Goal: Transaction & Acquisition: Book appointment/travel/reservation

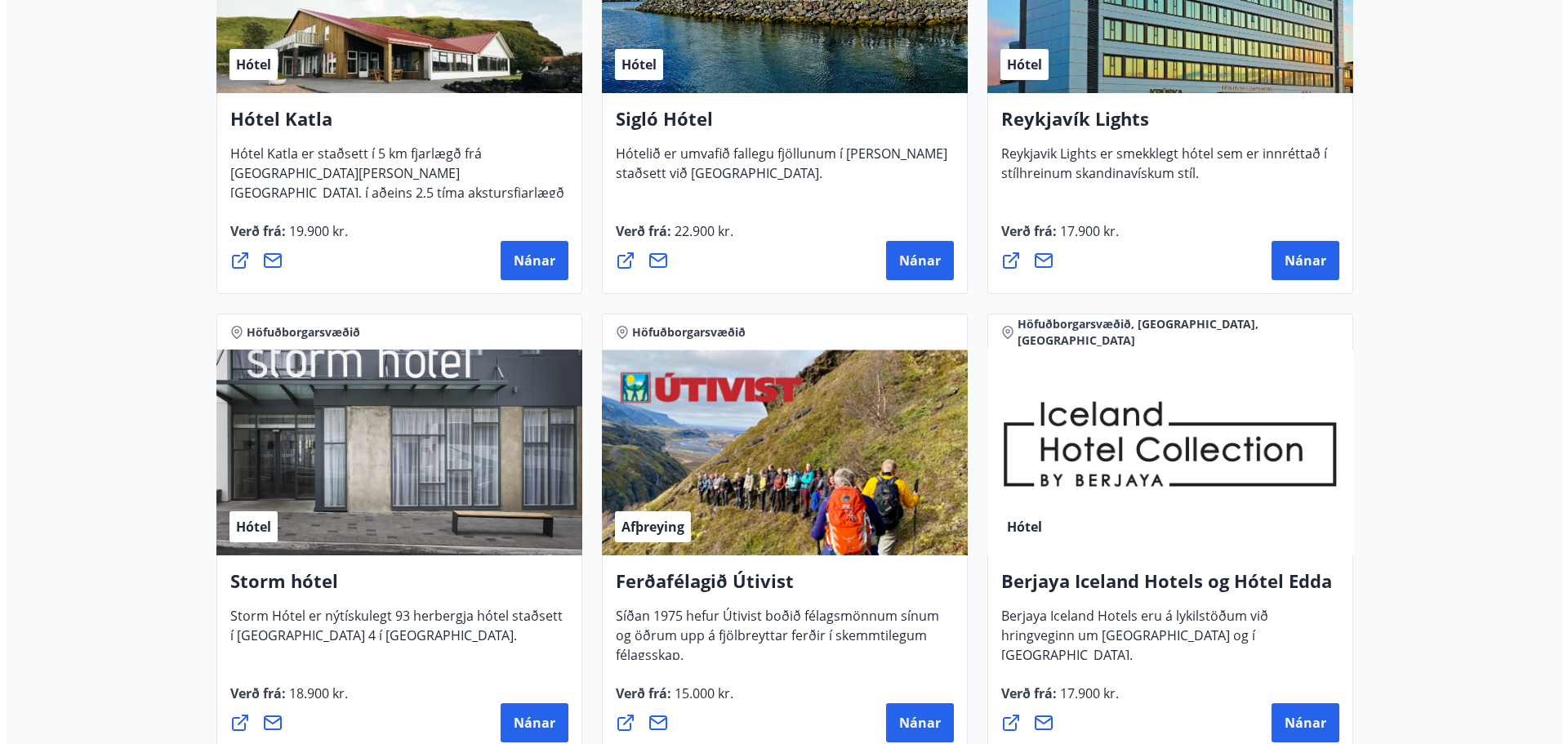
scroll to position [1470, 0]
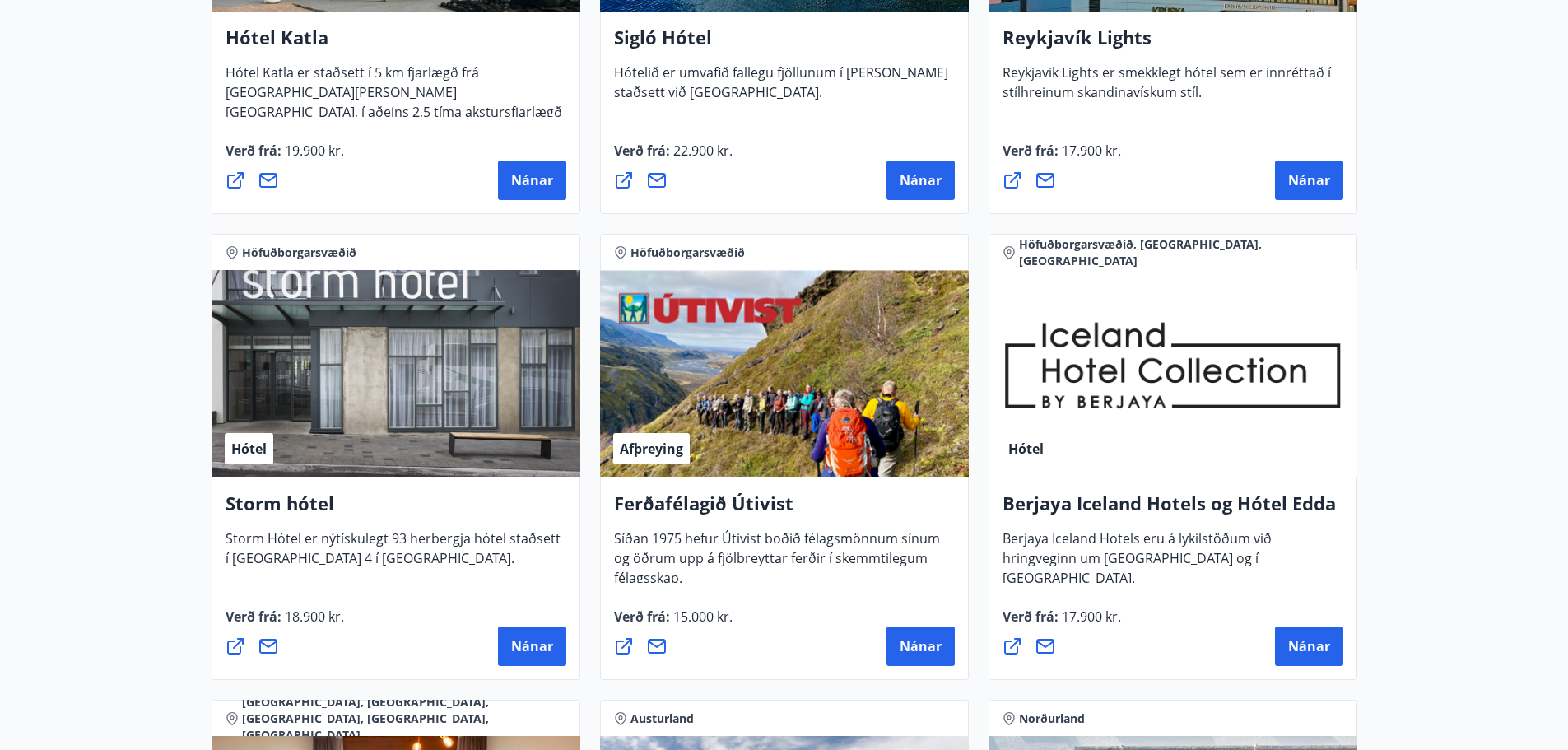
click at [436, 361] on div "Hótel" at bounding box center [396, 373] width 369 height 207
click at [522, 640] on span "Nánar" at bounding box center [532, 645] width 42 height 18
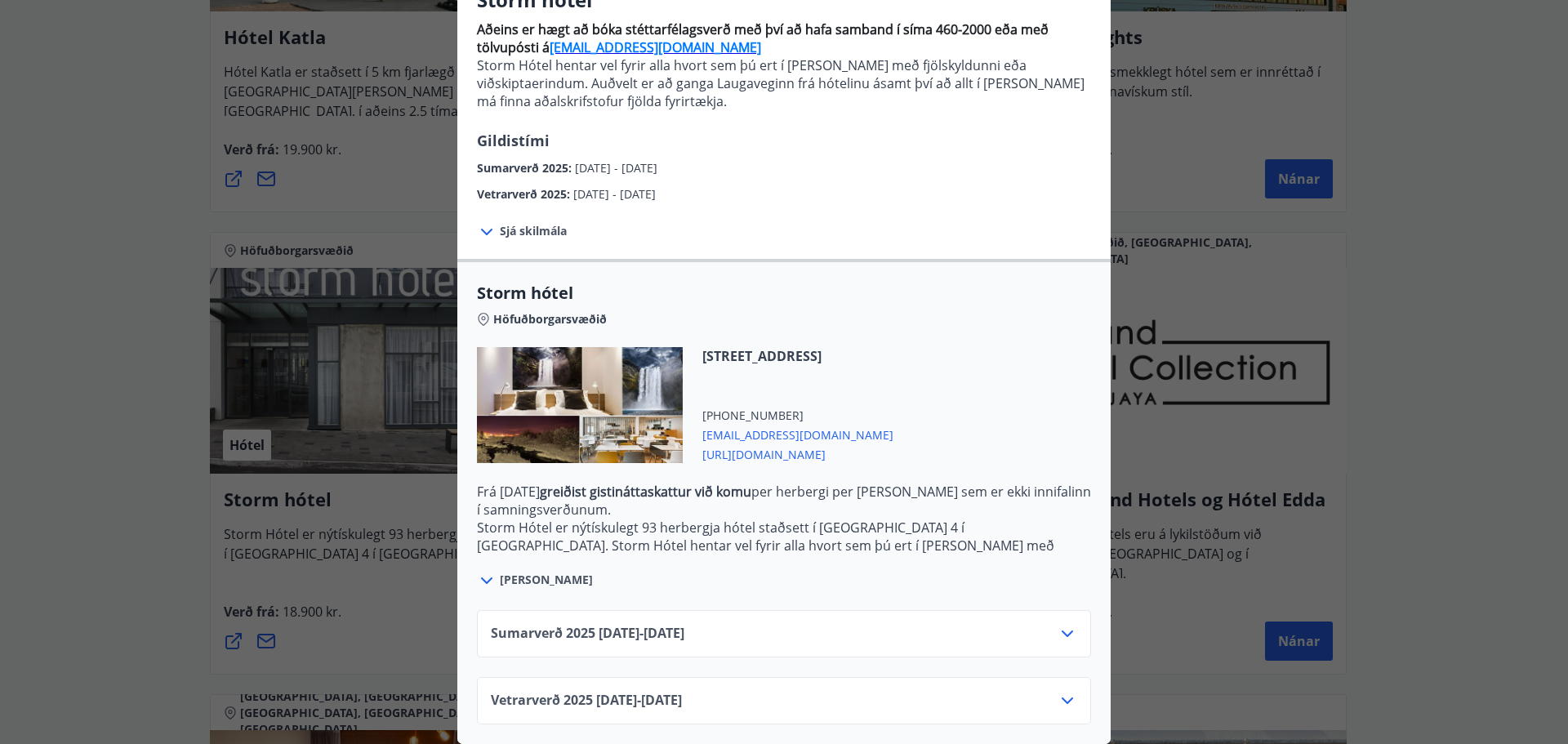
scroll to position [170, 0]
click at [735, 691] on div "Vetrarverð [PHONE_NUMBER][DATE] - [DATE]" at bounding box center [784, 707] width 586 height 33
click at [1066, 691] on icon at bounding box center [1067, 700] width 20 height 20
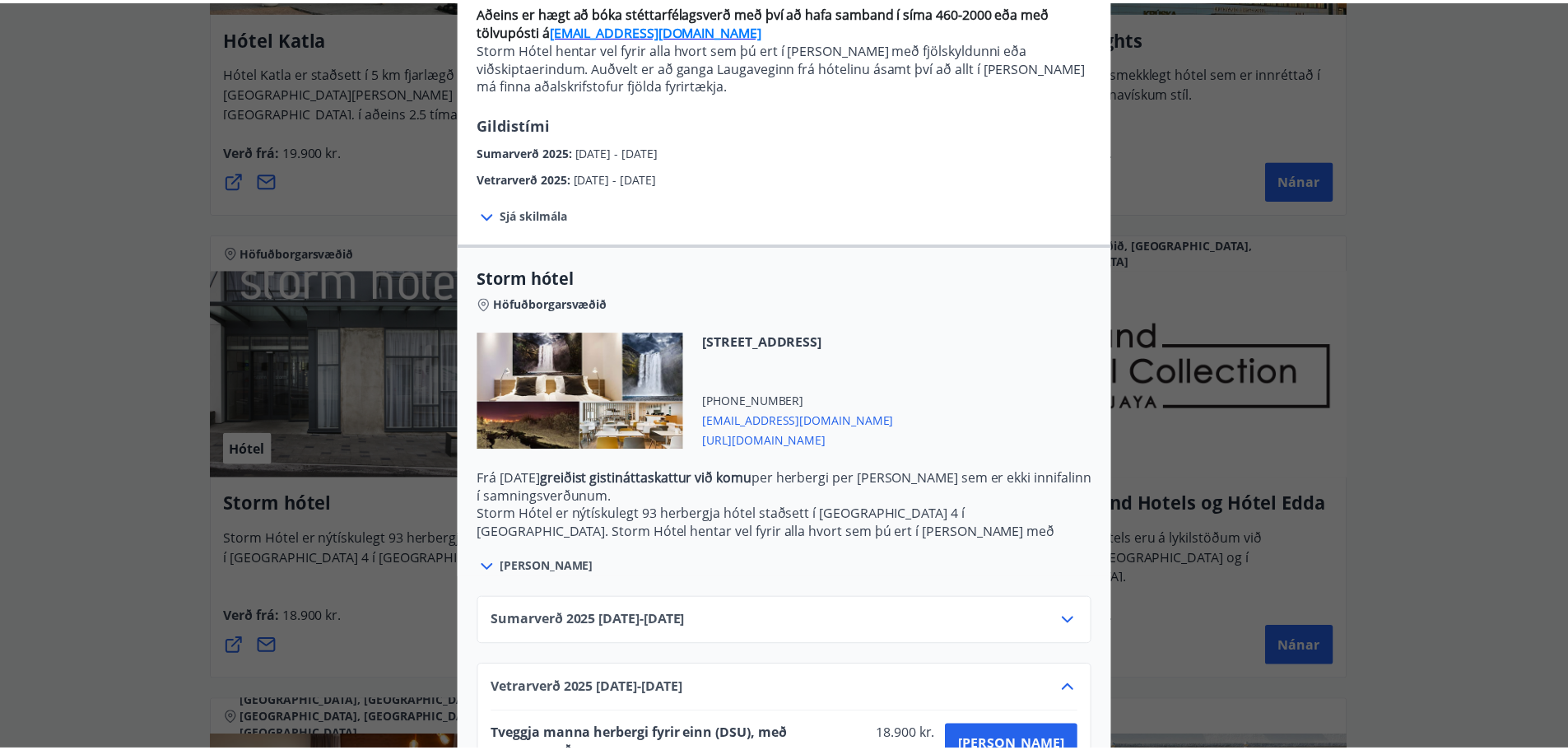
scroll to position [0, 0]
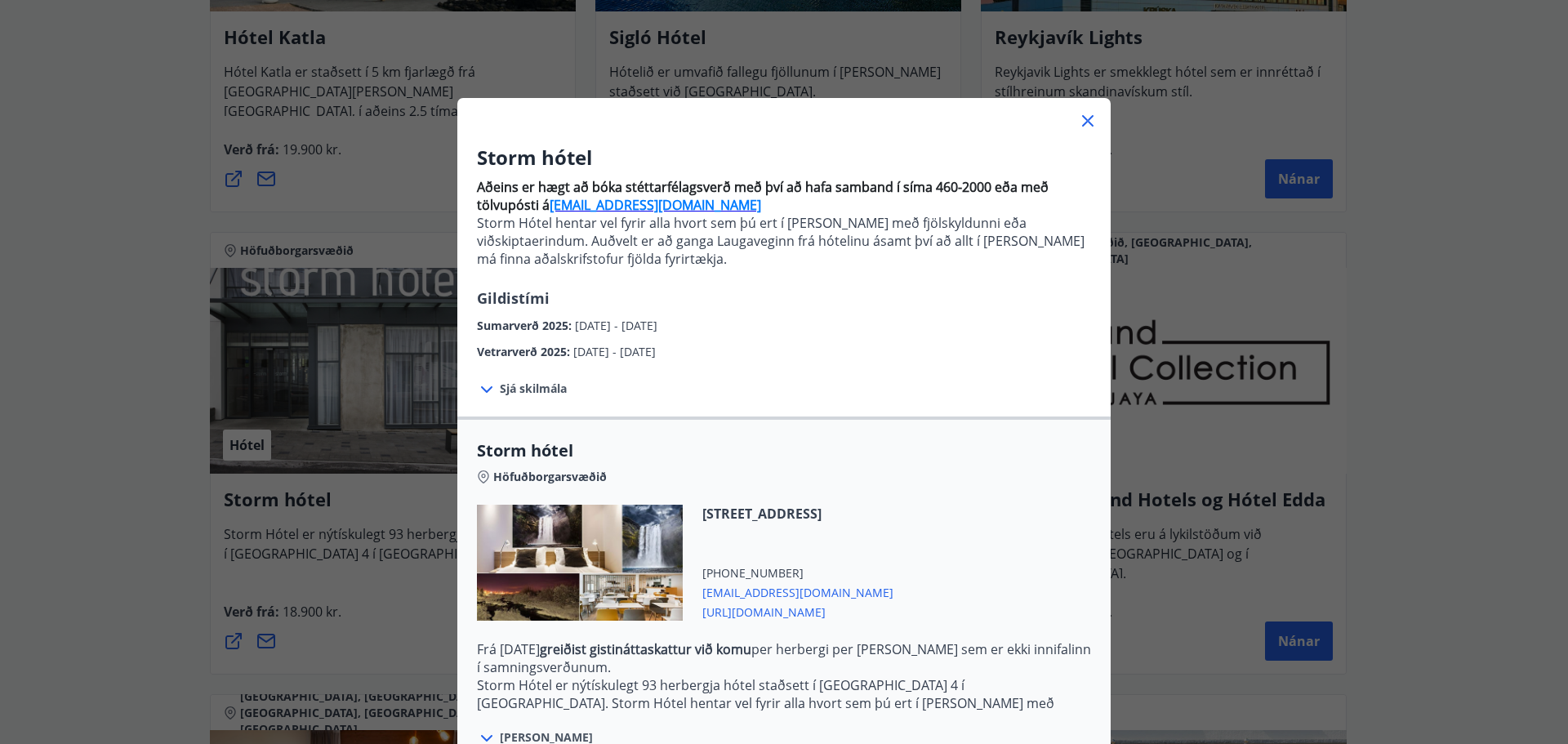
click at [147, 223] on div "Storm hótel Aðeins er hægt að bóka stéttarfélagsverð með því að hafa samband í …" at bounding box center [784, 372] width 1568 height 744
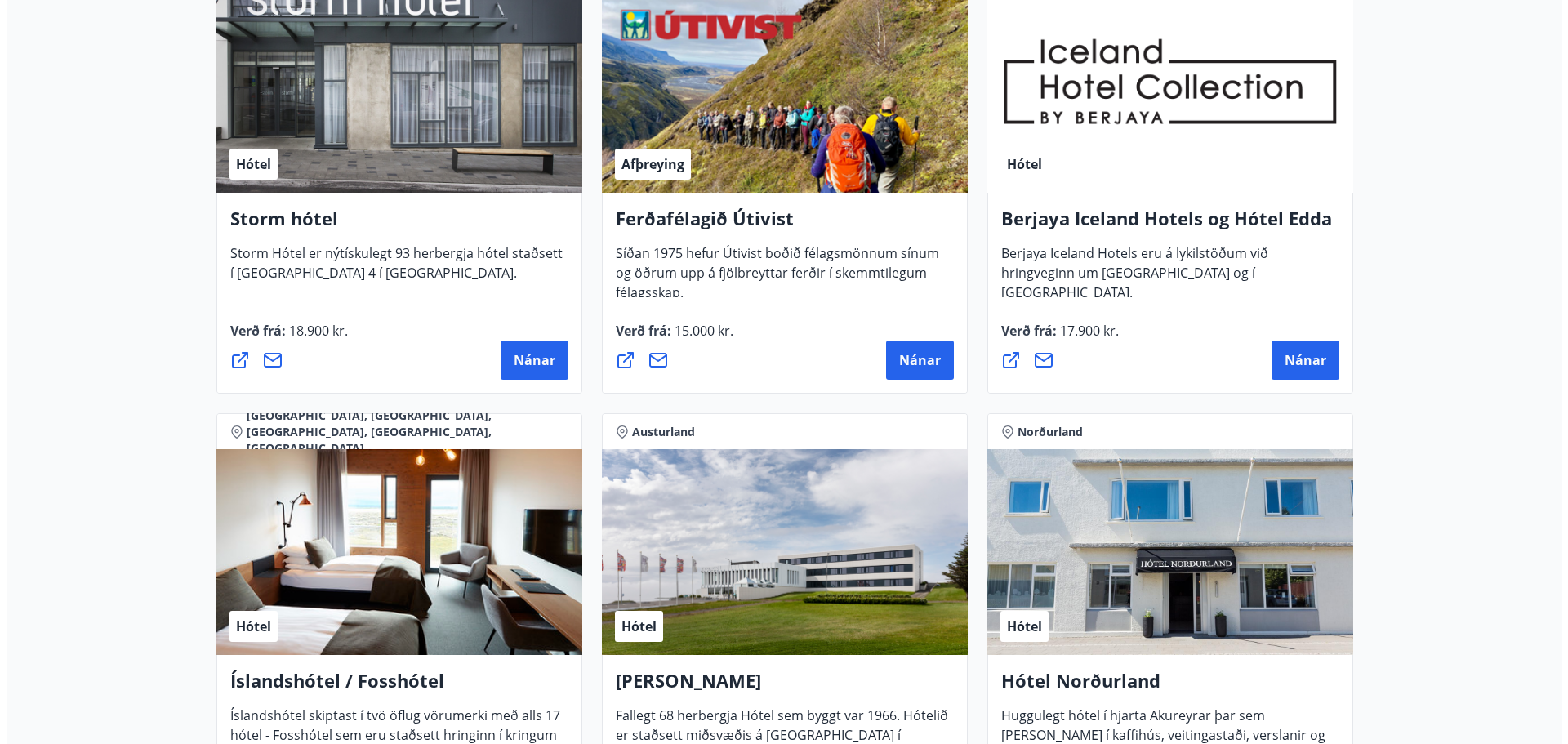
scroll to position [1878, 0]
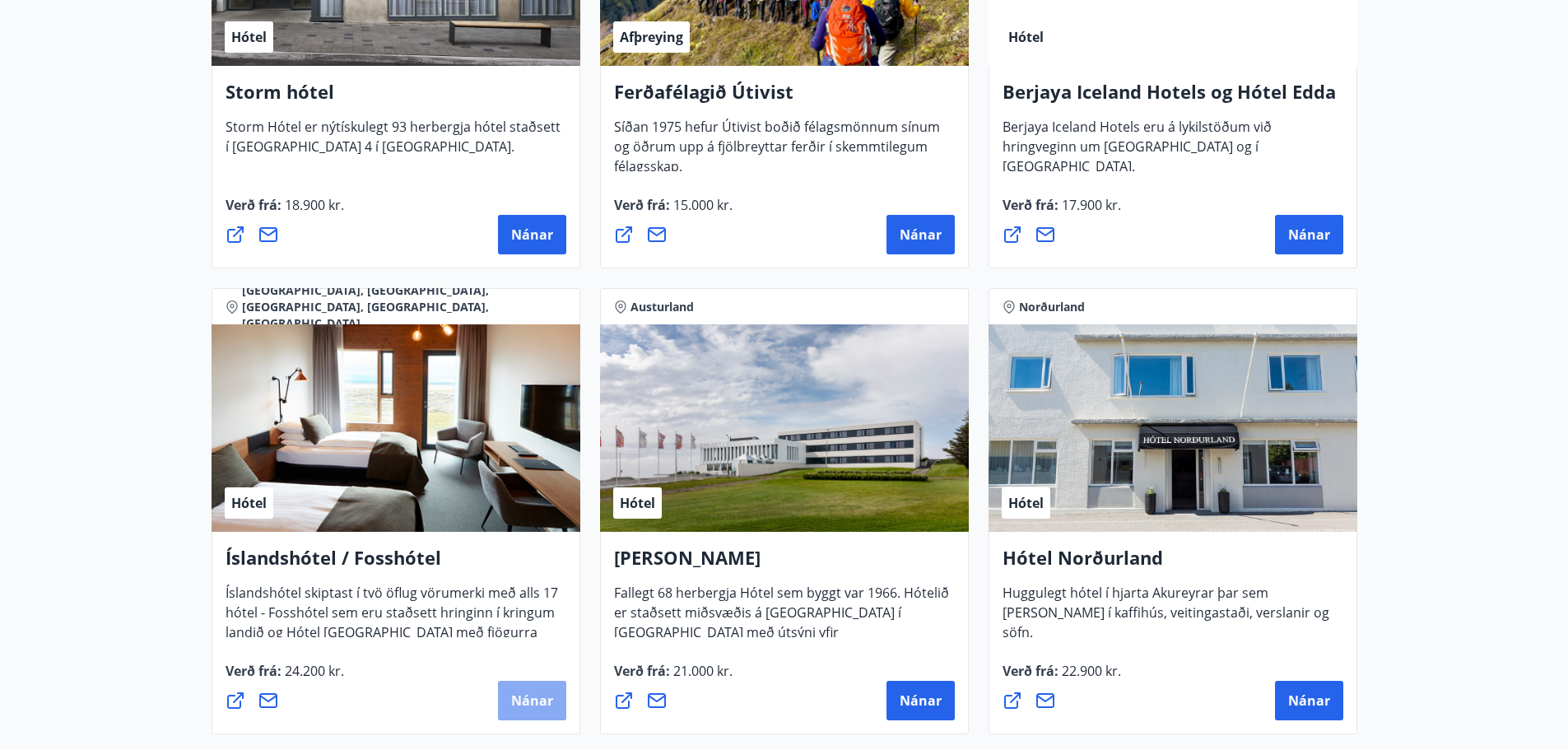
click at [545, 708] on span "Nánar" at bounding box center [532, 700] width 42 height 18
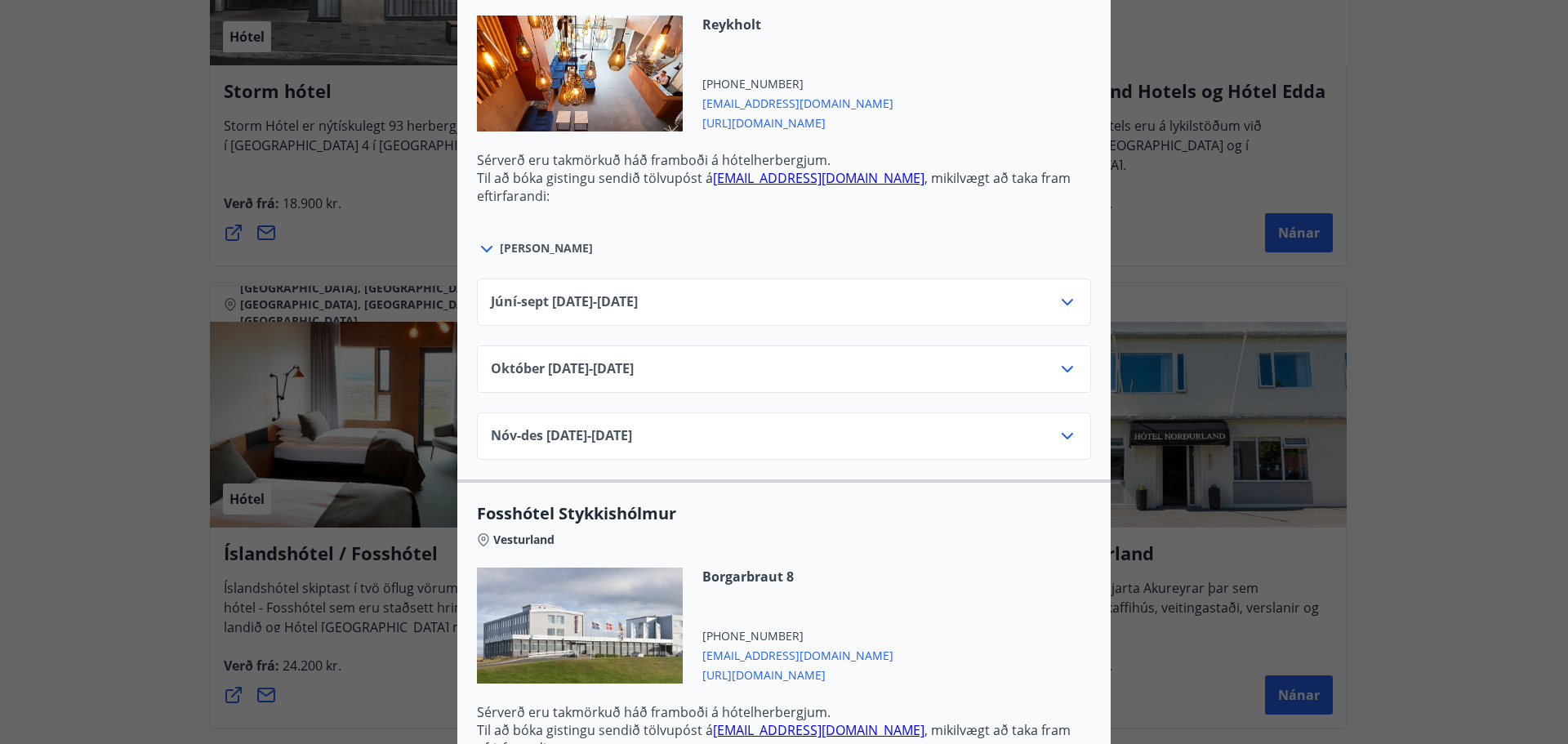
scroll to position [817, 0]
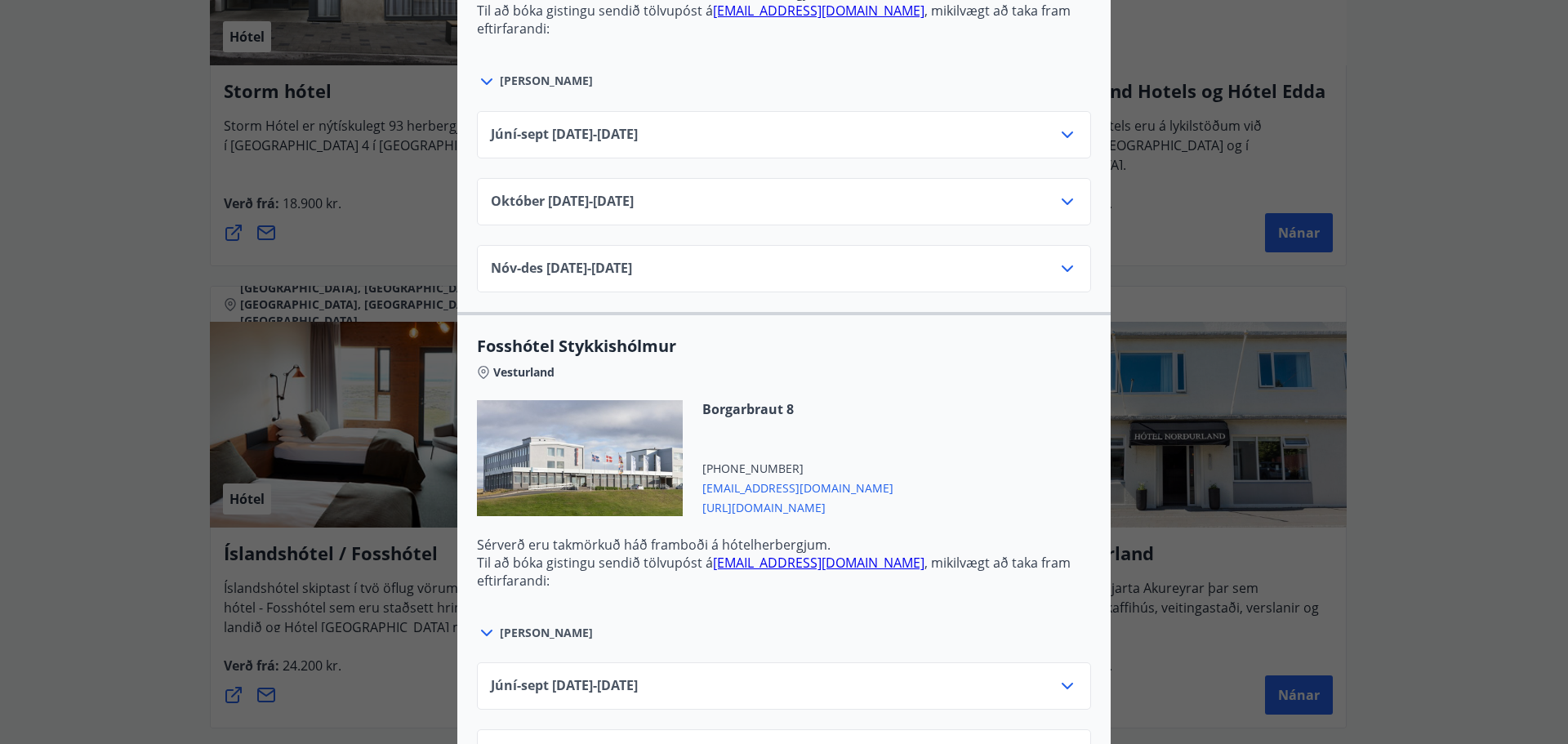
click at [726, 205] on div "[DATE]10.25 - [DATE]" at bounding box center [784, 208] width 586 height 33
click at [1061, 199] on icon at bounding box center [1066, 201] width 11 height 7
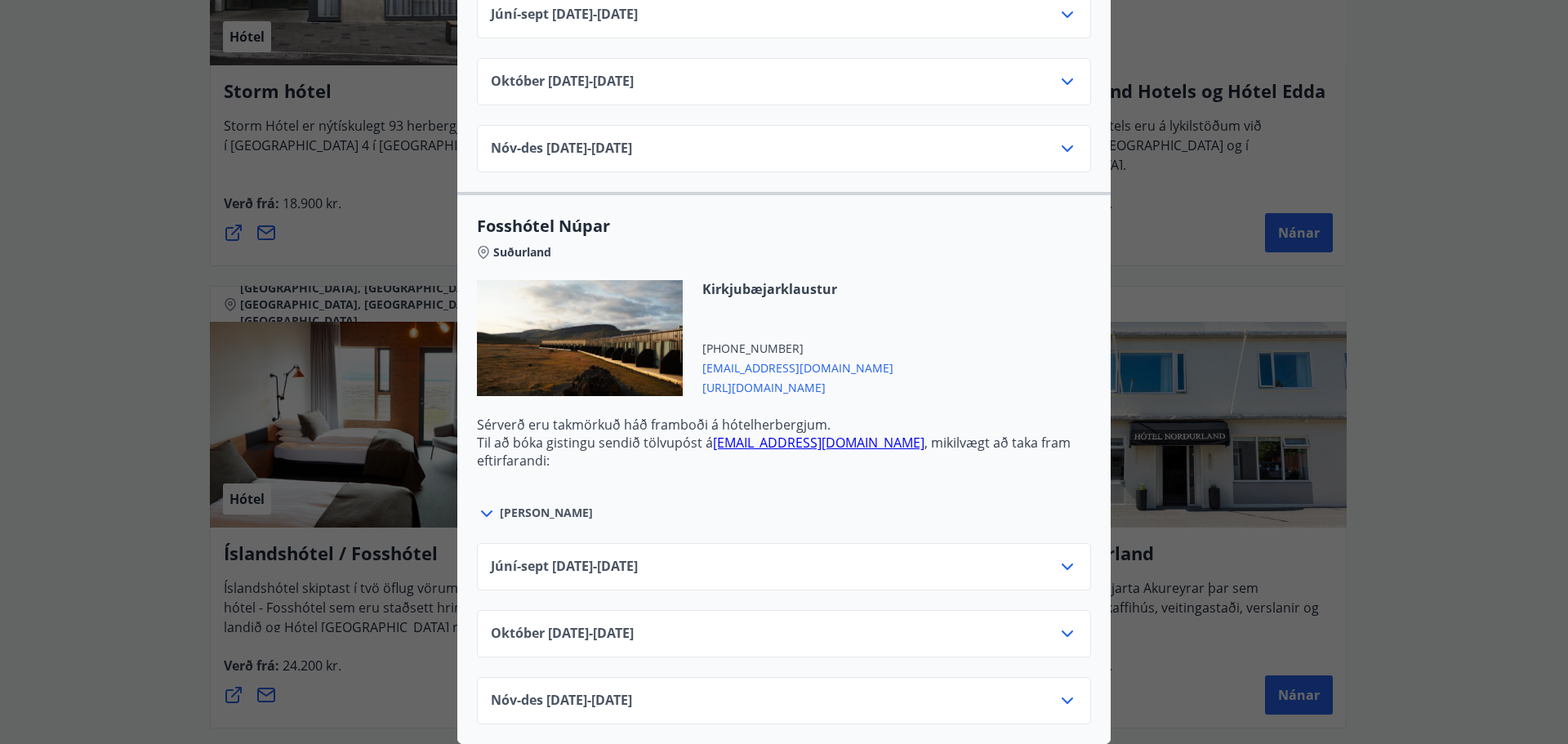
scroll to position [5224, 0]
click at [137, 300] on div "Íslandshótel / Fosshótel Ekki er hægt að nýta Ferðaávísun fyrir bókanir sem eru…" at bounding box center [784, 372] width 1568 height 744
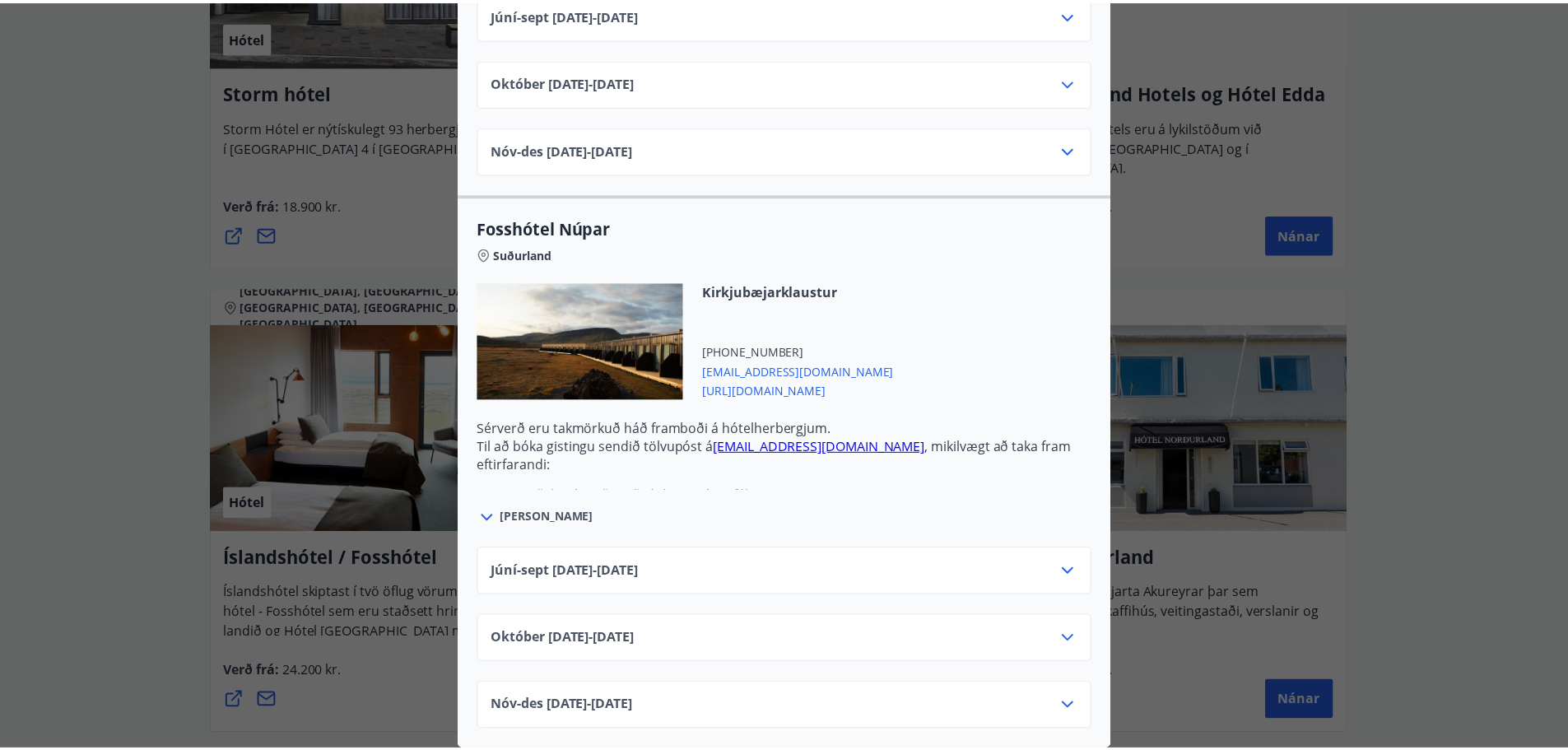
scroll to position [0, 0]
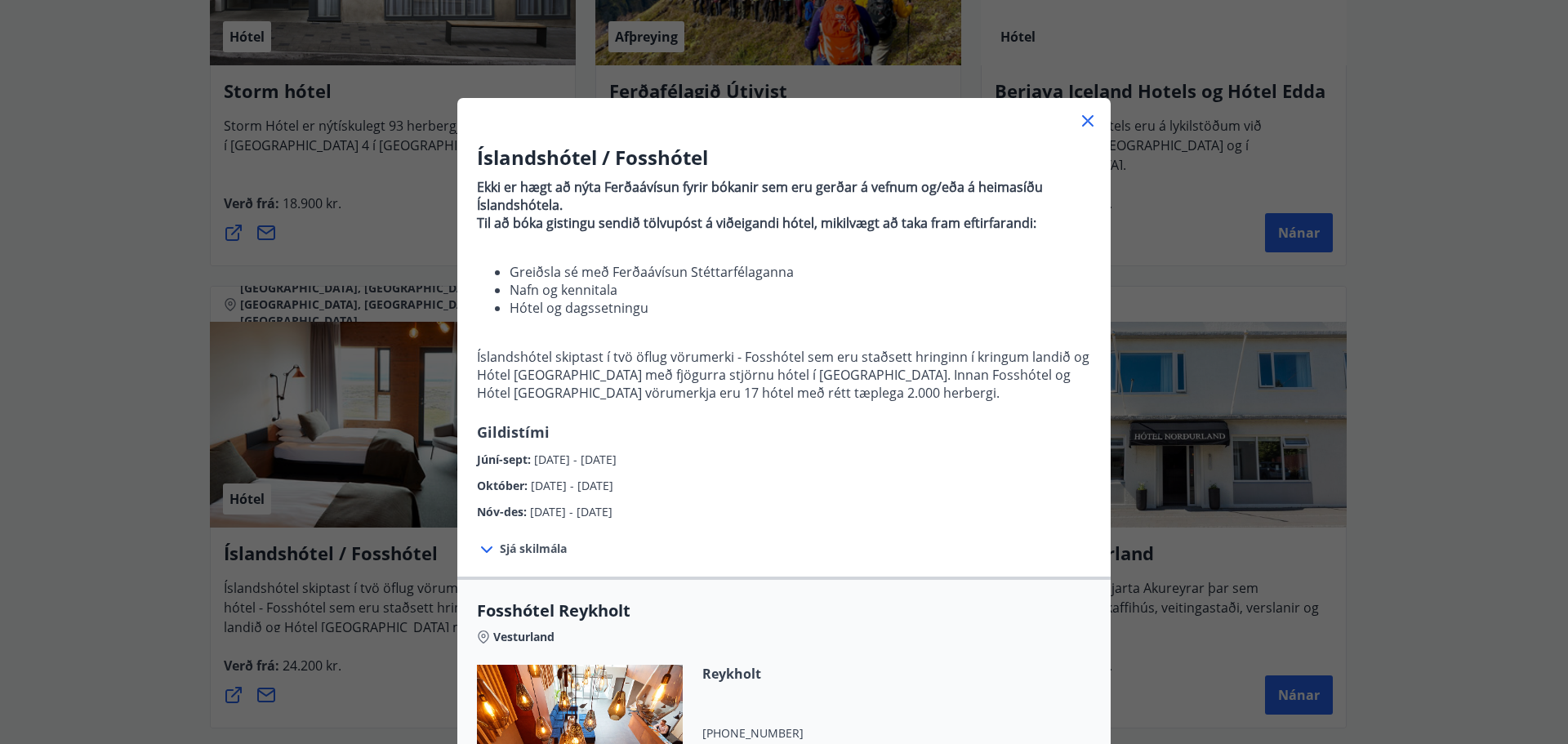
click at [117, 300] on div "Íslandshótel / Fosshótel Ekki er hægt að nýta Ferðaávísun fyrir bókanir sem eru…" at bounding box center [784, 372] width 1568 height 744
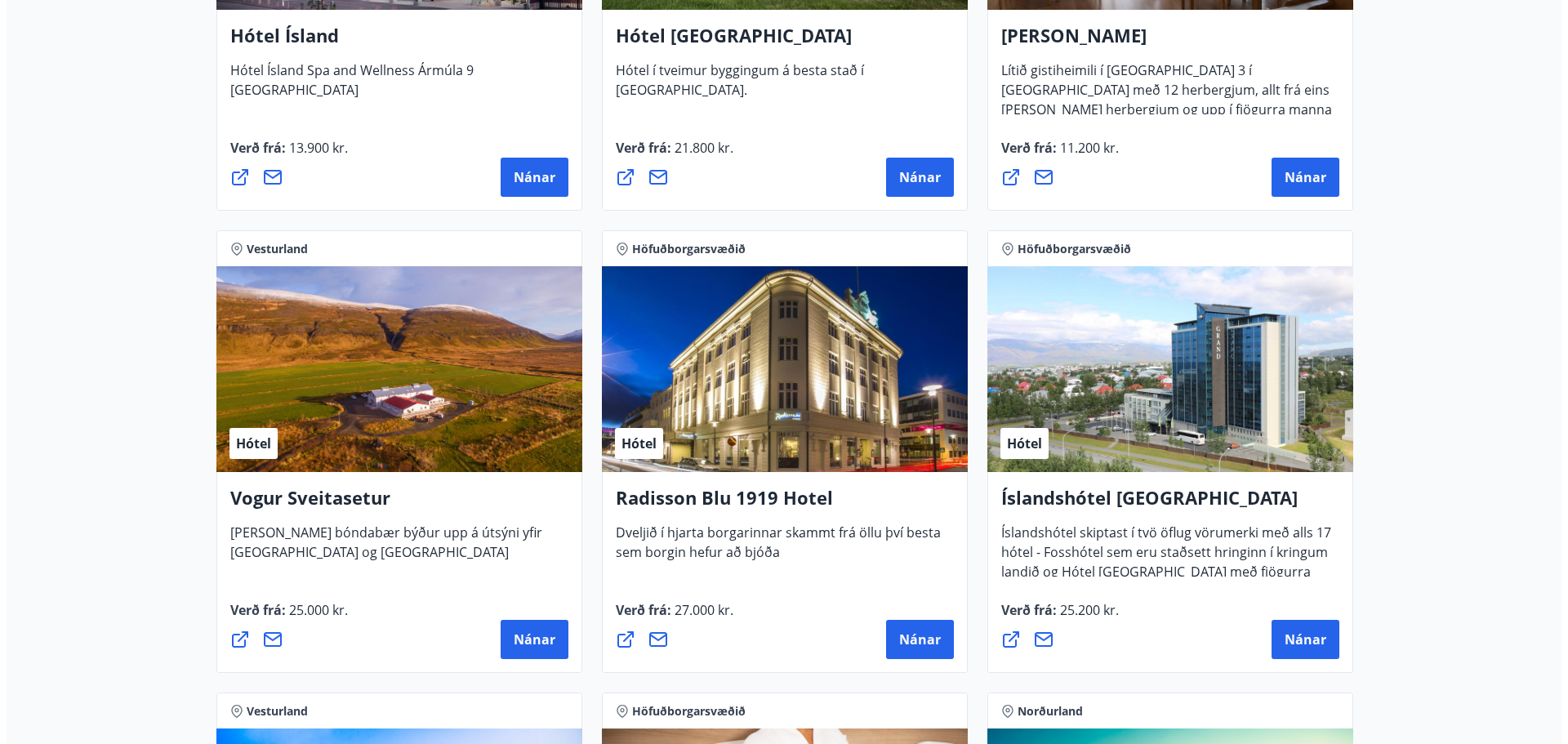
scroll to position [2613, 0]
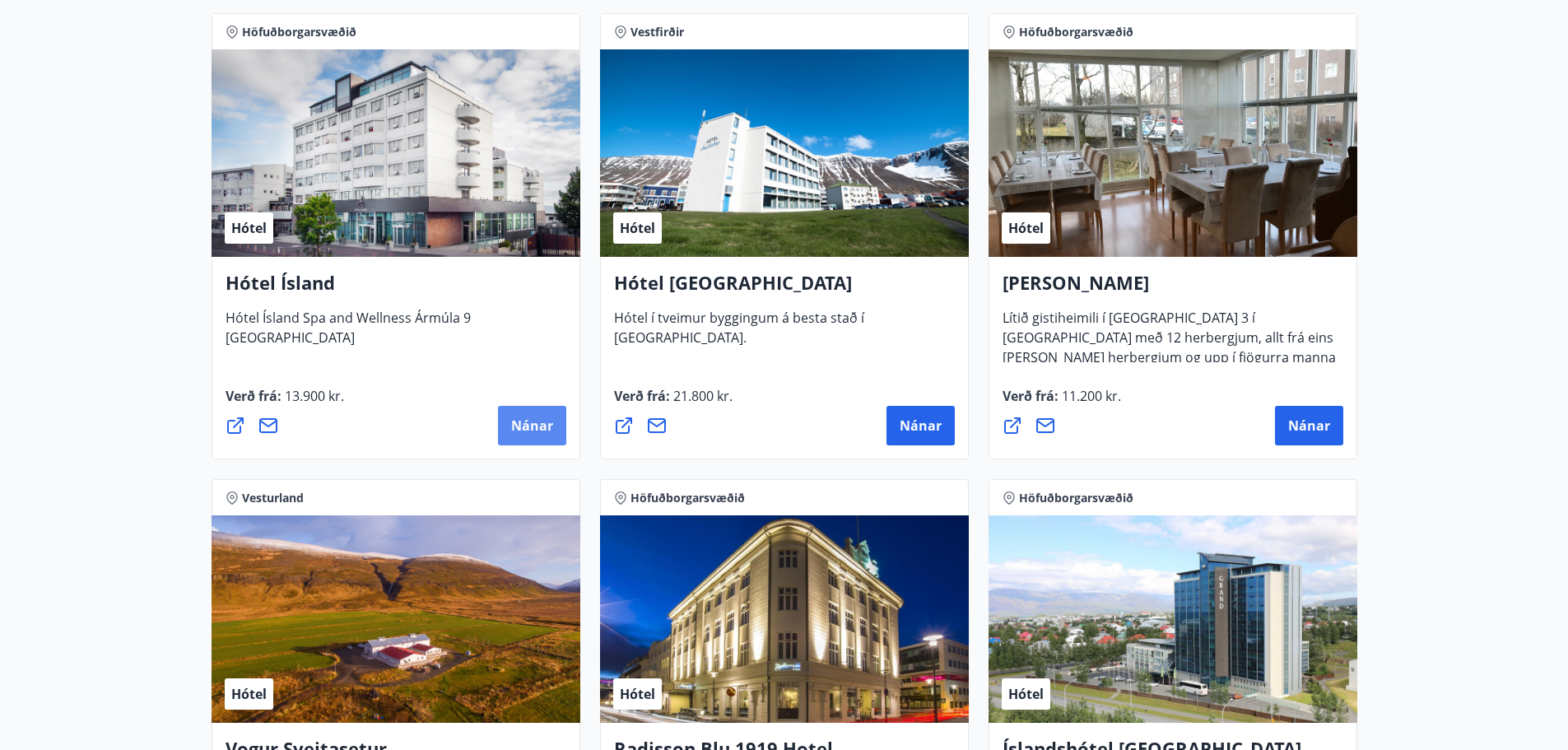
click at [515, 426] on span "Nánar" at bounding box center [532, 425] width 42 height 18
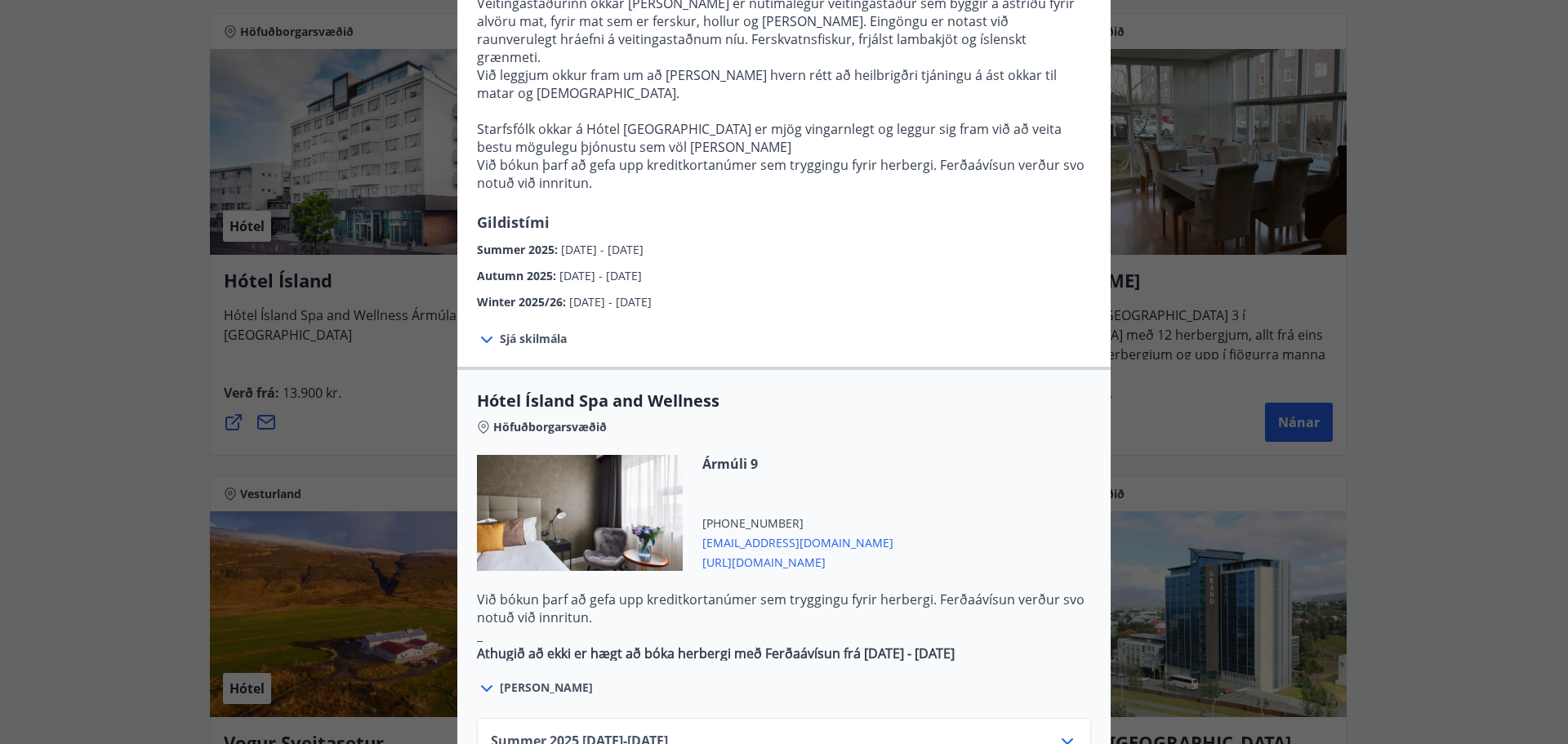
scroll to position [735, 0]
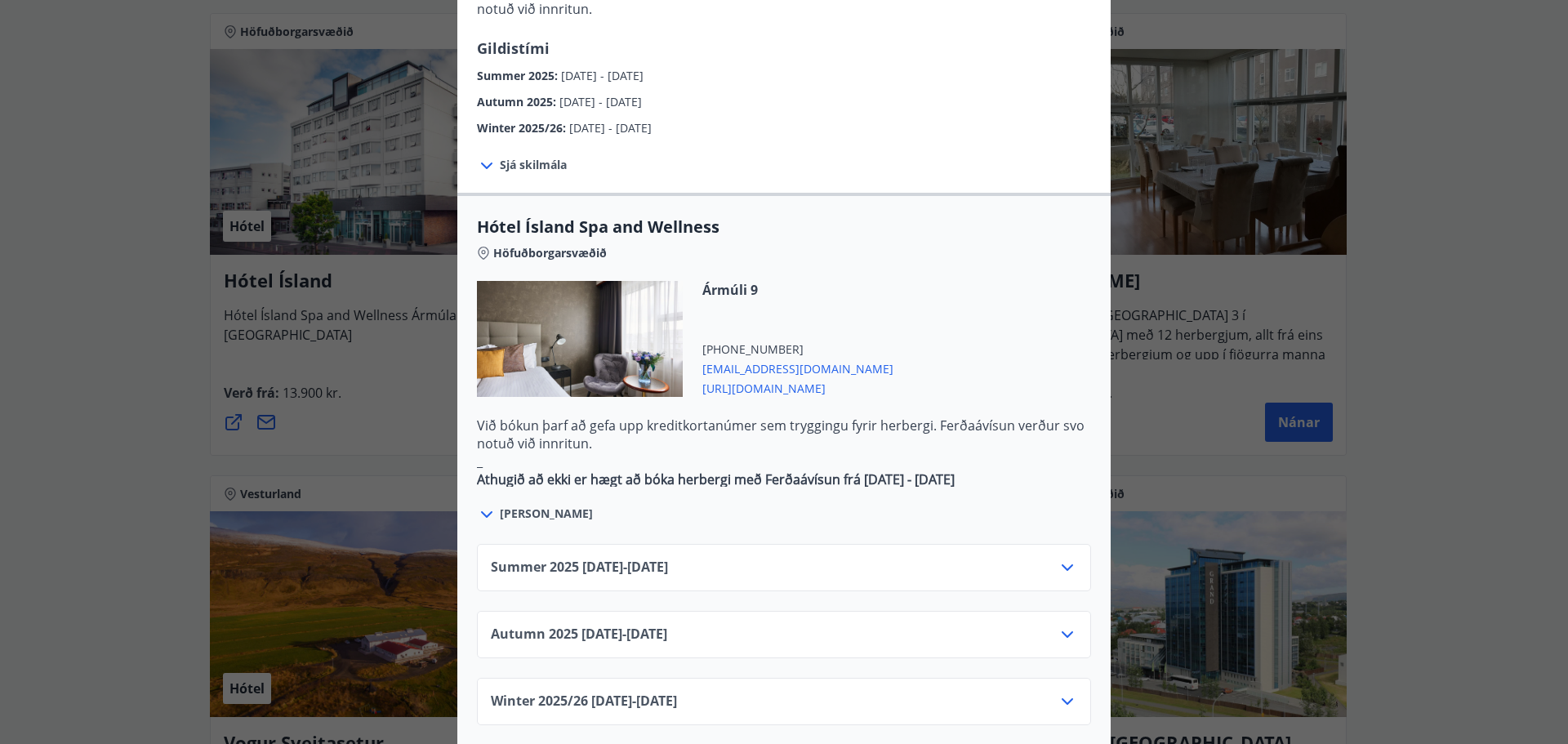
click at [749, 625] on div "Autumn [PHONE_NUMBER][DATE] - [DATE]" at bounding box center [784, 641] width 586 height 33
click at [1071, 625] on icon at bounding box center [1067, 634] width 20 height 20
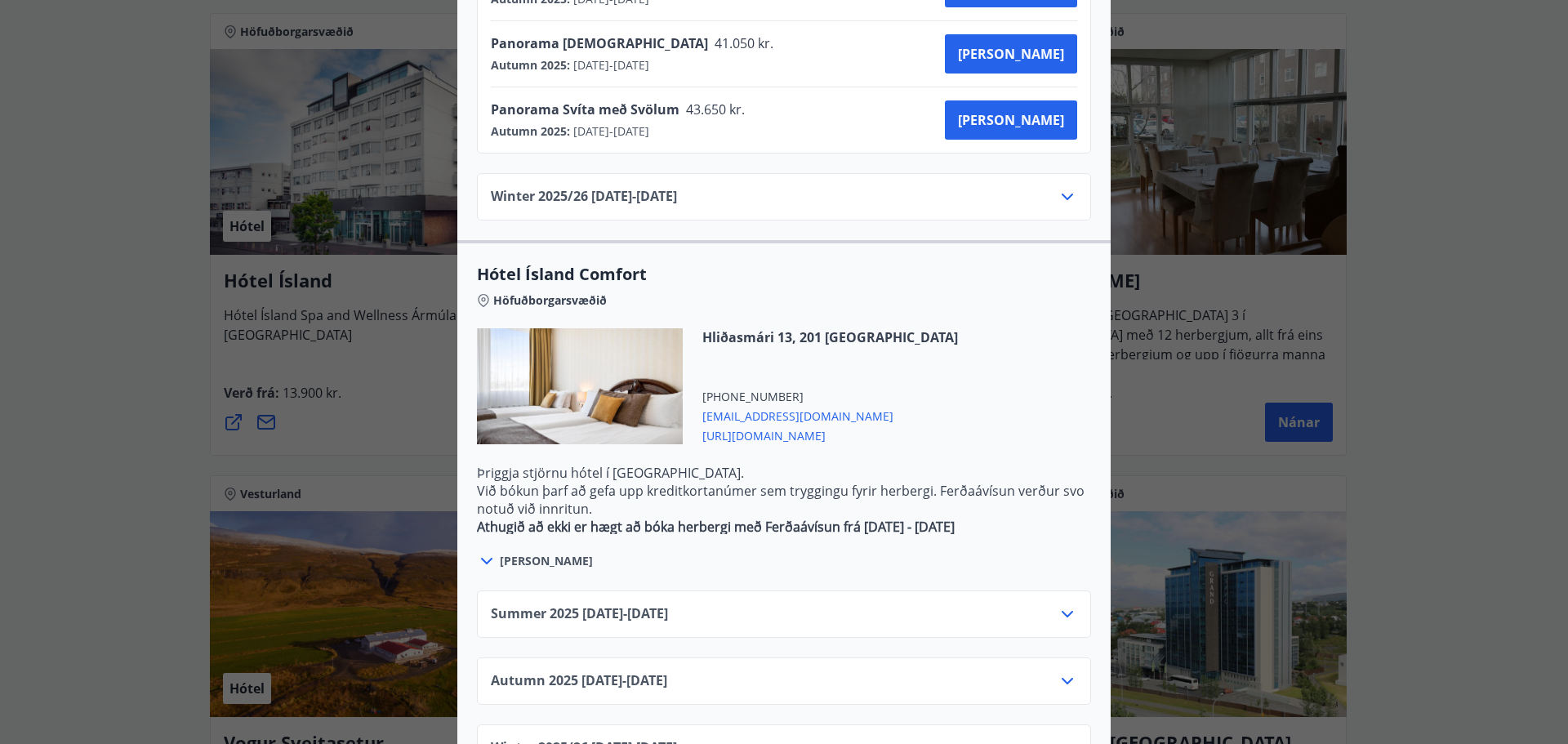
scroll to position [1576, 0]
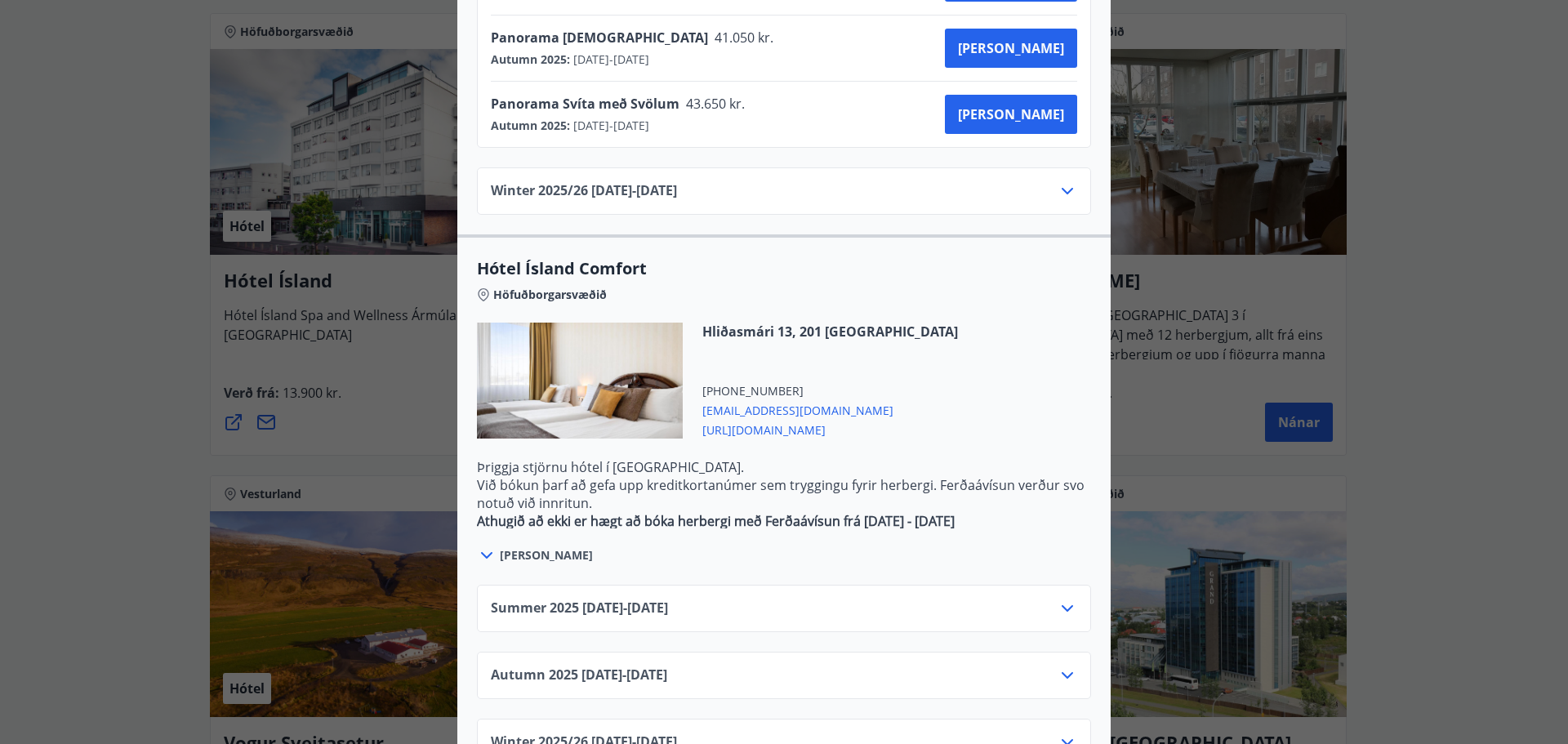
click at [1066, 665] on icon at bounding box center [1067, 675] width 20 height 20
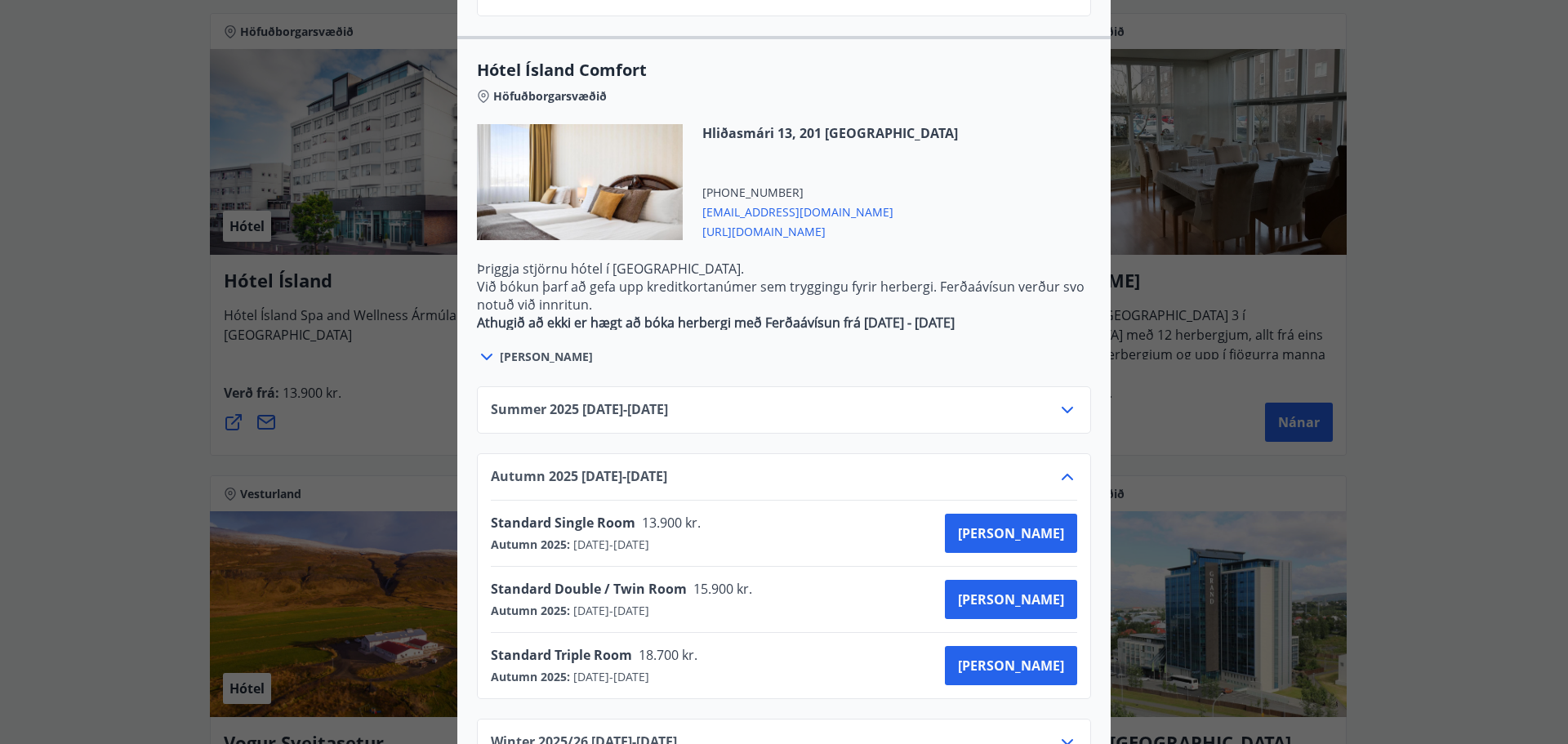
click at [156, 317] on div "Hótel Ísland Sendu skilaboð til að panta herbergi [EMAIL_ADDRESS][DOMAIN_NAME] …" at bounding box center [784, 372] width 1568 height 744
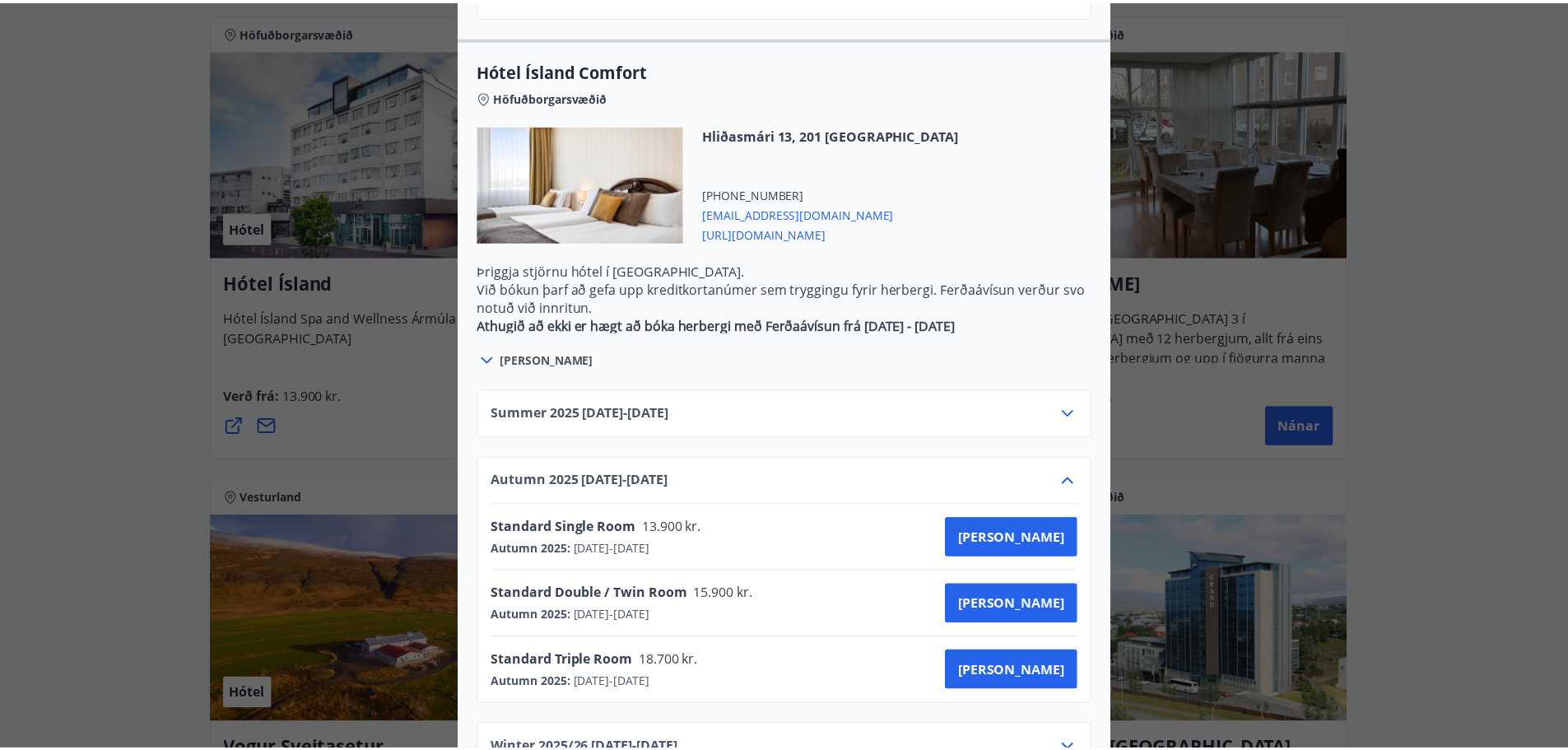
scroll to position [0, 0]
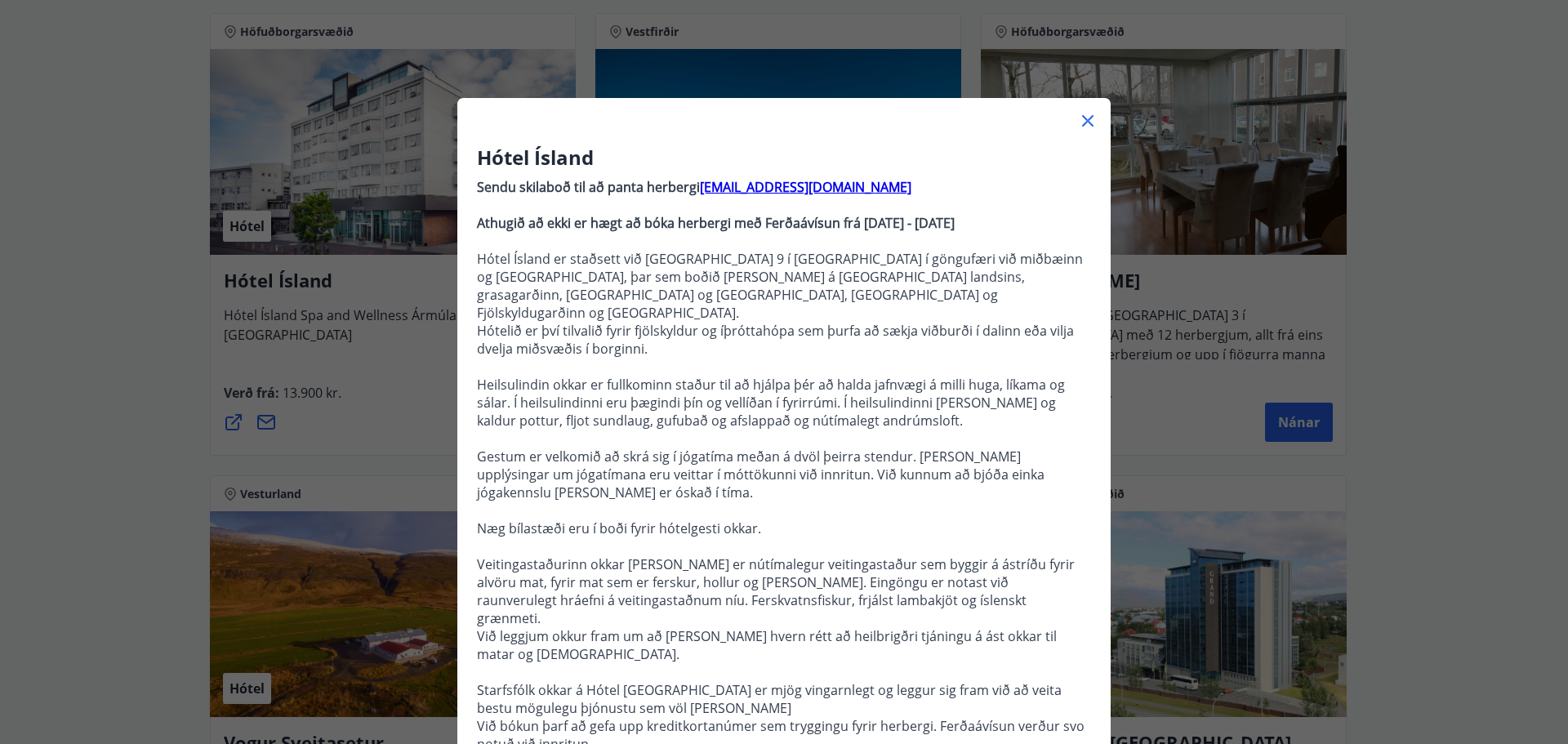
click at [1084, 118] on icon at bounding box center [1087, 120] width 11 height 11
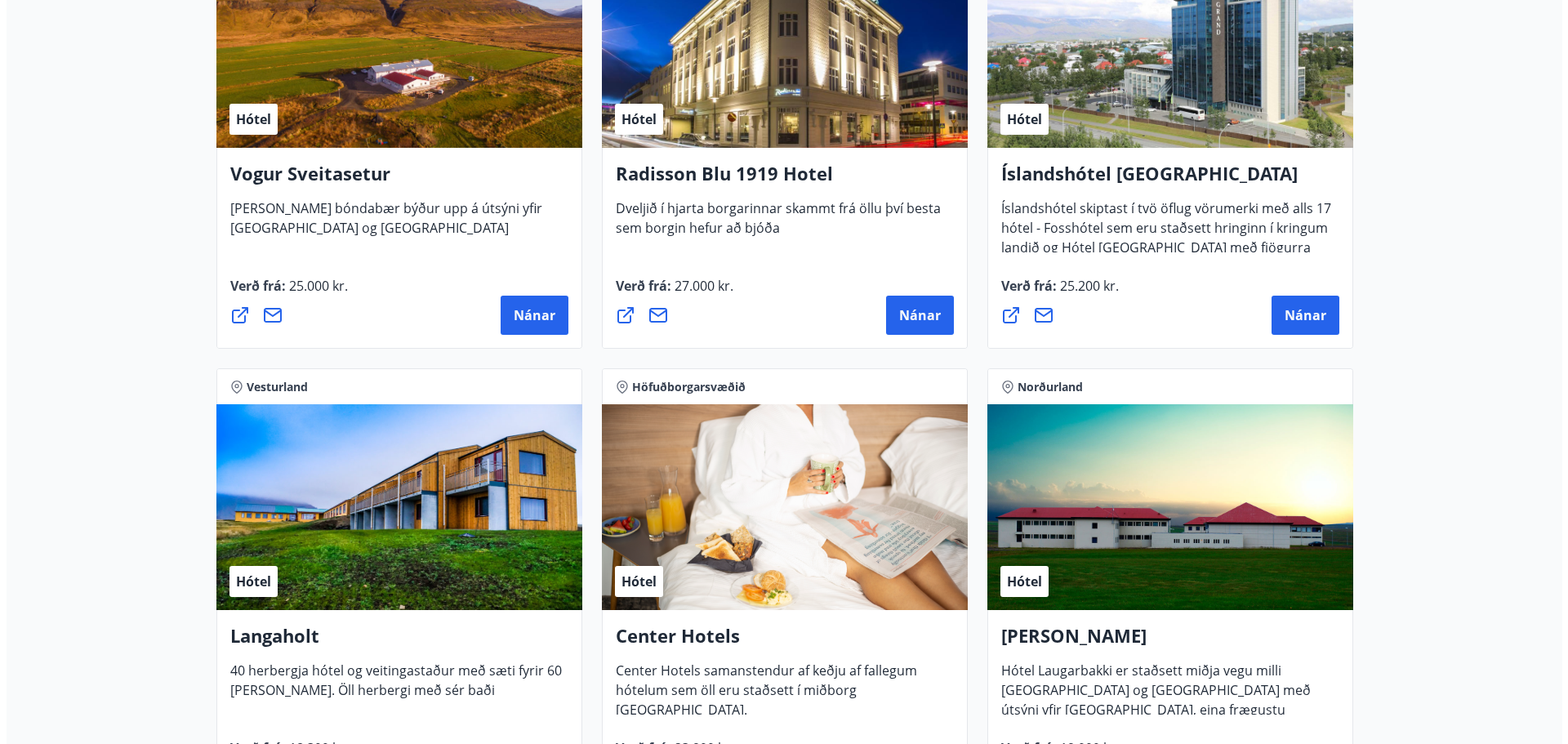
scroll to position [3184, 0]
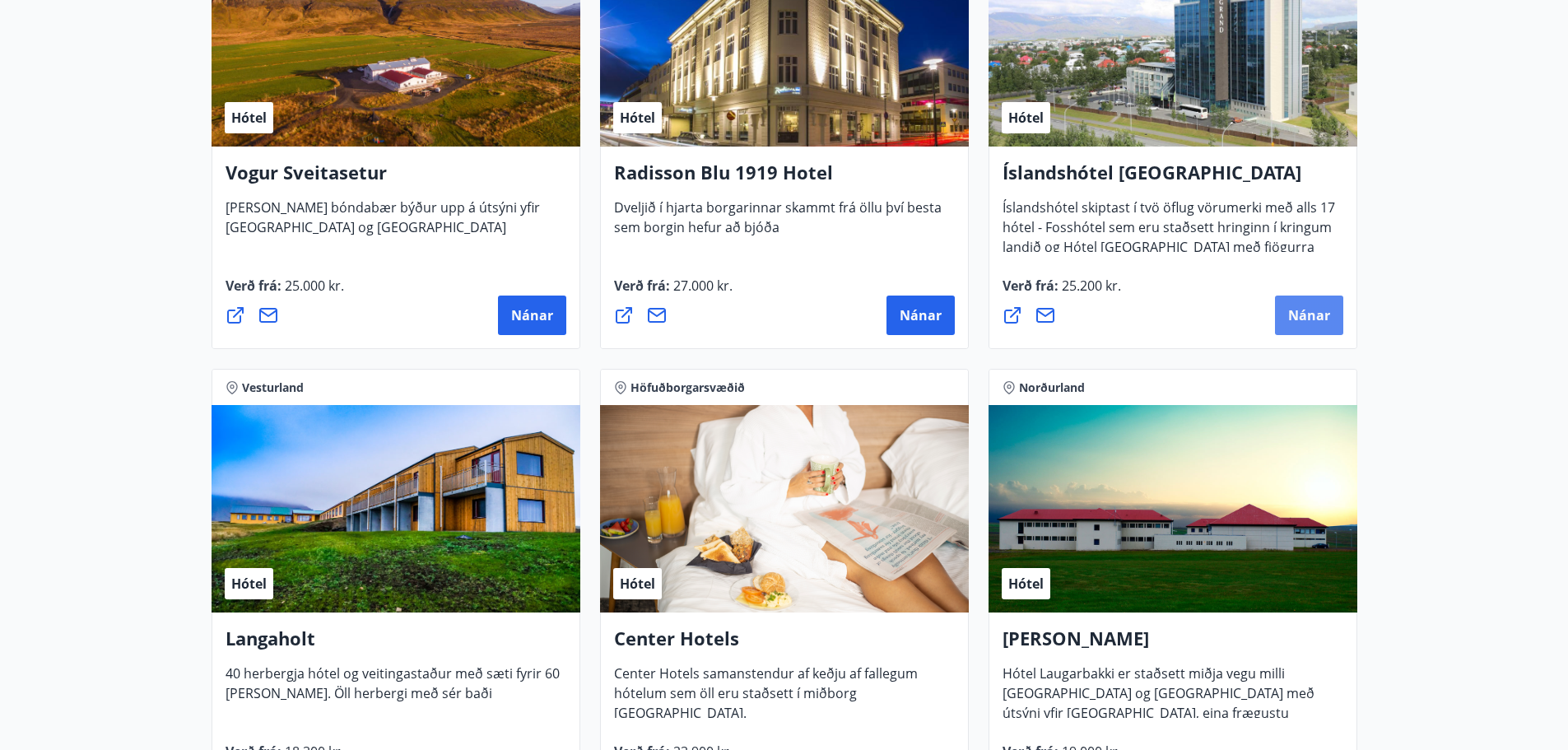
click at [1311, 321] on span "Nánar" at bounding box center [1309, 315] width 42 height 18
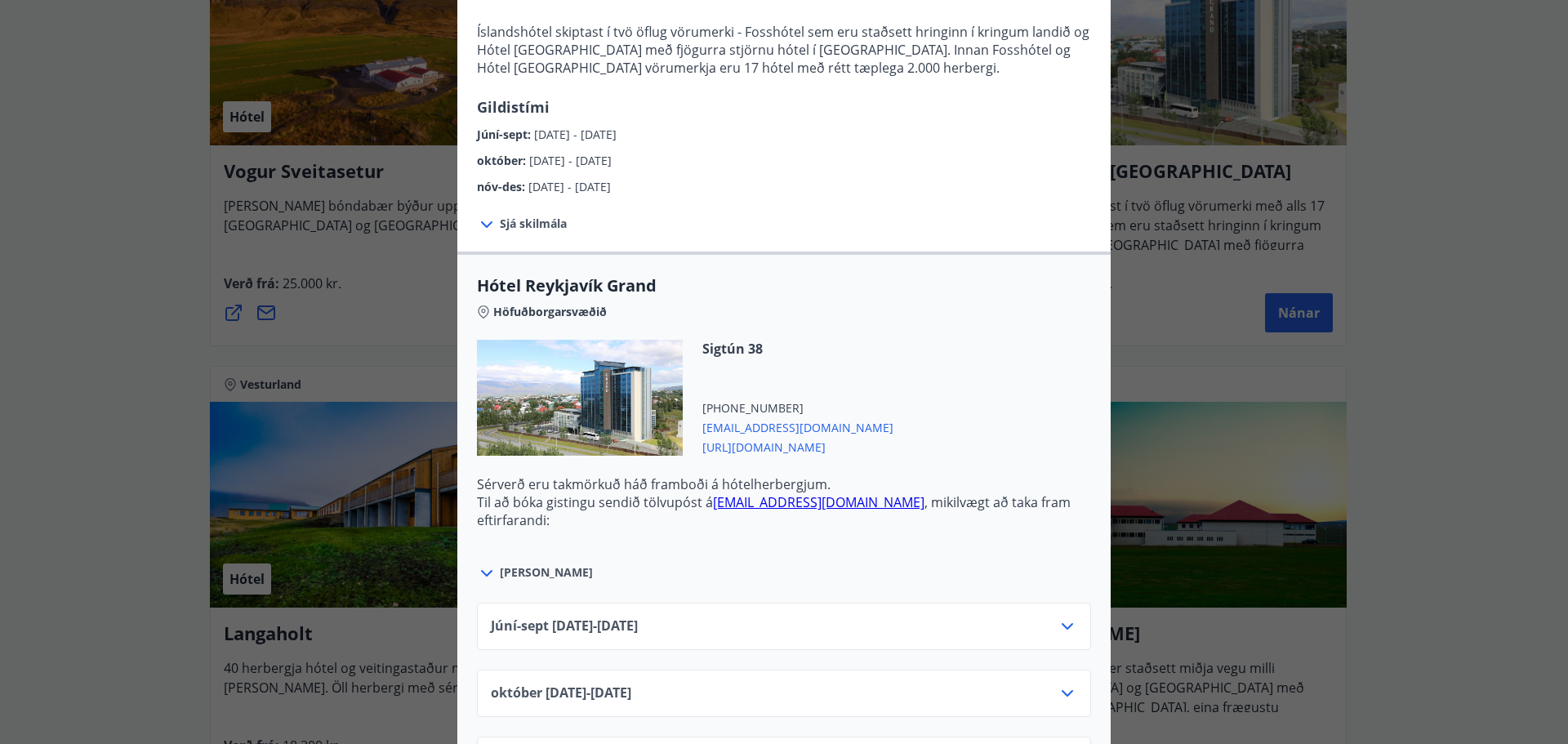
scroll to position [408, 0]
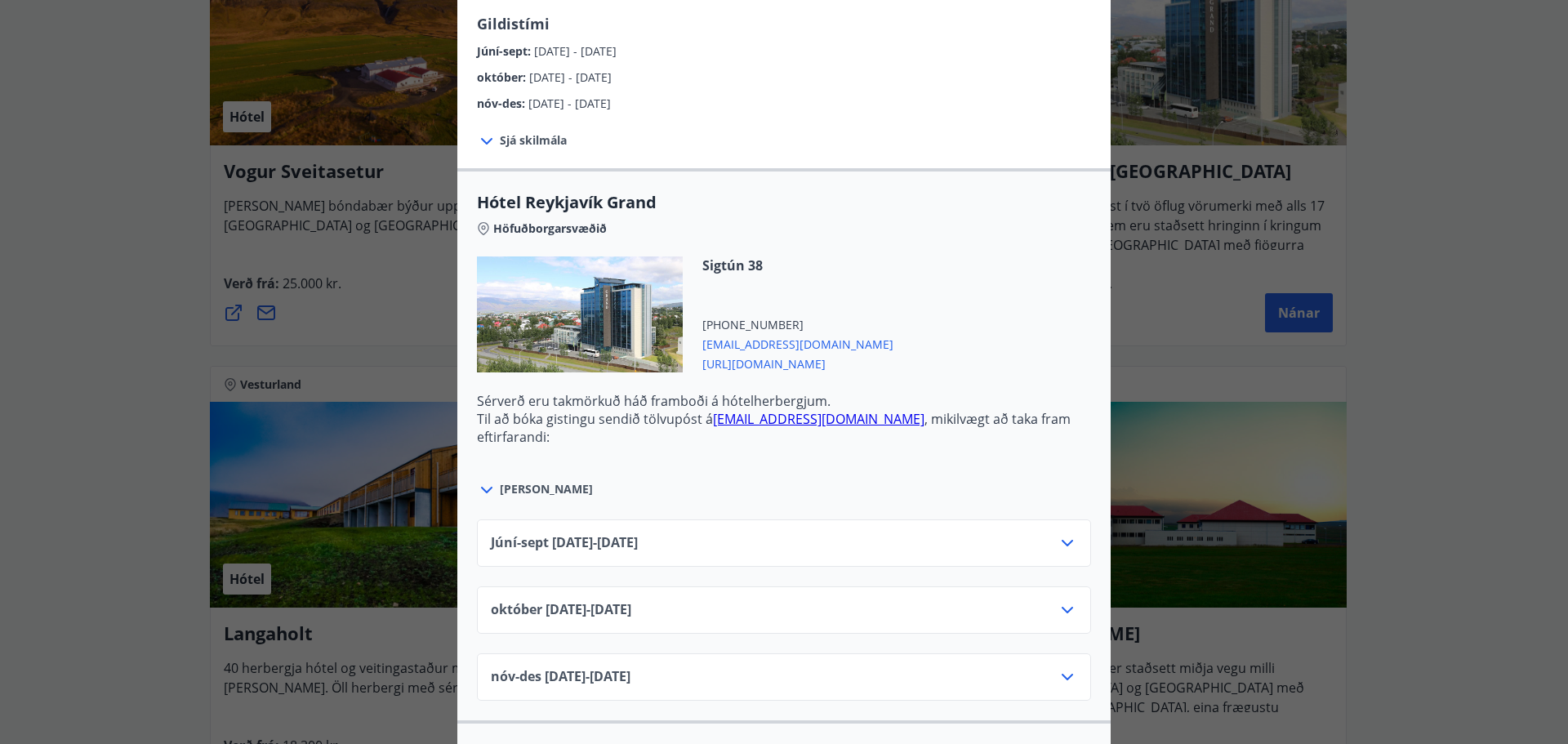
click at [1062, 624] on div "[DATE]10.25 - [DATE]" at bounding box center [784, 616] width 586 height 33
click at [1060, 619] on icon at bounding box center [1067, 609] width 20 height 20
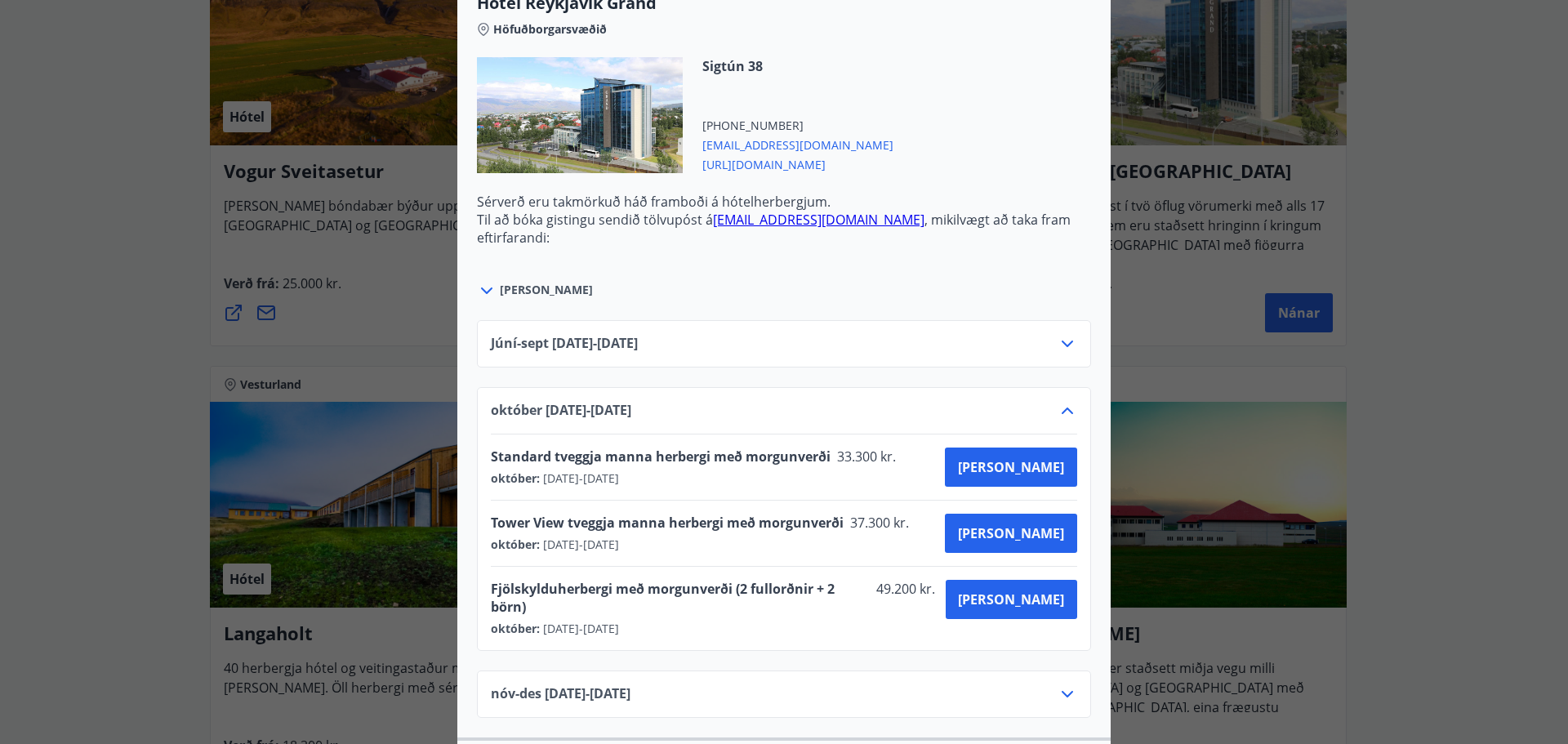
scroll to position [817, 0]
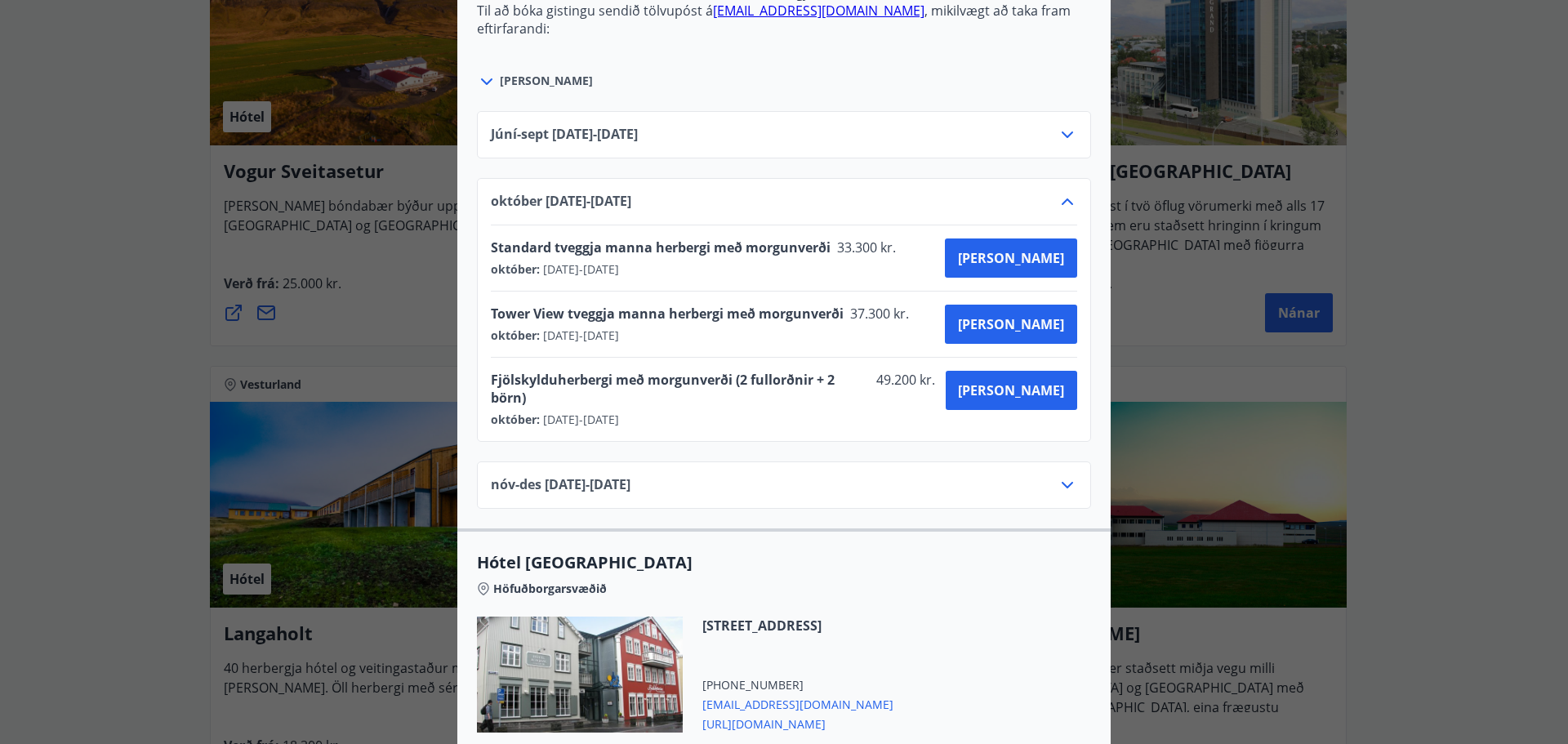
click at [36, 278] on div "Íslandshótel Reykjavík Ekki er hægt að nýta Ferðaávísun fyrir bókanir sem eru g…" at bounding box center [784, 372] width 1568 height 744
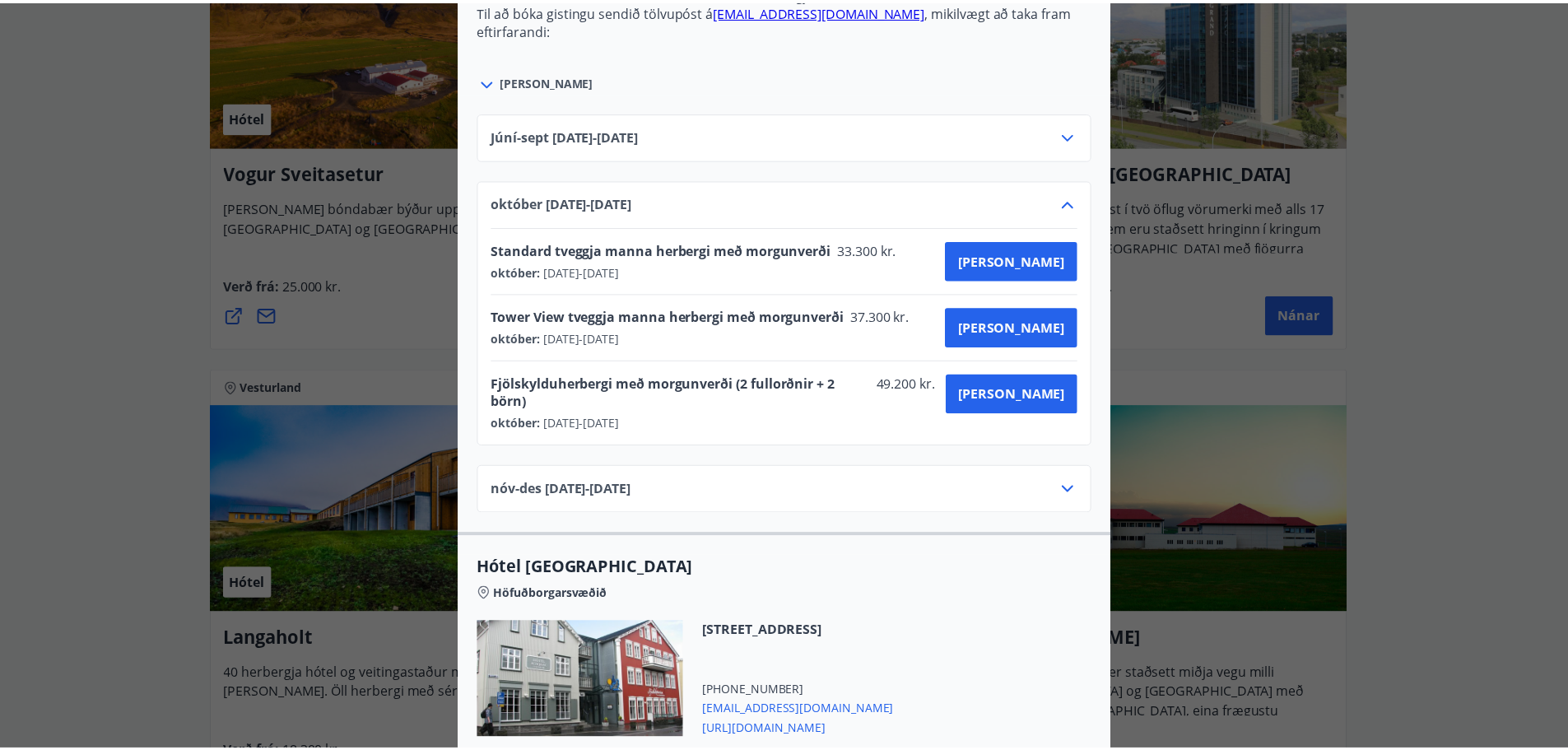
scroll to position [0, 0]
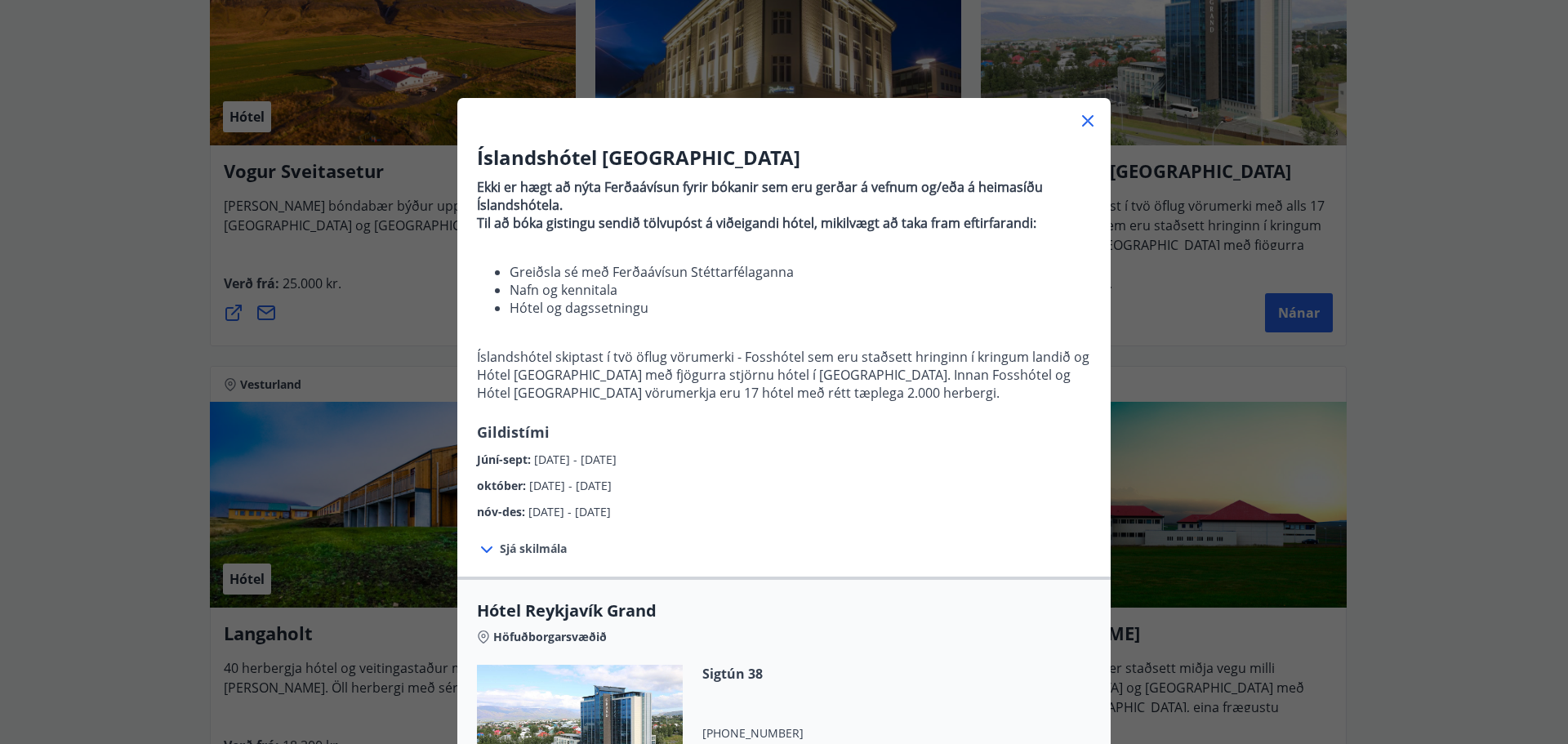
click at [1083, 120] on icon at bounding box center [1087, 120] width 11 height 11
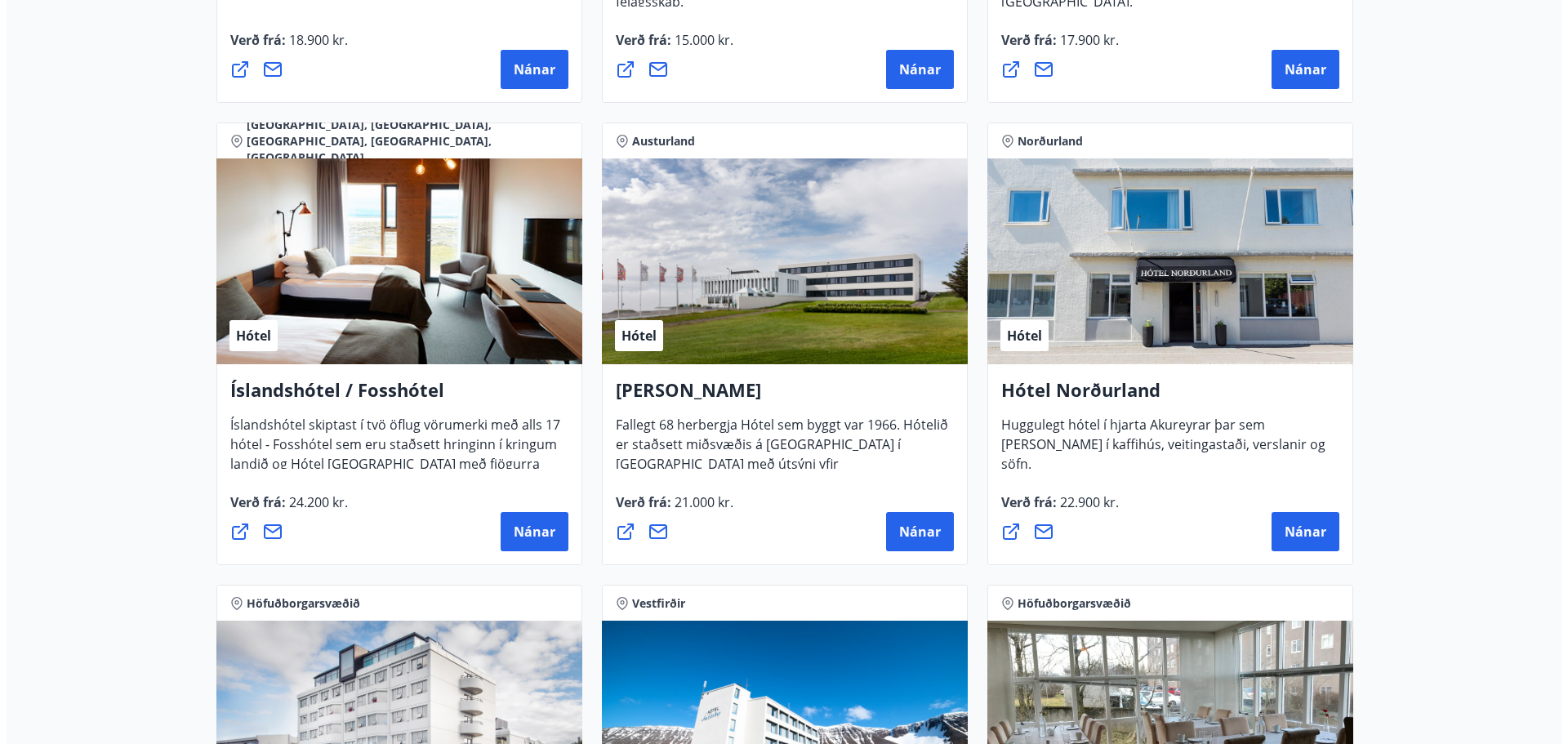
scroll to position [2286, 0]
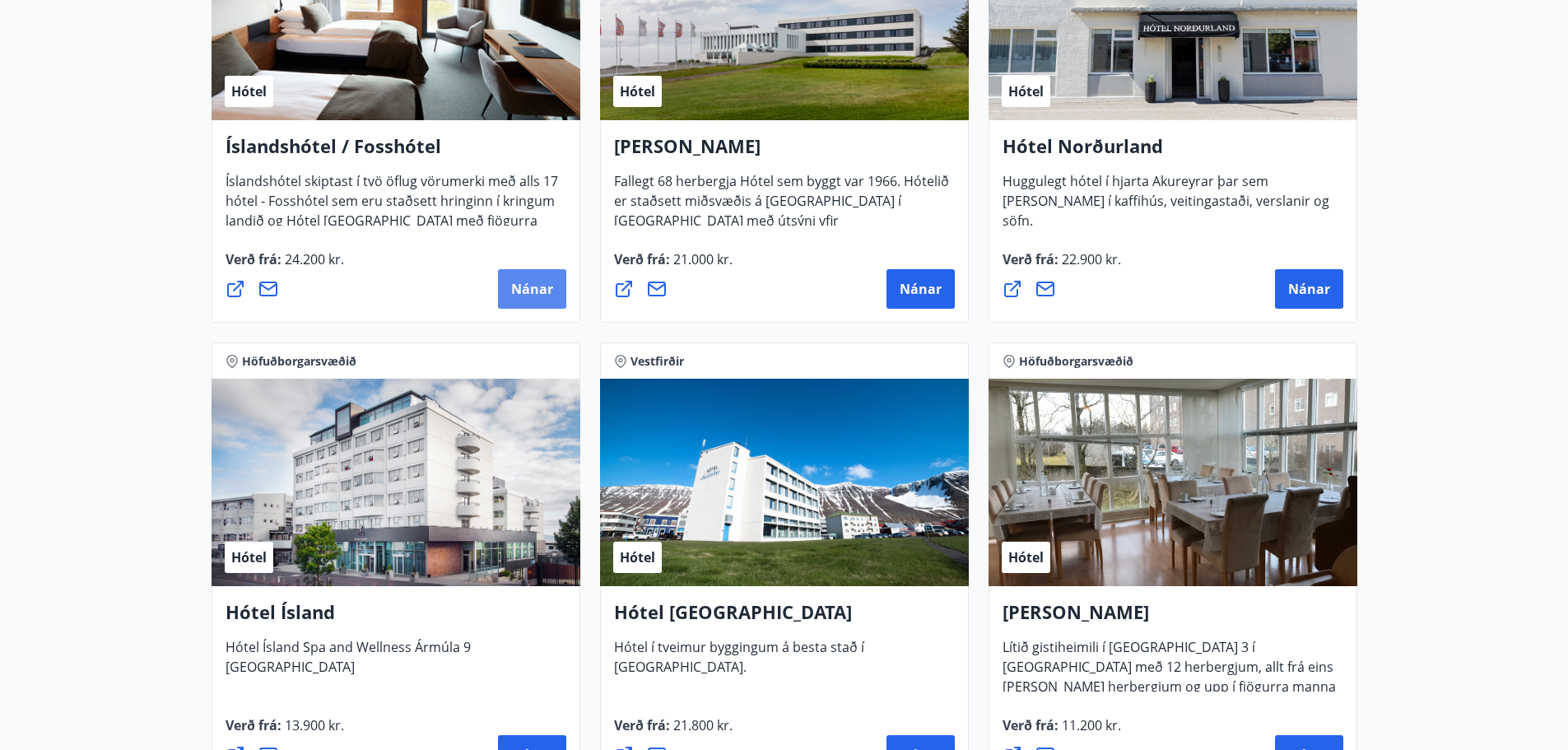
click at [538, 281] on span "Nánar" at bounding box center [532, 289] width 42 height 18
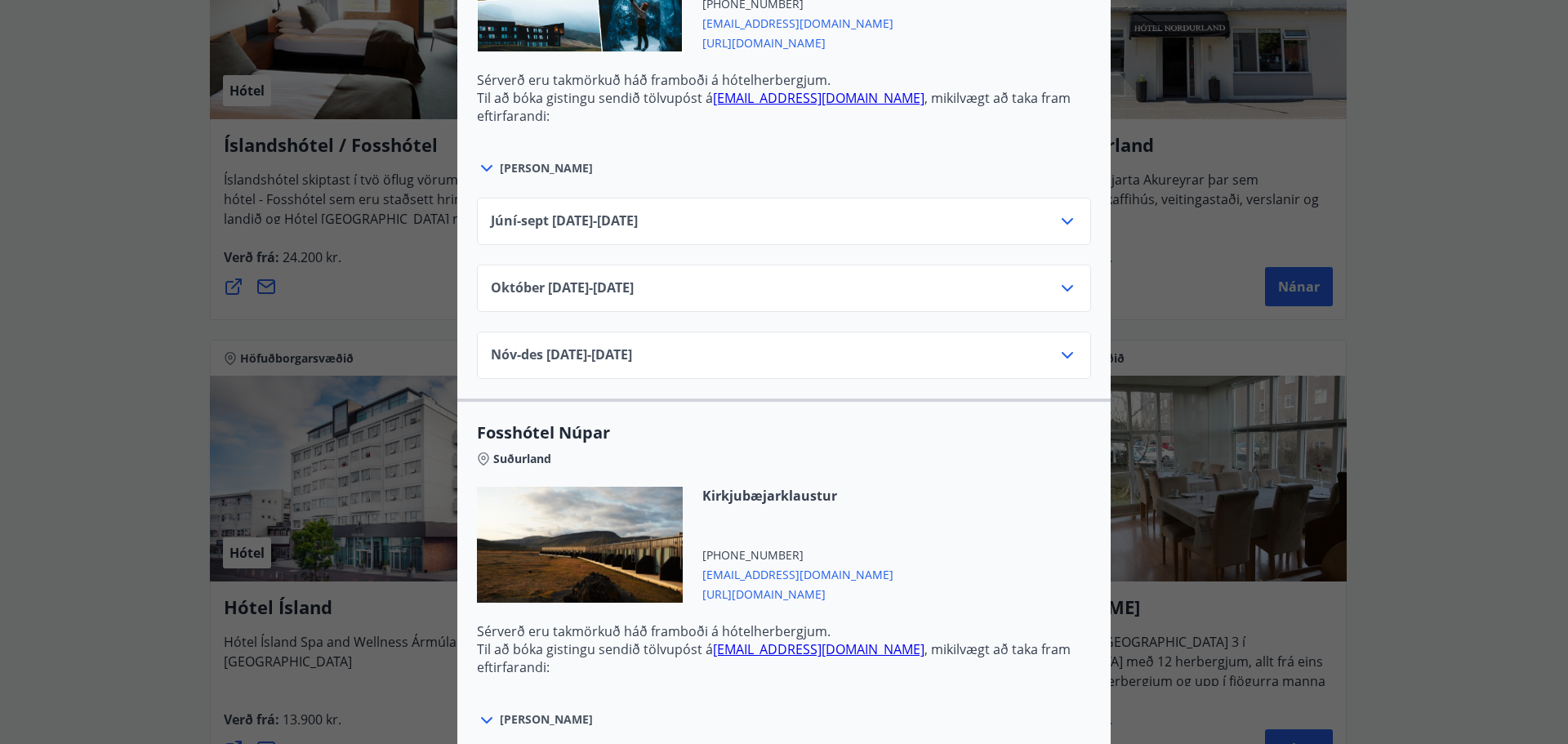
scroll to position [5092, 0]
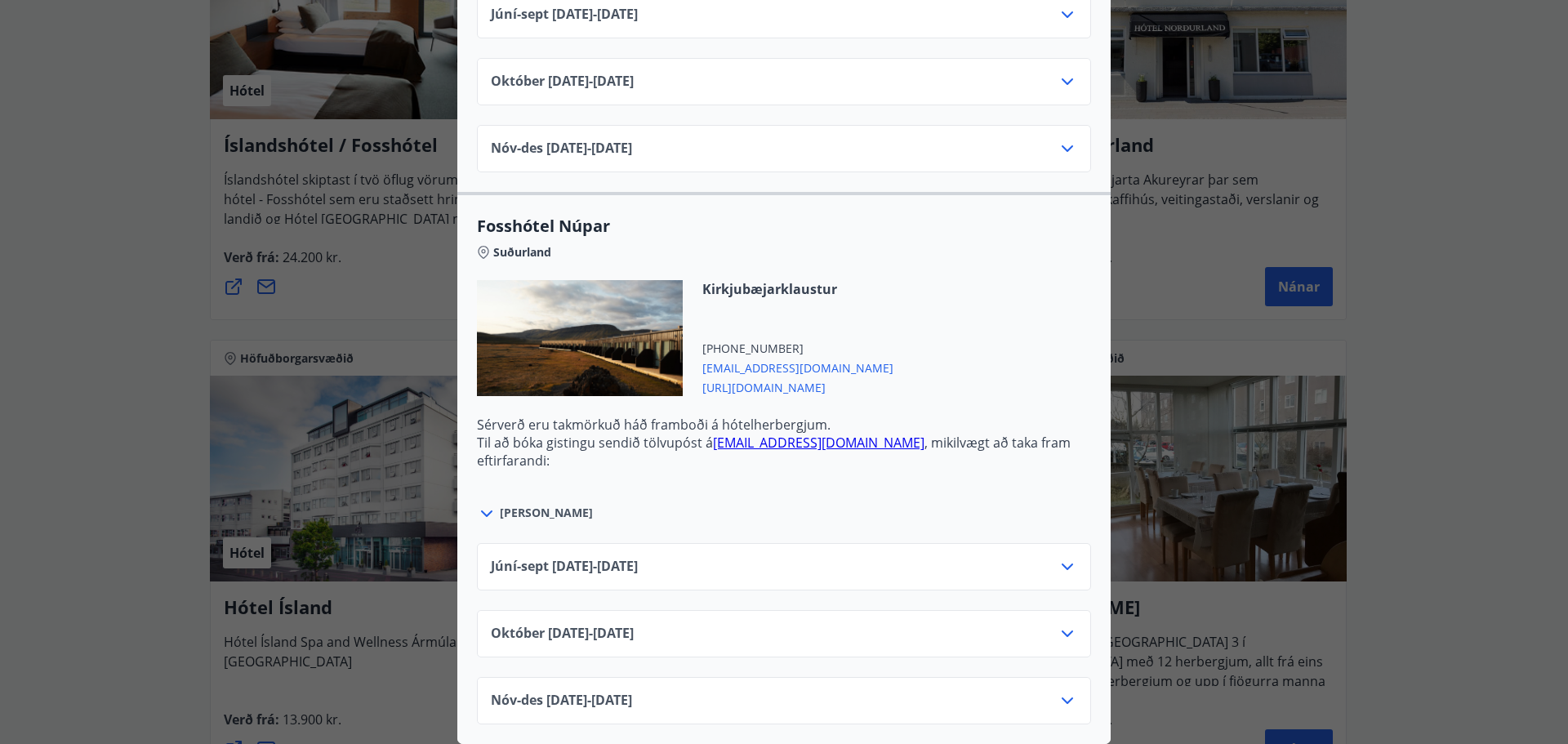
click at [81, 227] on div "Íslandshótel / Fosshótel Ekki er hægt að nýta Ferðaávísun fyrir bókanir sem eru…" at bounding box center [784, 372] width 1568 height 744
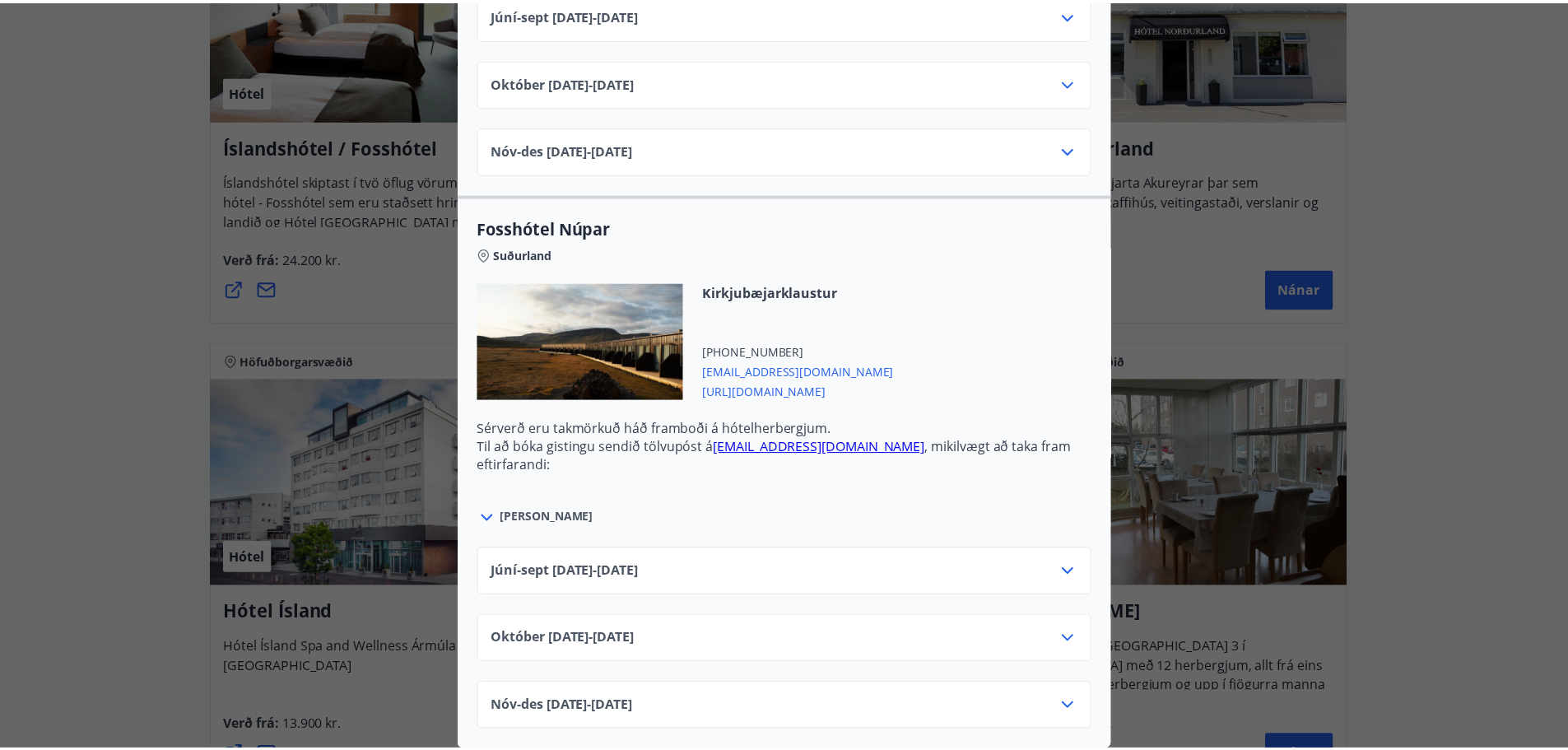
scroll to position [0, 0]
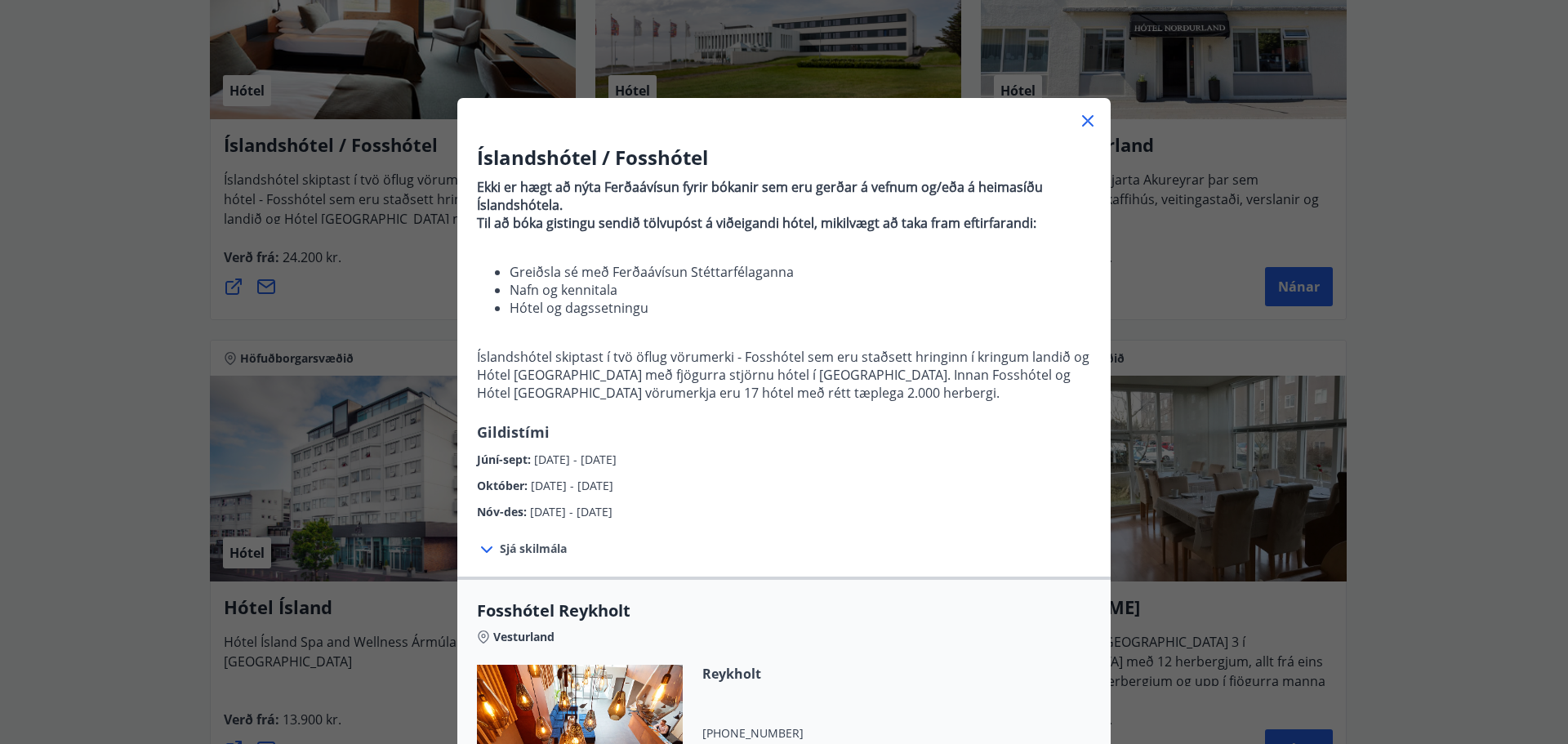
click at [89, 225] on div "Íslandshótel / Fosshótel Ekki er hægt að nýta Ferðaávísun fyrir bókanir sem eru…" at bounding box center [784, 372] width 1568 height 744
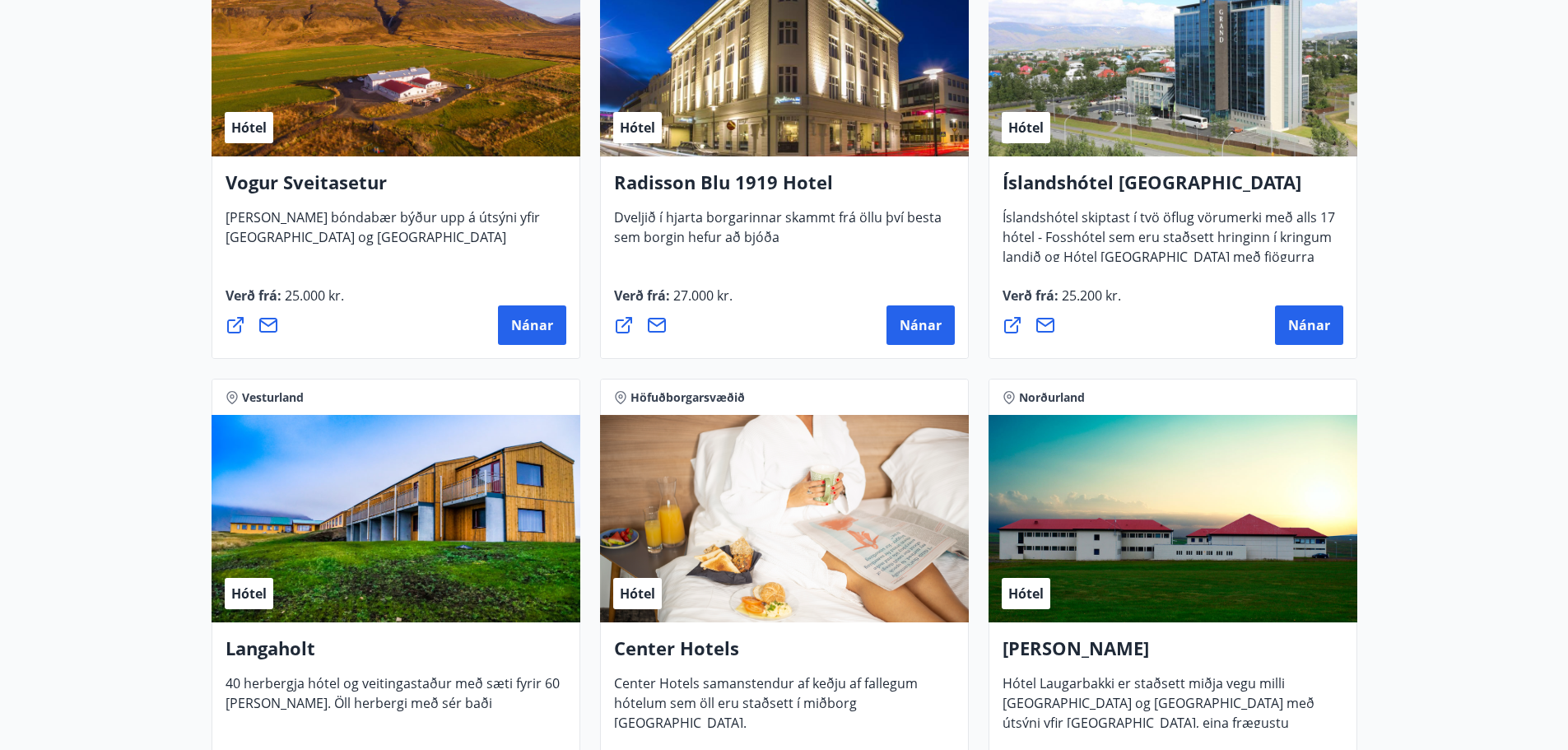
scroll to position [3375, 0]
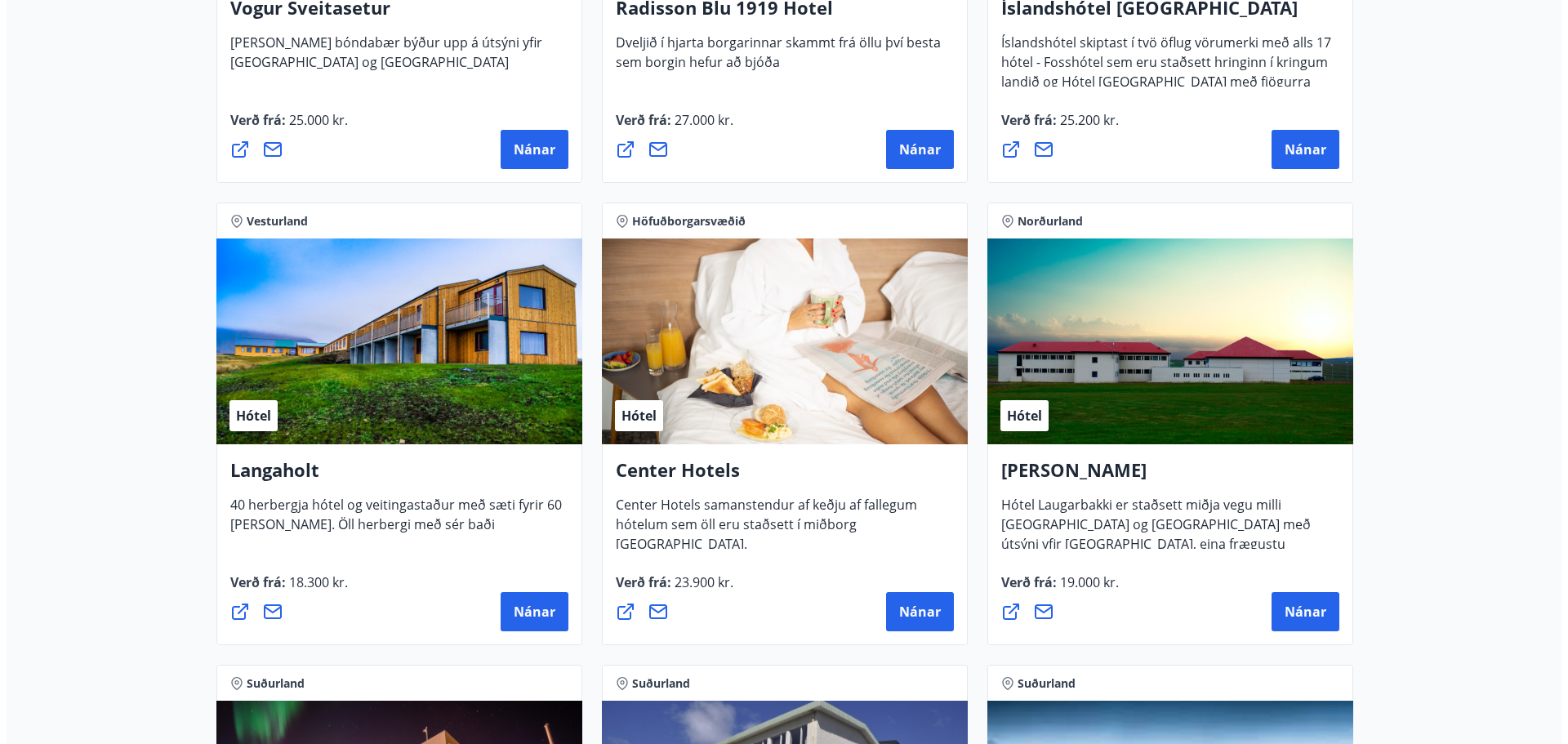
scroll to position [2940, 0]
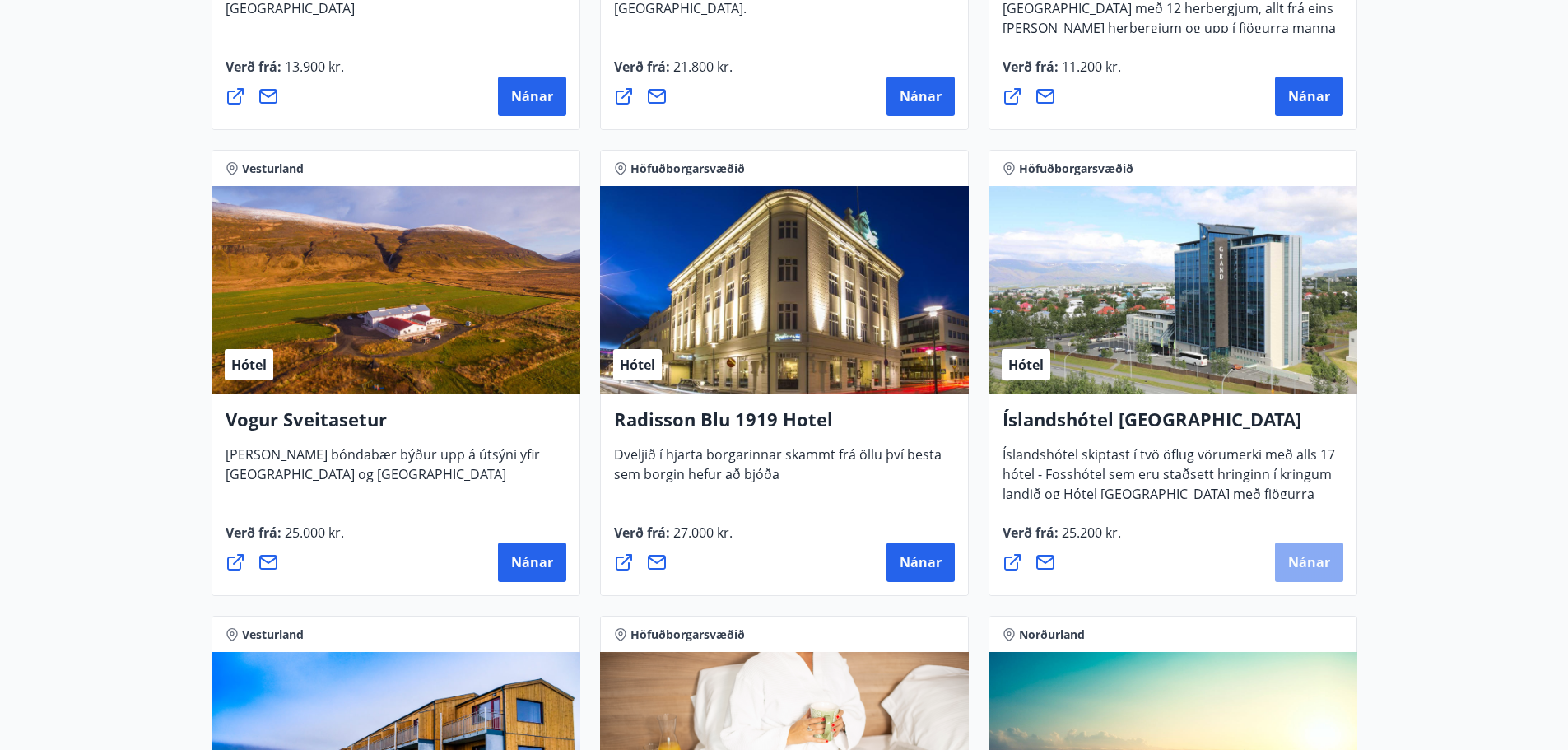
click at [1316, 554] on span "Nánar" at bounding box center [1309, 562] width 42 height 18
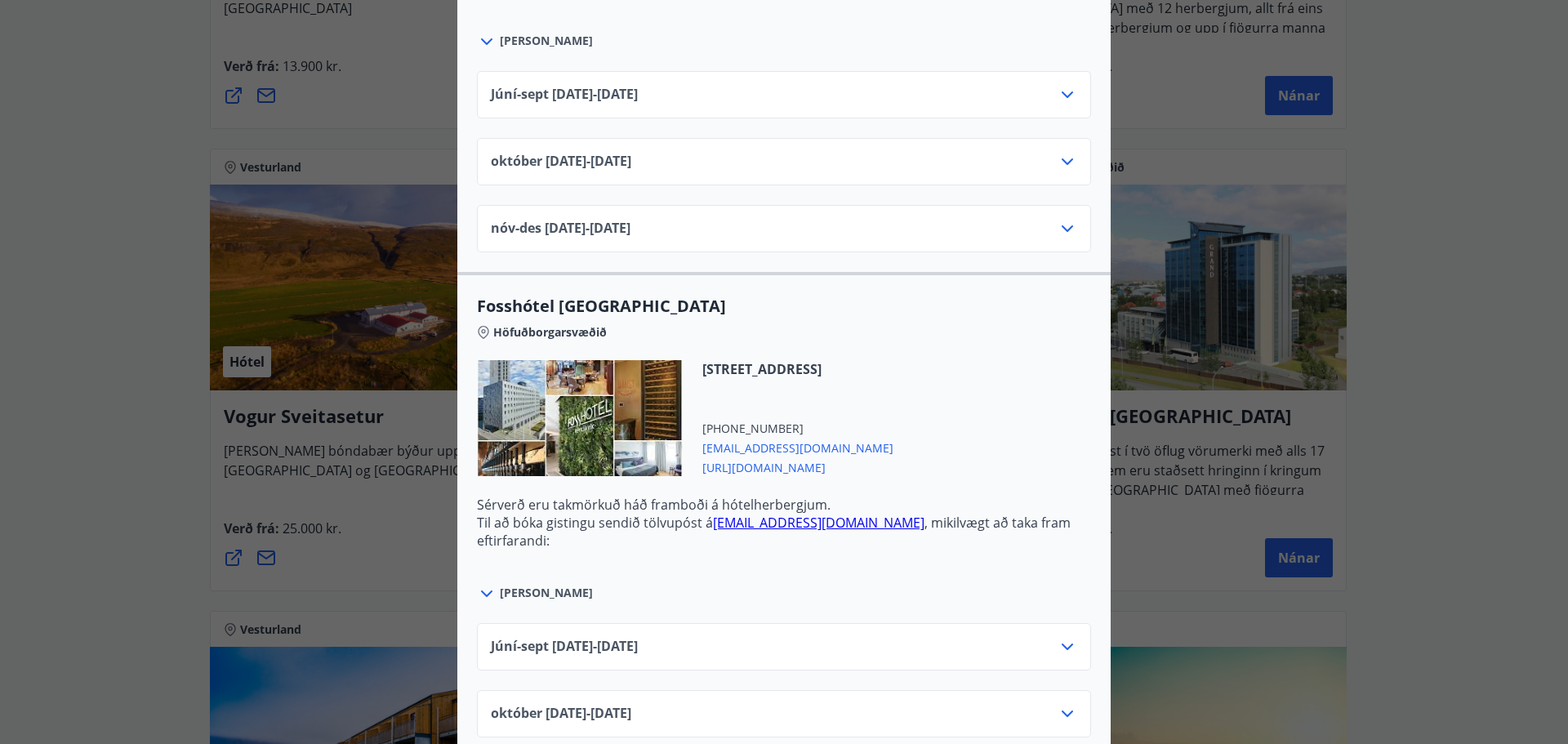
scroll to position [2368, 0]
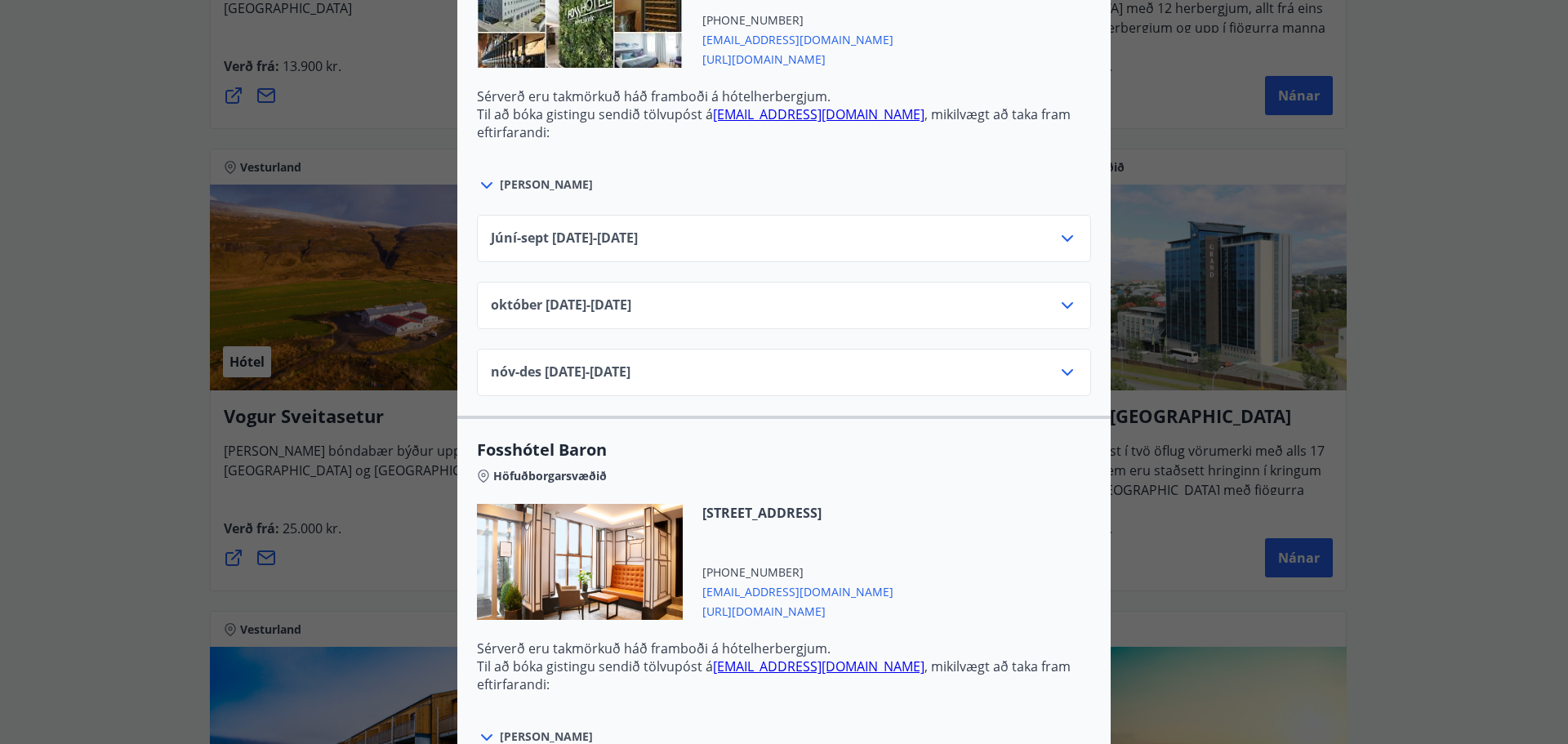
click at [1060, 303] on icon at bounding box center [1067, 305] width 20 height 20
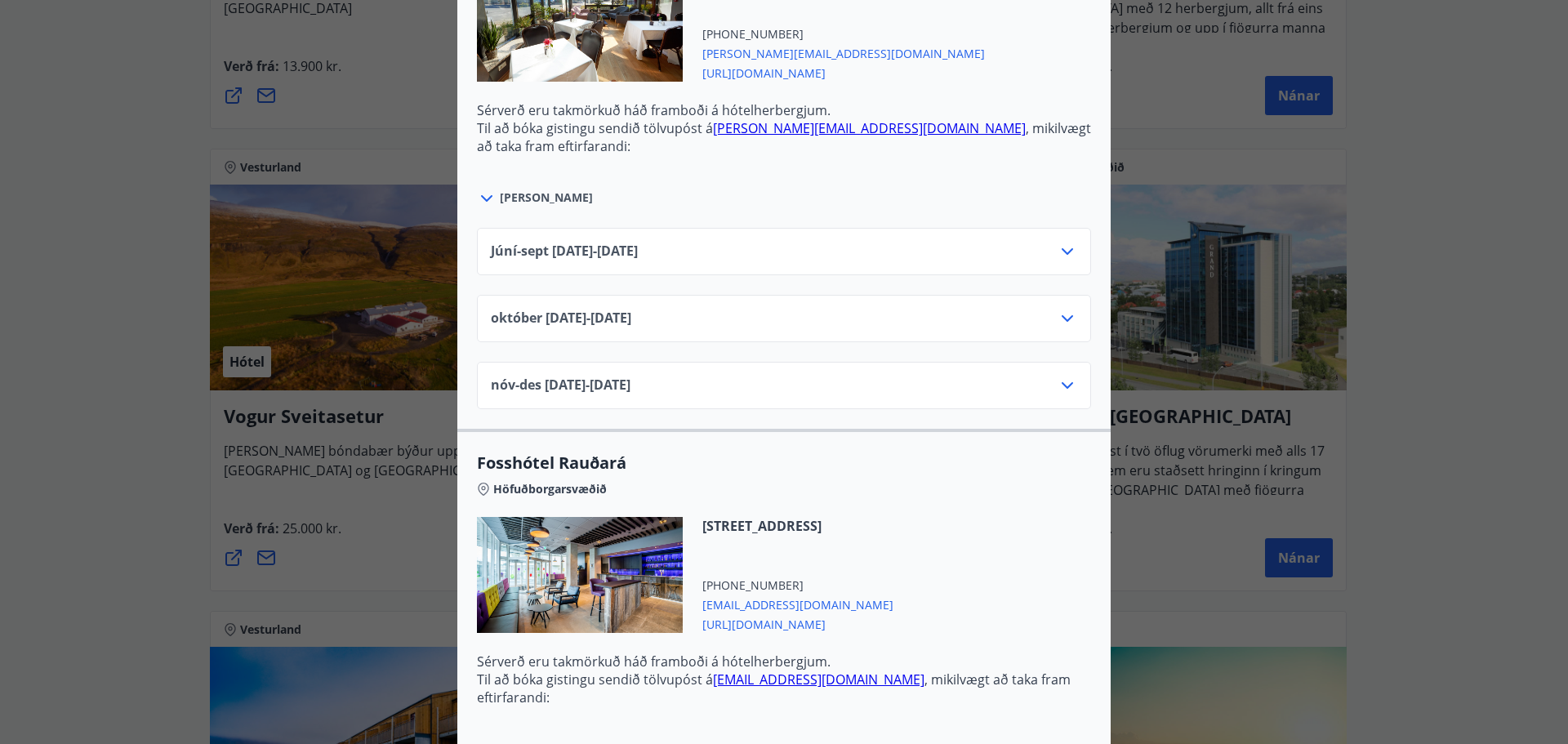
scroll to position [3906, 0]
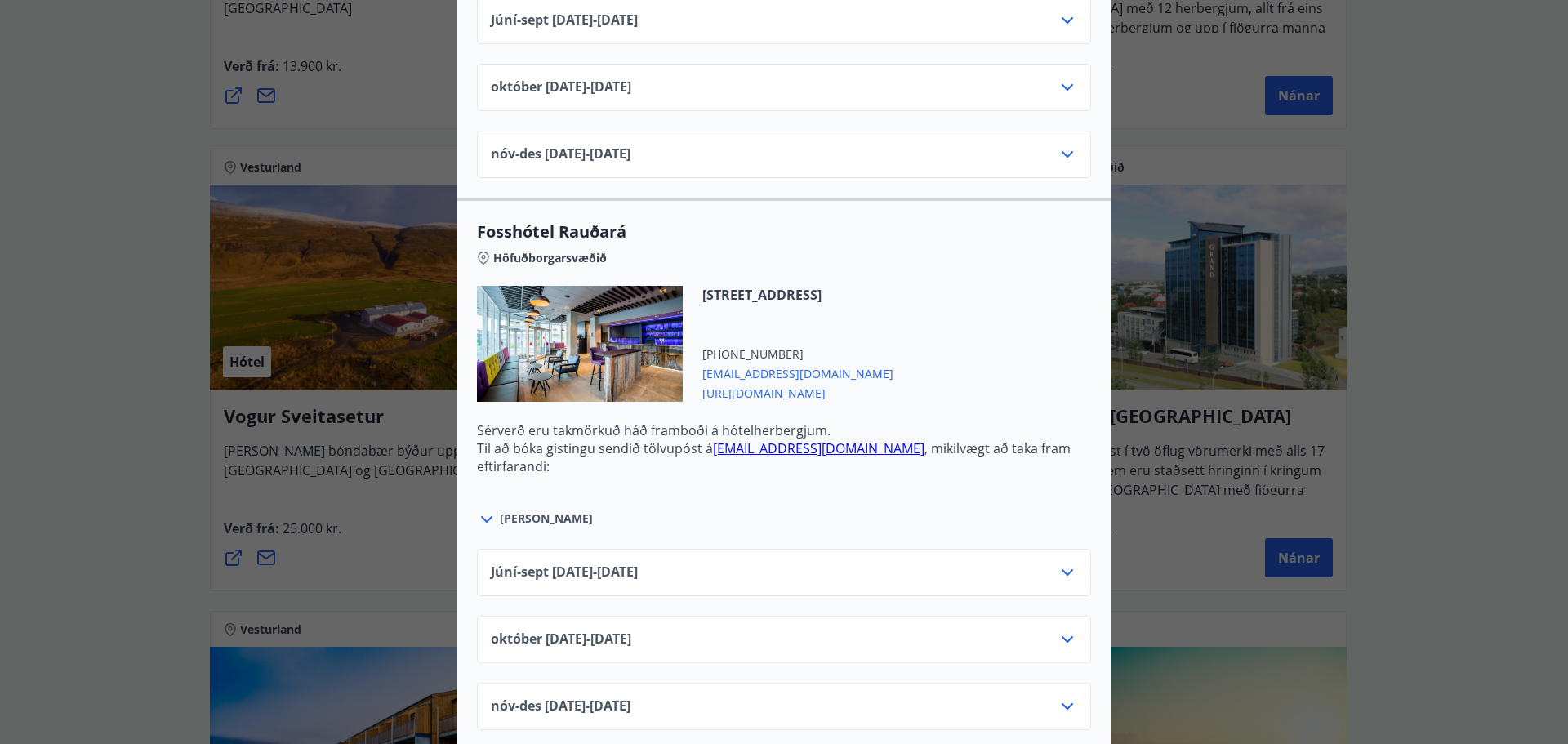
click at [1067, 629] on icon at bounding box center [1067, 639] width 20 height 20
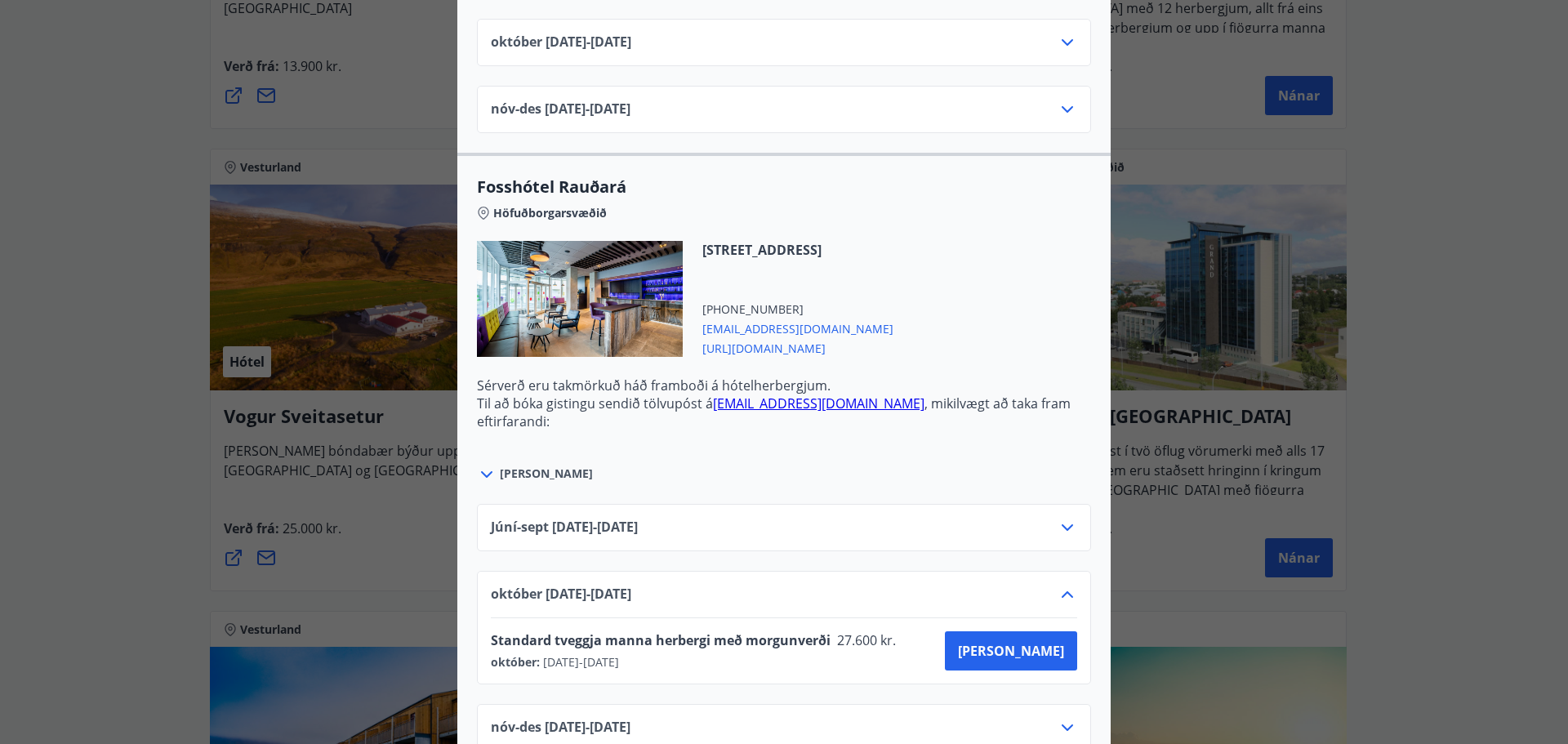
scroll to position [3972, 0]
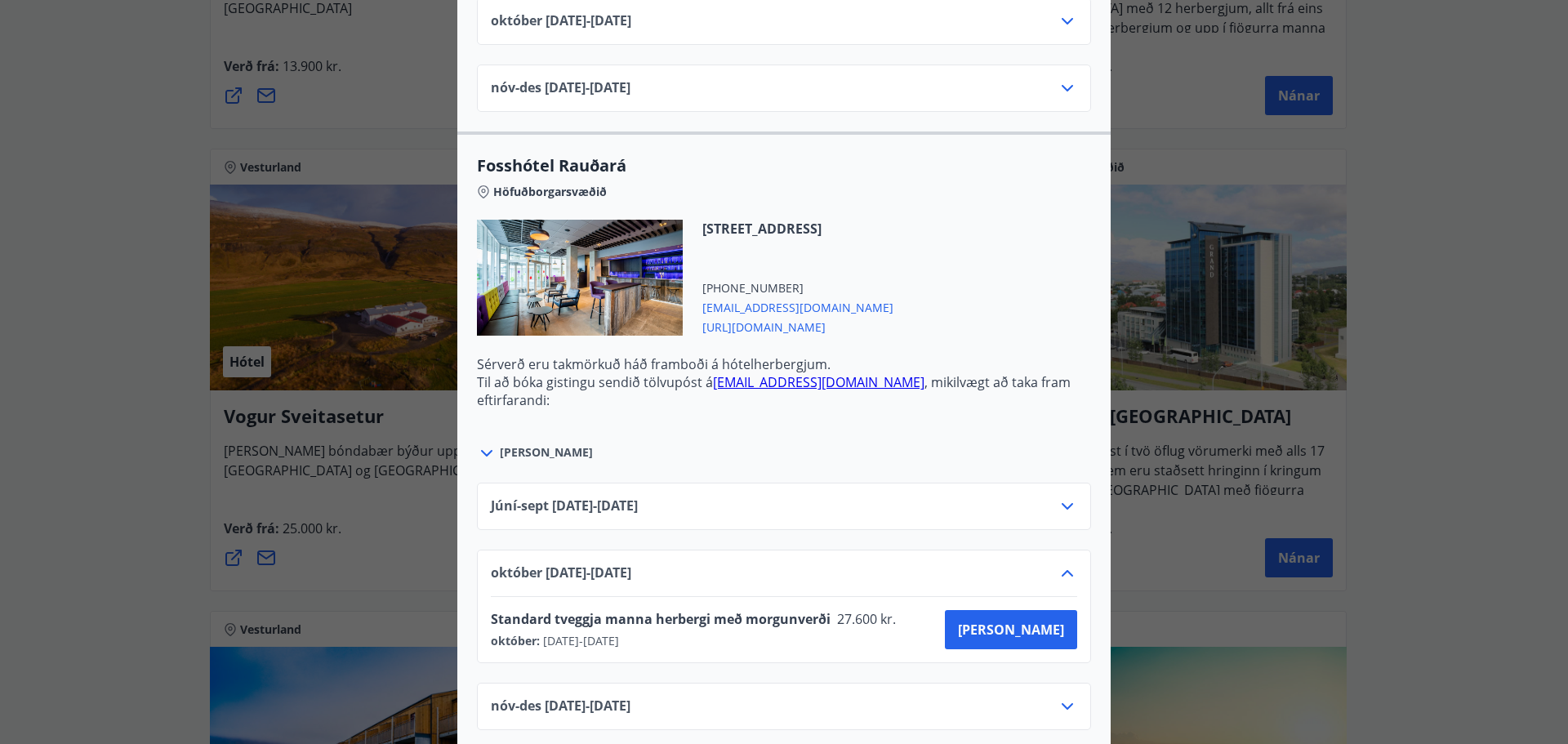
click at [102, 204] on div "Íslandshótel Reykjavík Ekki er hægt að nýta Ferðaávísun fyrir bókanir sem eru g…" at bounding box center [784, 372] width 1568 height 744
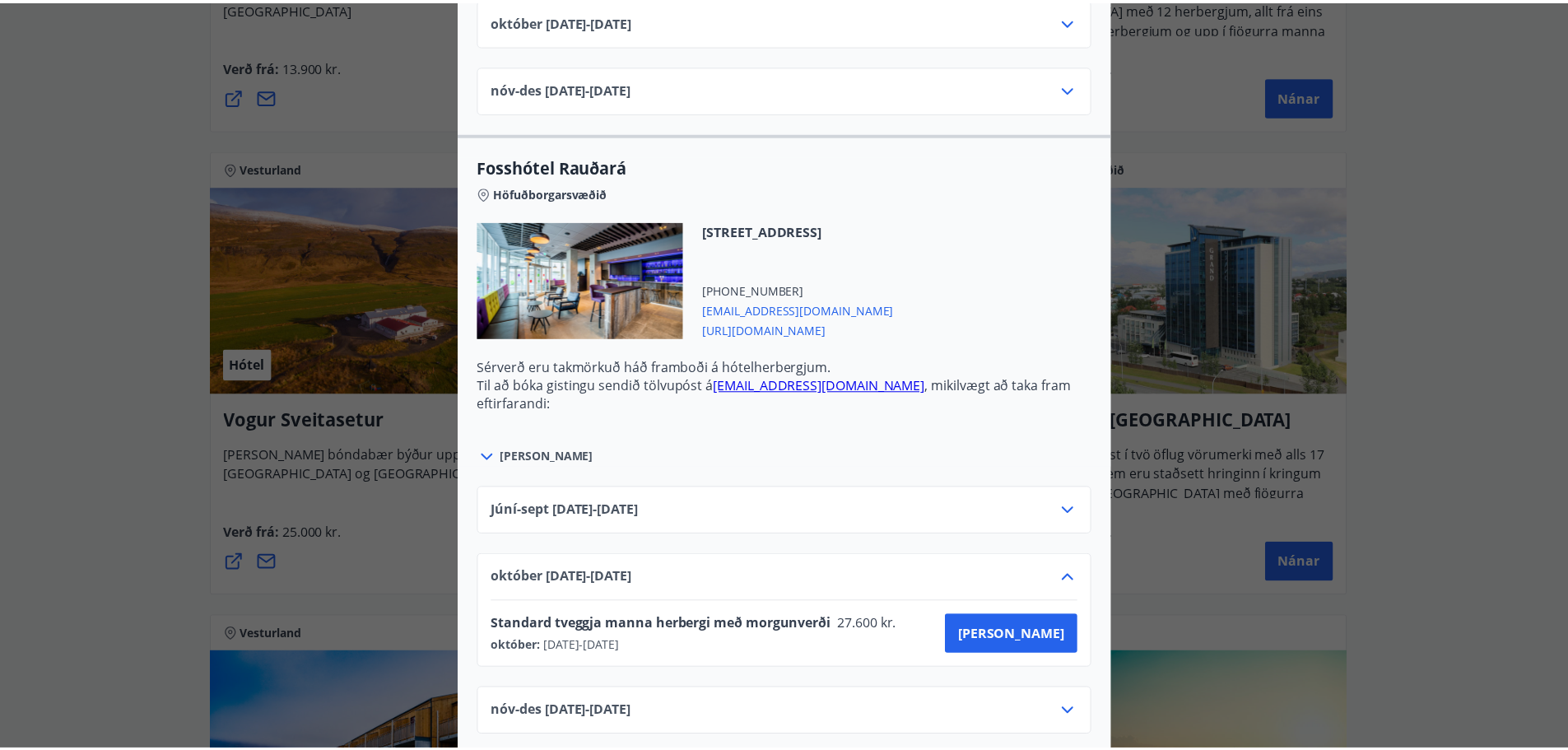
scroll to position [0, 0]
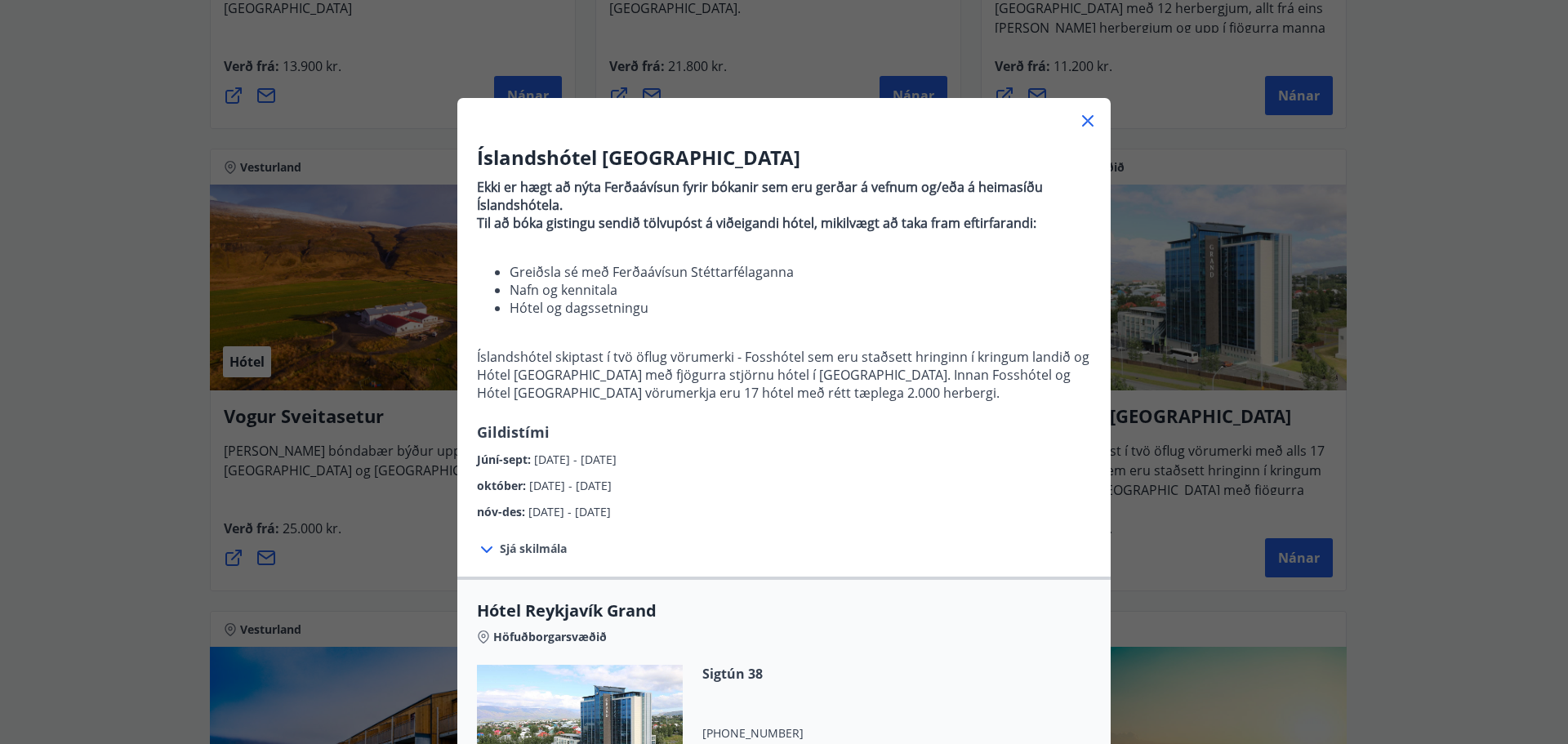
click at [1078, 118] on icon at bounding box center [1088, 121] width 20 height 20
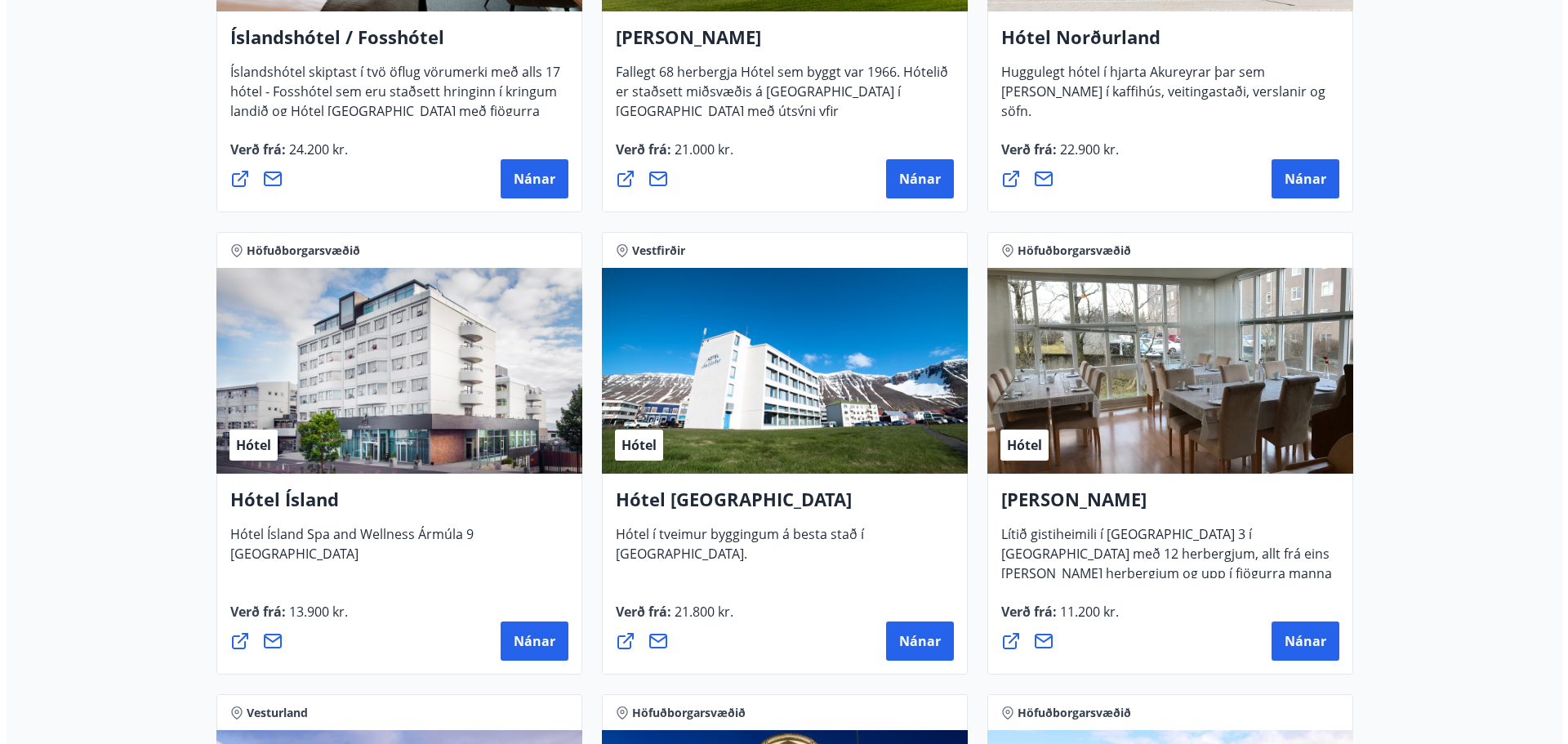
scroll to position [2368, 0]
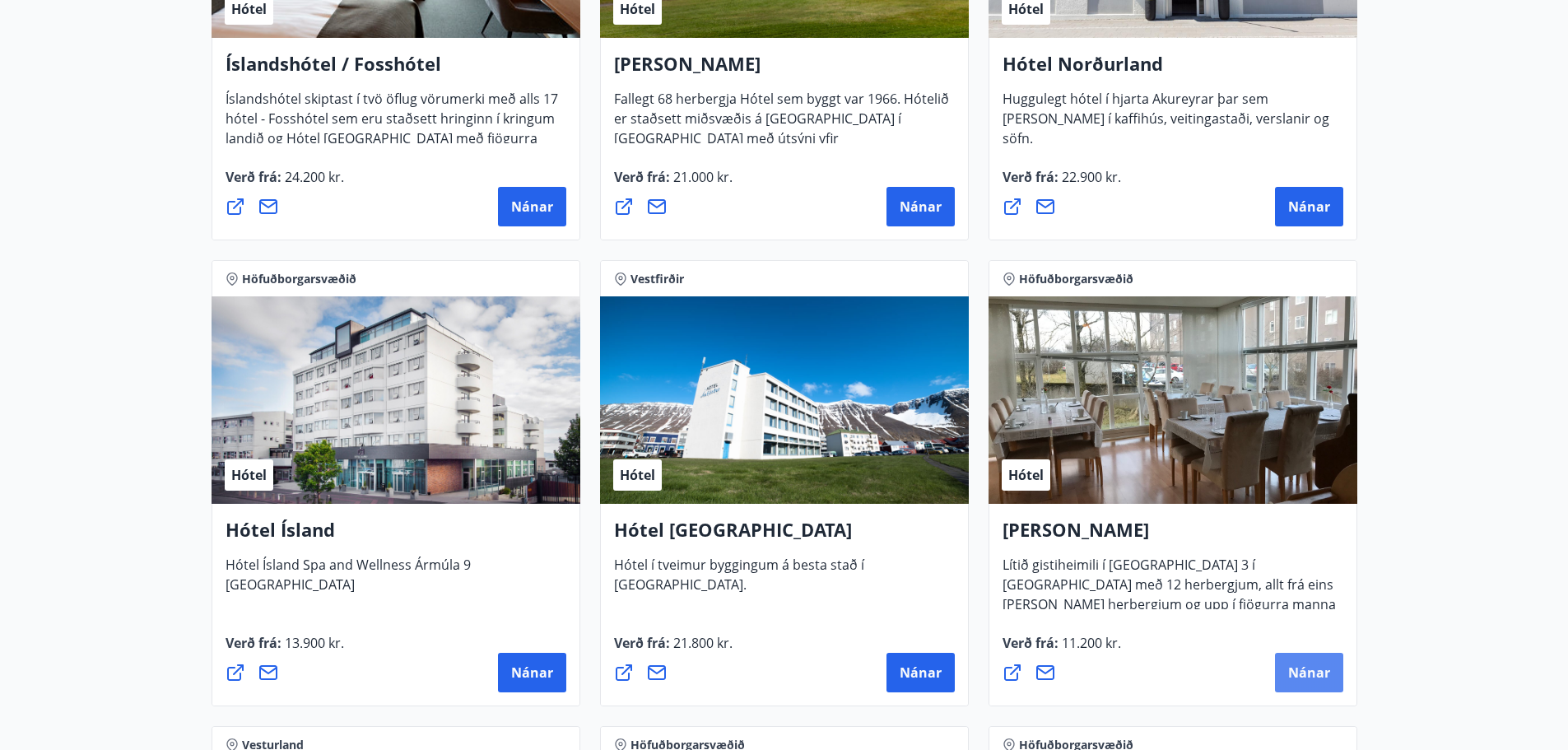
click at [1310, 662] on button "Nánar" at bounding box center [1309, 672] width 68 height 40
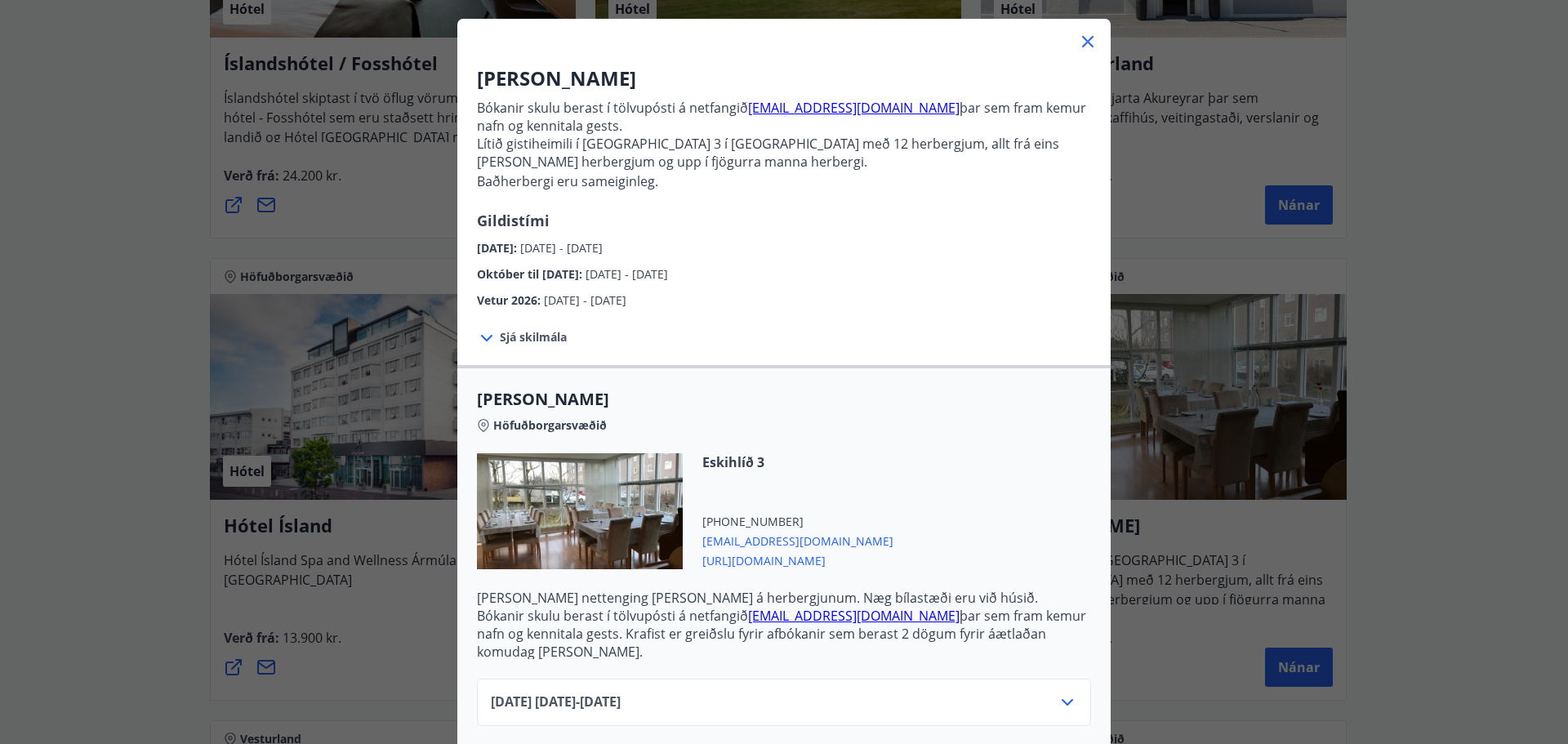
scroll to position [211, 0]
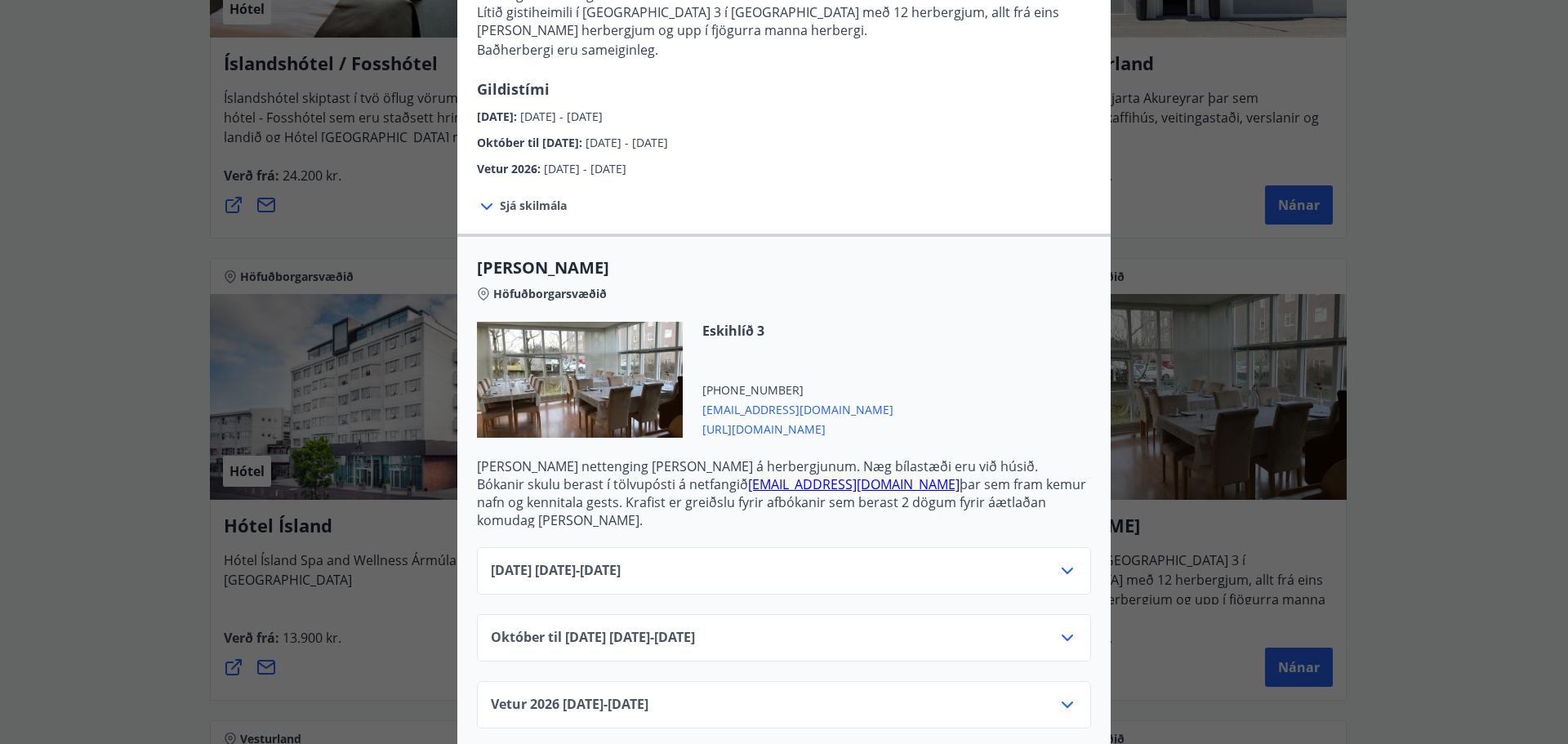
click at [965, 637] on div "Október til [DATE][PHONE_NUMBER][DATE] - [DATE]" at bounding box center [784, 645] width 586 height 33
click at [1068, 628] on icon at bounding box center [1067, 638] width 20 height 20
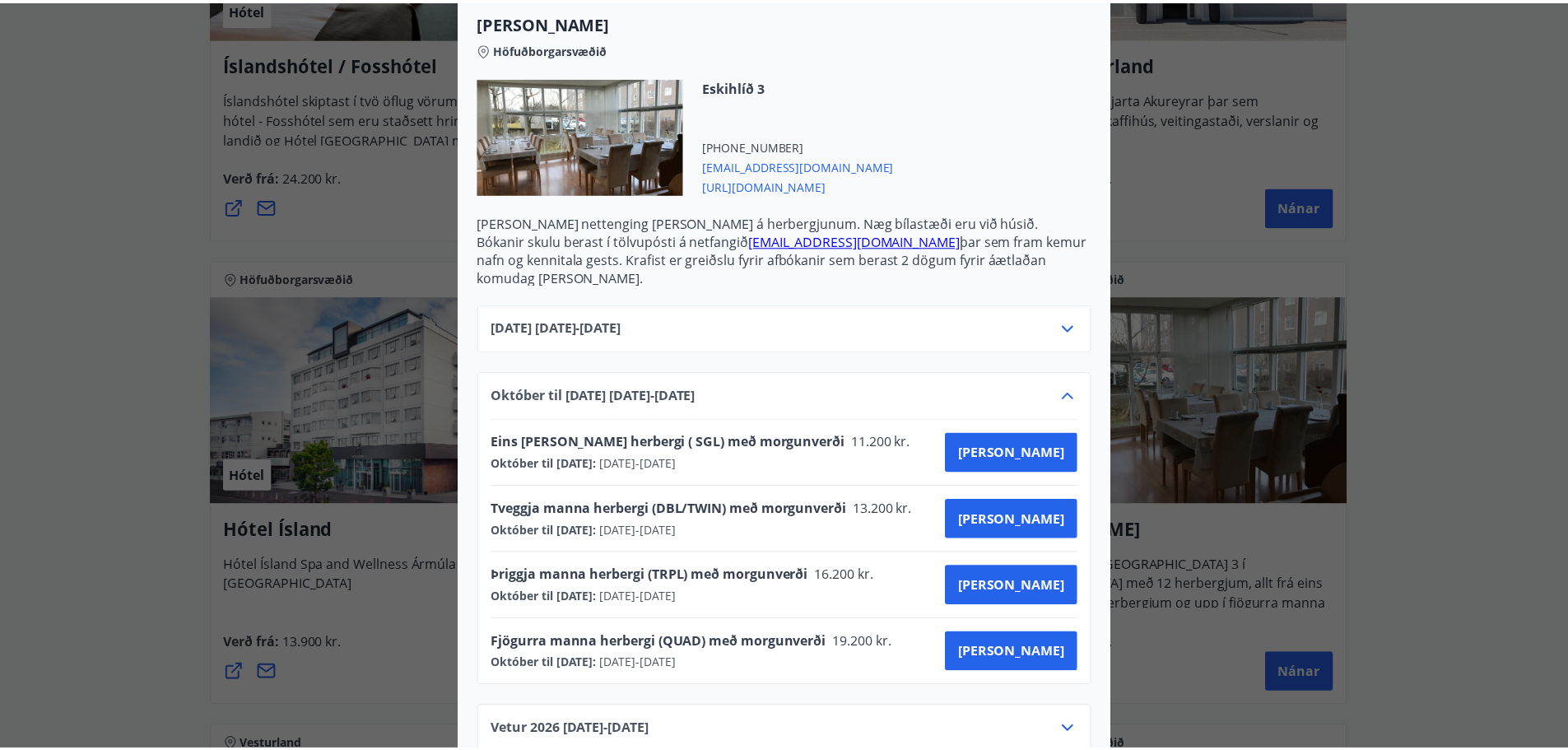
scroll to position [377, 0]
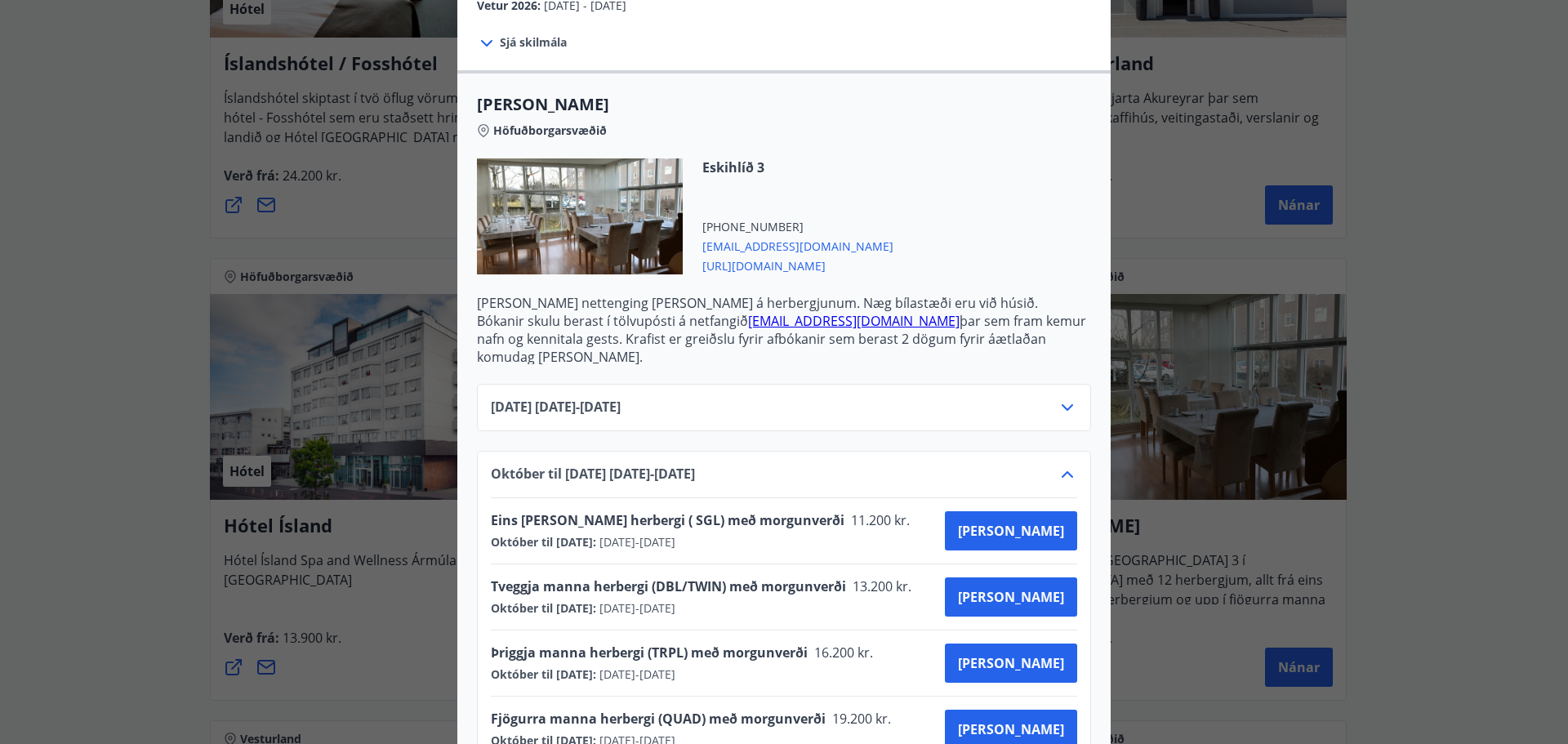
click at [768, 265] on span "[URL][DOMAIN_NAME]" at bounding box center [797, 264] width 191 height 20
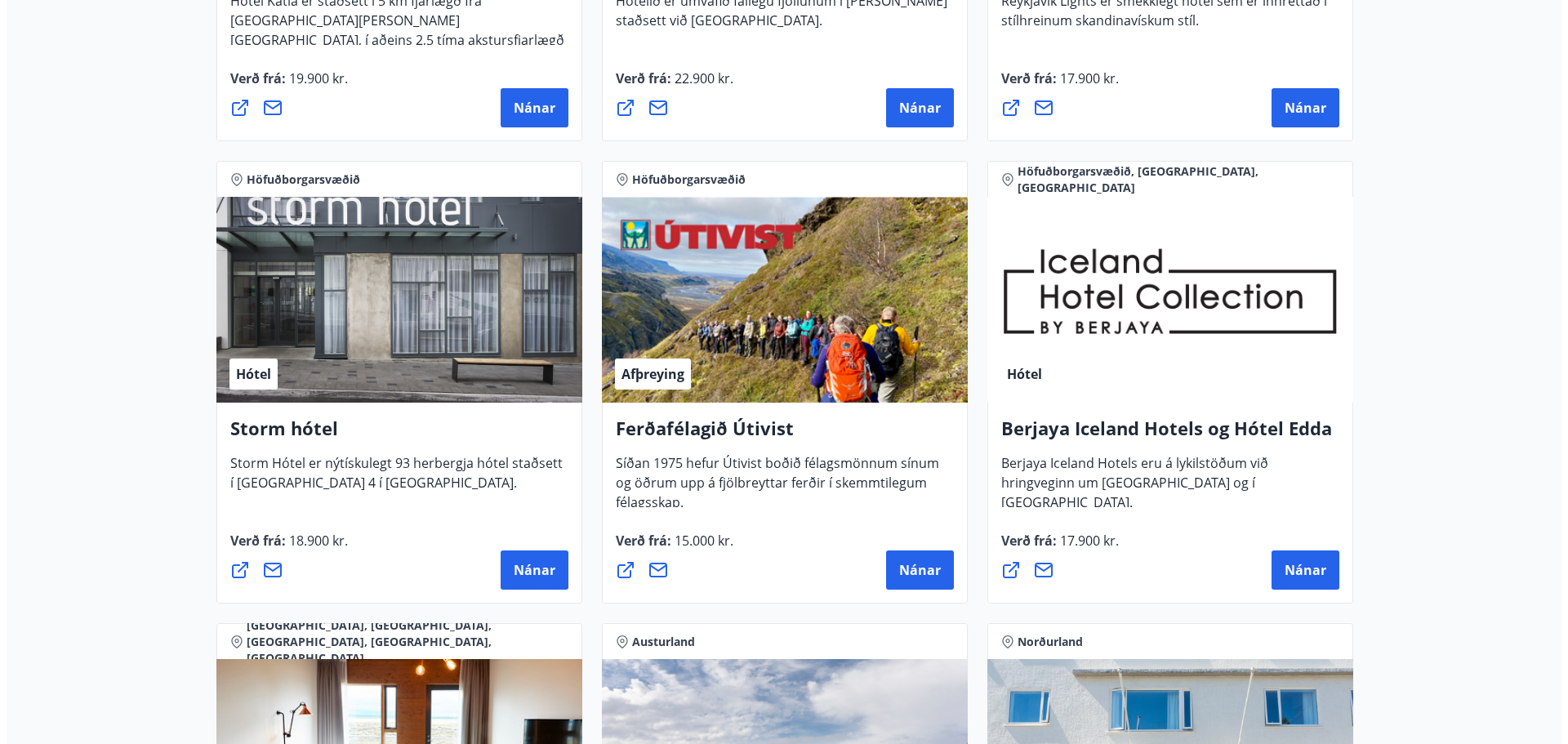
scroll to position [1470, 0]
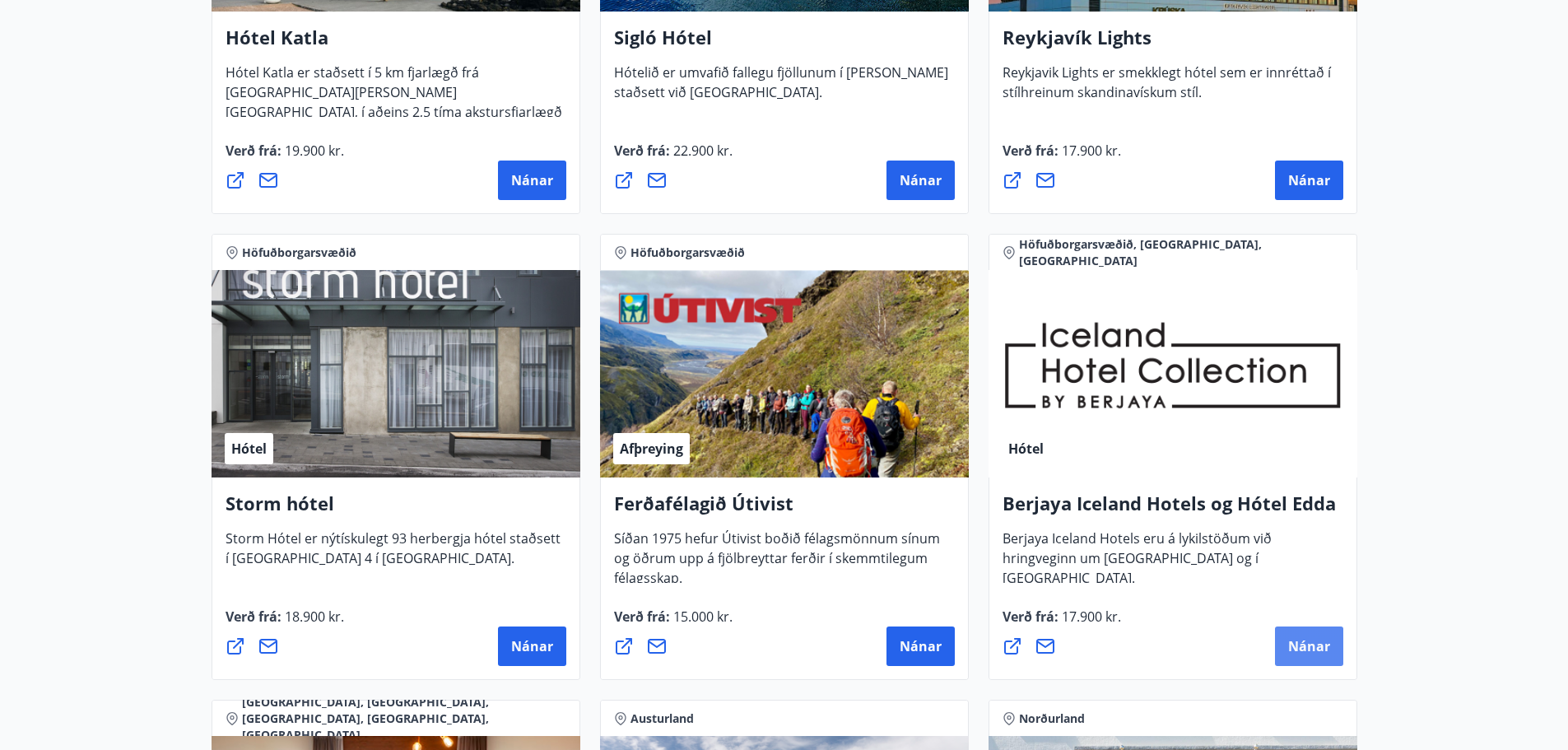
click at [1324, 653] on span "Nánar" at bounding box center [1309, 645] width 42 height 18
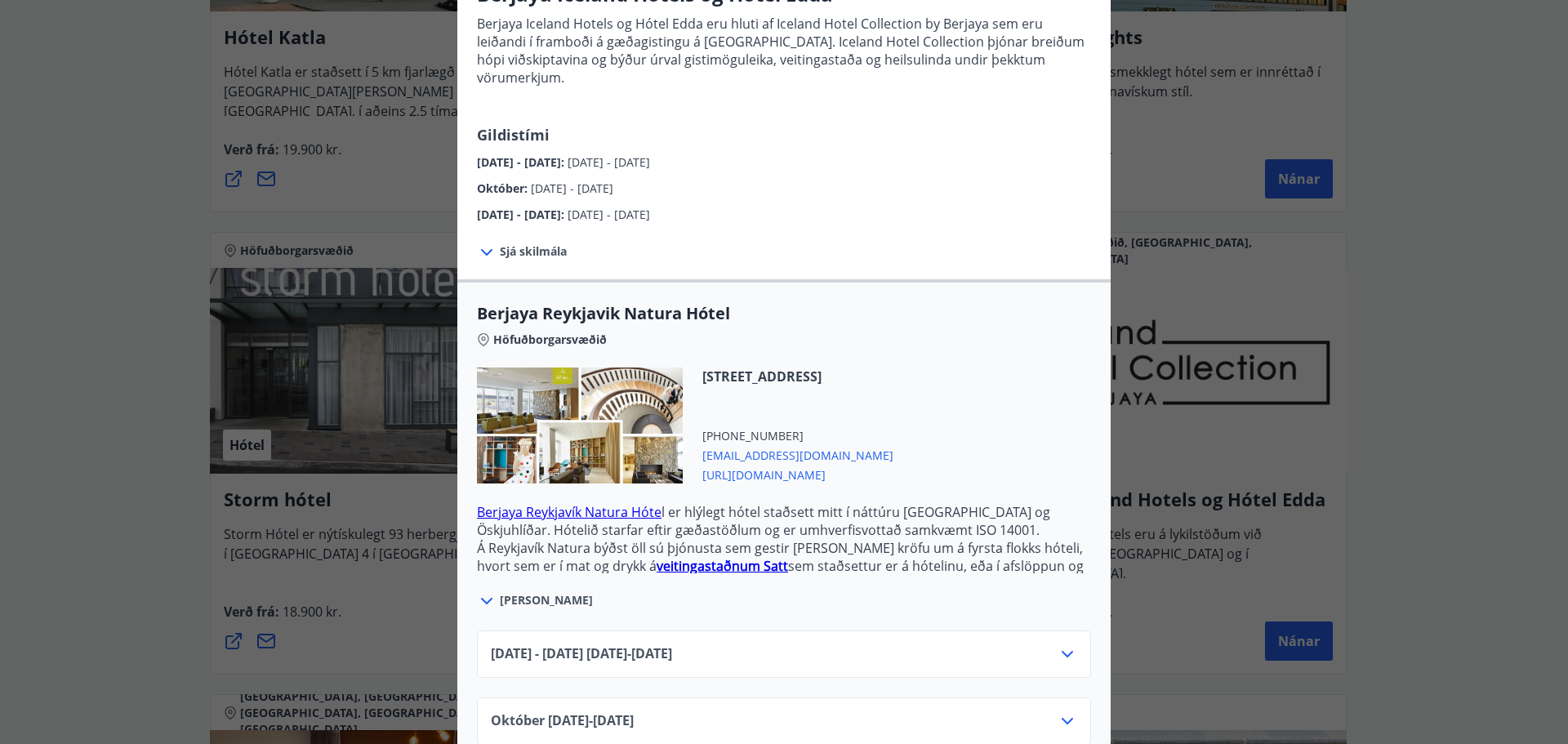
scroll to position [408, 0]
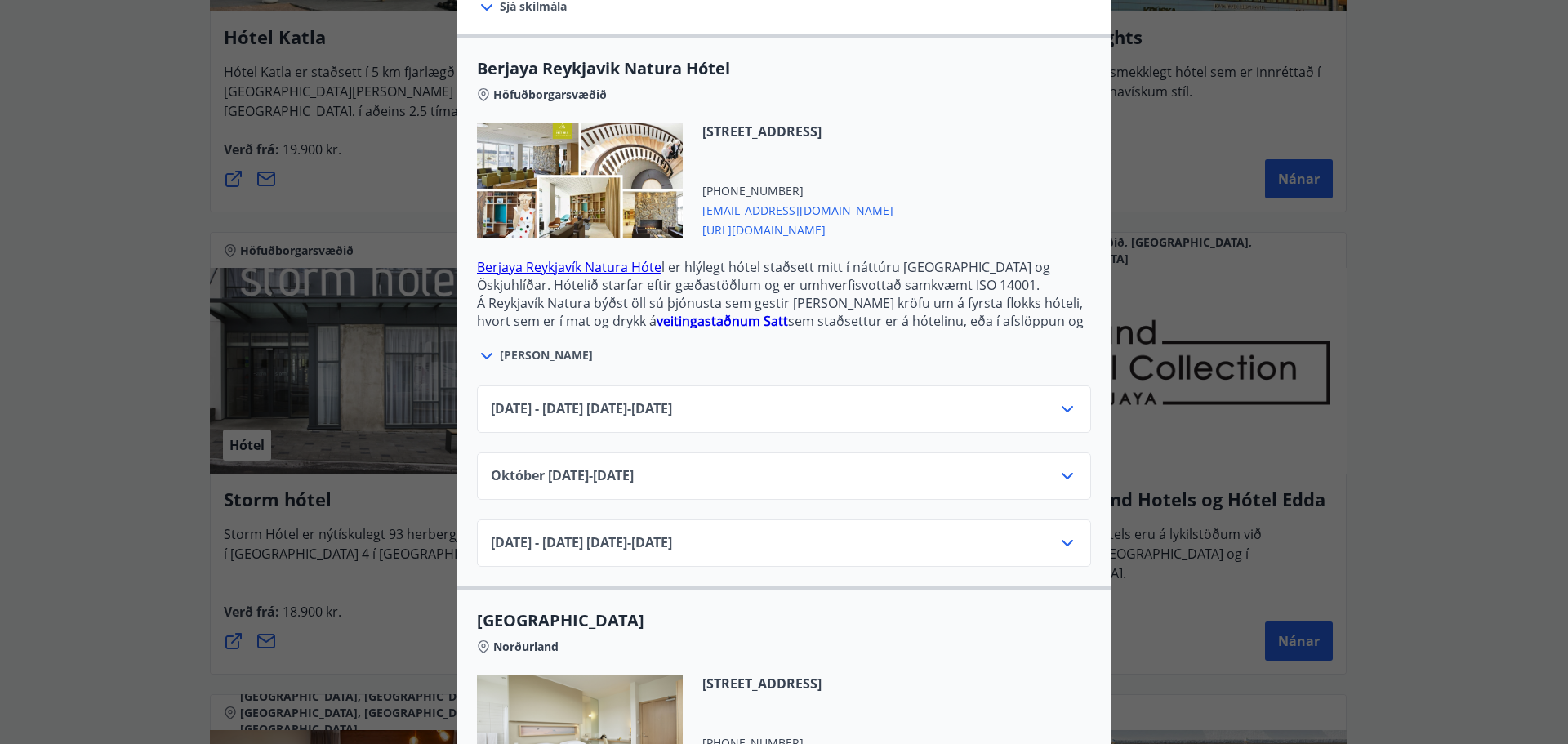
click at [798, 466] on div "[DATE]10.25 - [DATE]" at bounding box center [784, 483] width 586 height 33
click at [1063, 466] on icon at bounding box center [1067, 476] width 20 height 20
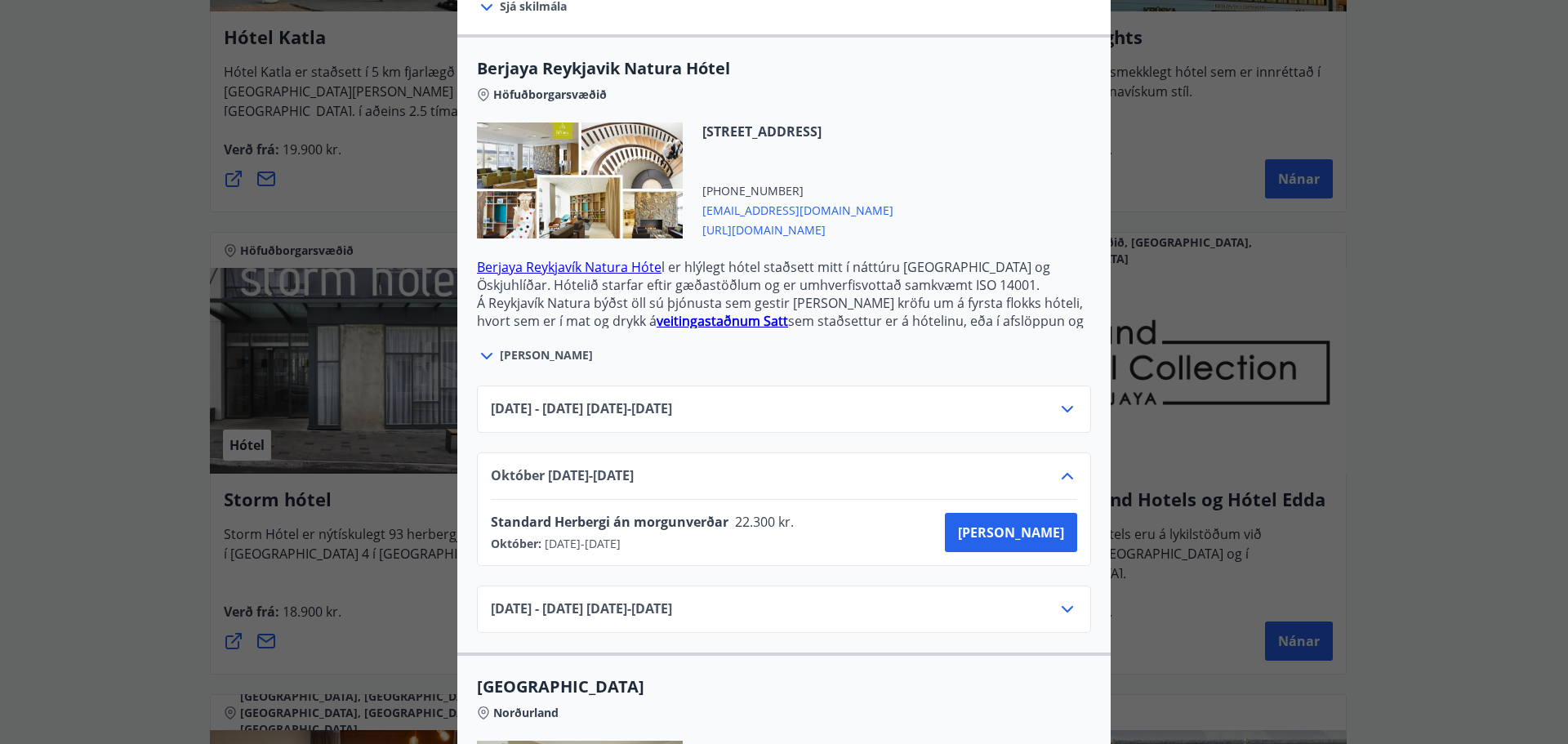
click at [1058, 466] on icon at bounding box center [1067, 476] width 20 height 20
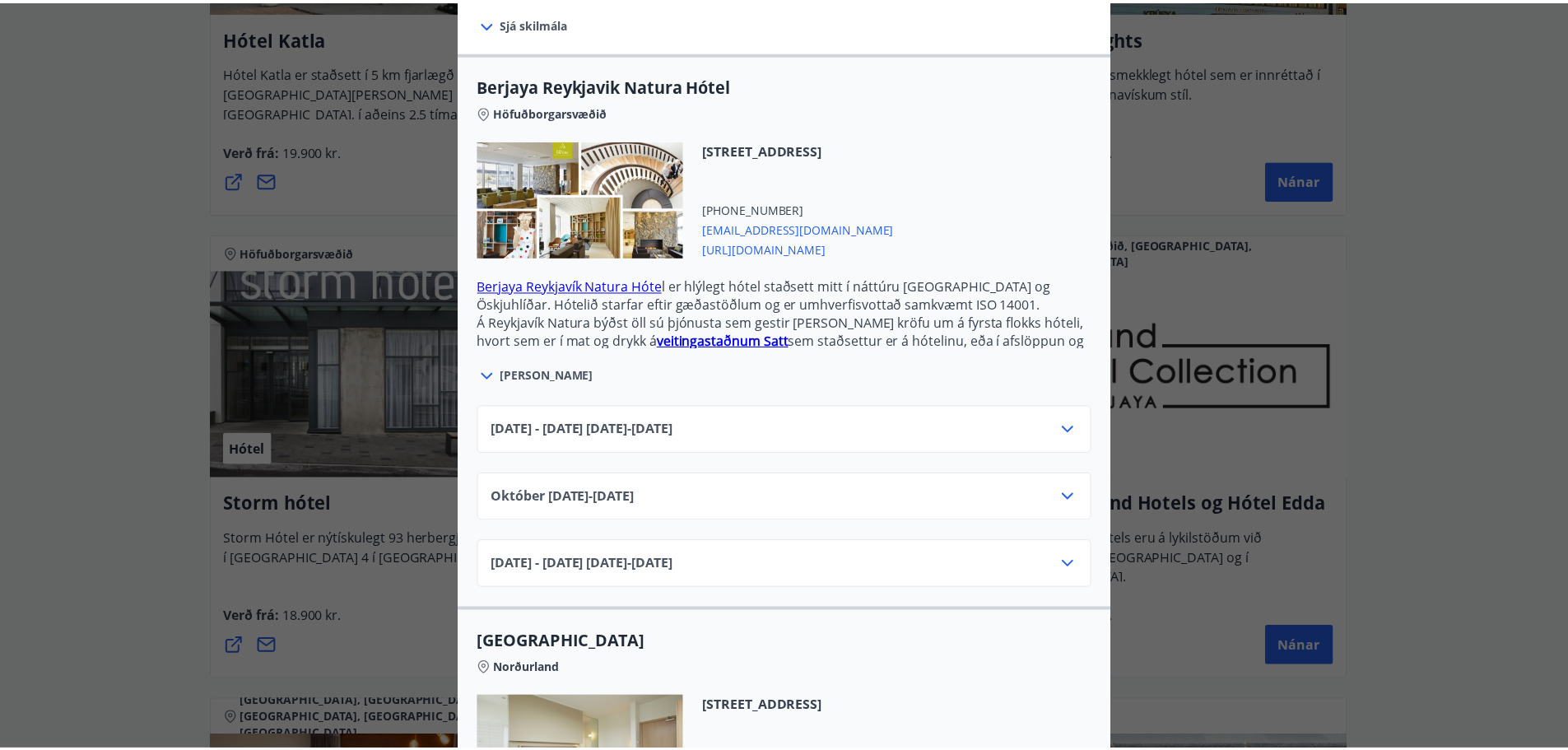
scroll to position [391, 0]
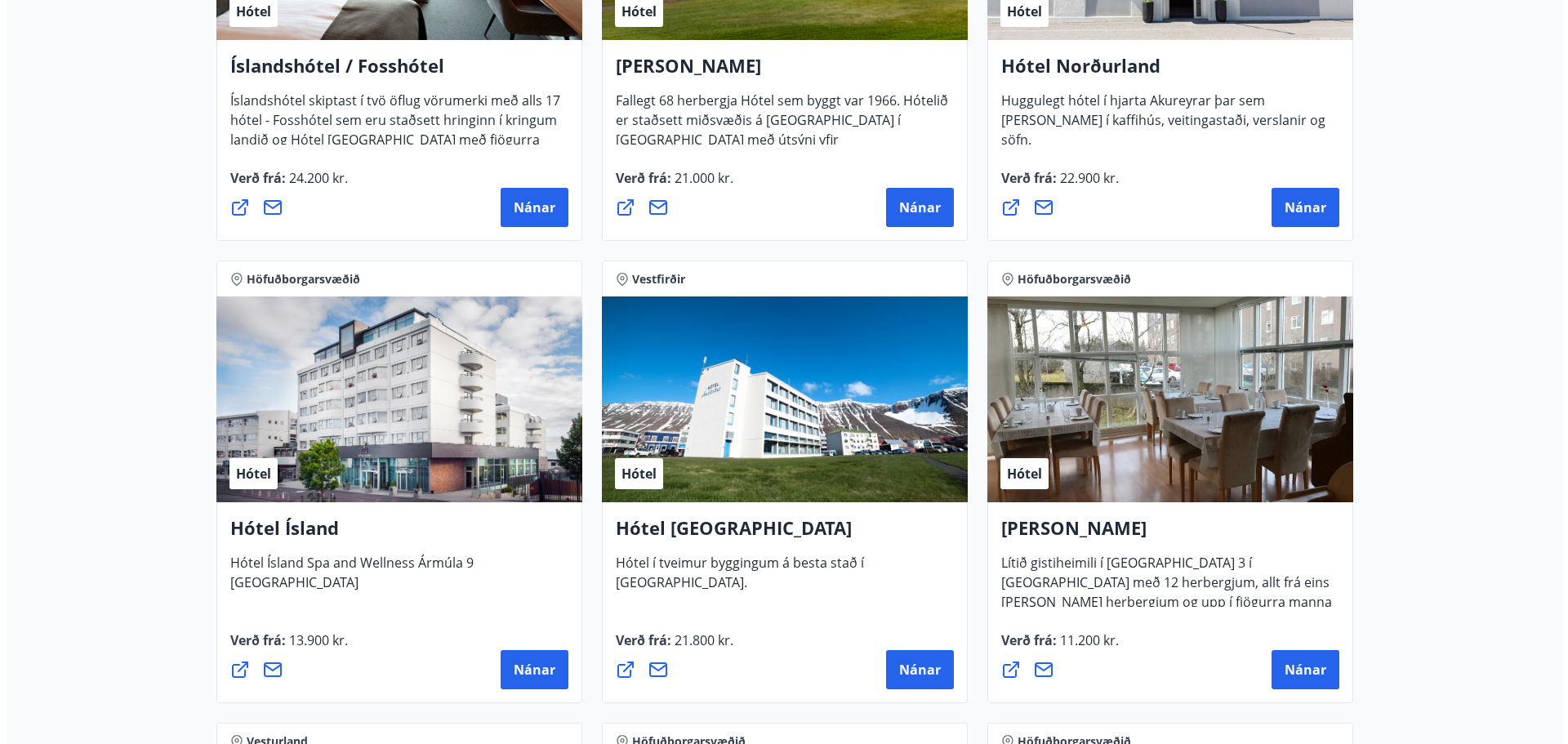
scroll to position [2368, 0]
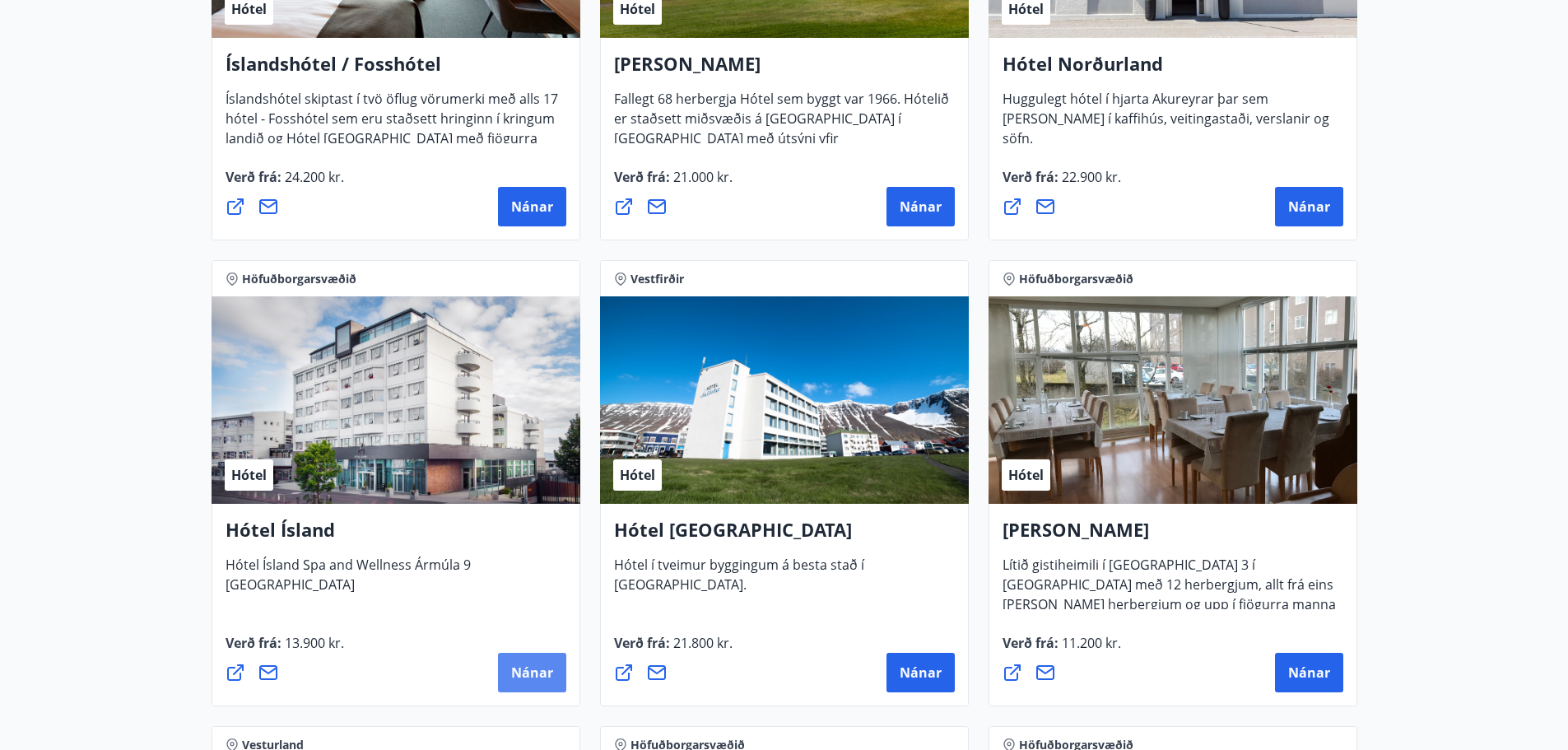
click at [532, 670] on span "Nánar" at bounding box center [532, 672] width 42 height 18
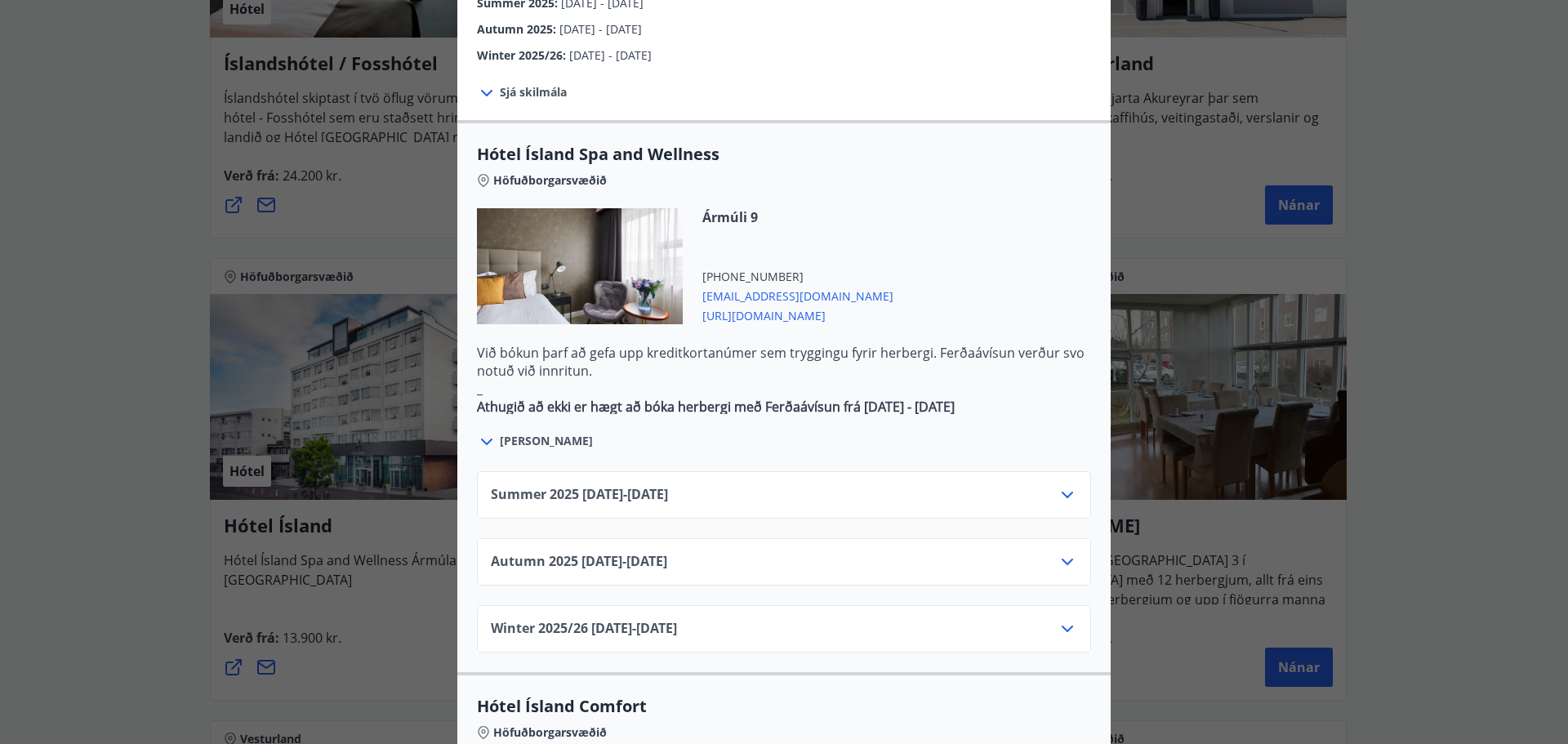
scroll to position [817, 0]
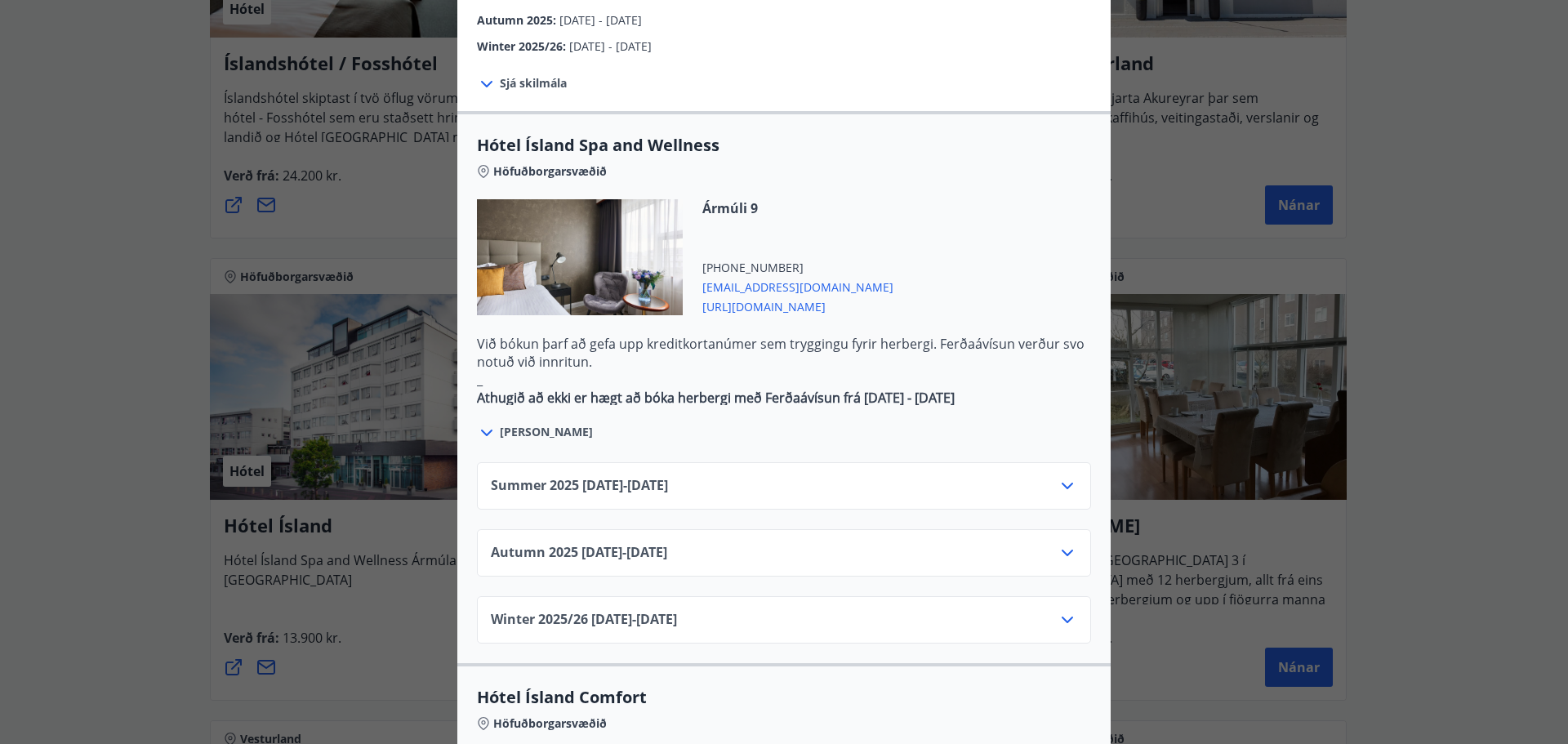
click at [817, 543] on div "Autumn [PHONE_NUMBER][DATE] - [DATE]" at bounding box center [784, 560] width 586 height 33
click at [1050, 543] on div "Autumn [PHONE_NUMBER][DATE] - [DATE]" at bounding box center [784, 560] width 586 height 33
click at [1065, 543] on icon at bounding box center [1067, 553] width 20 height 20
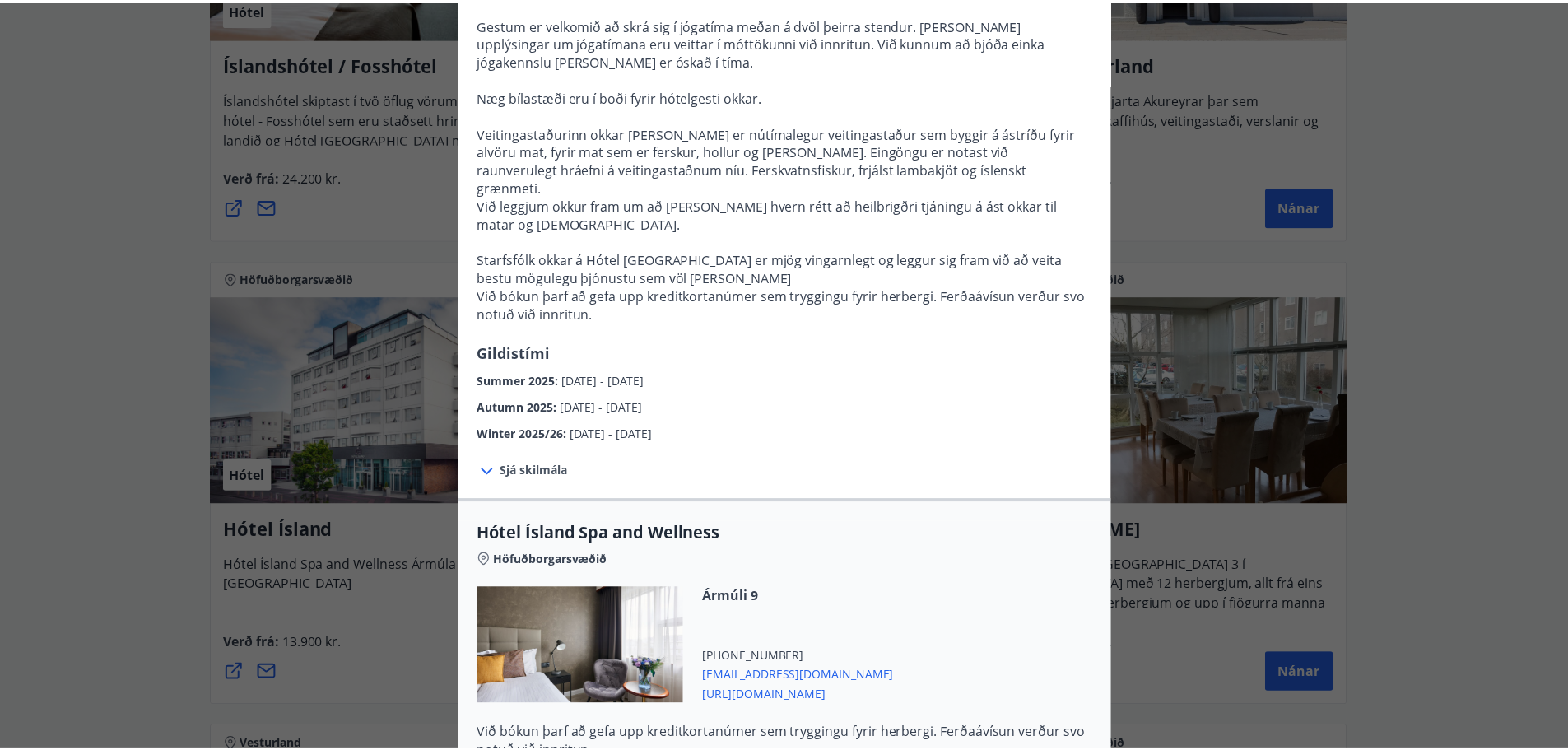
scroll to position [189, 0]
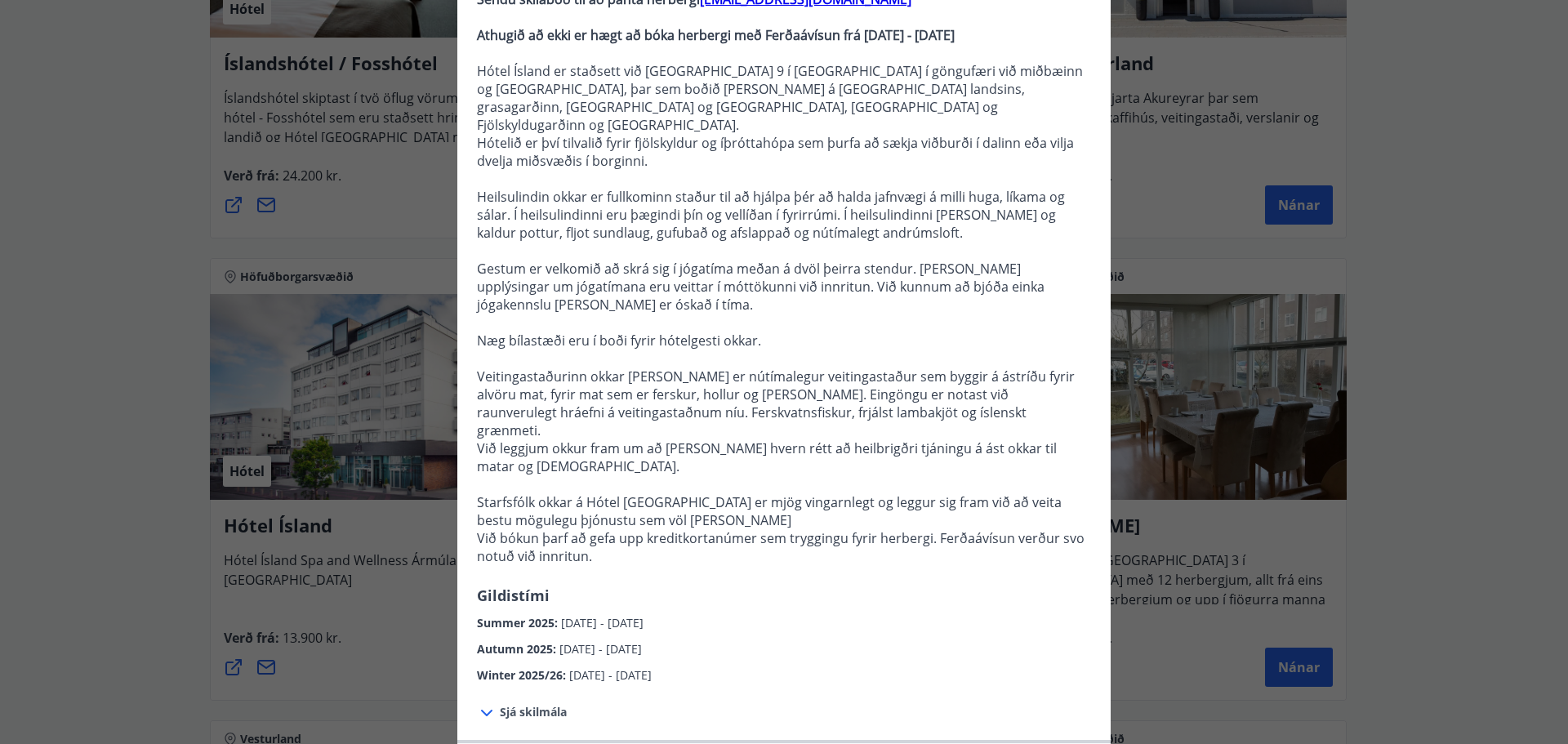
click at [113, 152] on div "Hótel Ísland Sendu skilaboð til að panta herbergi [EMAIL_ADDRESS][DOMAIN_NAME] …" at bounding box center [784, 184] width 1568 height 744
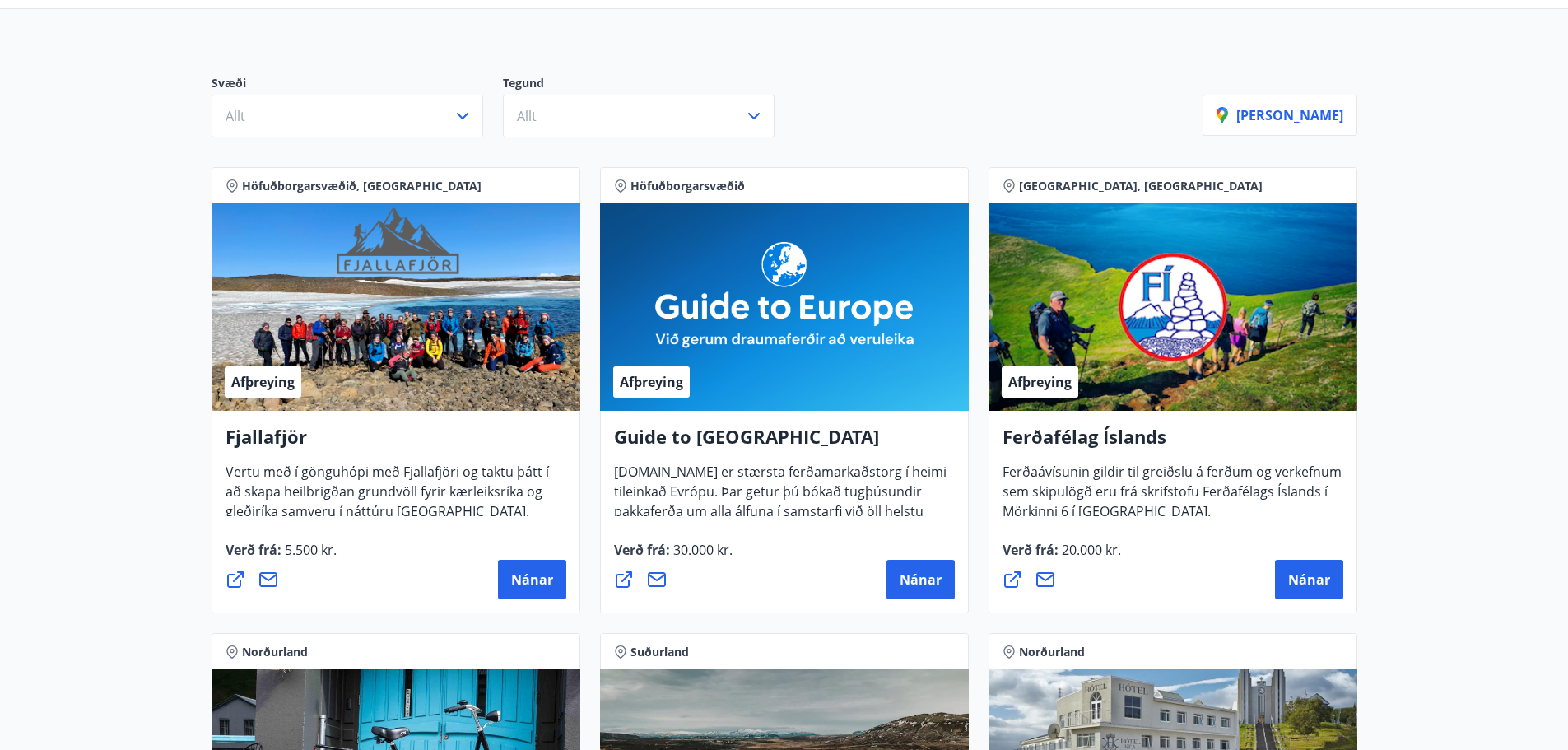
scroll to position [0, 0]
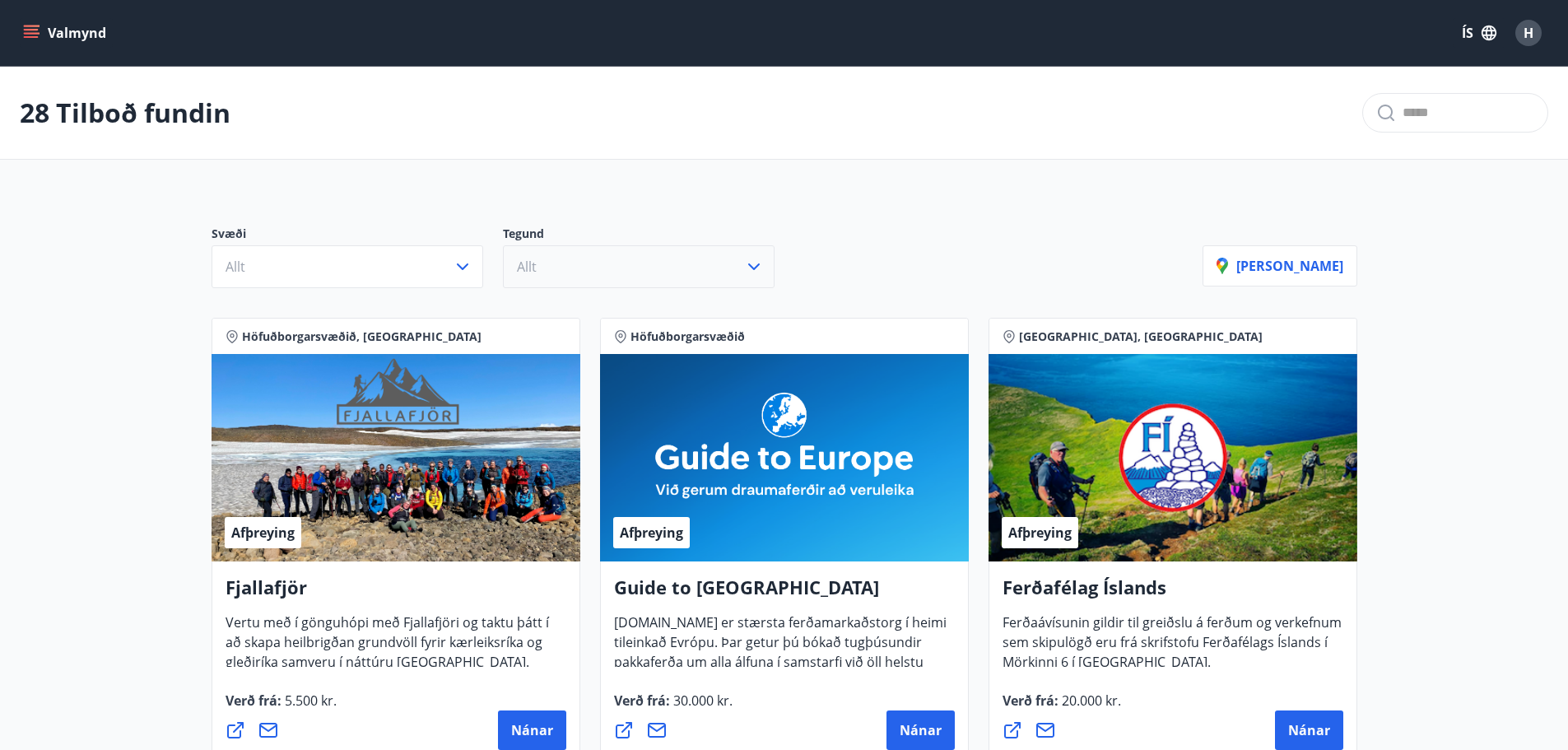
click at [622, 267] on button "Allt" at bounding box center [638, 267] width 271 height 43
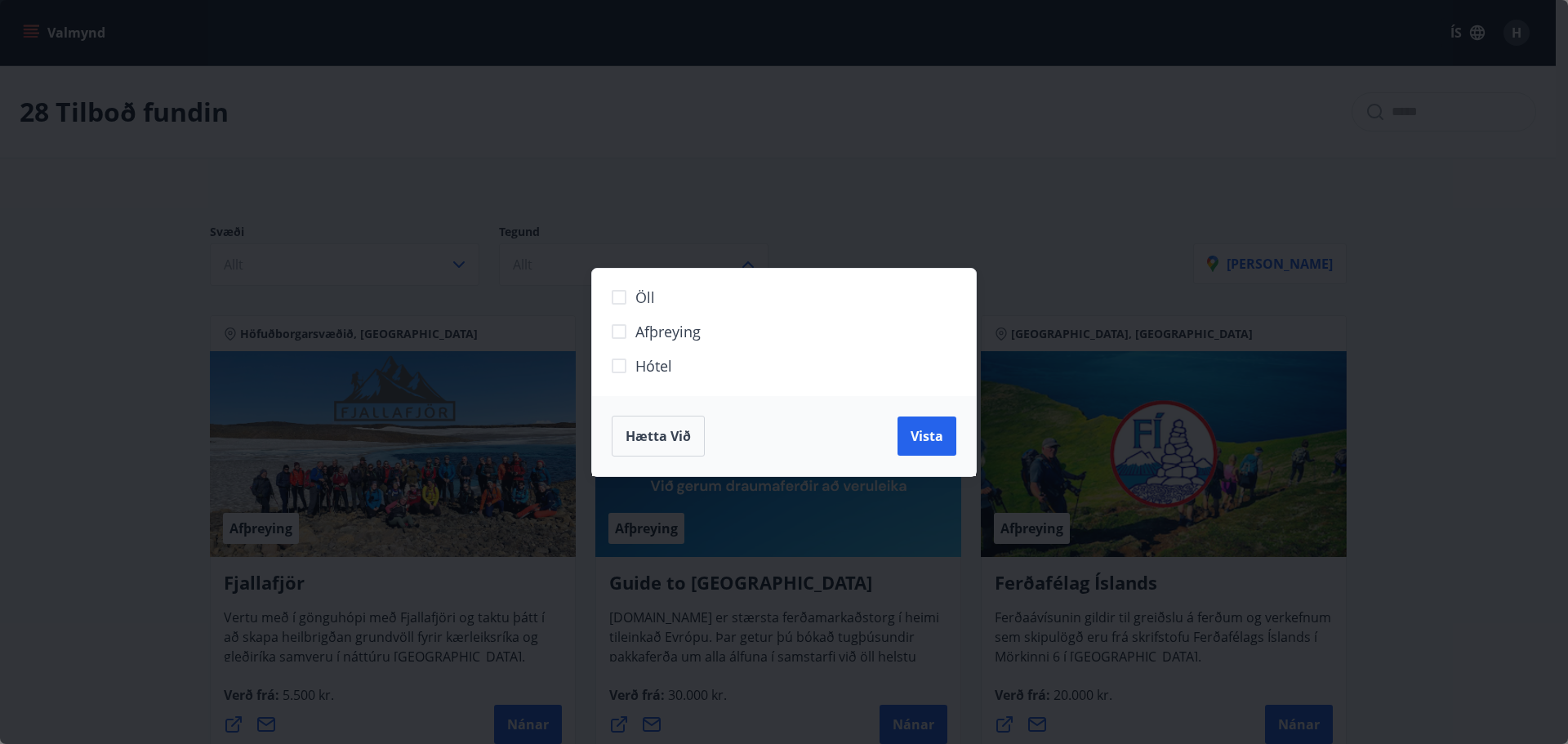
click at [657, 363] on span "Hótel" at bounding box center [653, 365] width 37 height 21
click at [922, 425] on button "Vista" at bounding box center [927, 436] width 59 height 39
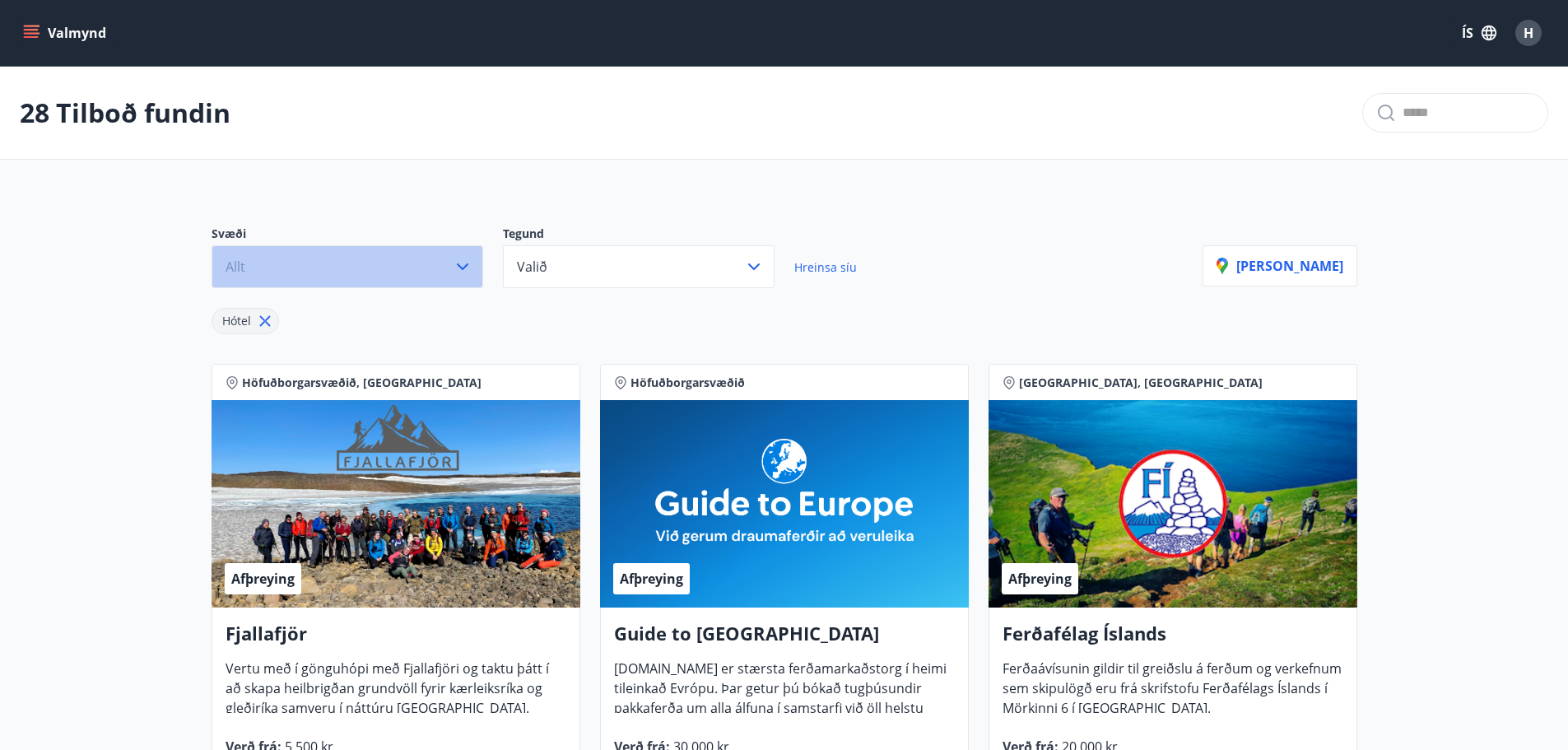
click at [470, 267] on icon "button" at bounding box center [462, 266] width 20 height 20
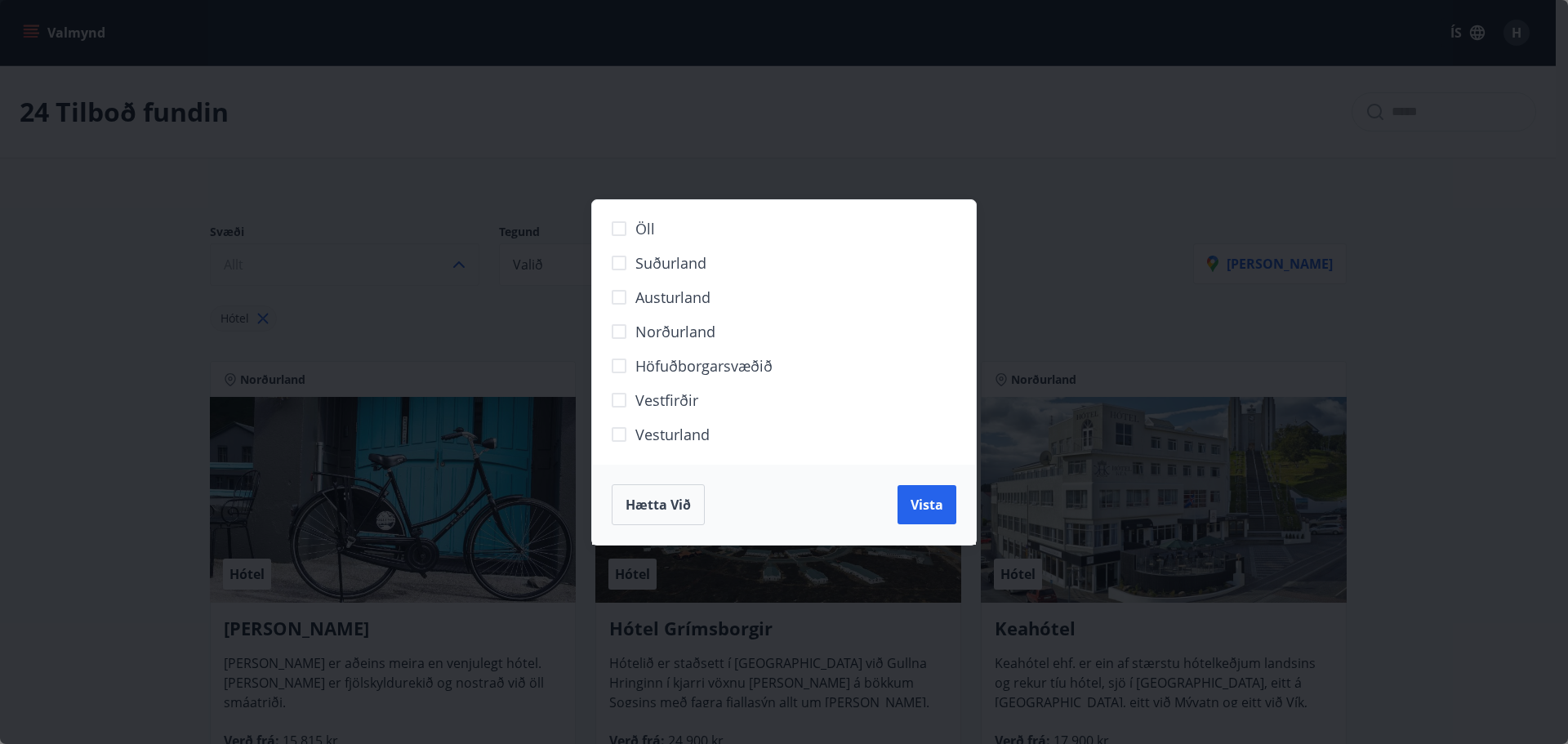
click at [688, 360] on span "Höfuðborgarsvæðið" at bounding box center [704, 365] width 137 height 21
click at [912, 505] on span "Vista" at bounding box center [927, 504] width 33 height 18
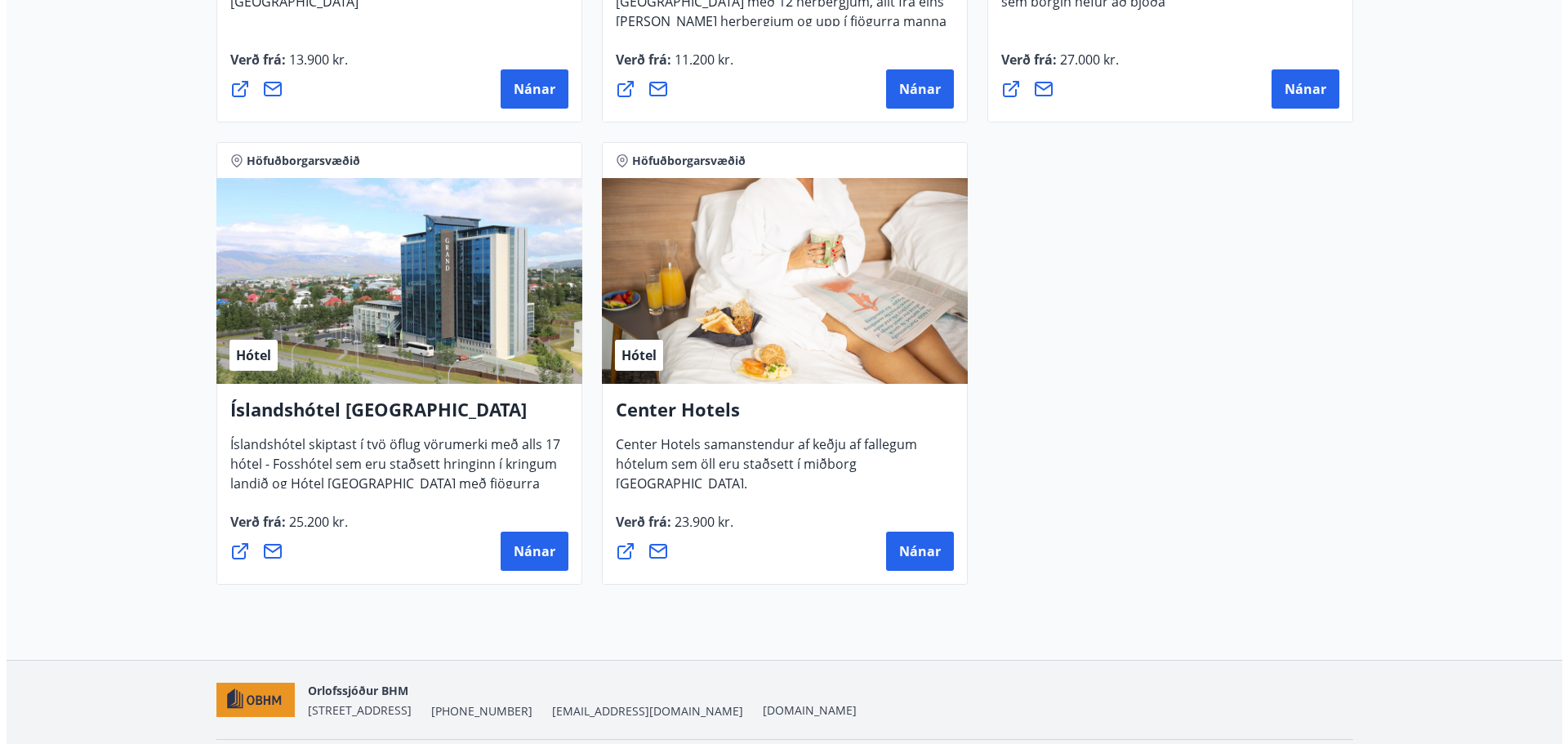
scroll to position [898, 0]
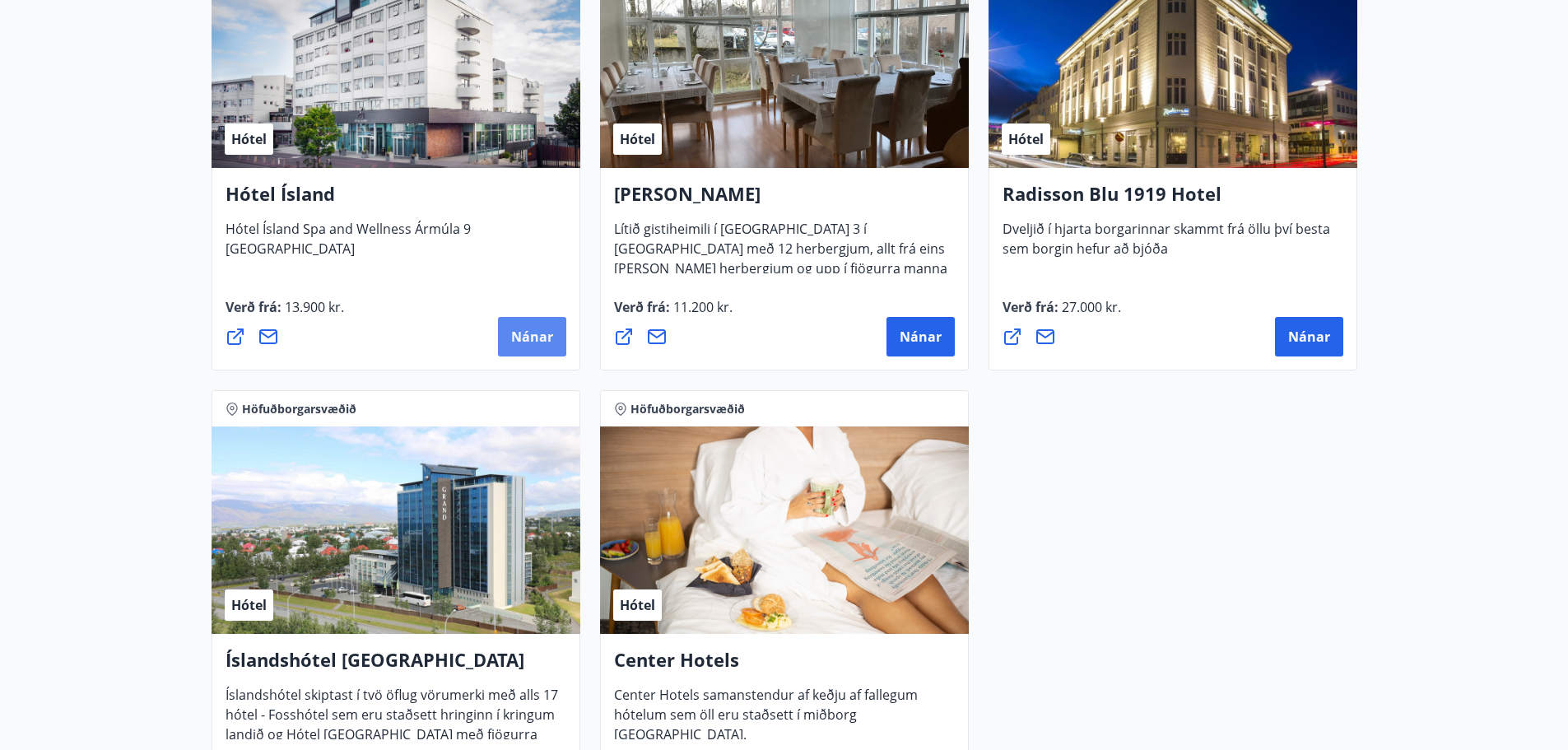
click at [546, 335] on span "Nánar" at bounding box center [532, 336] width 42 height 18
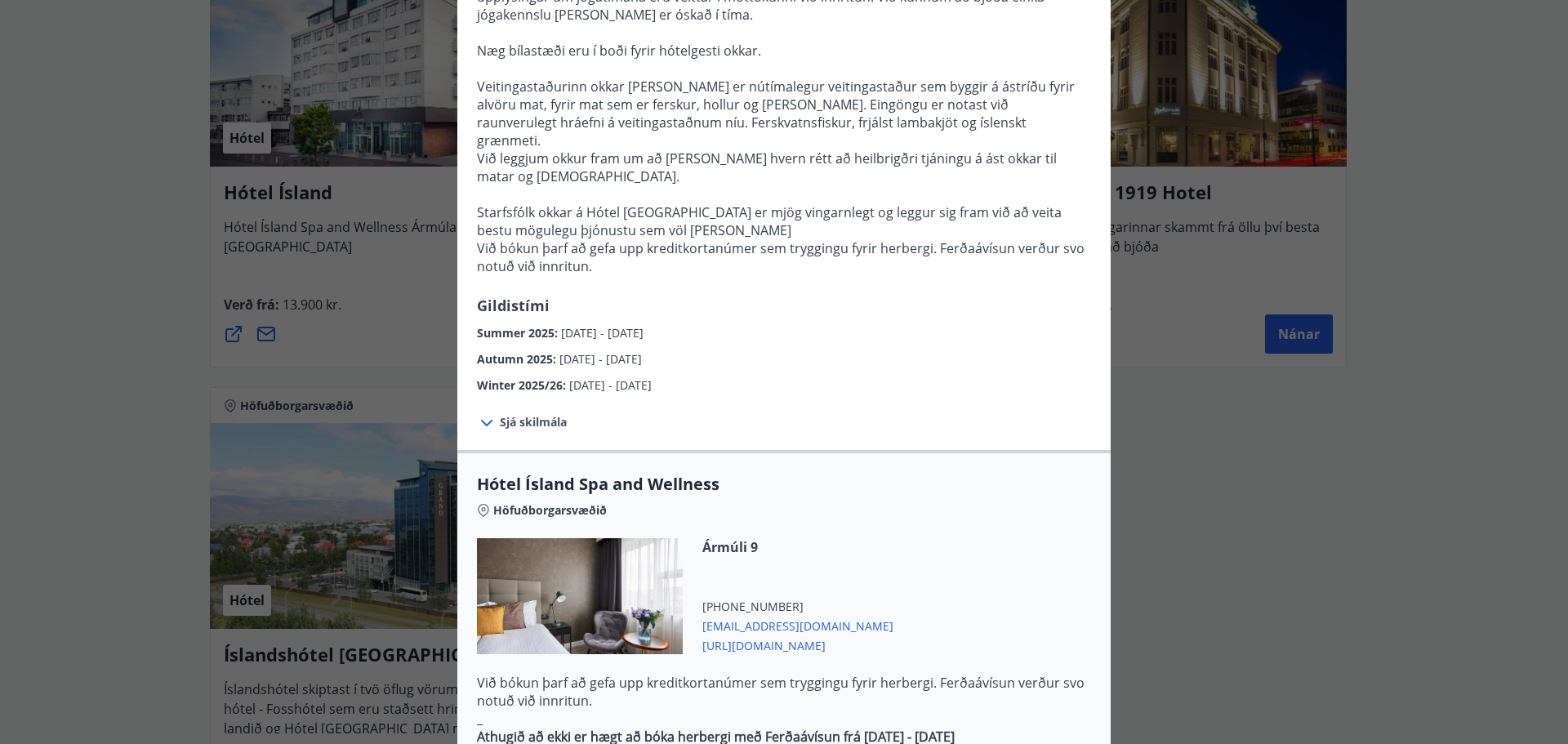
scroll to position [653, 0]
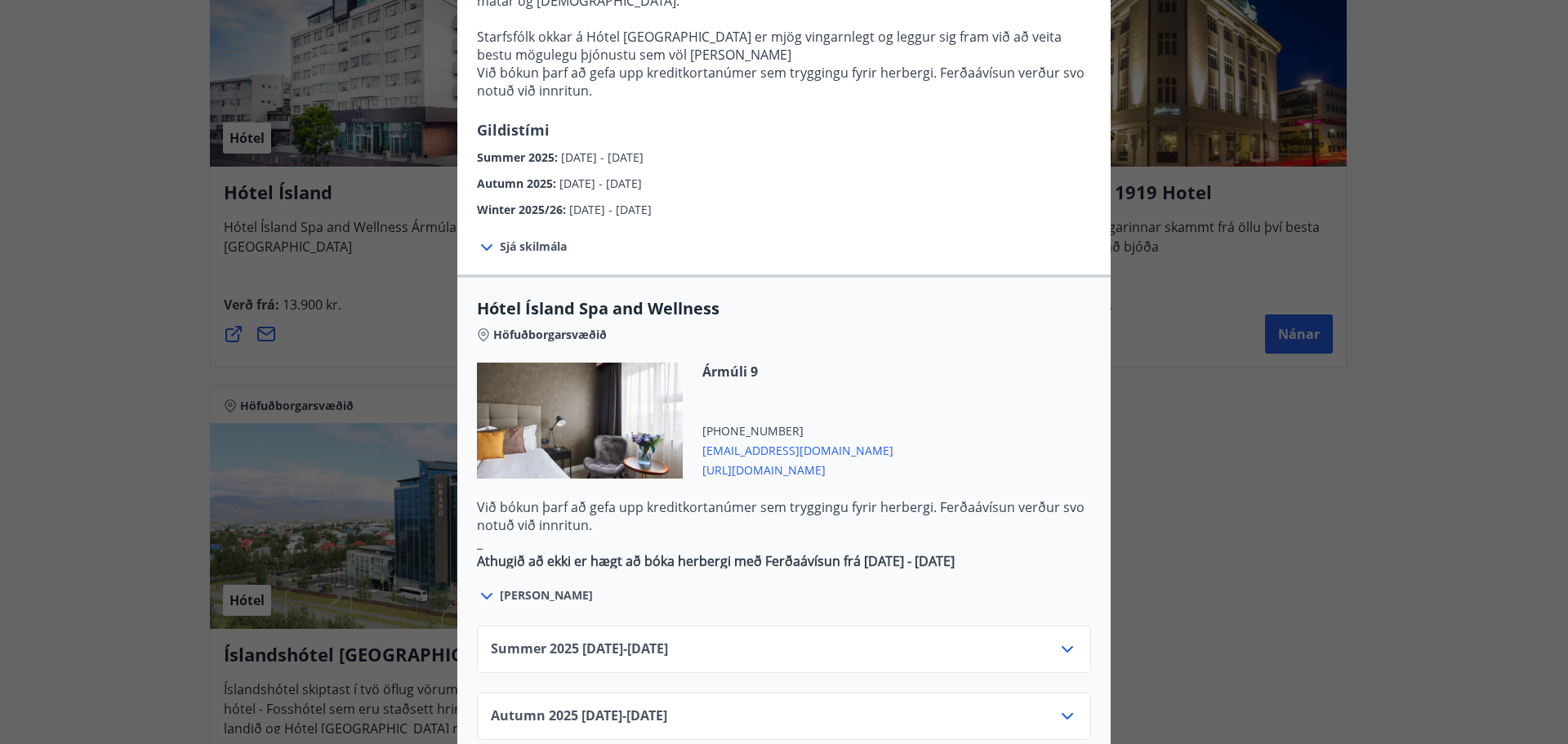
click at [826, 706] on div "Autumn [PHONE_NUMBER][DATE] - [DATE]" at bounding box center [784, 723] width 586 height 33
click at [1072, 693] on div "Autumn [PHONE_NUMBER][DATE] - [DATE]" at bounding box center [784, 716] width 614 height 47
click at [1061, 713] on icon at bounding box center [1066, 717] width 11 height 7
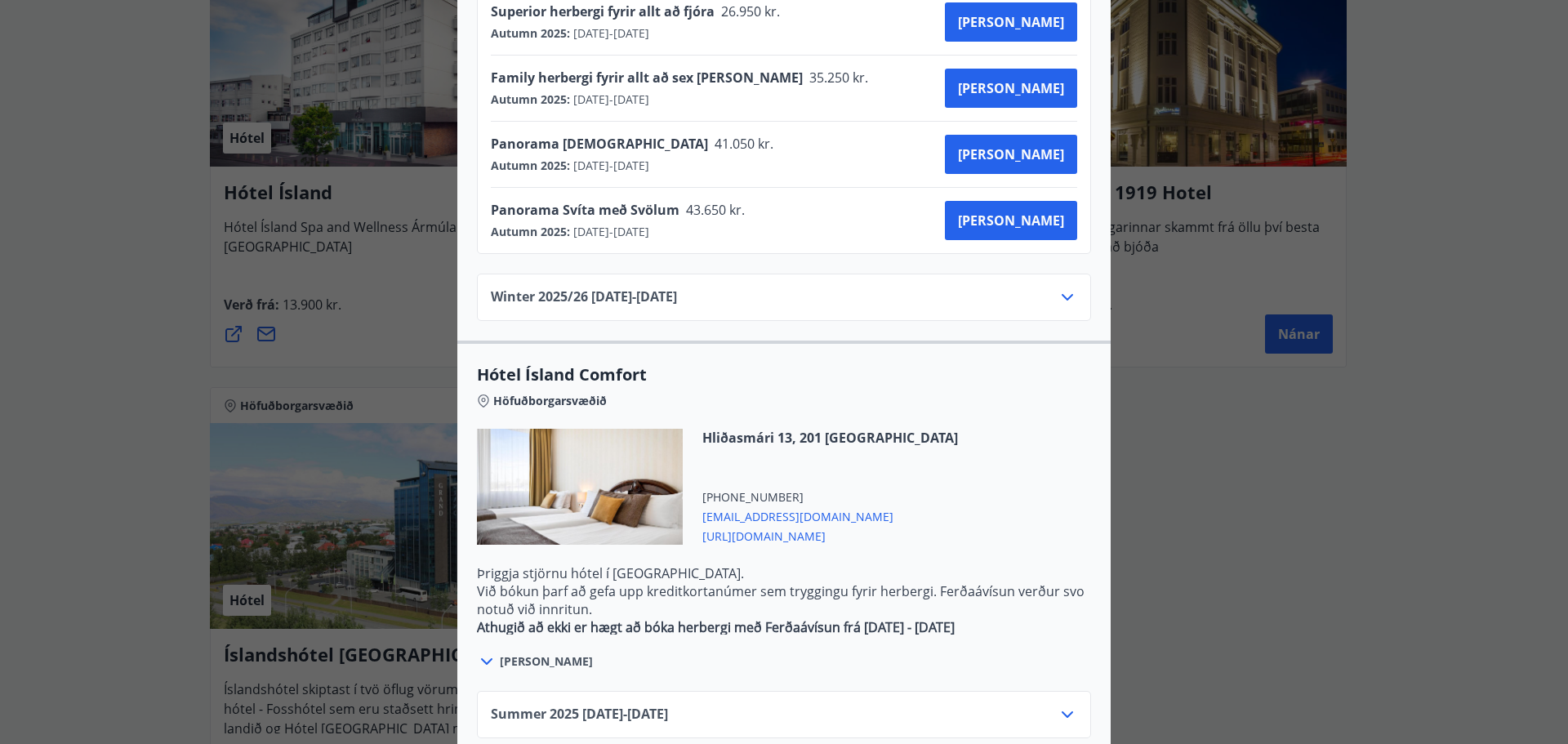
scroll to position [1061, 0]
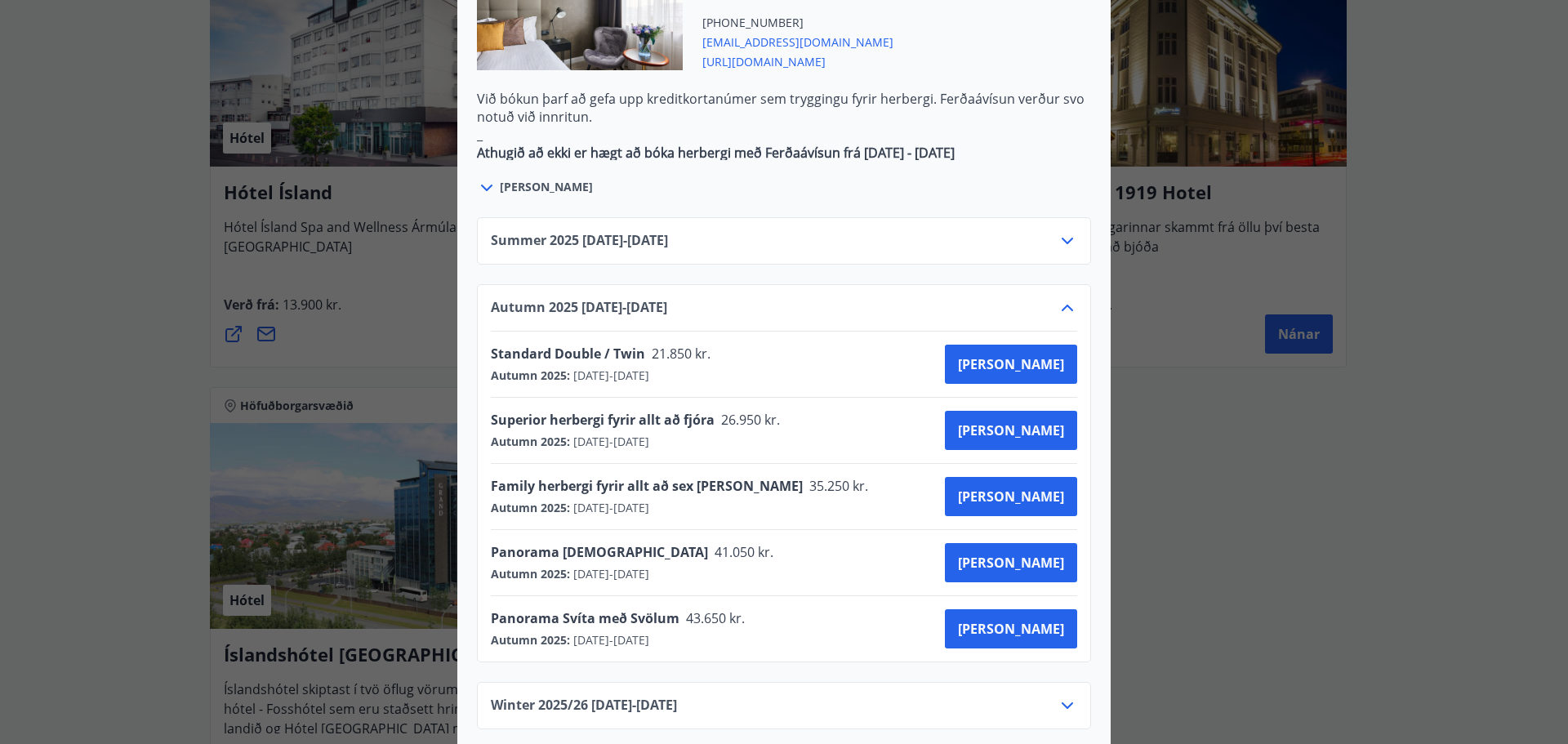
click at [148, 236] on div at bounding box center [784, 372] width 1568 height 744
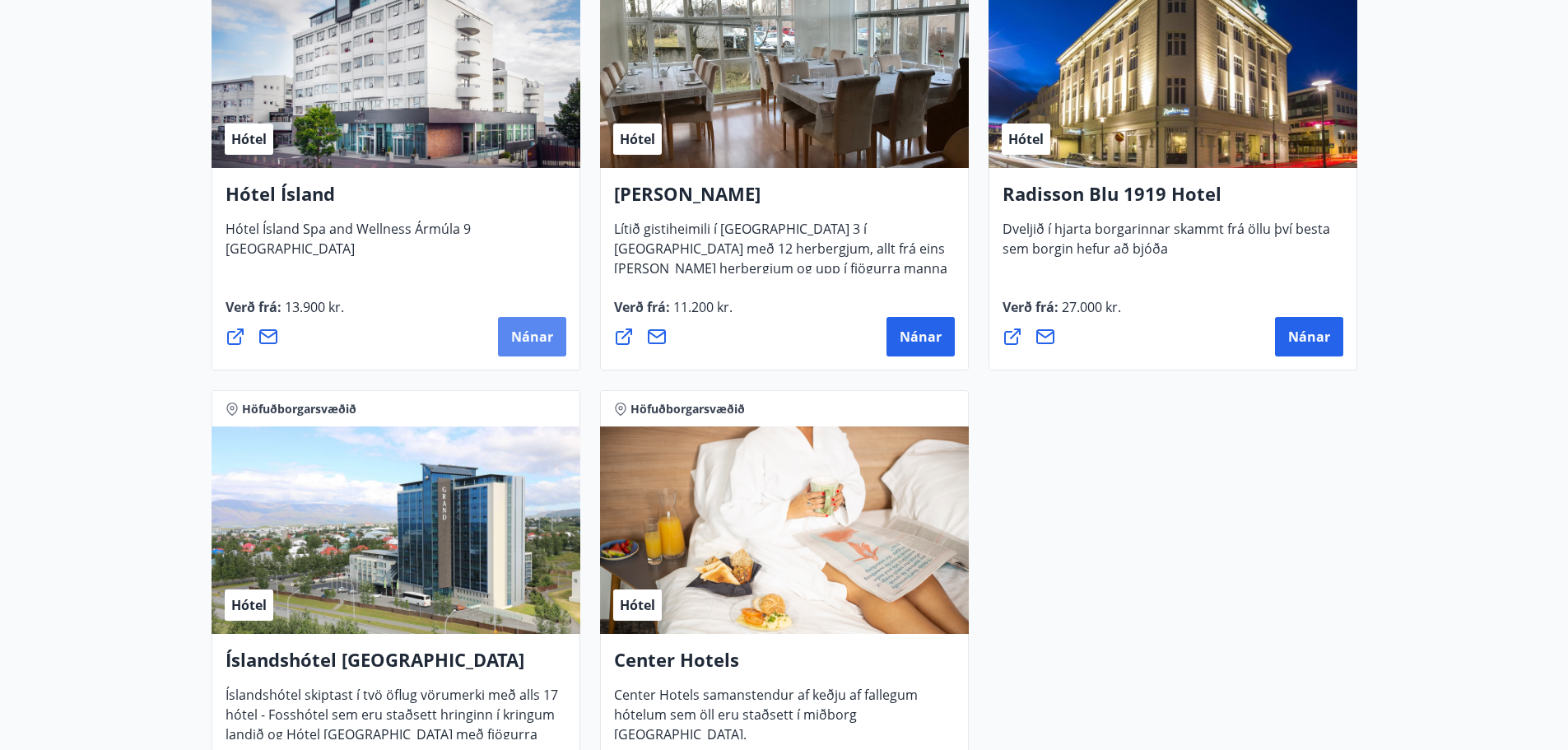
click at [513, 327] on button "Nánar" at bounding box center [531, 337] width 68 height 40
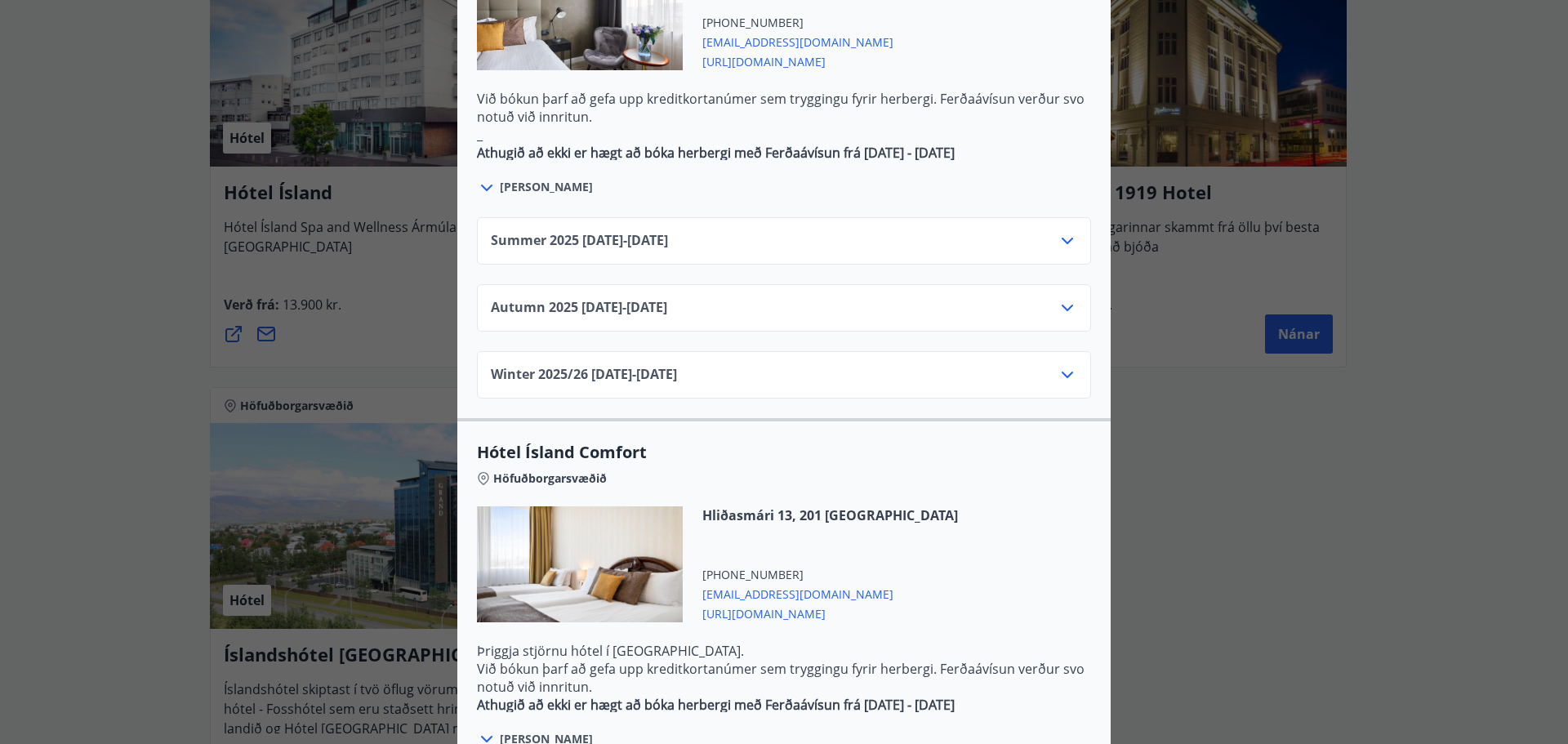
click at [667, 298] on span "Autumn [PHONE_NUMBER][DATE] - [DATE]" at bounding box center [580, 308] width 177 height 20
click at [1061, 304] on icon at bounding box center [1066, 308] width 11 height 7
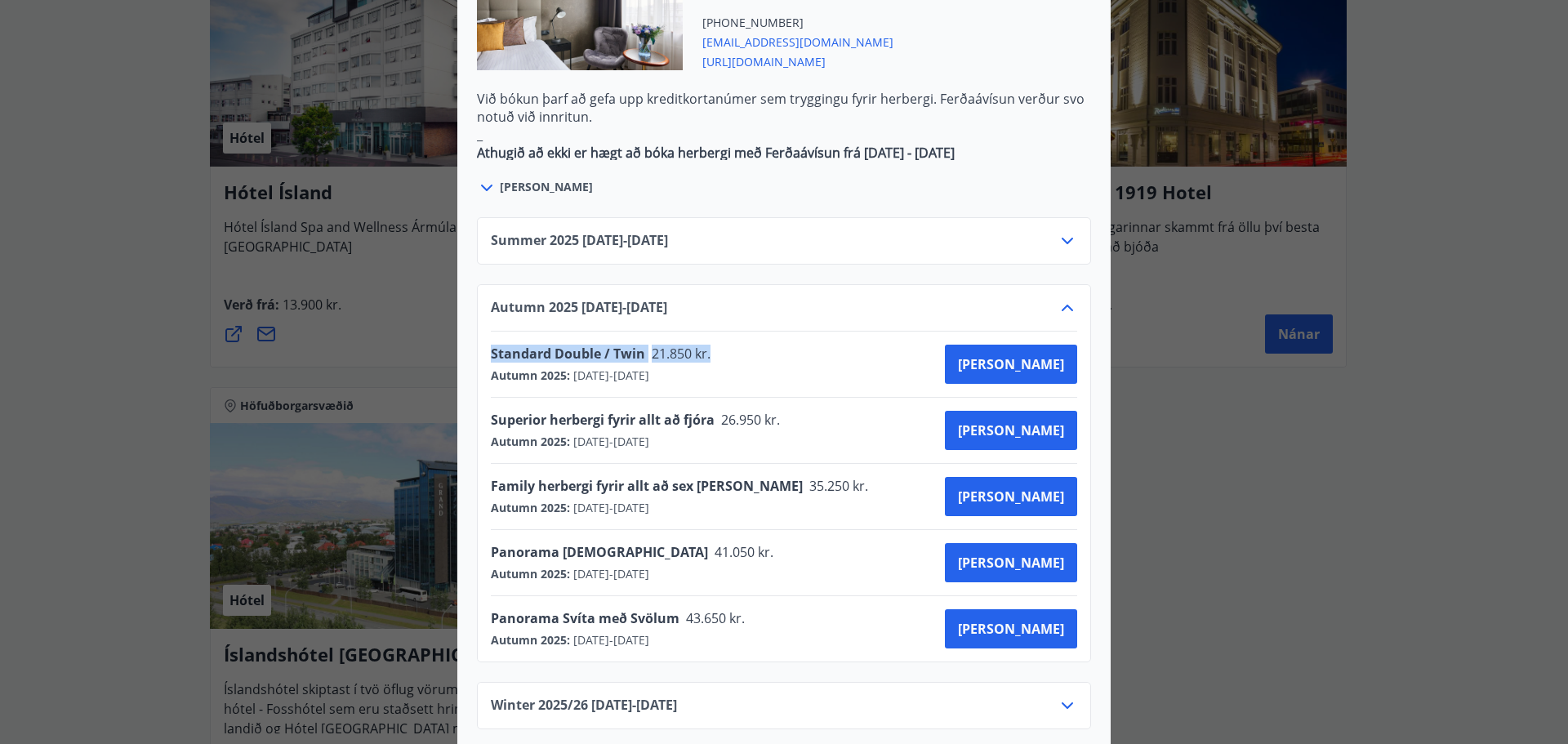
drag, startPoint x: 763, startPoint y: 303, endPoint x: 485, endPoint y: 297, distance: 278.1
click at [491, 345] on div "Standard Double / Twin [DEMOGRAPHIC_DATA].850 kr. Autumn 2025 : [DATE] - [DATE]…" at bounding box center [784, 364] width 586 height 39
click at [1221, 408] on div at bounding box center [784, 372] width 1568 height 744
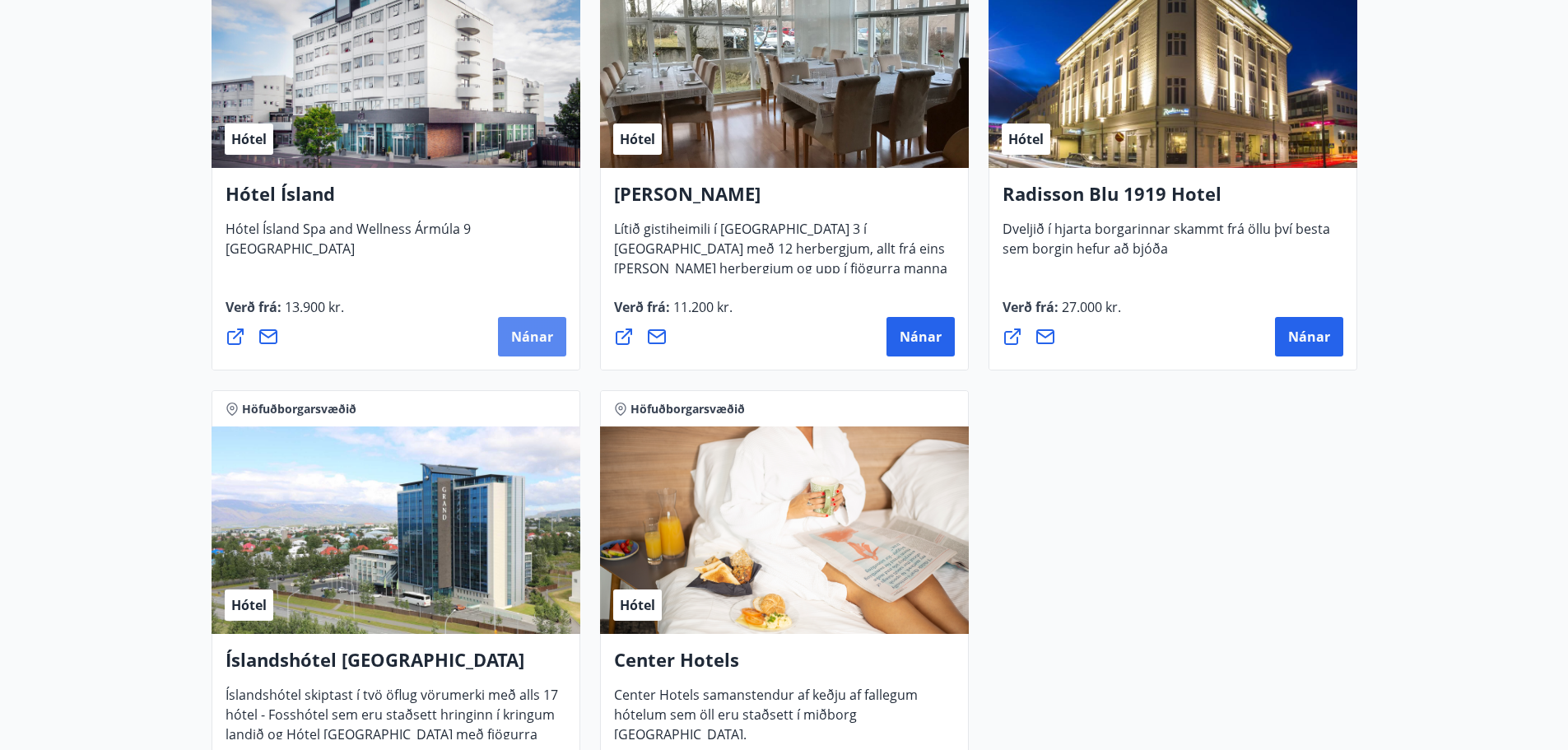
click at [529, 339] on span "Nánar" at bounding box center [532, 336] width 42 height 18
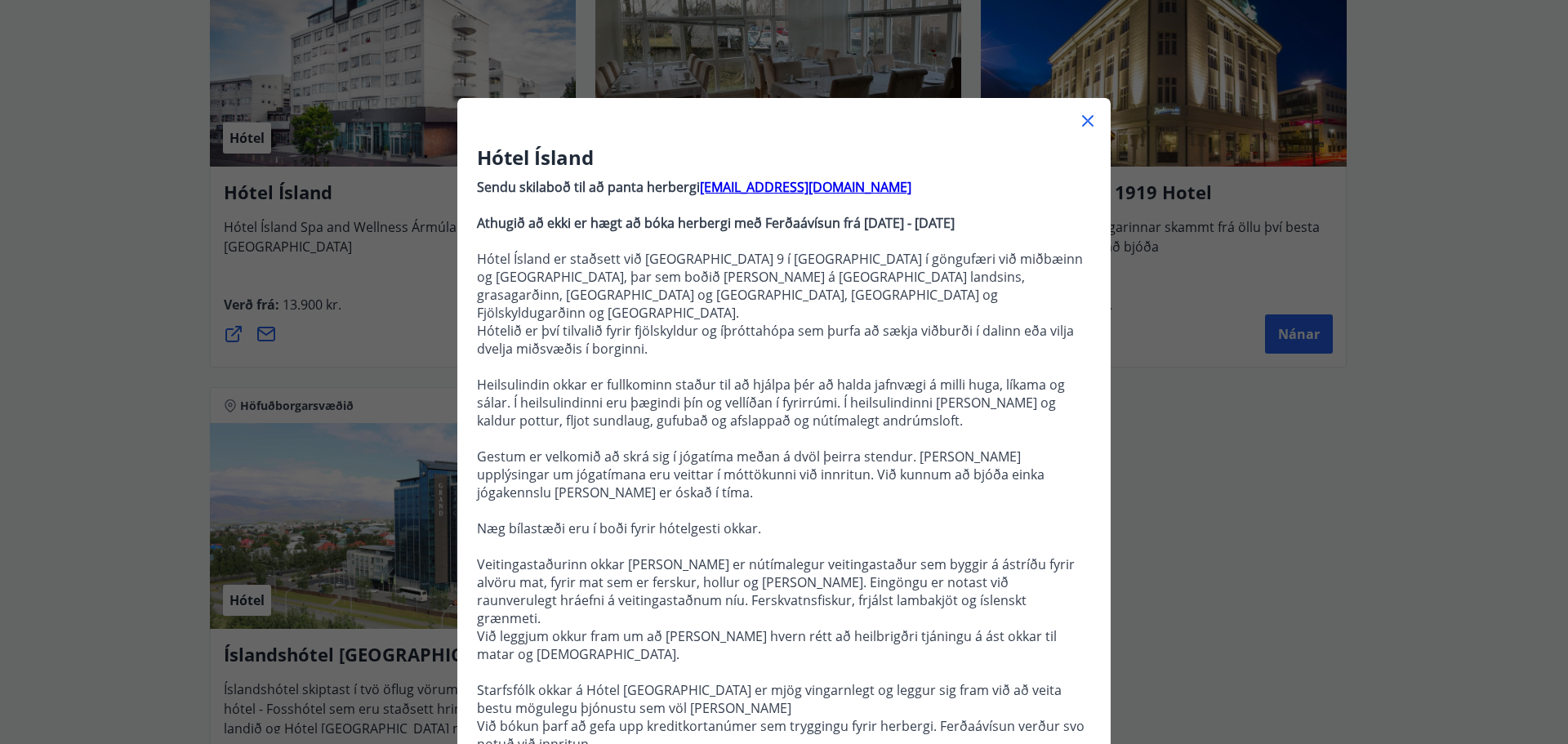
click at [667, 336] on p "Hótelið er því tilvalið fyrir fjölskyldur og íþróttahópa sem þurfa að sækja við…" at bounding box center [784, 339] width 614 height 36
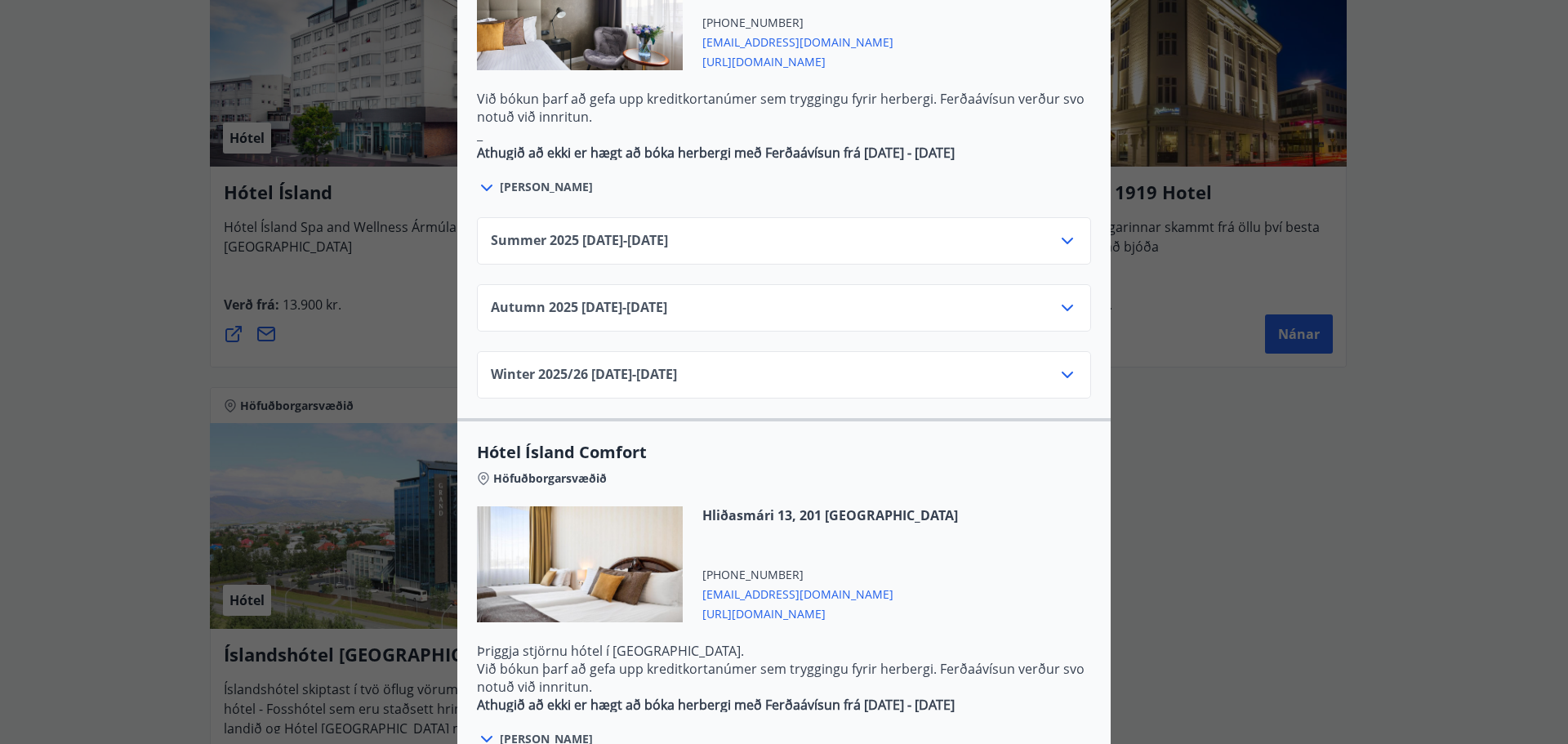
scroll to position [980, 0]
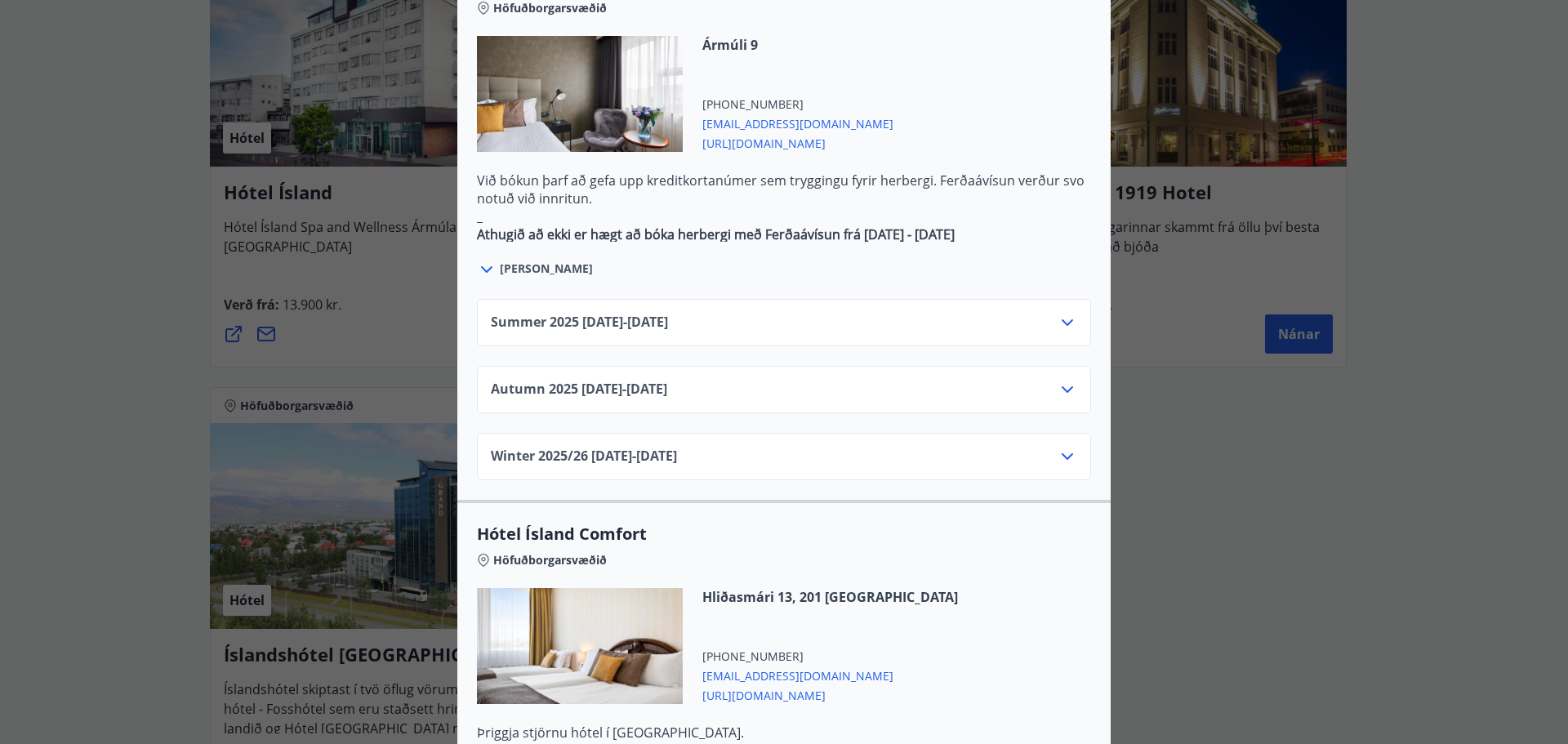
click at [742, 380] on div "Autumn [PHONE_NUMBER][DATE] - [DATE]" at bounding box center [784, 396] width 586 height 33
click at [1069, 380] on icon at bounding box center [1067, 389] width 20 height 20
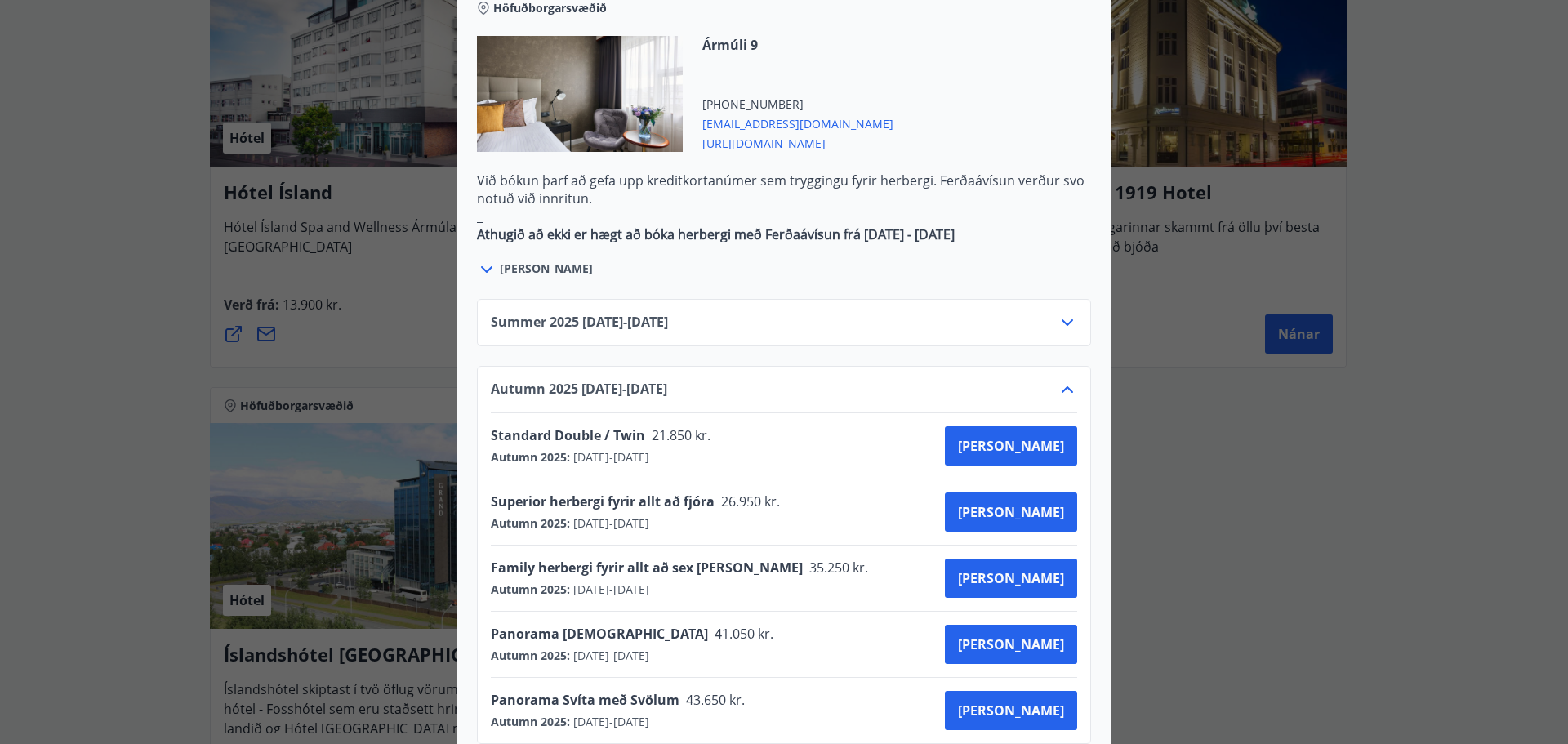
click at [86, 304] on div "Hótel Ísland Sendu skilaboð til að panta herbergi [EMAIL_ADDRESS][DOMAIN_NAME] …" at bounding box center [784, 372] width 1568 height 744
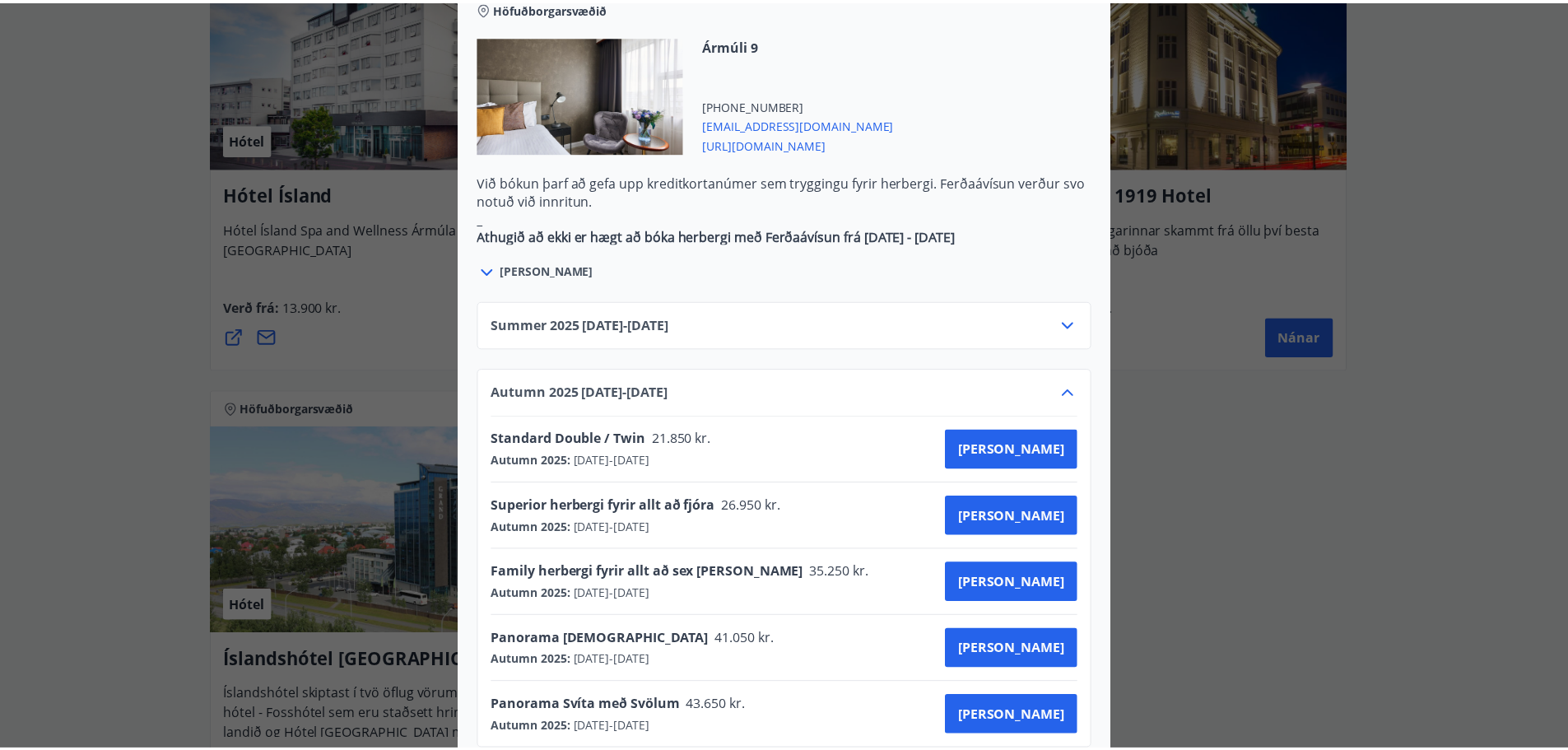
scroll to position [0, 0]
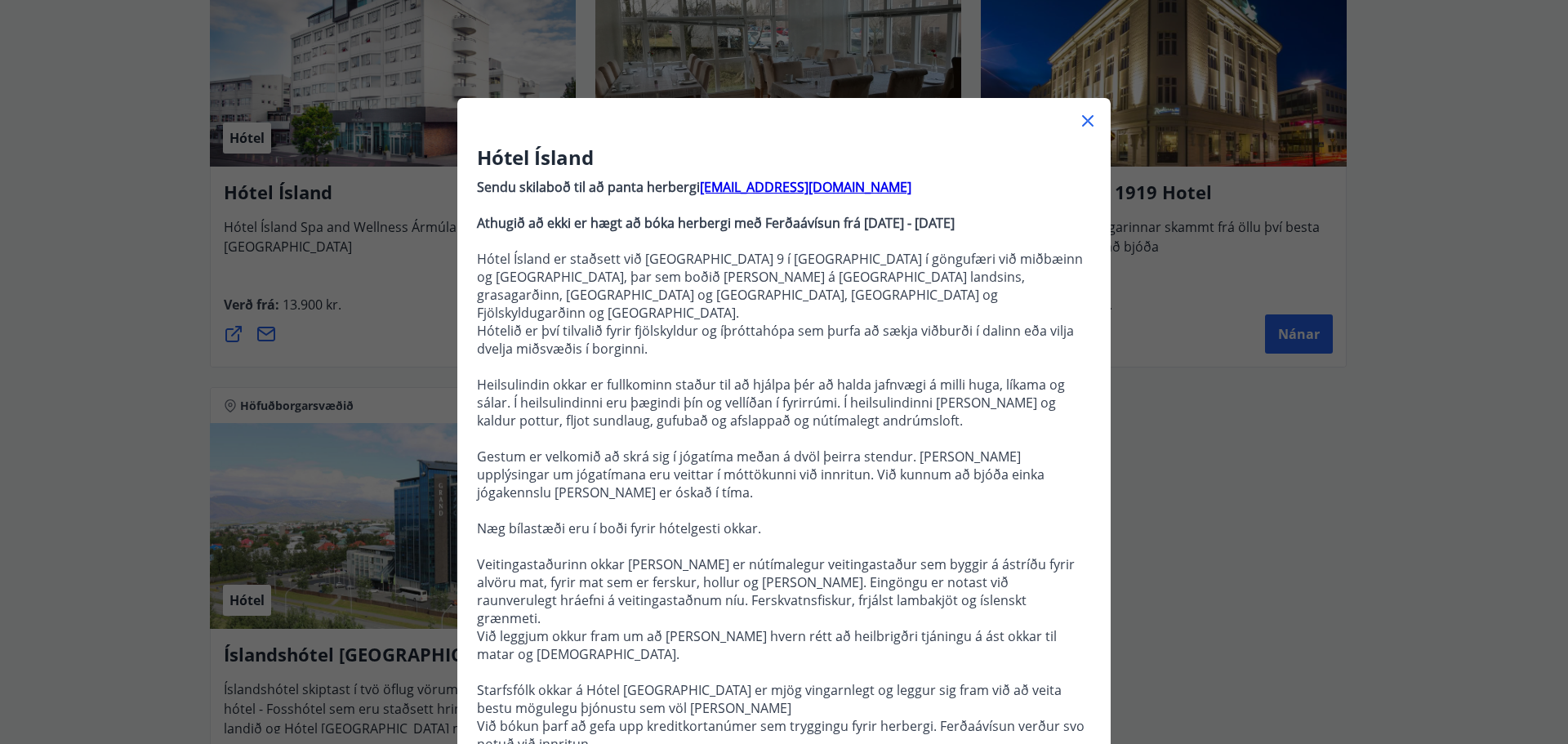
click at [1095, 123] on div at bounding box center [784, 114] width 653 height 33
click at [1087, 123] on icon at bounding box center [1088, 121] width 20 height 20
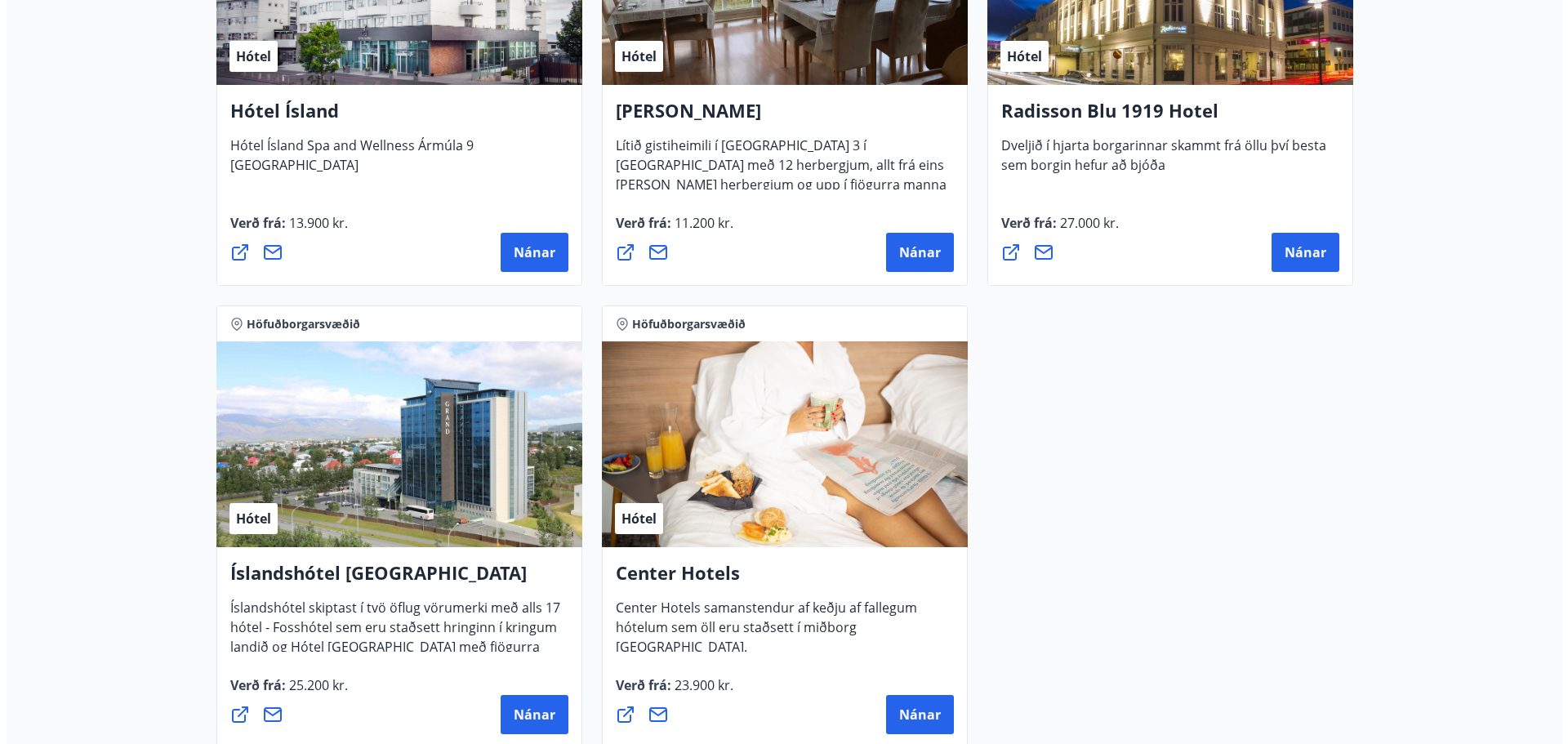
scroll to position [1197, 0]
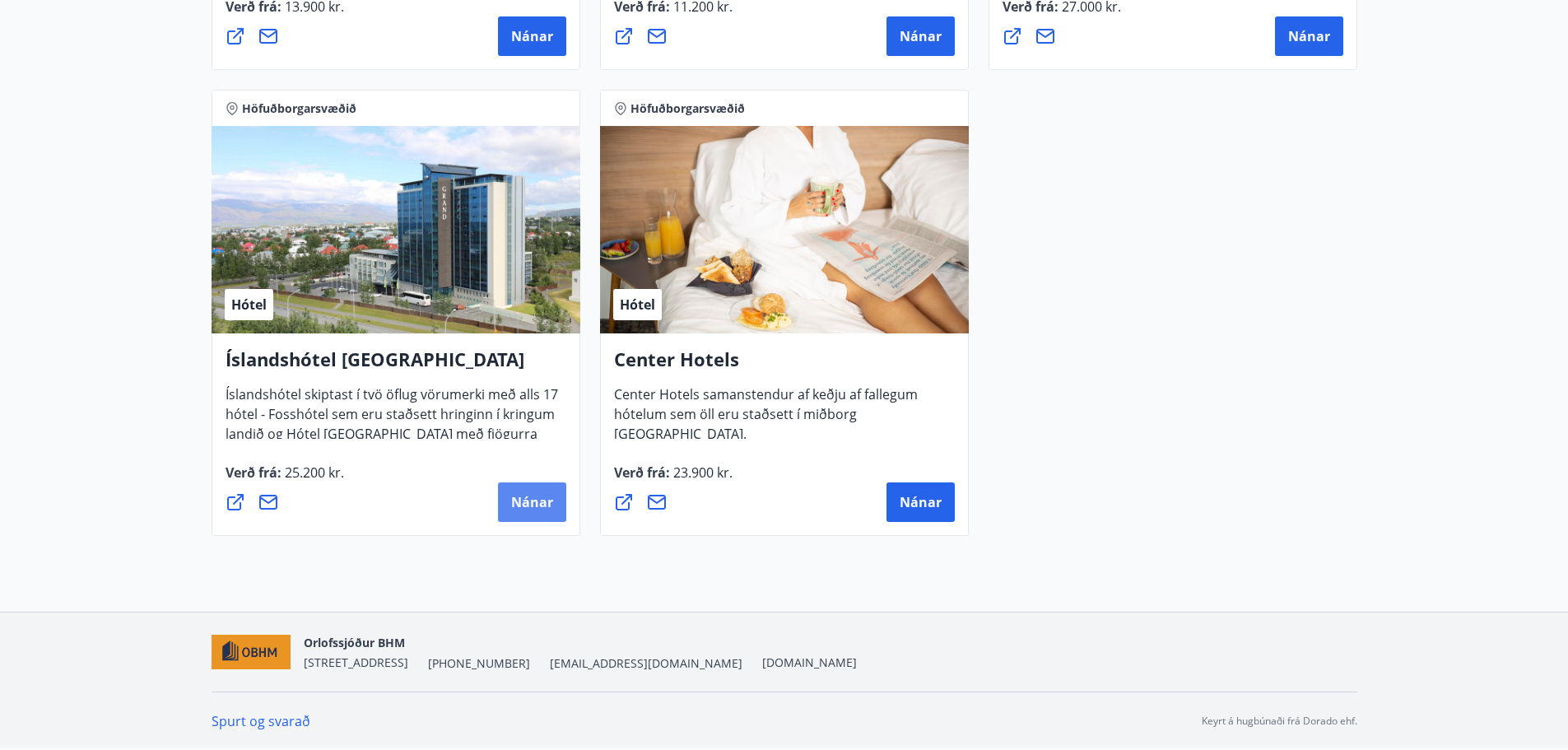
click at [540, 499] on span "Nánar" at bounding box center [532, 502] width 42 height 18
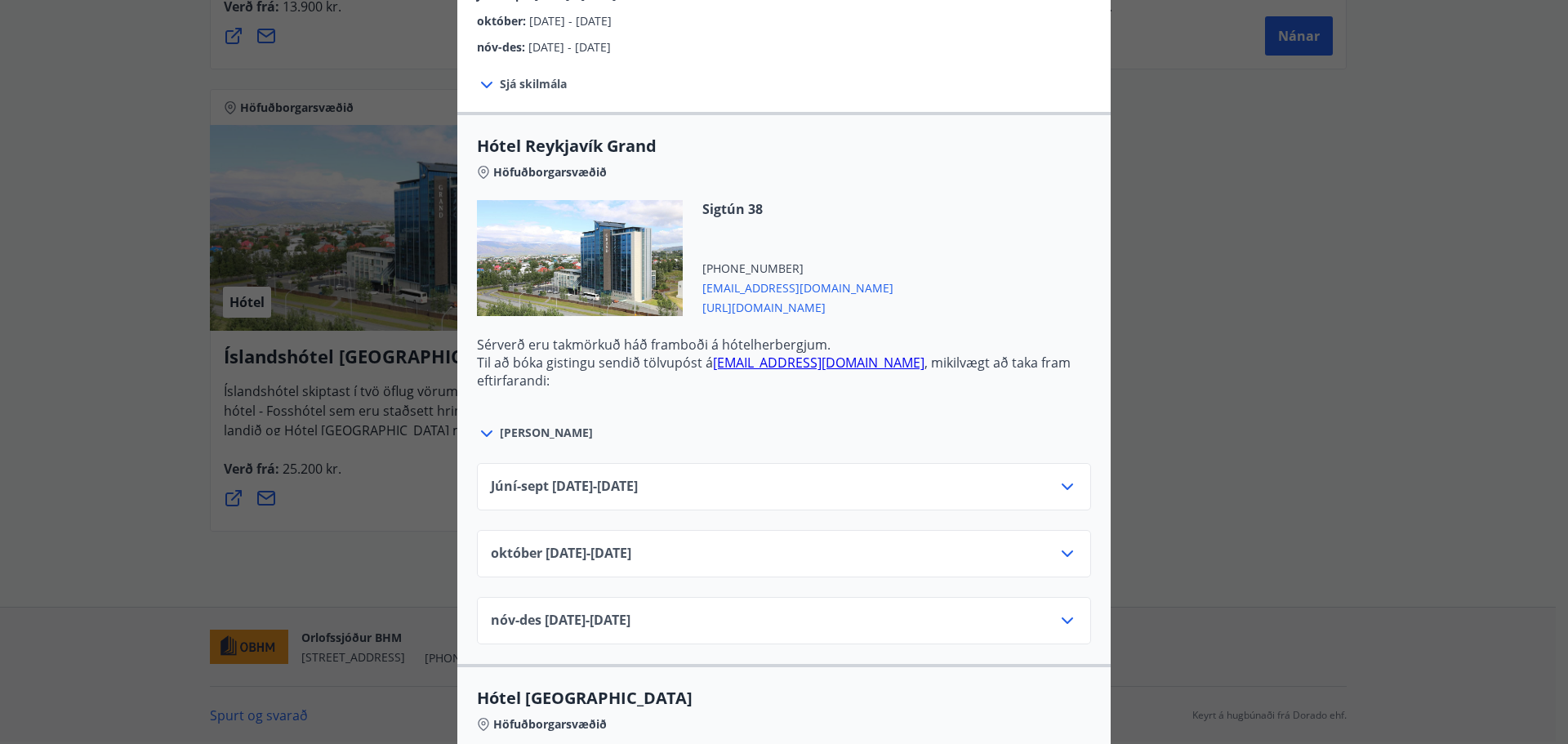
scroll to position [490, 0]
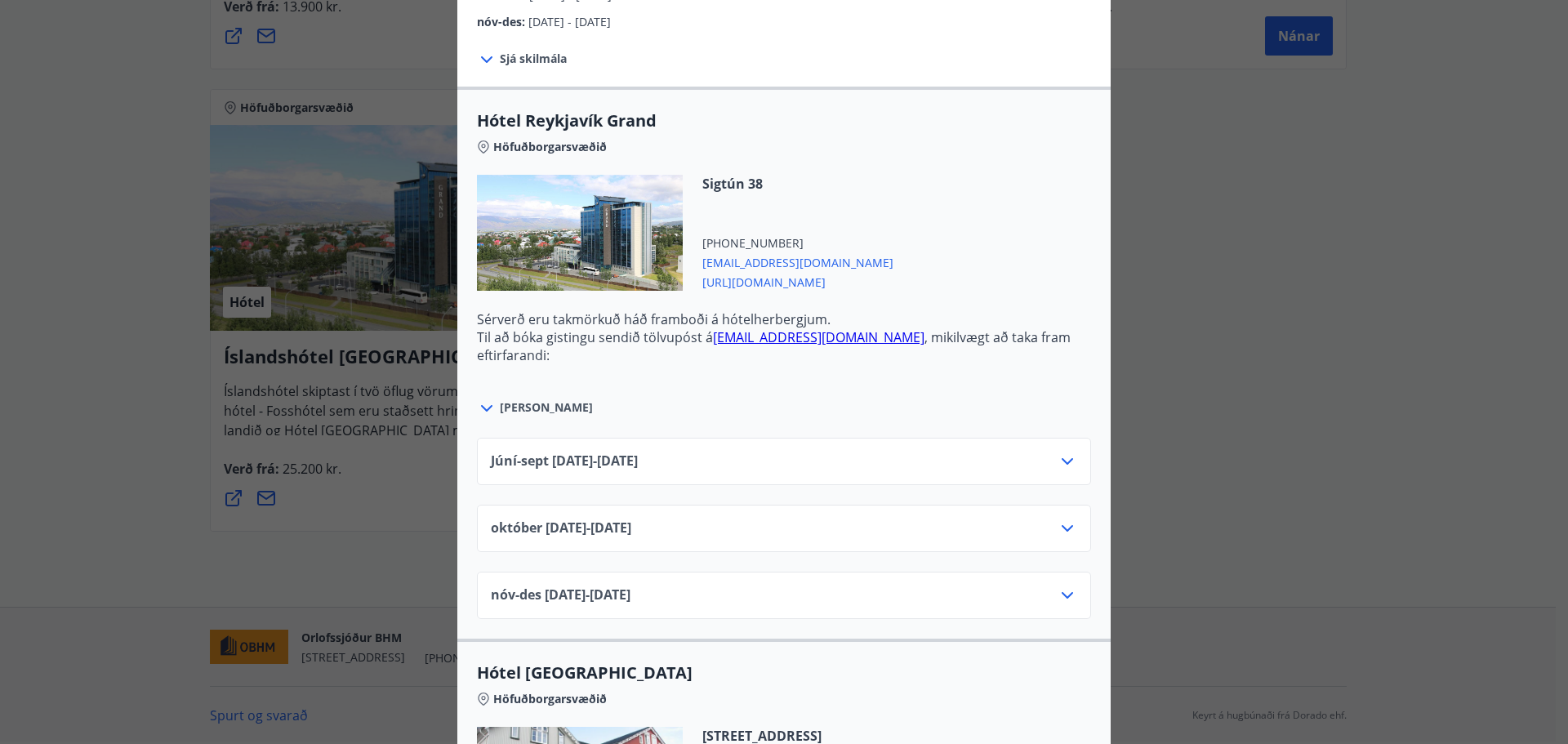
click at [694, 521] on div "[DATE]10.25 - [DATE]" at bounding box center [784, 535] width 586 height 33
click at [1067, 530] on icon at bounding box center [1067, 528] width 20 height 20
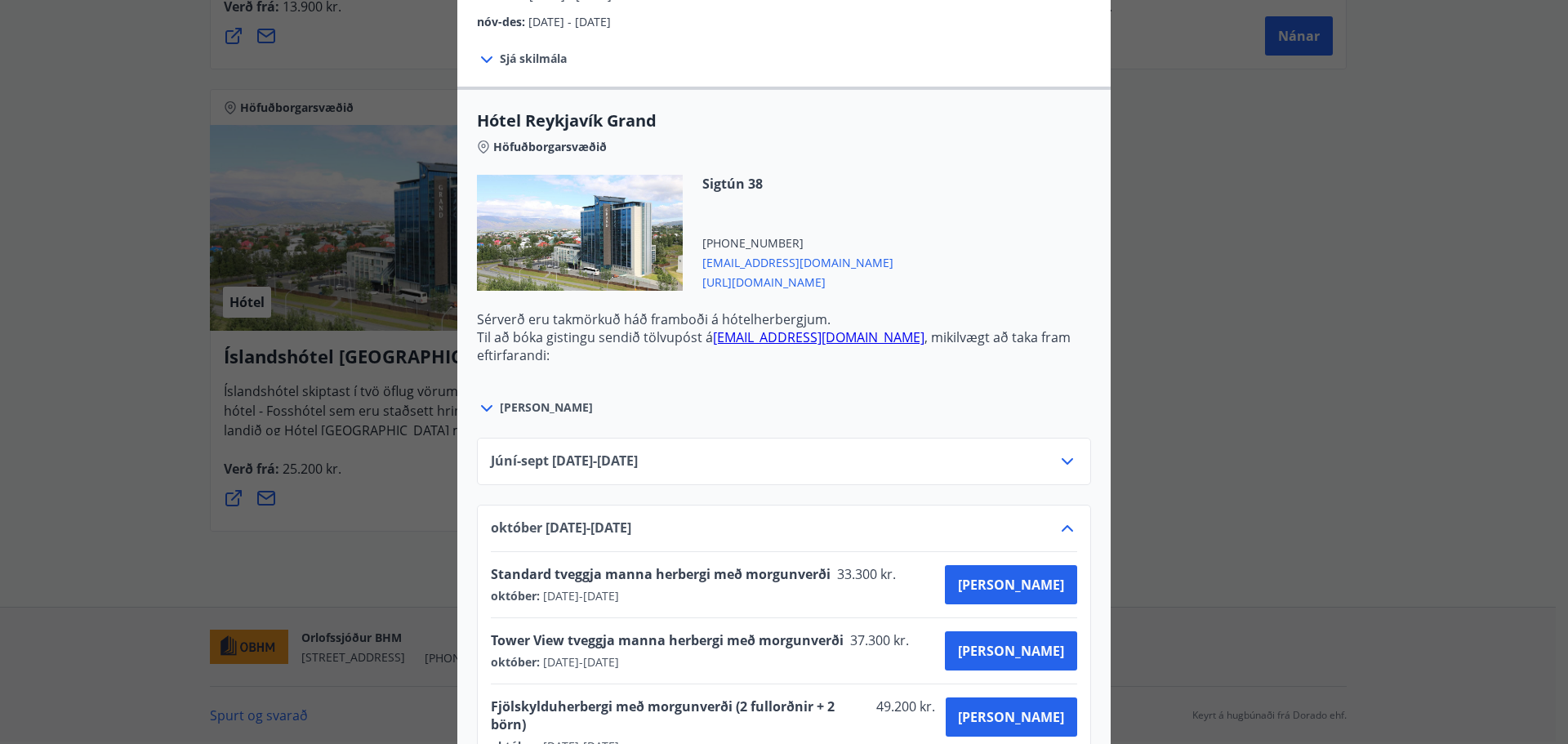
click at [1349, 329] on div "Íslandshótel Reykjavík Ekki er hægt að nýta Ferðaávísun fyrir bókanir sem eru g…" at bounding box center [784, 372] width 1568 height 744
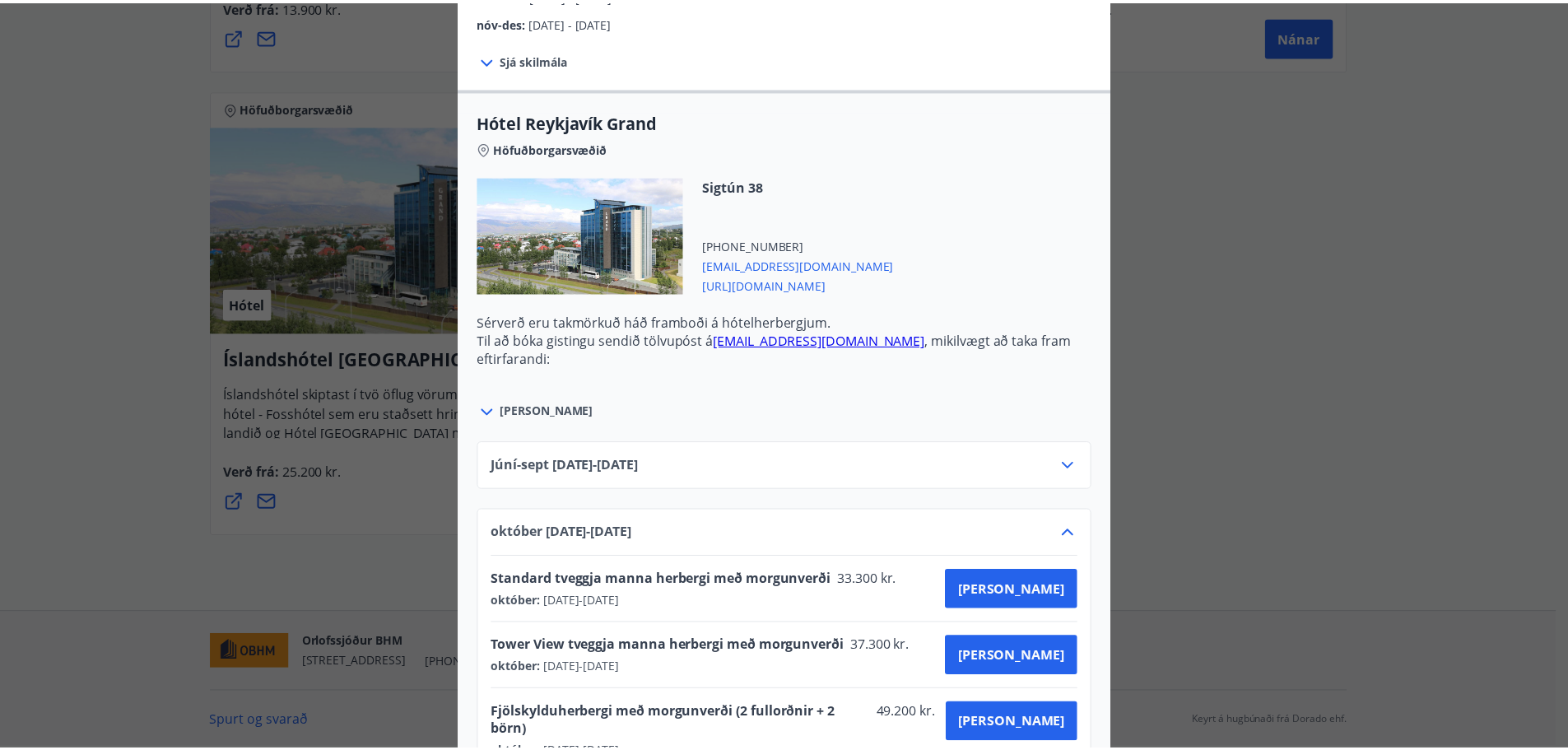
scroll to position [0, 0]
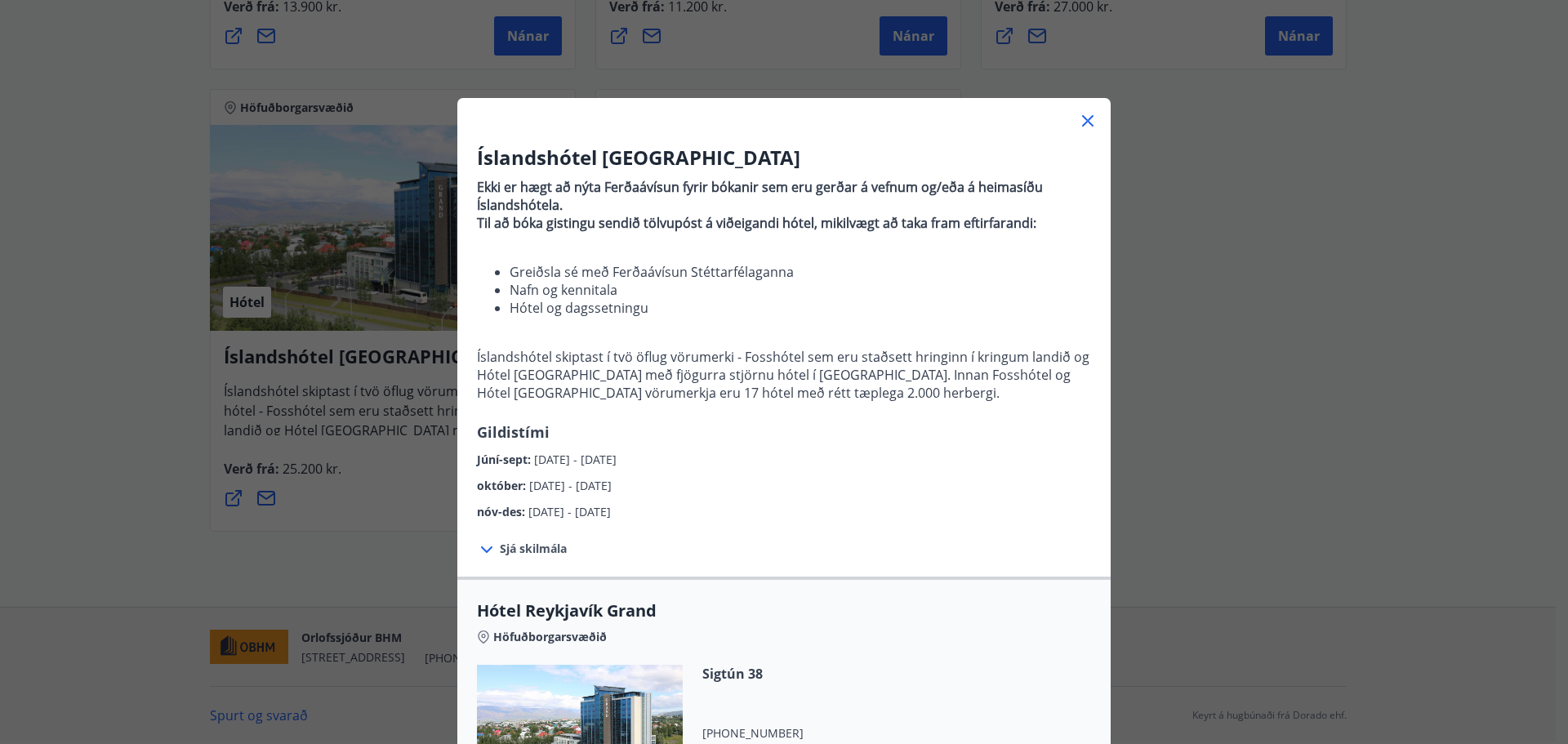
click at [1089, 122] on icon at bounding box center [1088, 121] width 20 height 20
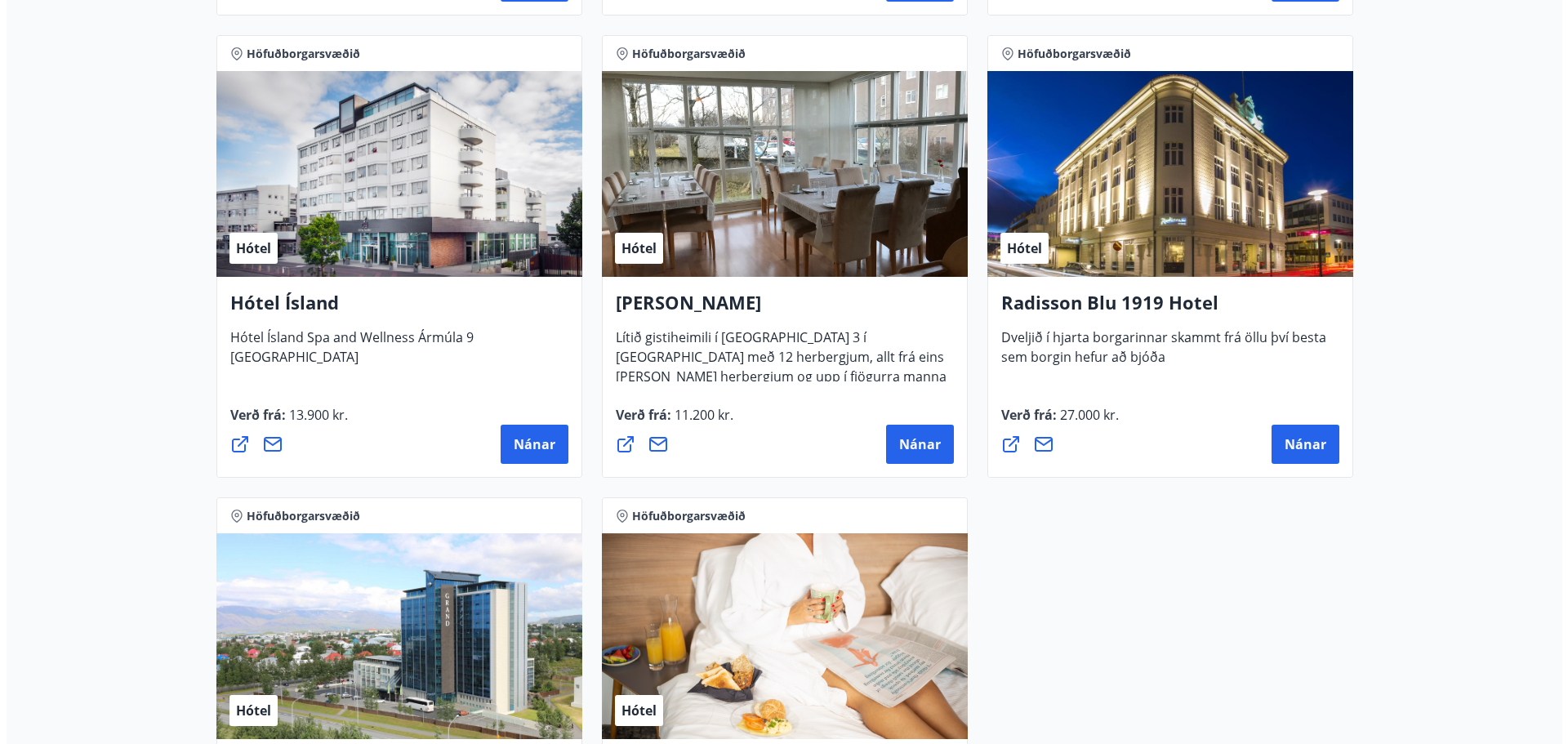
scroll to position [380, 0]
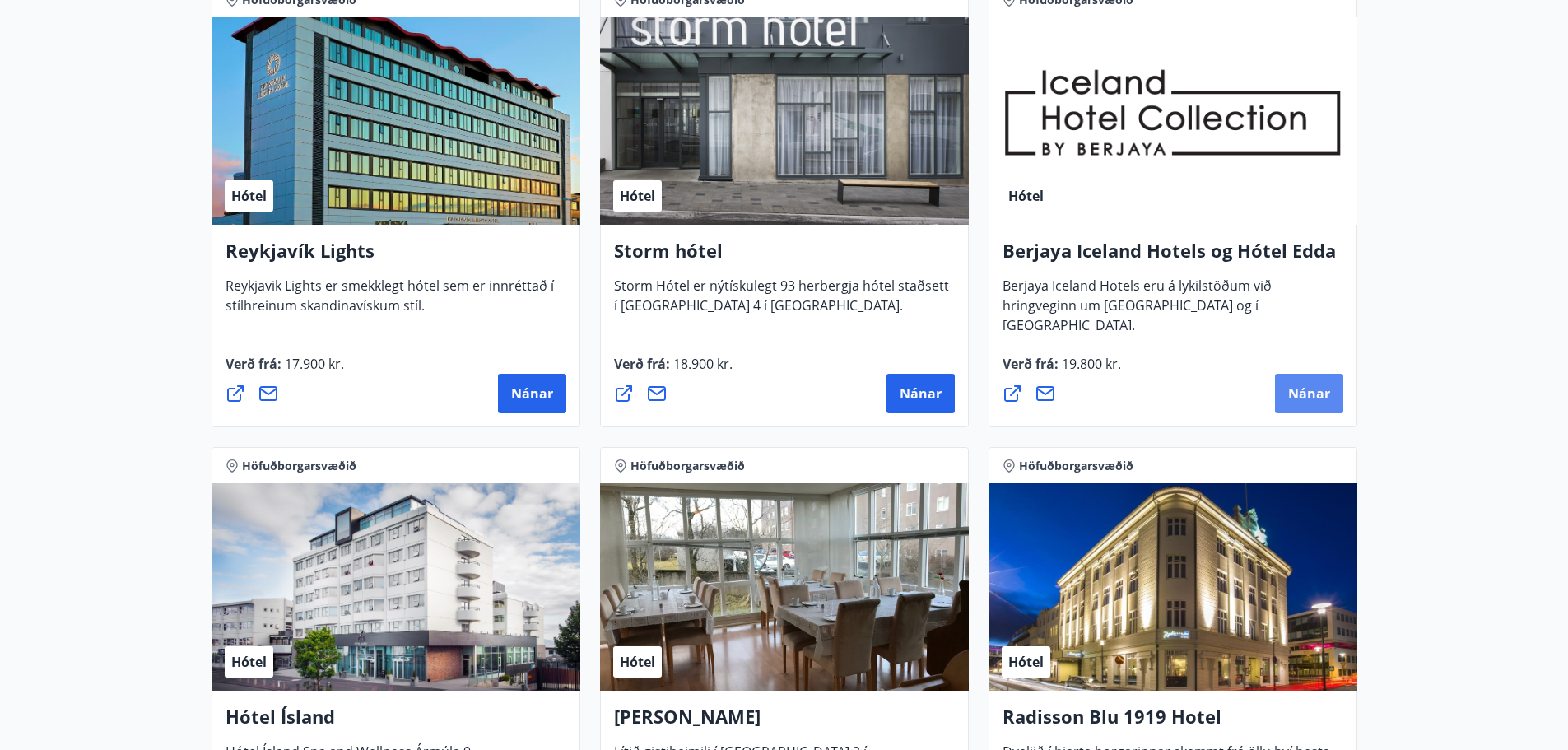
click at [1302, 388] on span "Nánar" at bounding box center [1309, 393] width 42 height 18
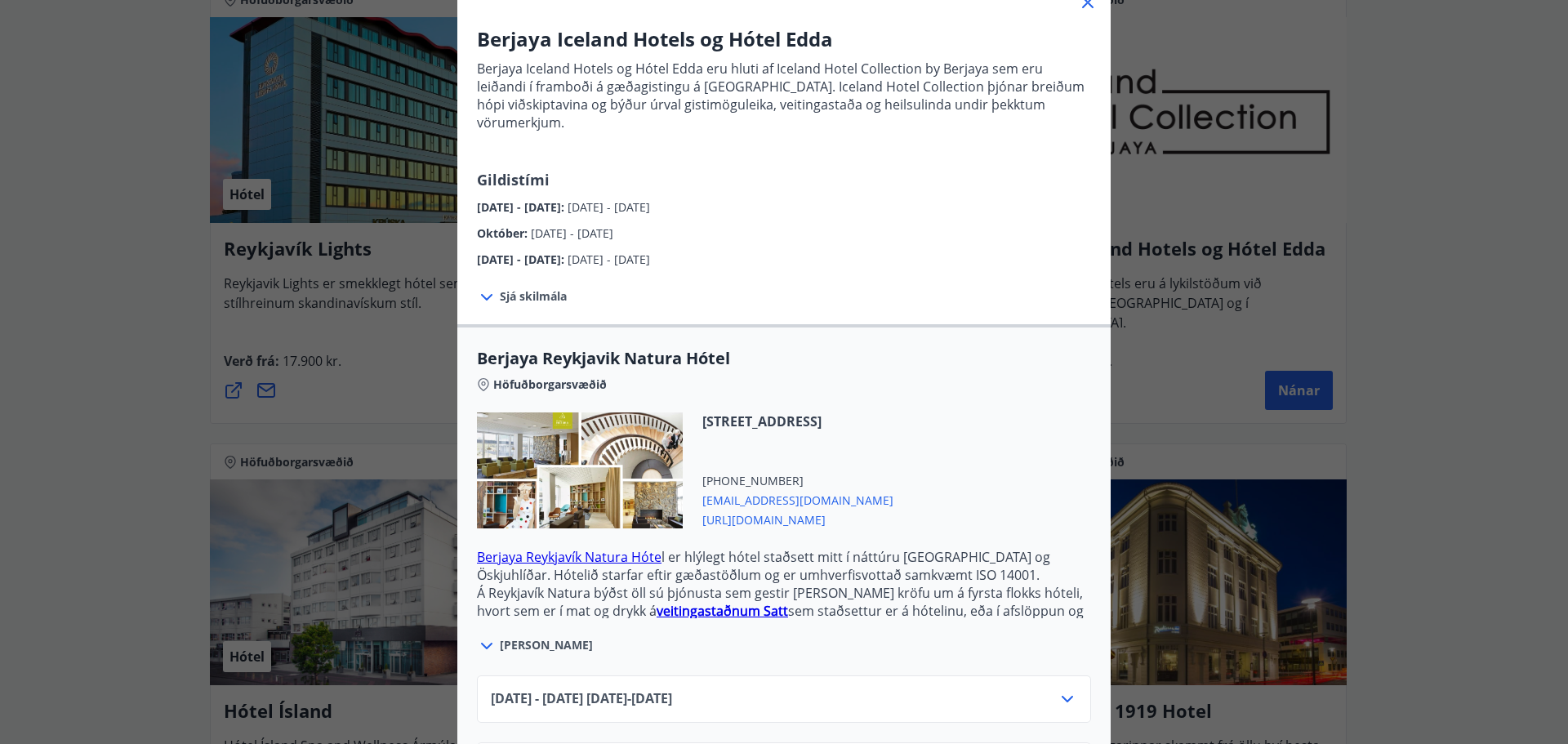
scroll to position [245, 0]
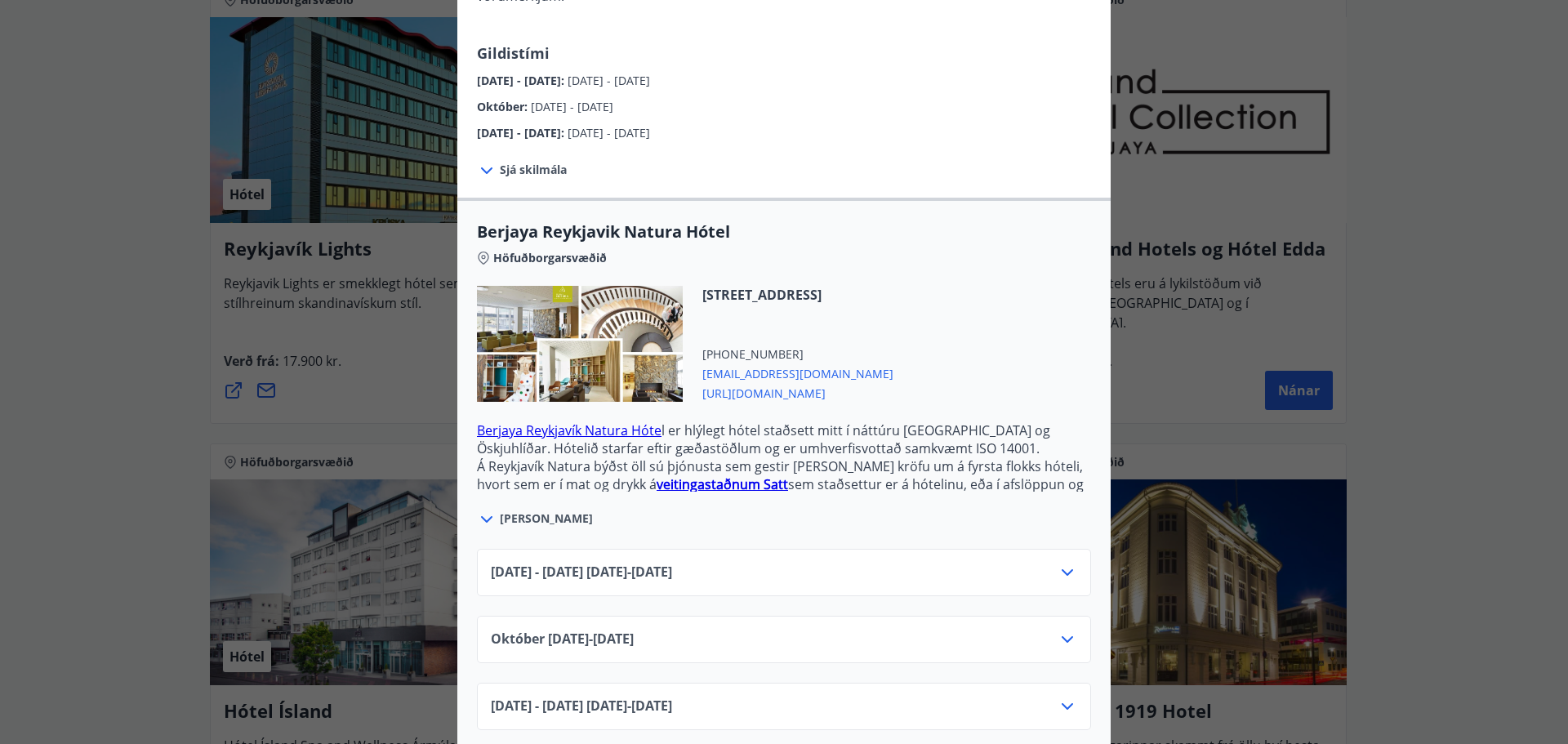
click at [1063, 629] on icon at bounding box center [1067, 639] width 20 height 20
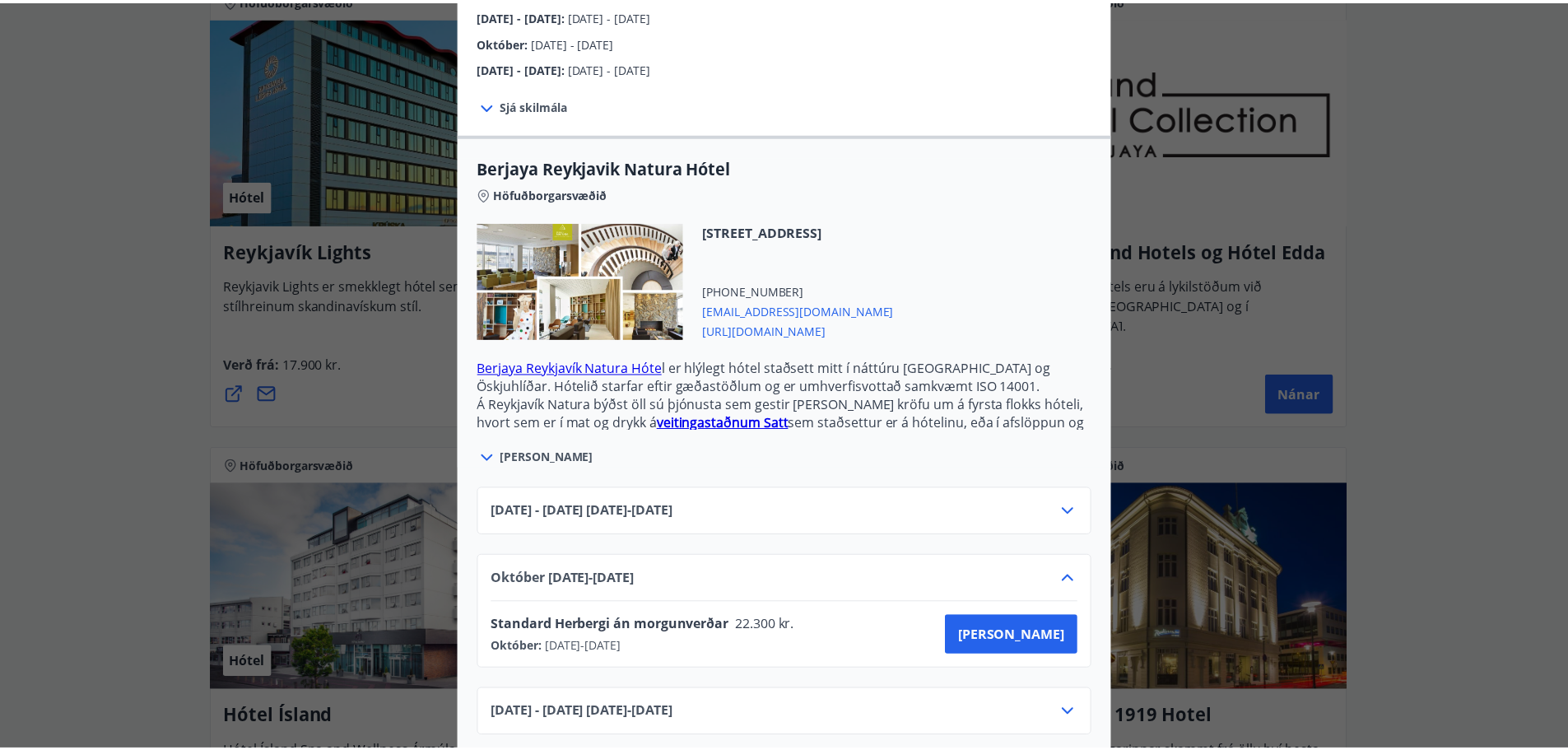
scroll to position [314, 0]
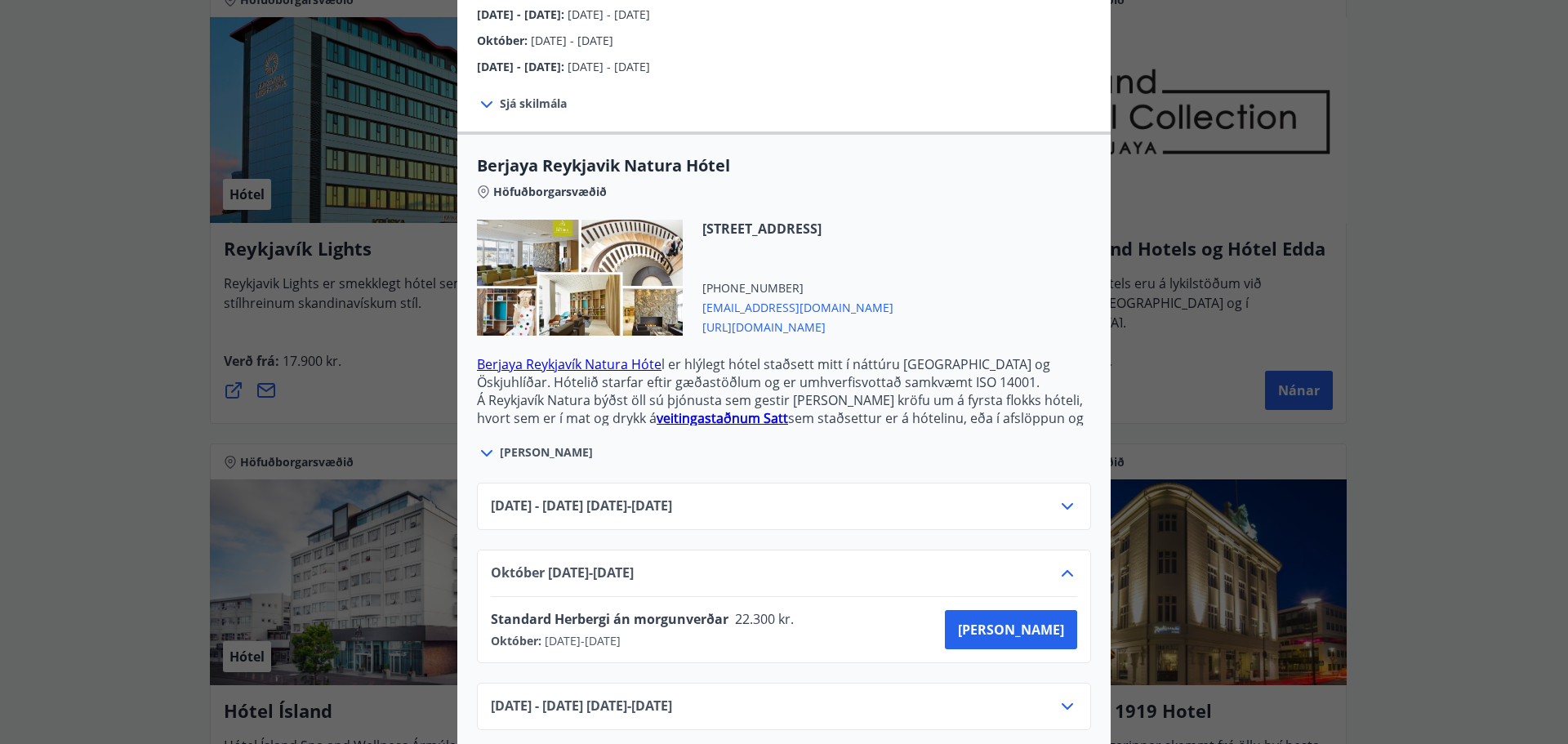
click at [133, 231] on div "Berjaya Iceland Hotels og Hótel Edda Berjaya Iceland Hotels og Hótel Edda eru h…" at bounding box center [784, 61] width 1568 height 744
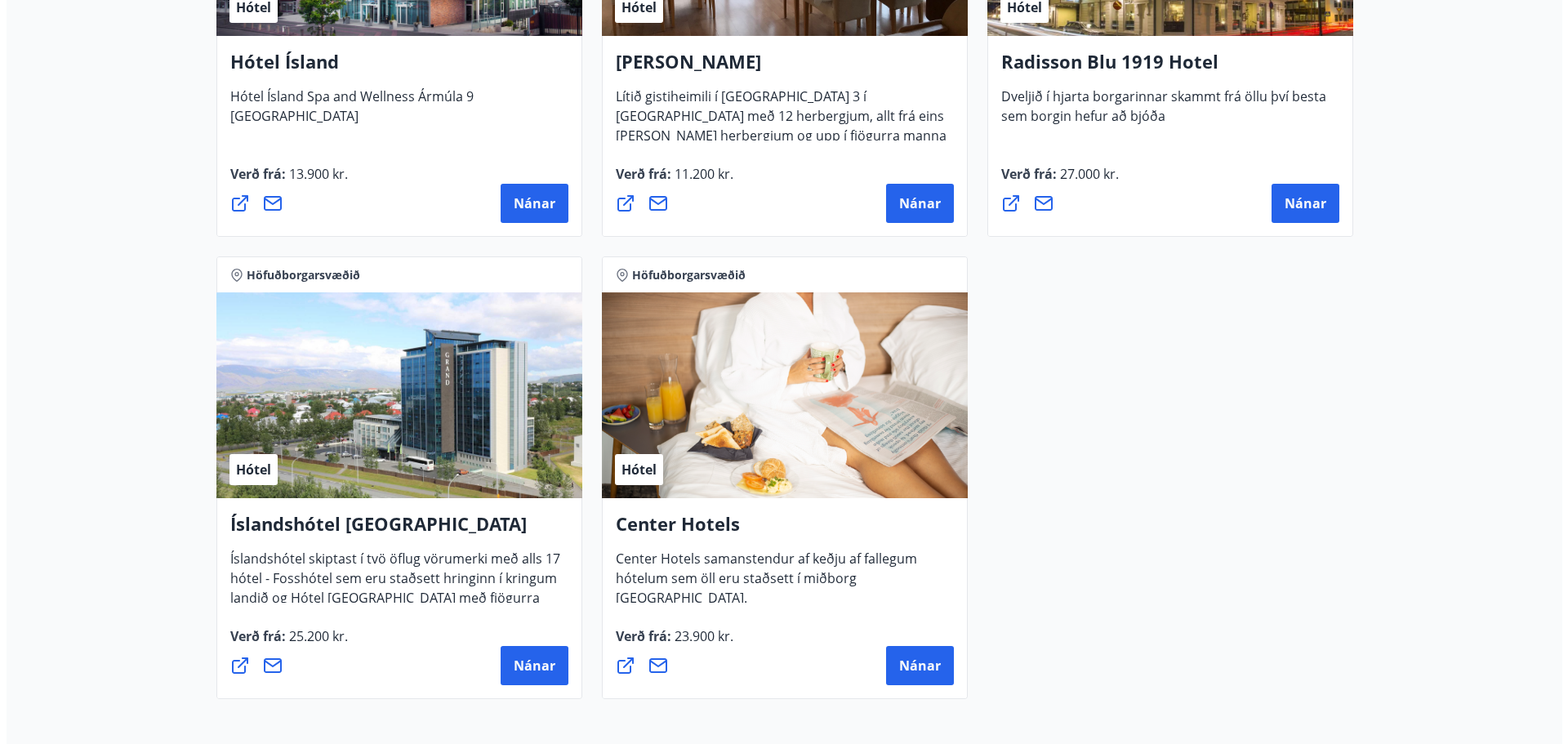
scroll to position [1033, 0]
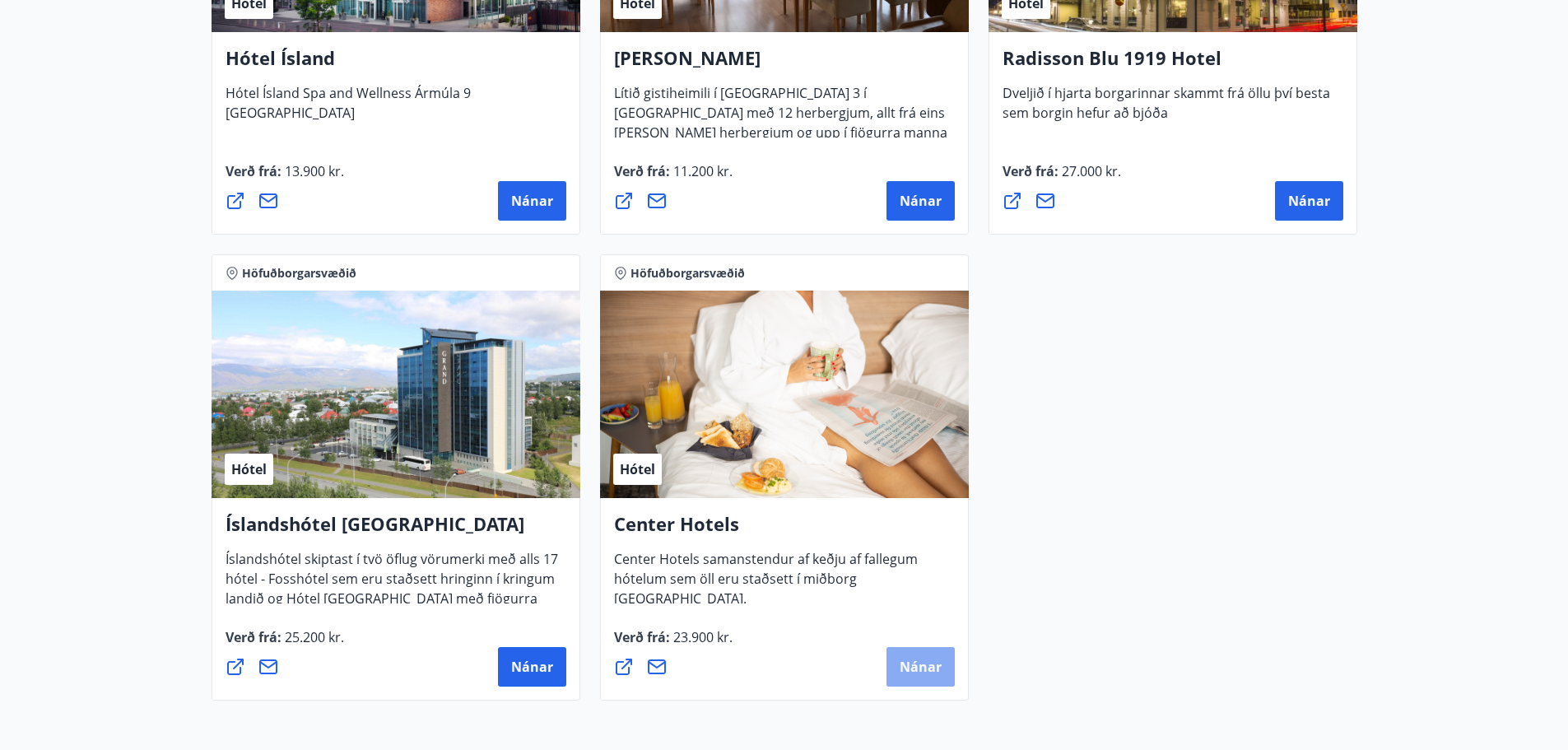
click at [937, 674] on span "Nánar" at bounding box center [920, 666] width 42 height 18
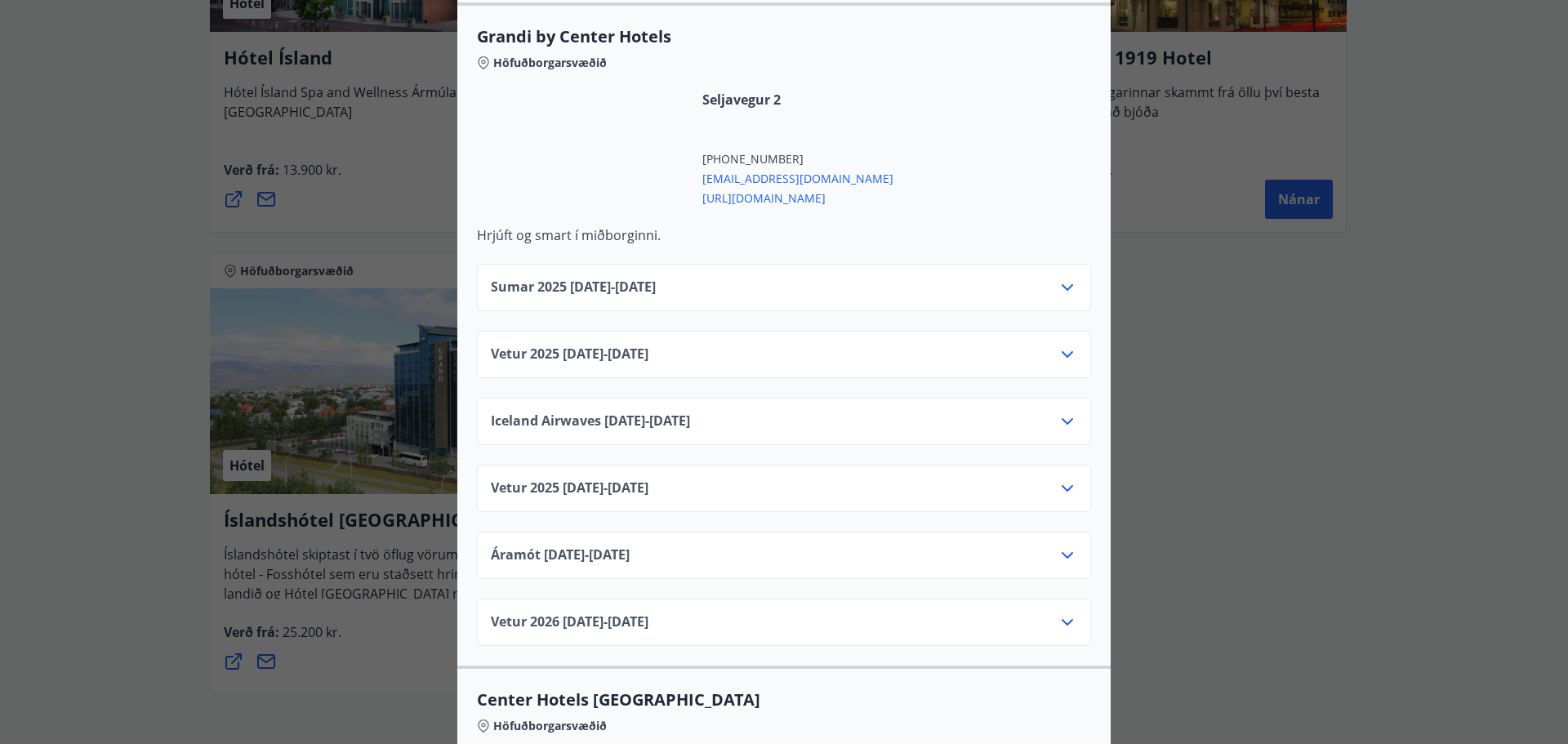
scroll to position [1959, 0]
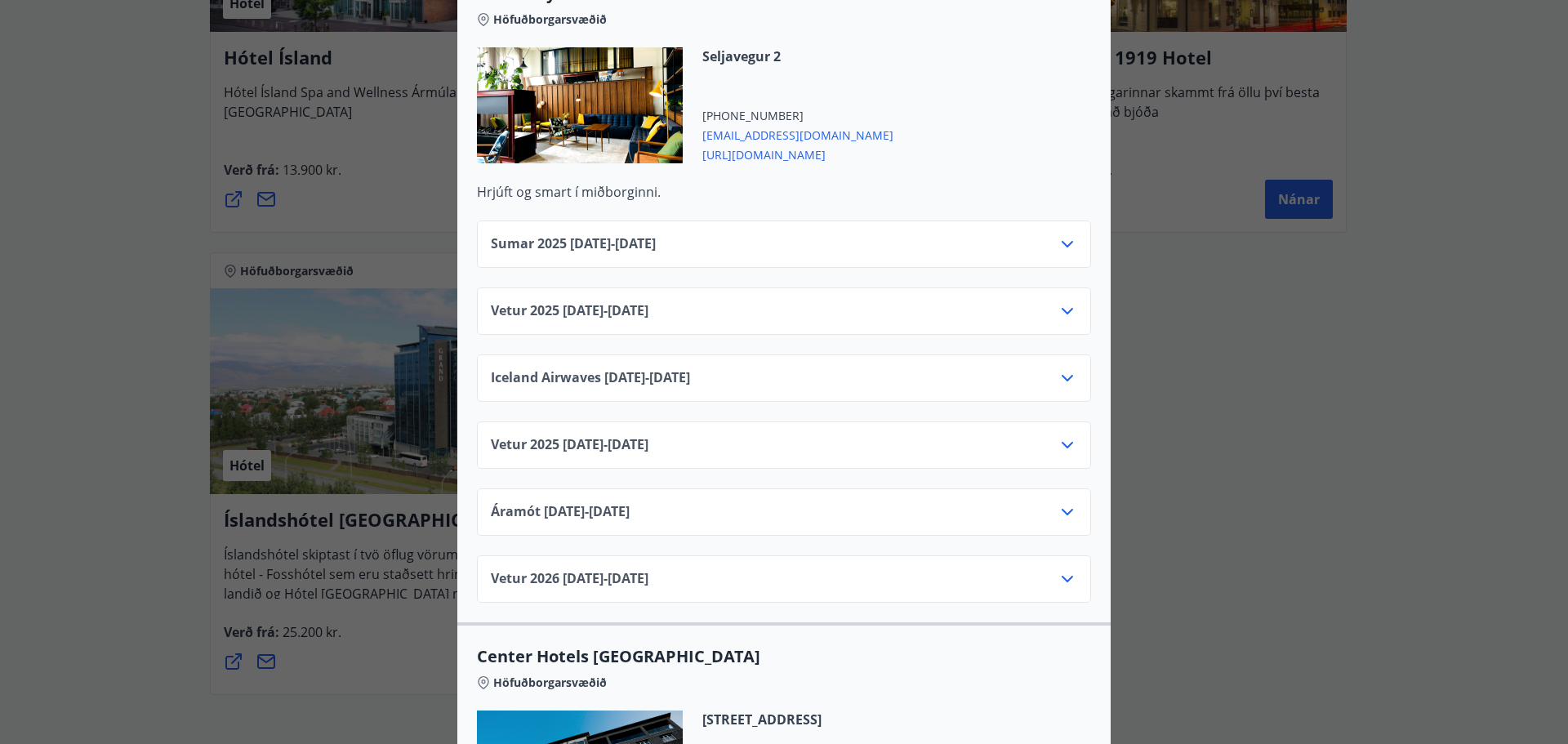
click at [1068, 302] on icon at bounding box center [1067, 311] width 20 height 20
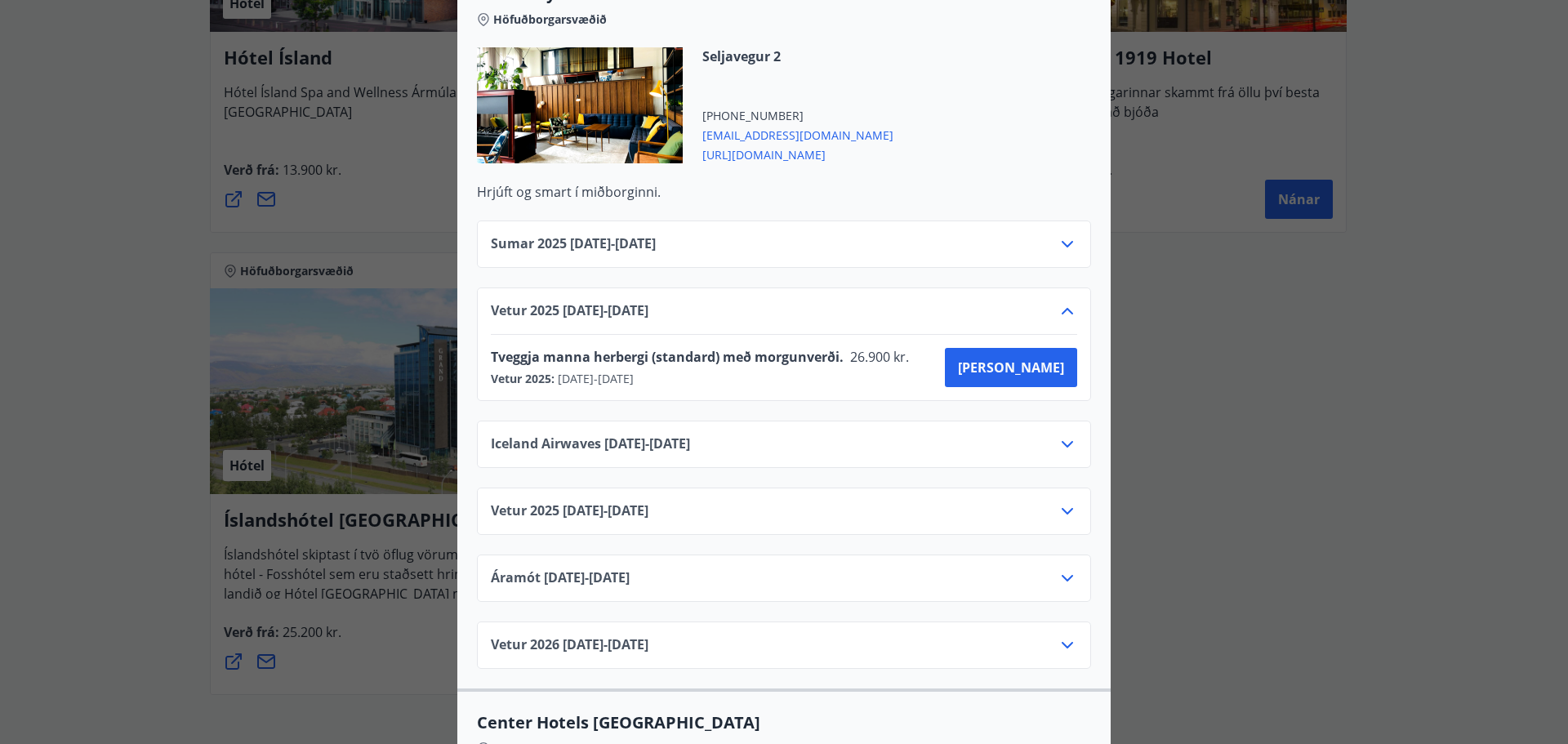
click at [1068, 302] on icon at bounding box center [1067, 311] width 20 height 20
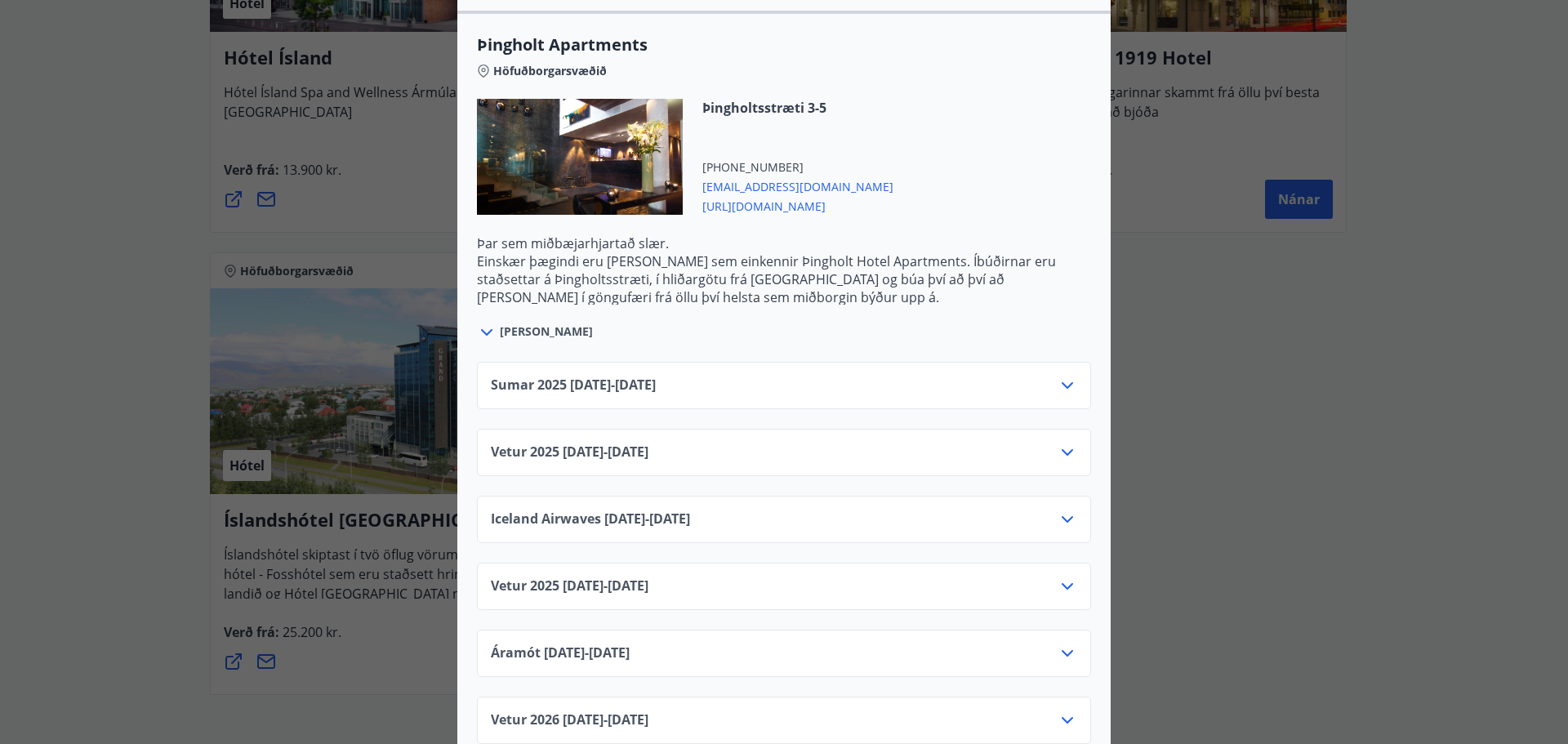
scroll to position [3267, 0]
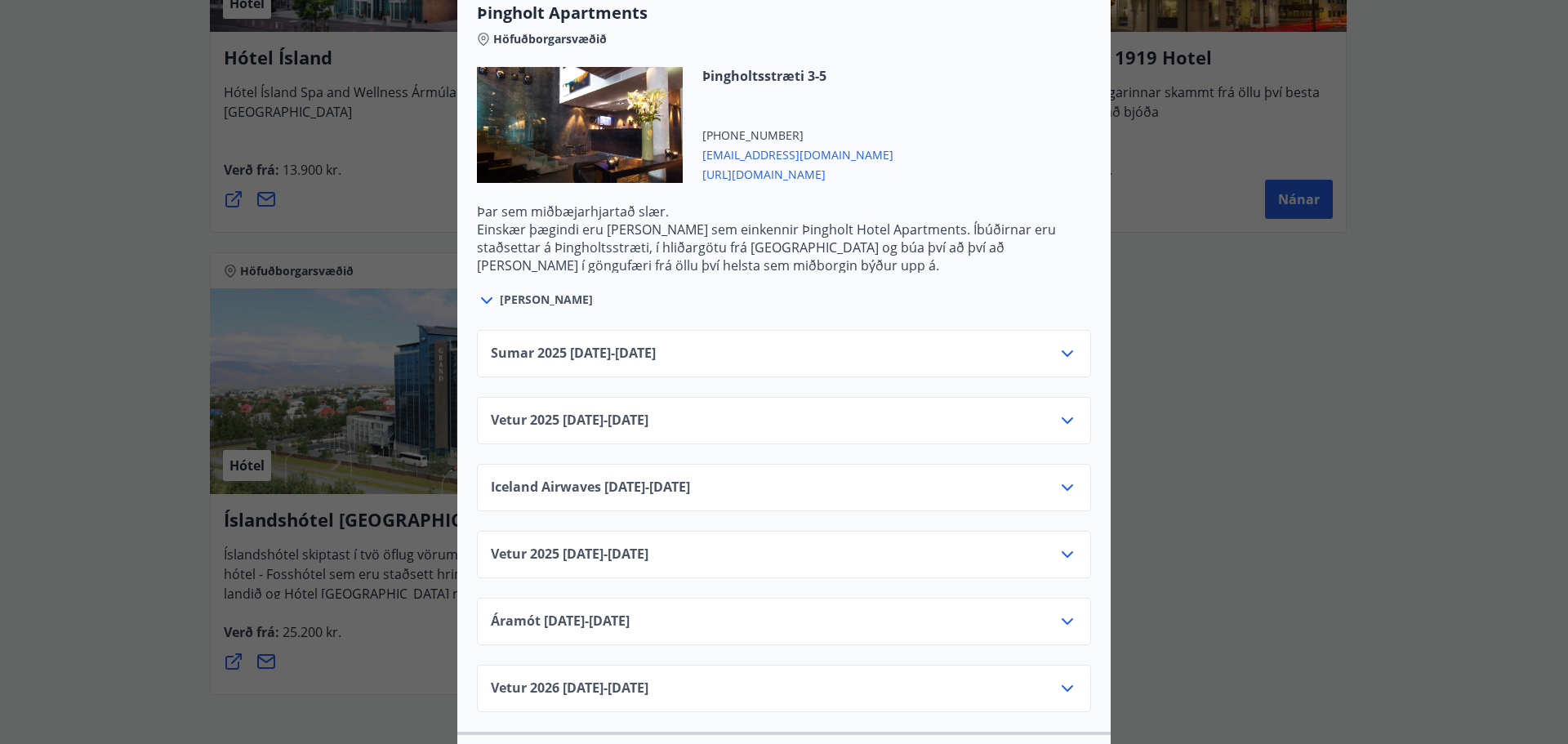
click at [1070, 411] on icon at bounding box center [1067, 420] width 20 height 20
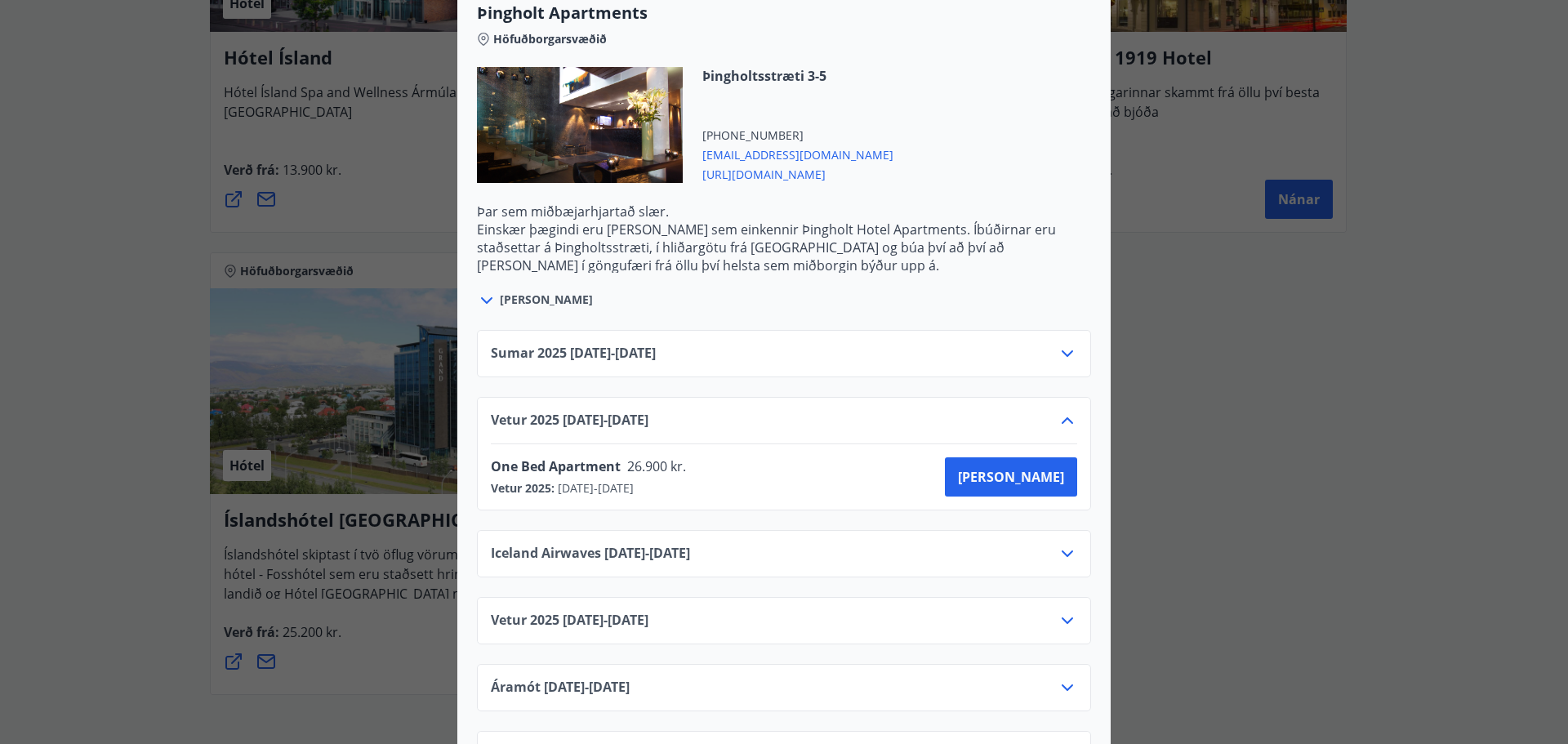
click at [1070, 411] on icon at bounding box center [1067, 420] width 20 height 20
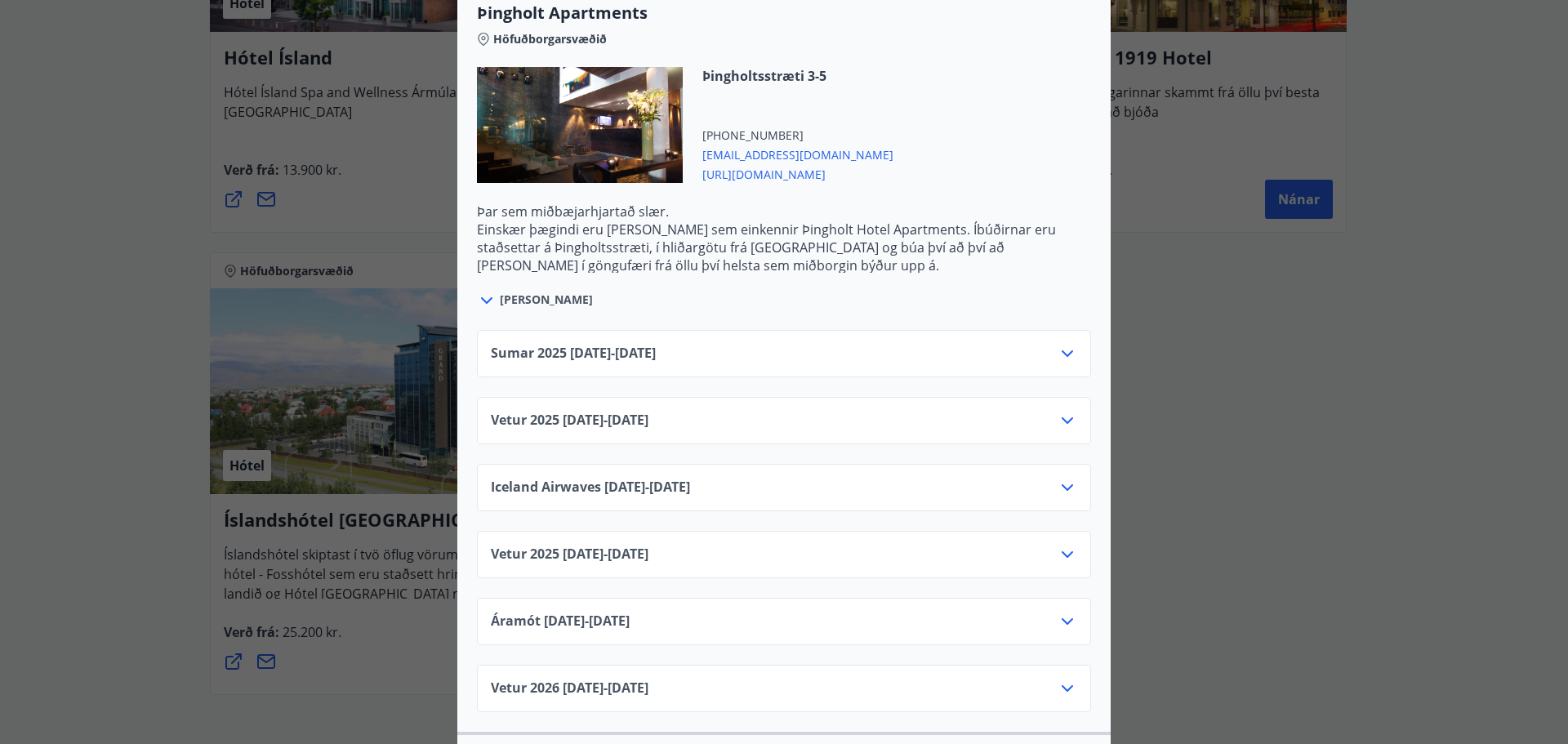
click at [1061, 417] on icon at bounding box center [1066, 421] width 11 height 7
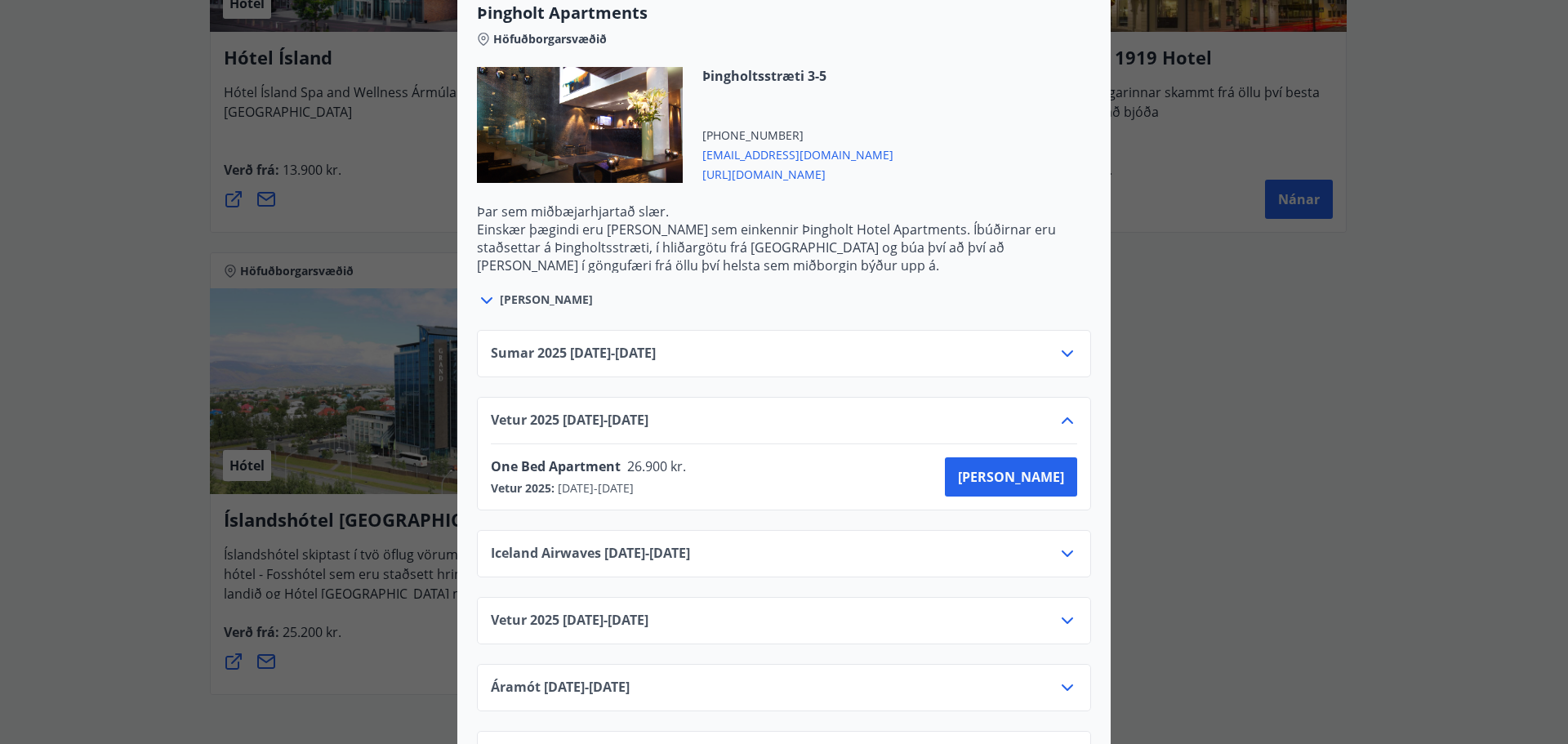
click at [1058, 411] on icon at bounding box center [1067, 420] width 20 height 20
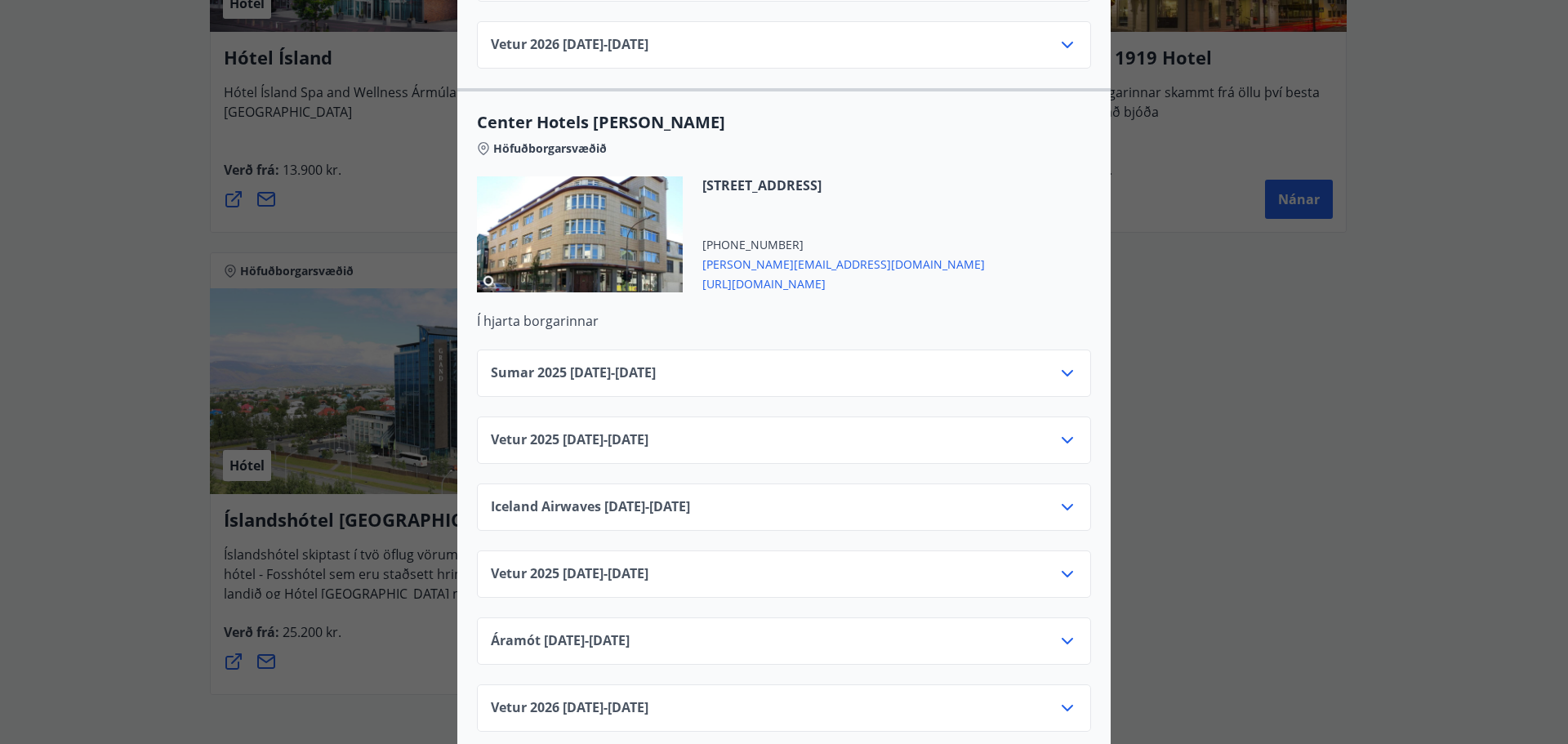
scroll to position [5237, 0]
click at [1065, 435] on icon at bounding box center [1066, 439] width 11 height 7
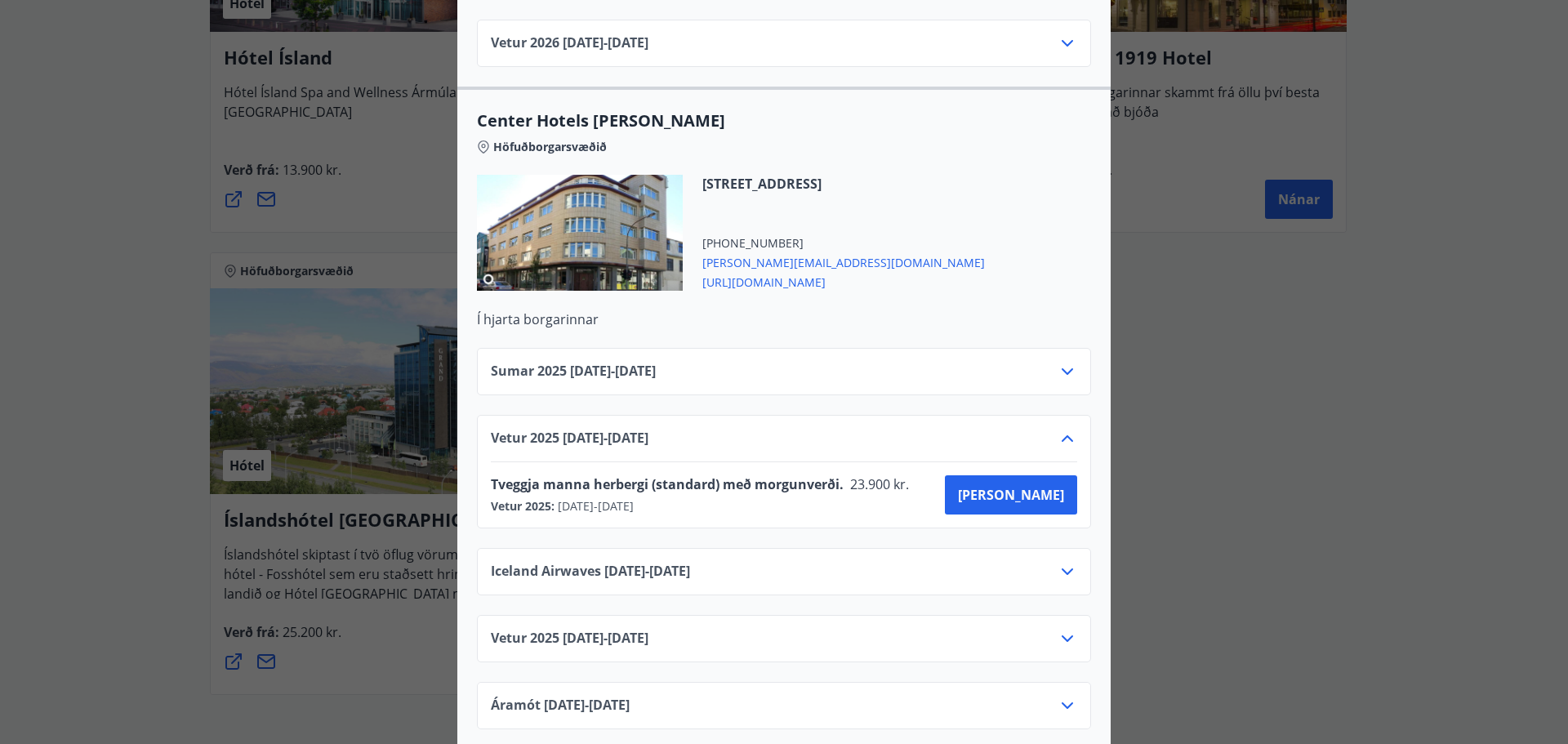
click at [1065, 429] on icon at bounding box center [1067, 438] width 20 height 20
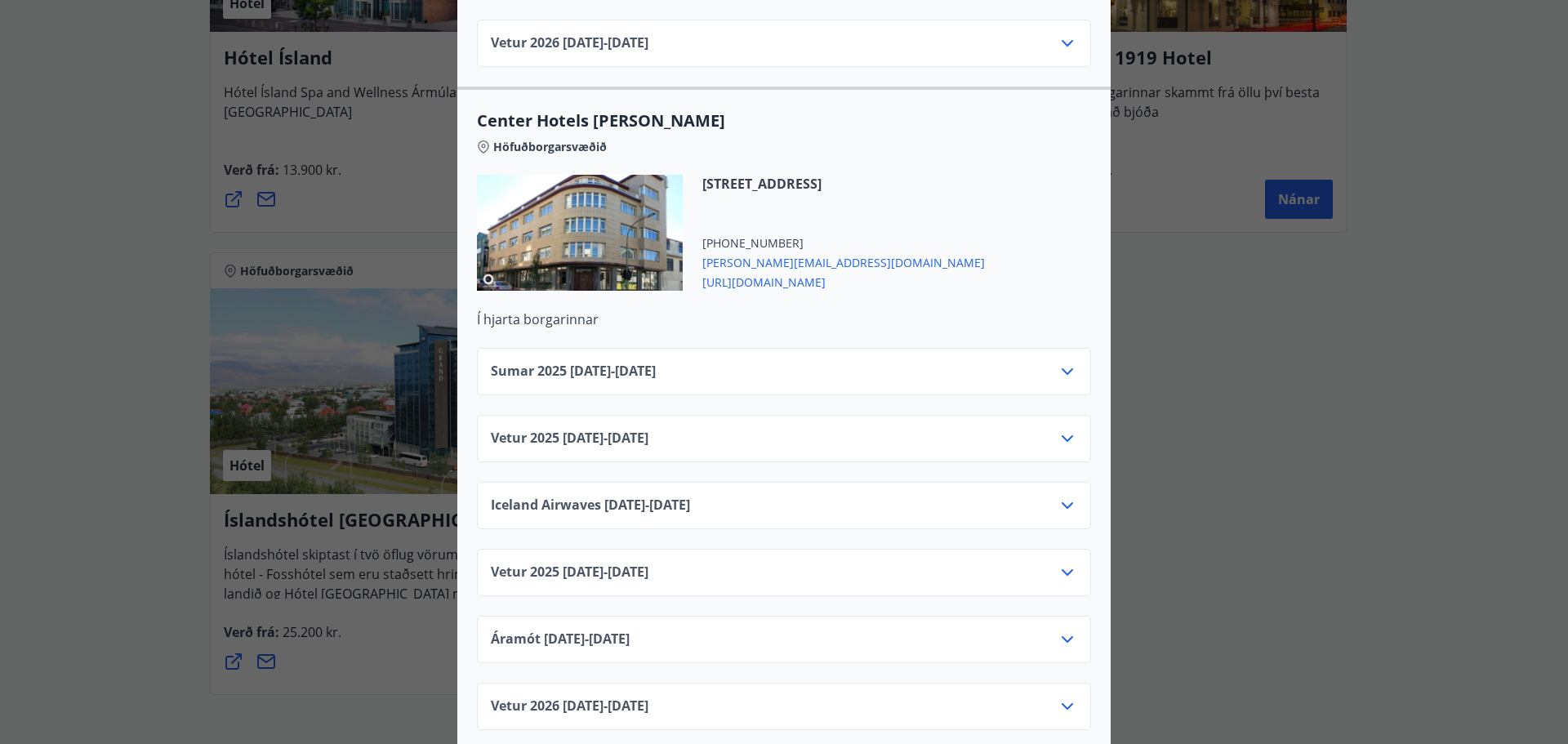
scroll to position [4993, 0]
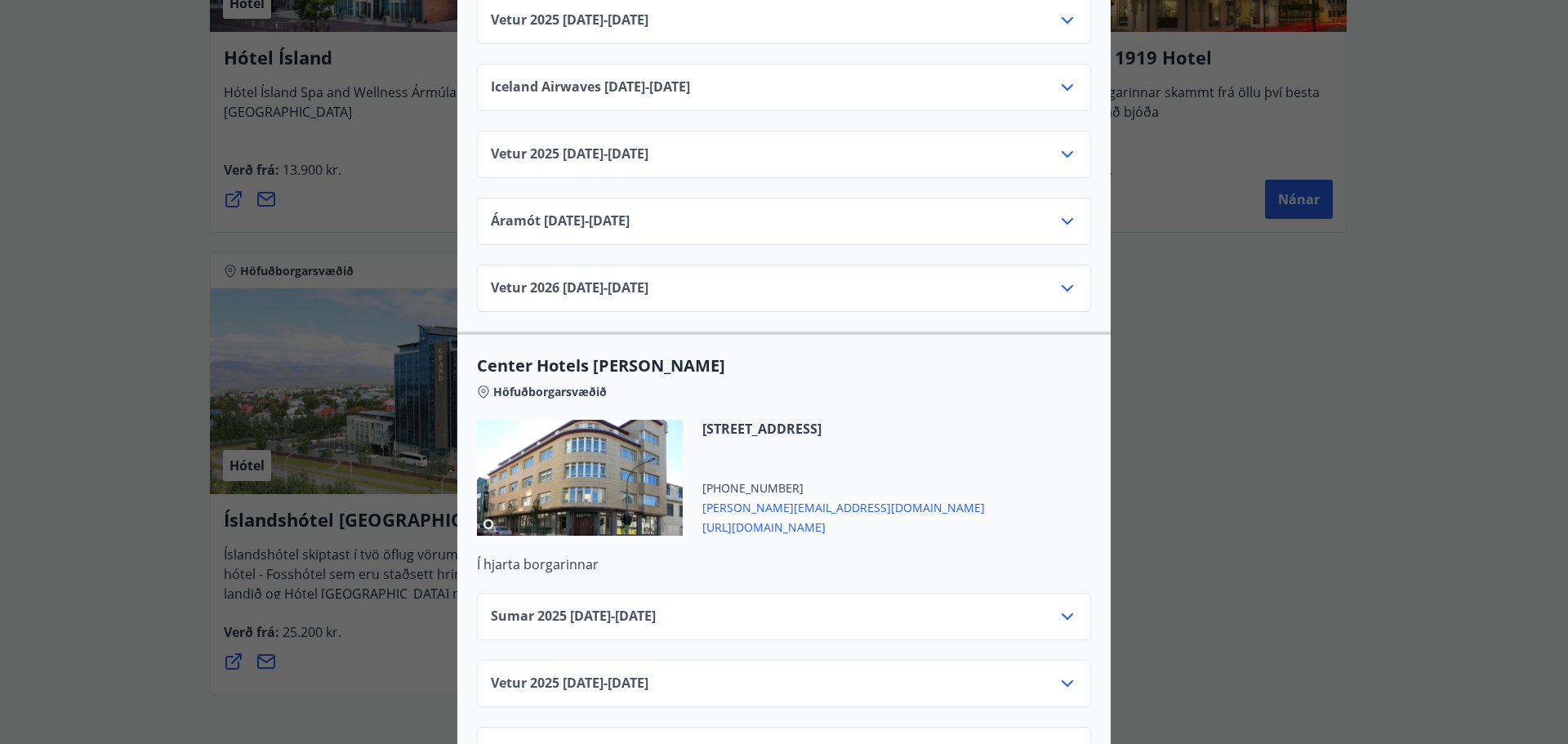
click at [563, 455] on div at bounding box center [580, 477] width 206 height 116
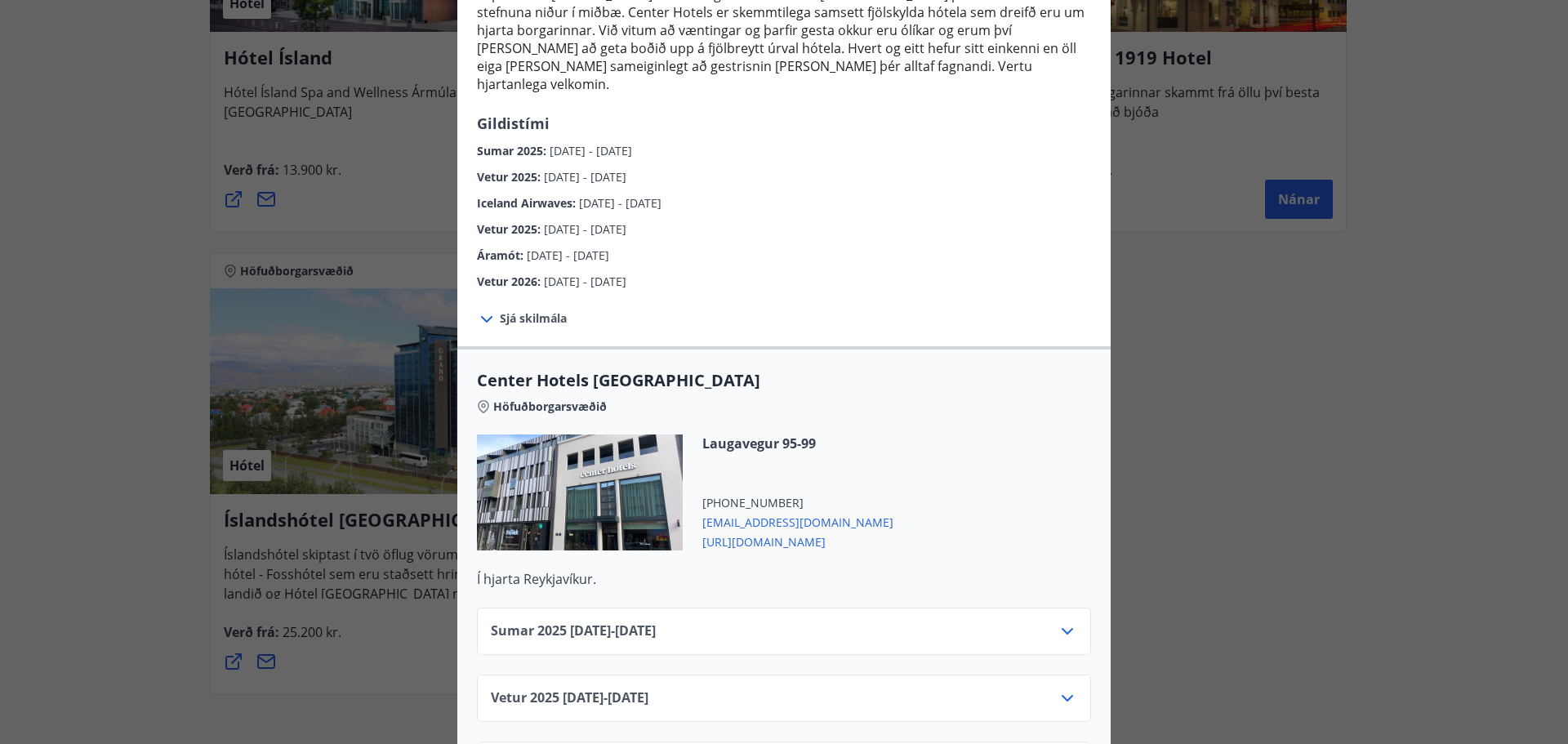
scroll to position [420, 0]
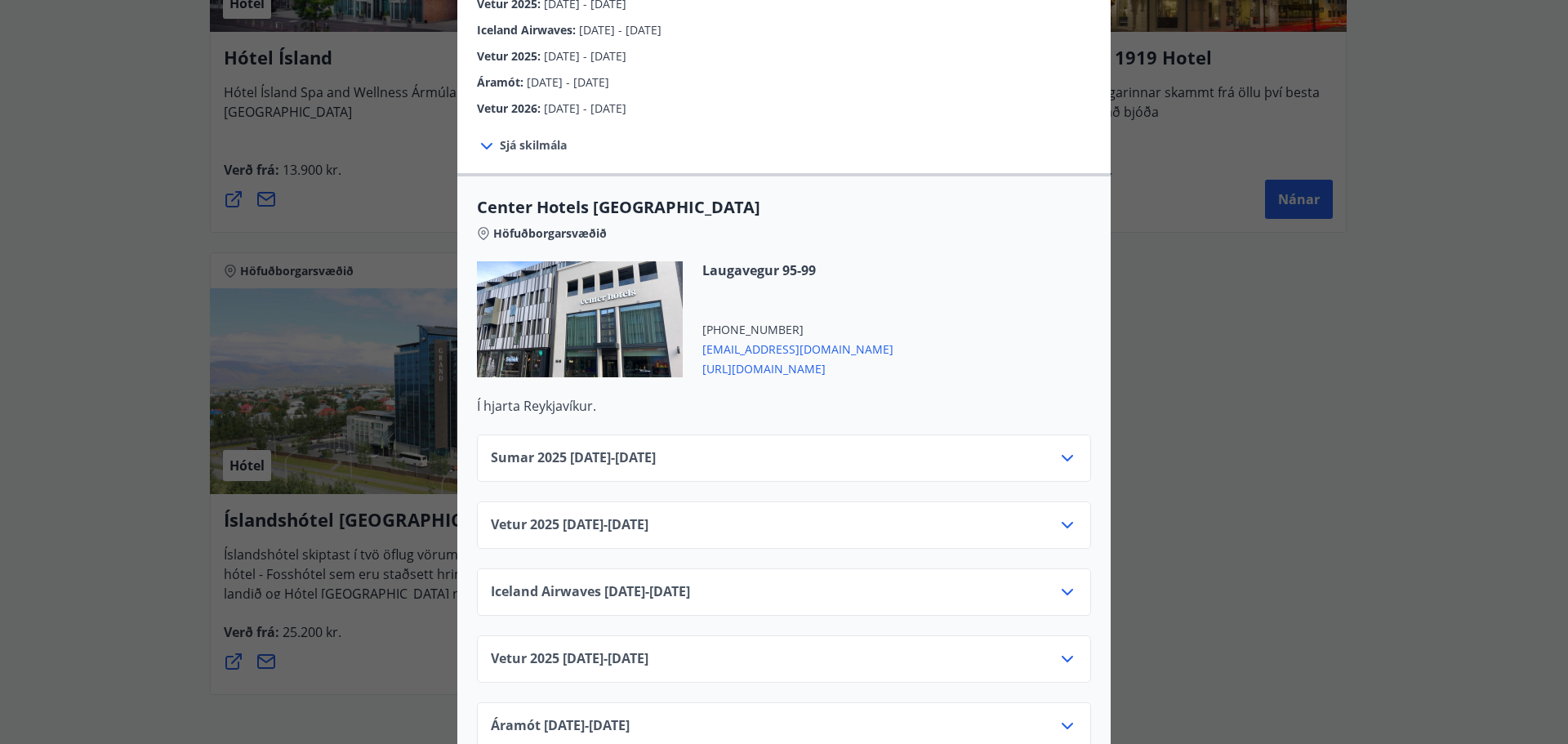
click at [1058, 515] on icon at bounding box center [1067, 525] width 20 height 20
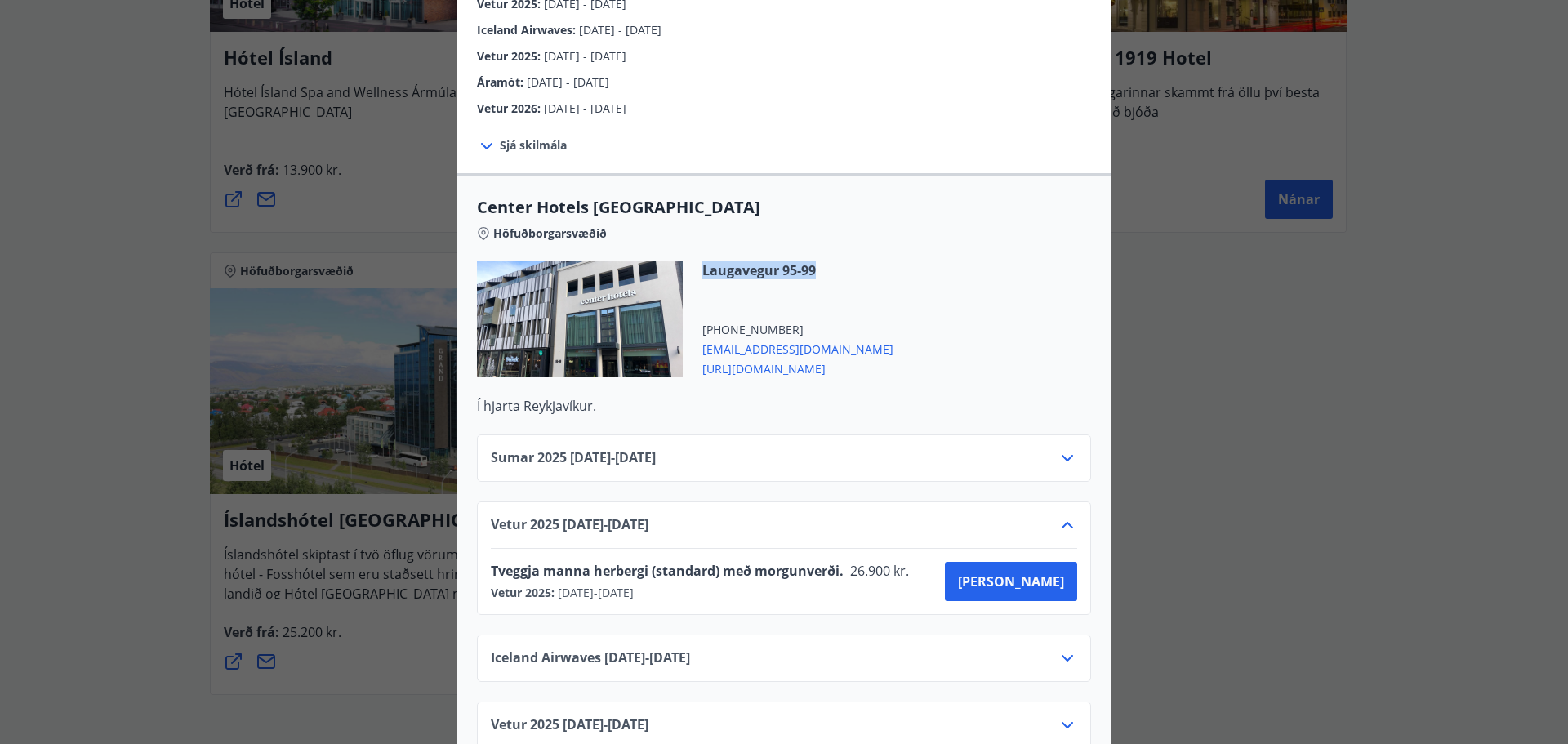
drag, startPoint x: 820, startPoint y: 254, endPoint x: 699, endPoint y: 244, distance: 121.4
click at [702, 261] on span "Laugavegur 95-99" at bounding box center [797, 270] width 191 height 18
copy span "Laugavegur 95-99"
click at [1043, 293] on div "Laugavegur 95-99 [PHONE_NUMBER] [EMAIL_ADDRESS][DOMAIN_NAME] [URL][DOMAIN_NAME]" at bounding box center [784, 329] width 614 height 135
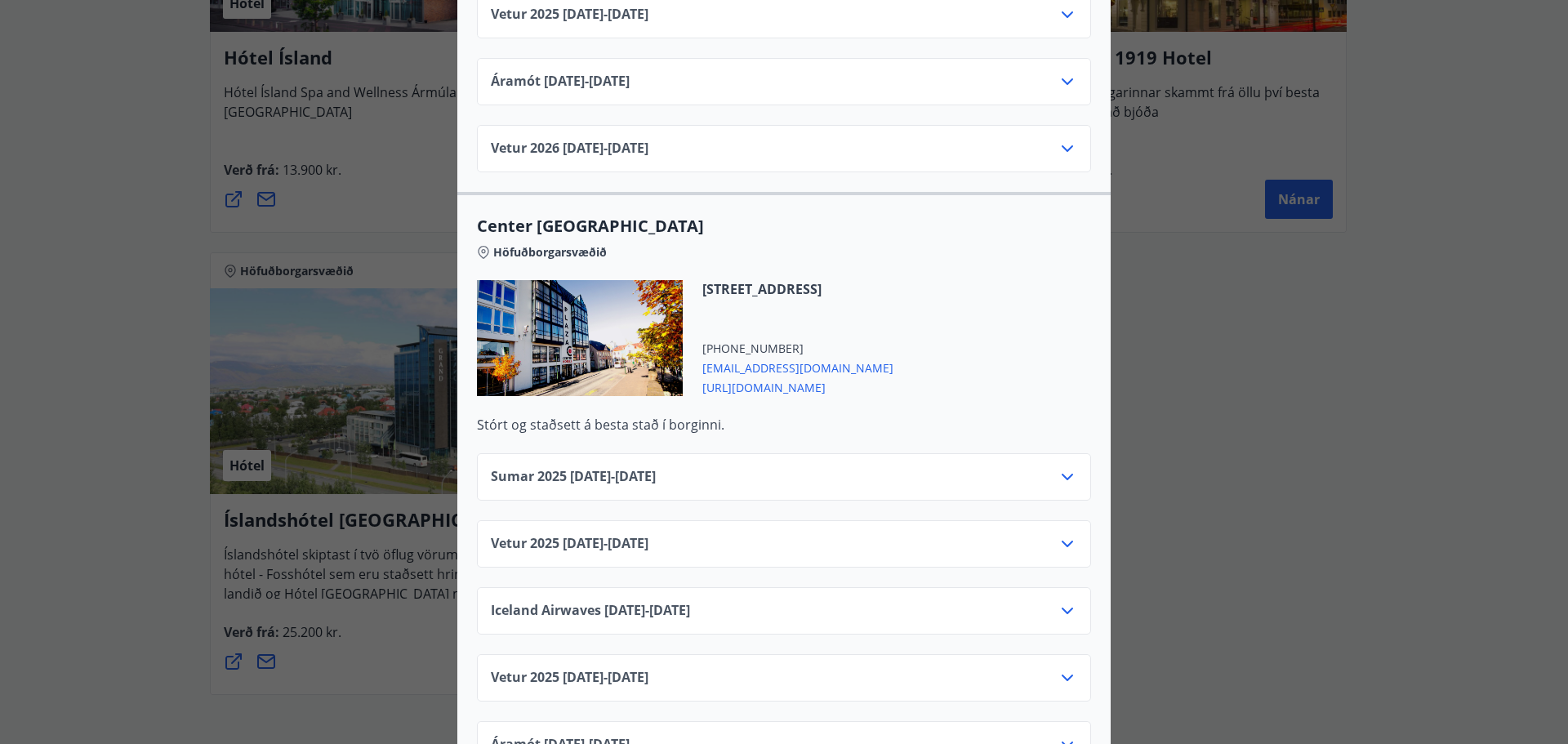
scroll to position [1155, 0]
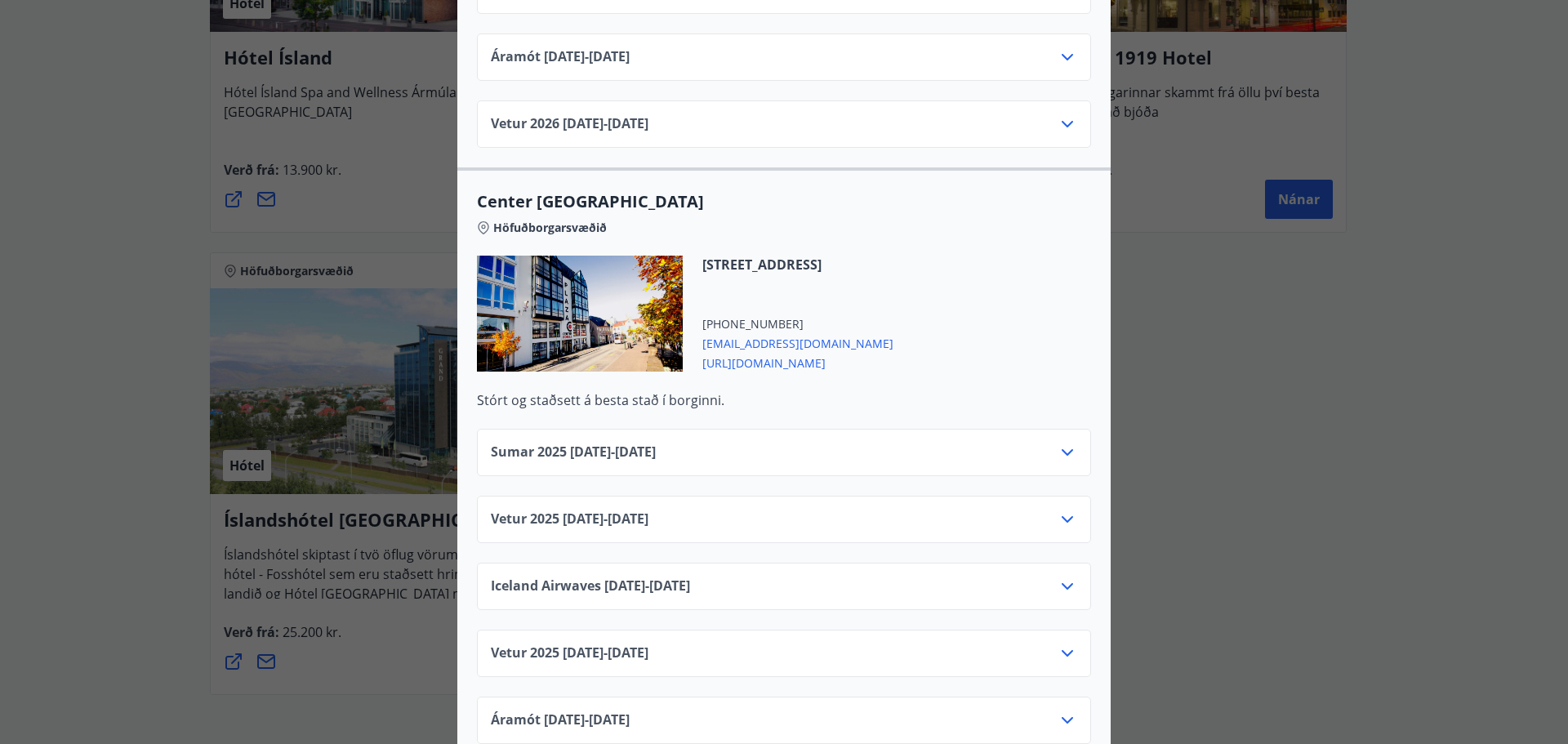
click at [1064, 511] on div at bounding box center [1067, 519] width 20 height 20
click at [1064, 509] on icon at bounding box center [1067, 519] width 20 height 20
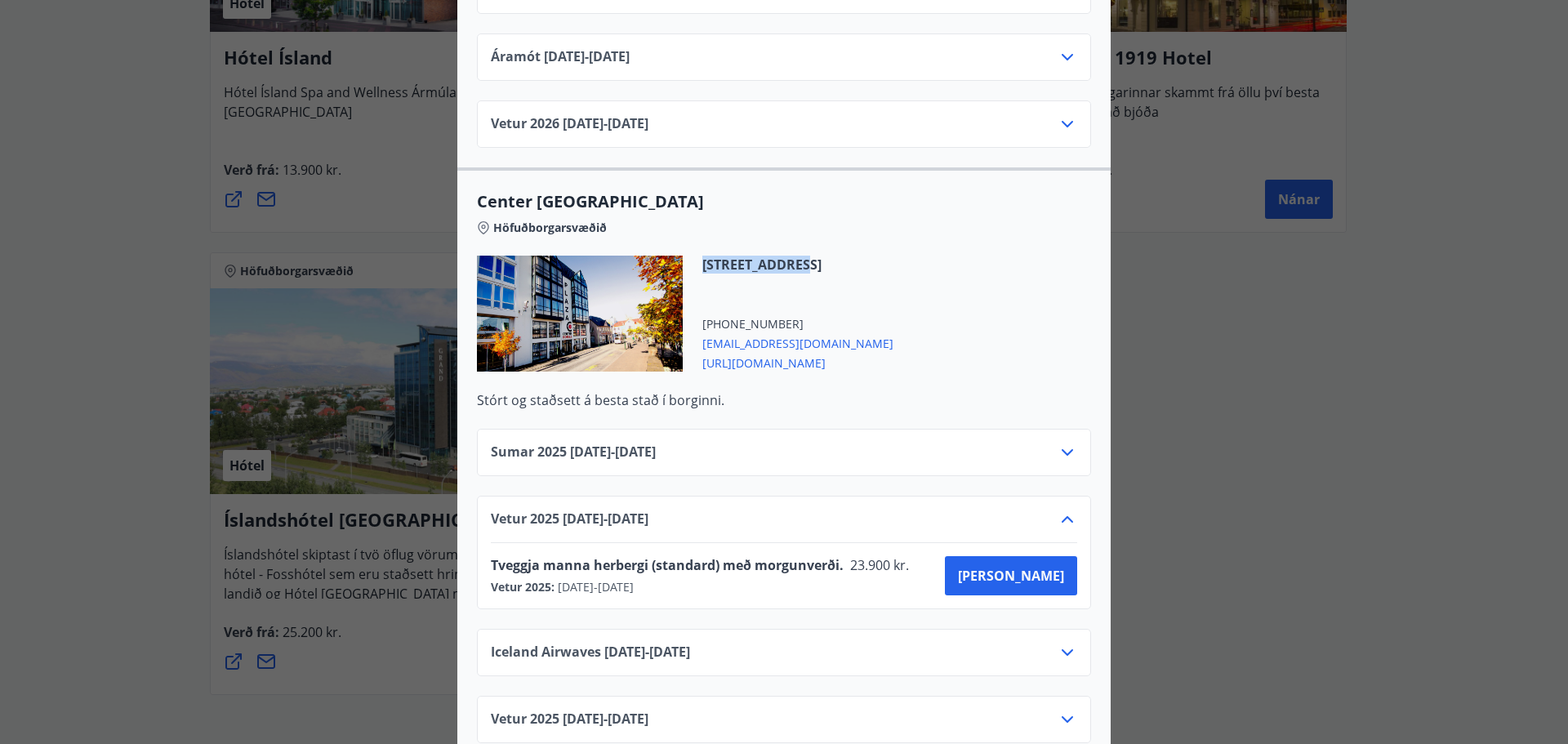
drag, startPoint x: 788, startPoint y: 243, endPoint x: 698, endPoint y: 240, distance: 90.0
click at [702, 255] on span "[STREET_ADDRESS]" at bounding box center [797, 264] width 191 height 18
copy span "Aðalstræti 4-6"
click at [958, 255] on div "[STREET_ADDRESS] [PHONE_NUMBER] [EMAIL_ADDRESS][DOMAIN_NAME] [URL][DOMAIN_NAME]" at bounding box center [784, 323] width 614 height 135
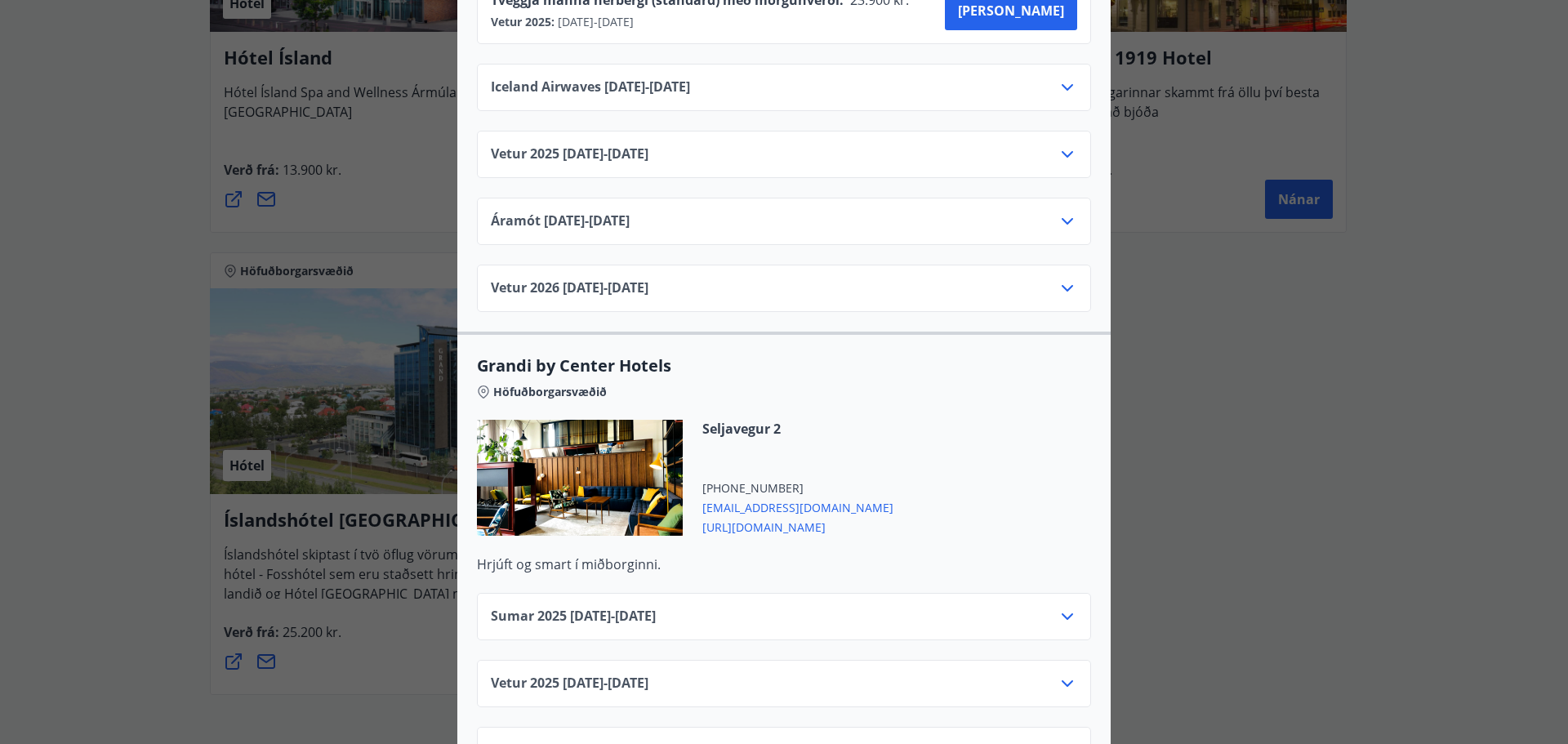
scroll to position [1726, 0]
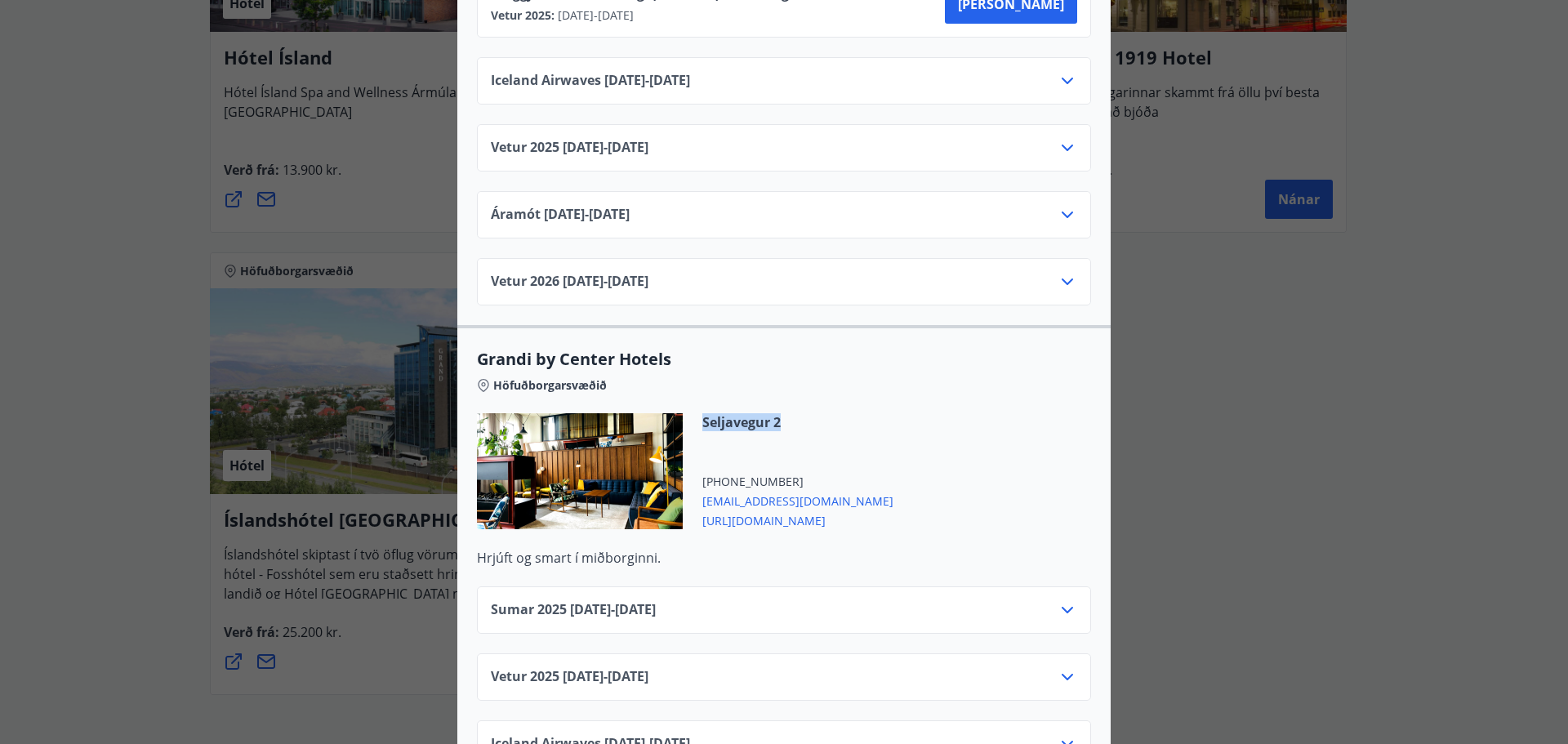
drag, startPoint x: 778, startPoint y: 402, endPoint x: 698, endPoint y: 402, distance: 80.0
click at [702, 413] on span "Seljavegur 2" at bounding box center [797, 422] width 191 height 18
copy span "Seljavegur 2"
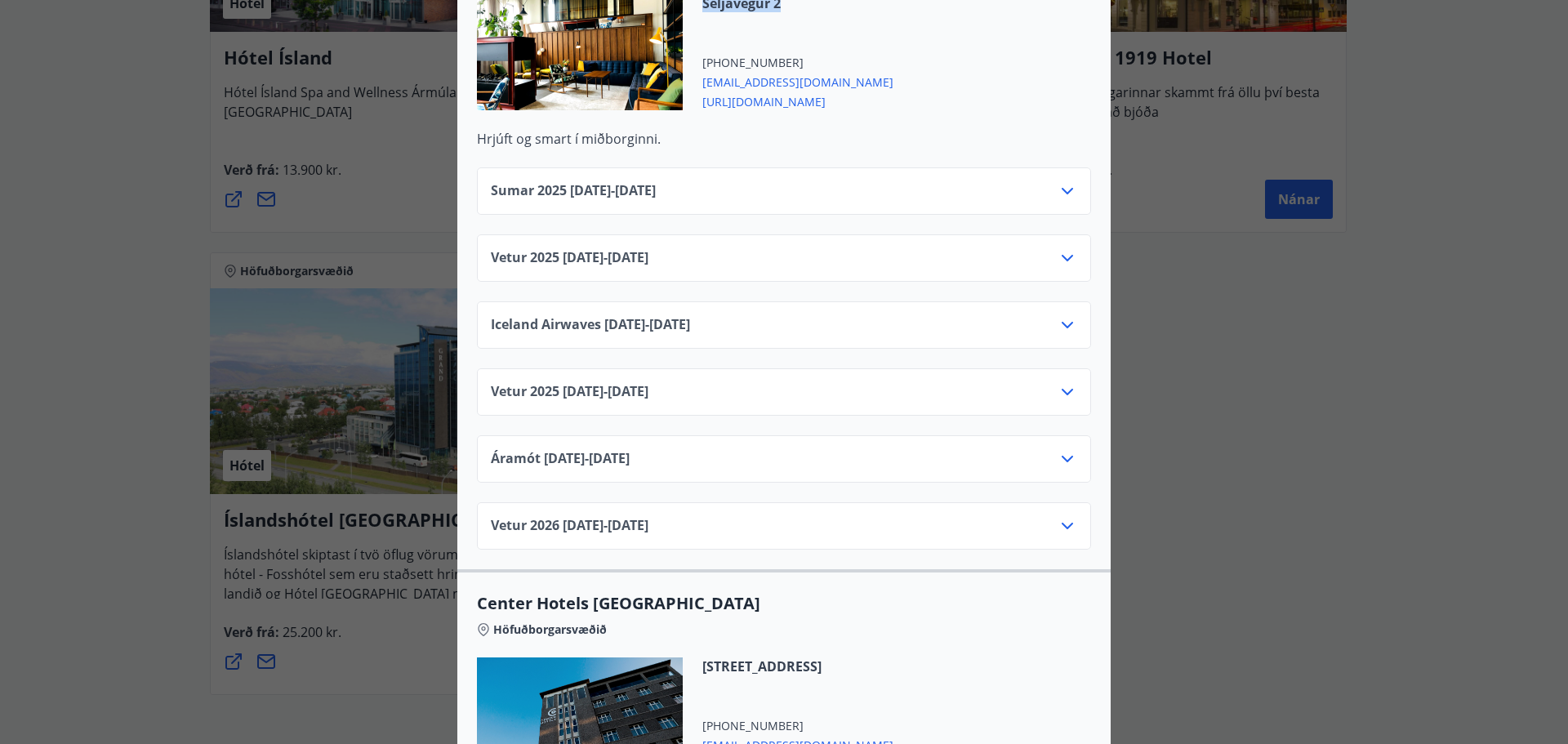
scroll to position [2134, 0]
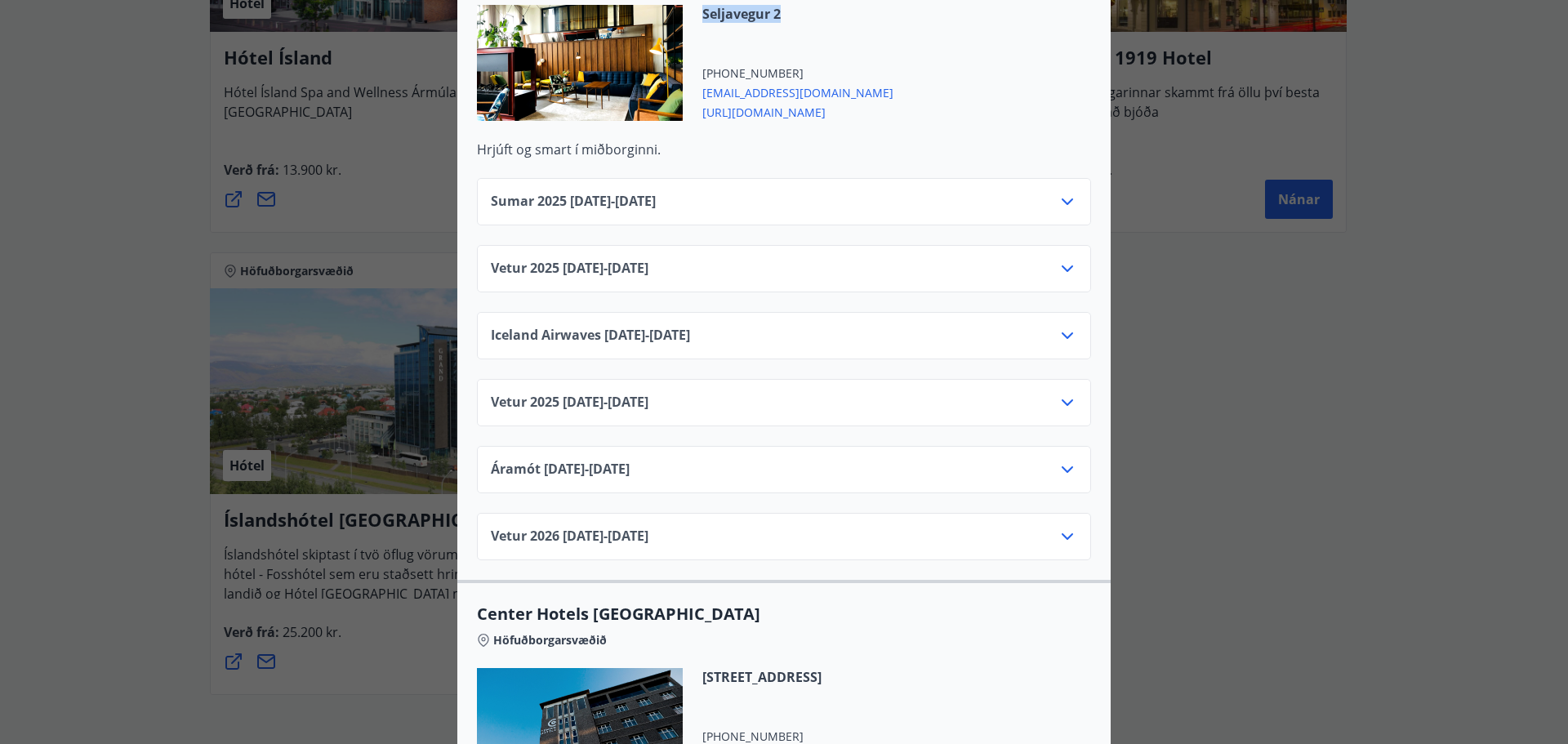
click at [1058, 259] on icon at bounding box center [1067, 268] width 20 height 20
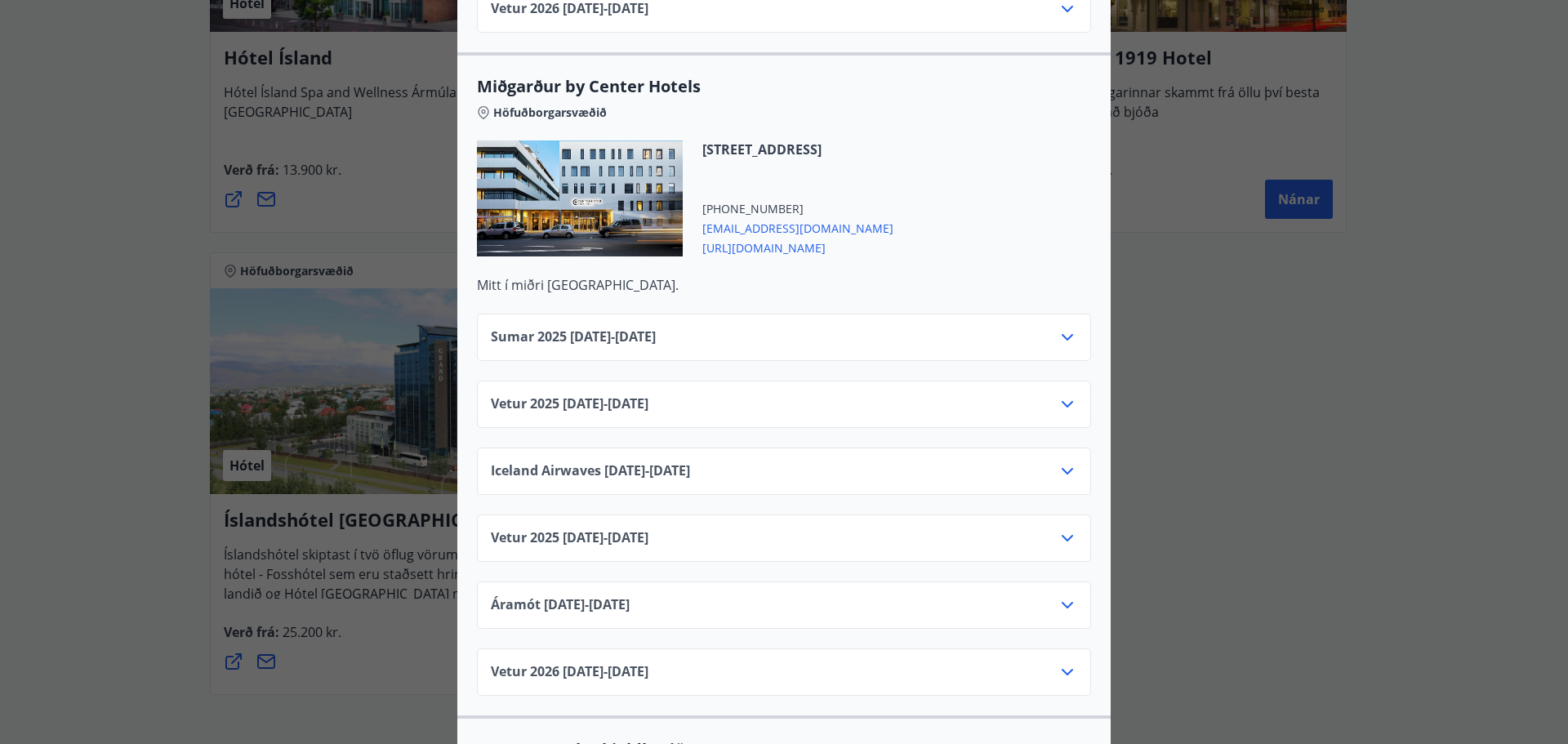
scroll to position [4012, 0]
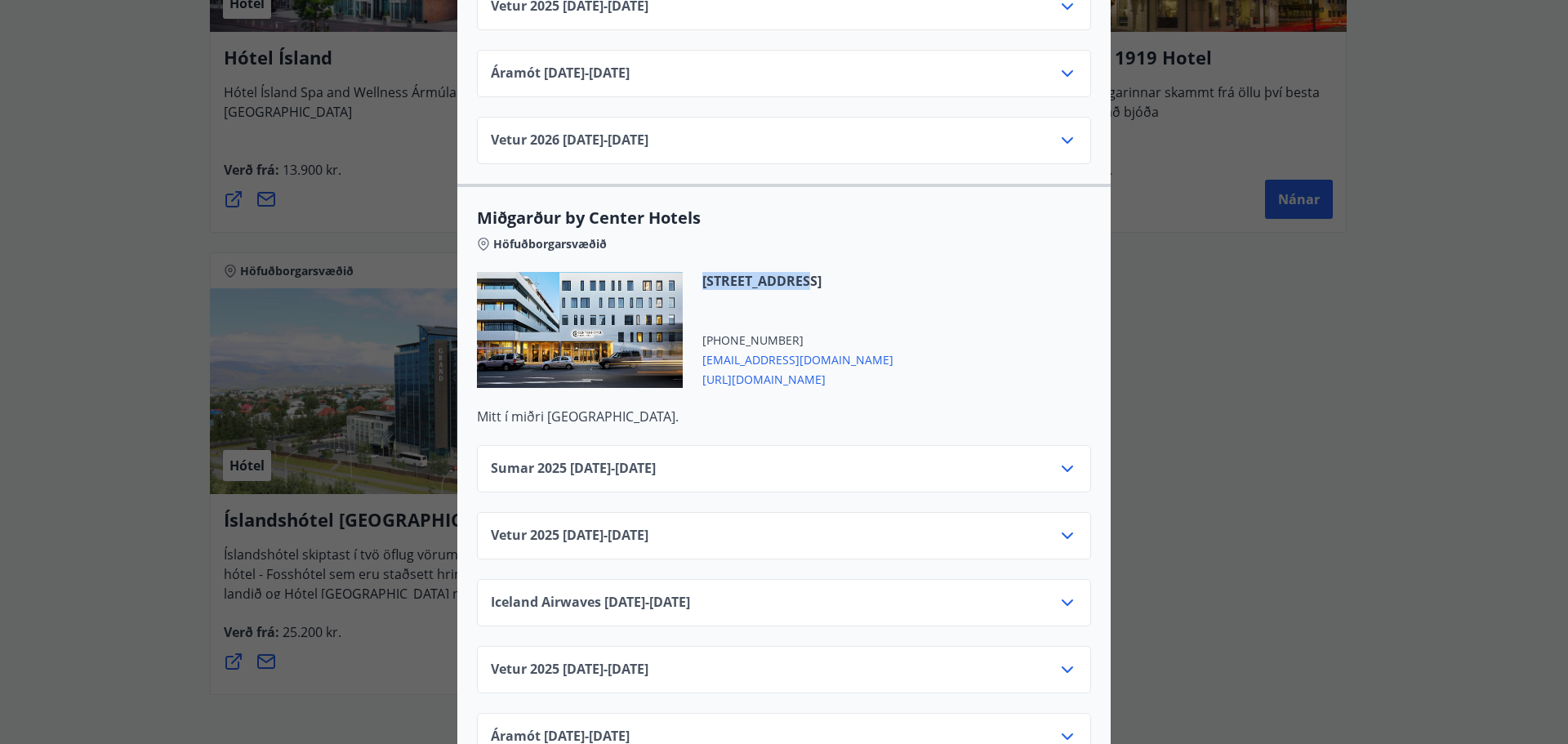
drag, startPoint x: 798, startPoint y: 261, endPoint x: 700, endPoint y: 257, distance: 98.1
click at [702, 272] on span "[STREET_ADDRESS]" at bounding box center [797, 280] width 191 height 18
copy span "Laugavegur 120"
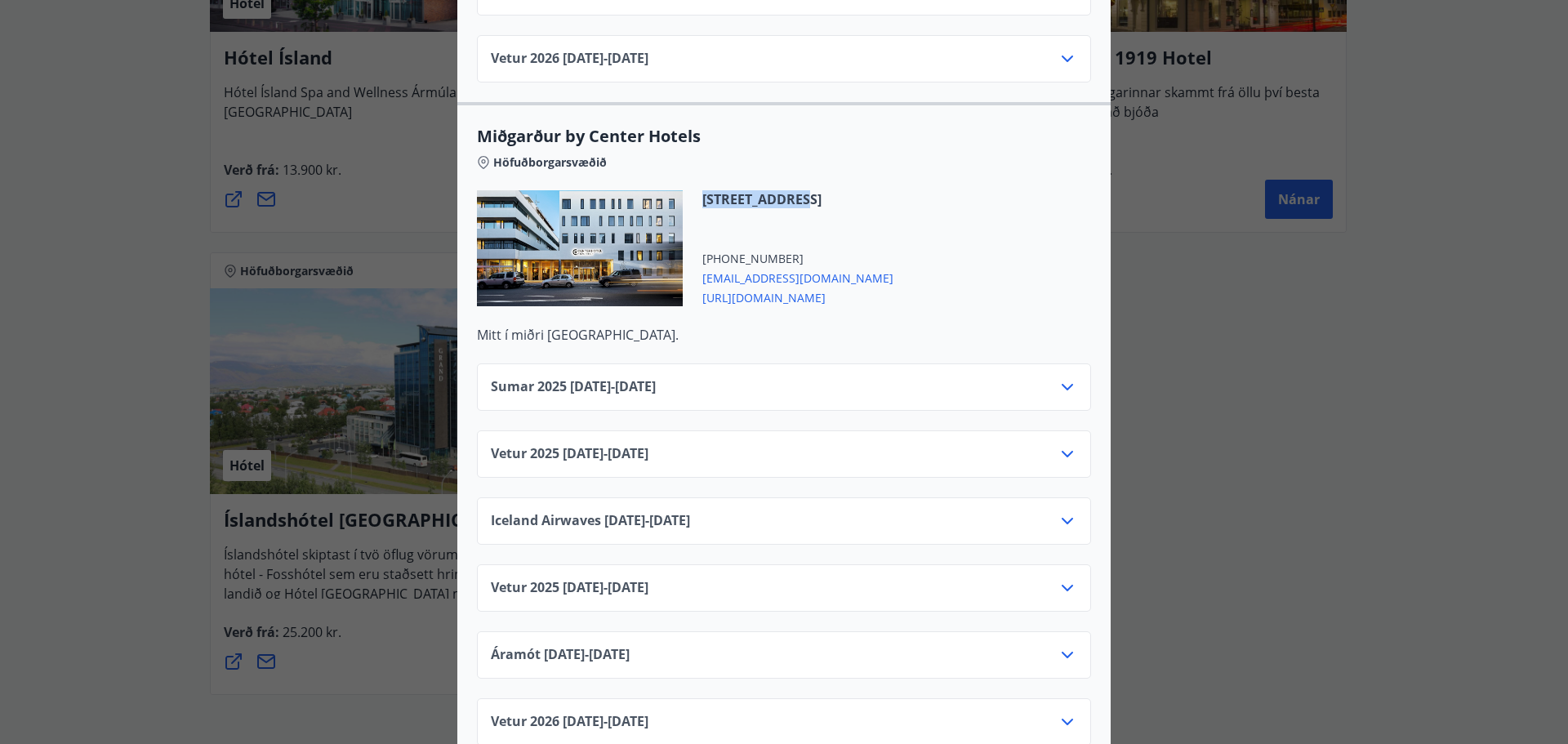
click at [1064, 444] on icon at bounding box center [1067, 453] width 20 height 20
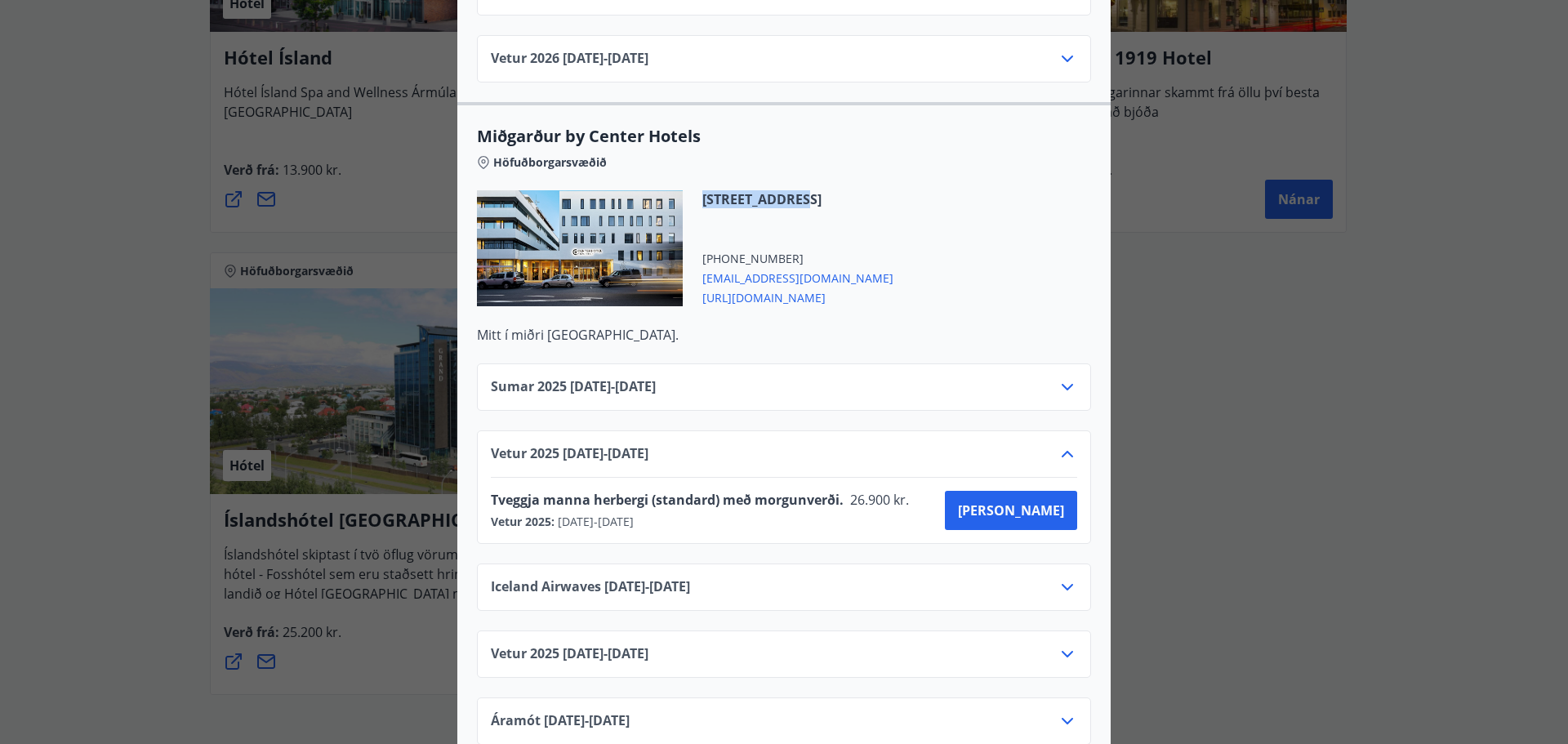
click at [1064, 444] on icon at bounding box center [1067, 453] width 20 height 20
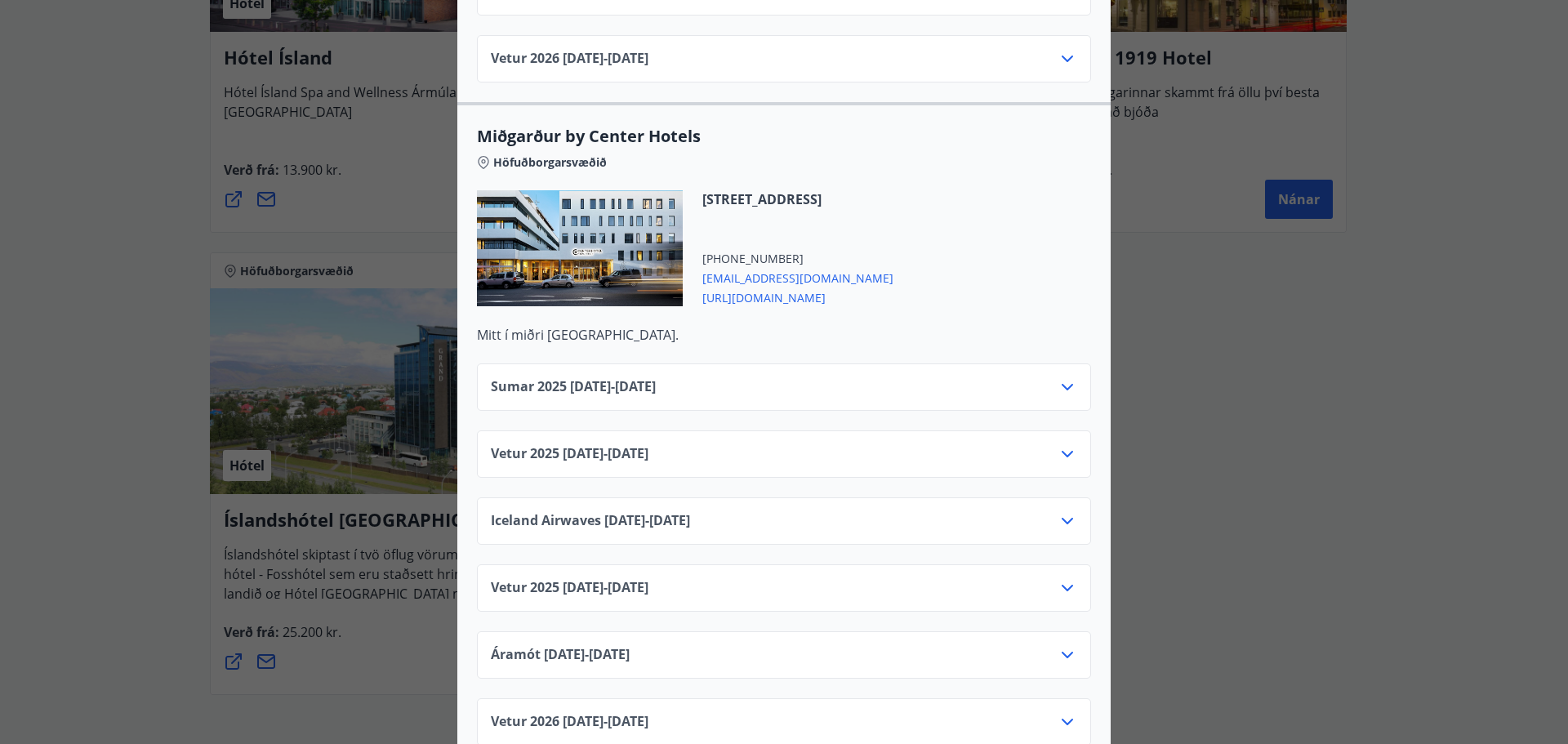
click at [138, 267] on div "Center Hotels Verð er með morgunverði inniföldum og miðast við Standard Double/…" at bounding box center [784, 372] width 1568 height 744
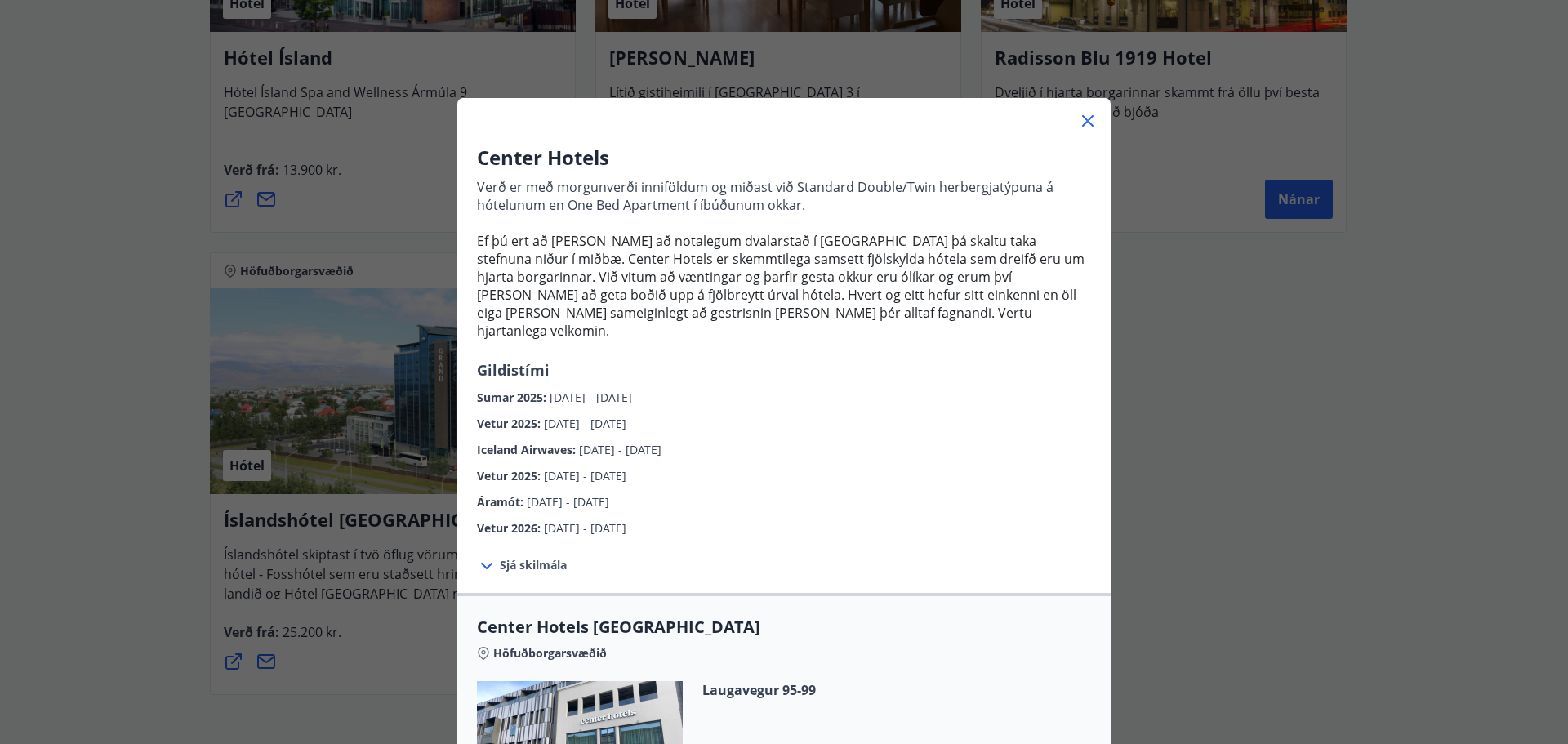
click at [129, 227] on div "Center Hotels Verð er með morgunverði inniföldum og miðast við Standard Double/…" at bounding box center [784, 372] width 1568 height 744
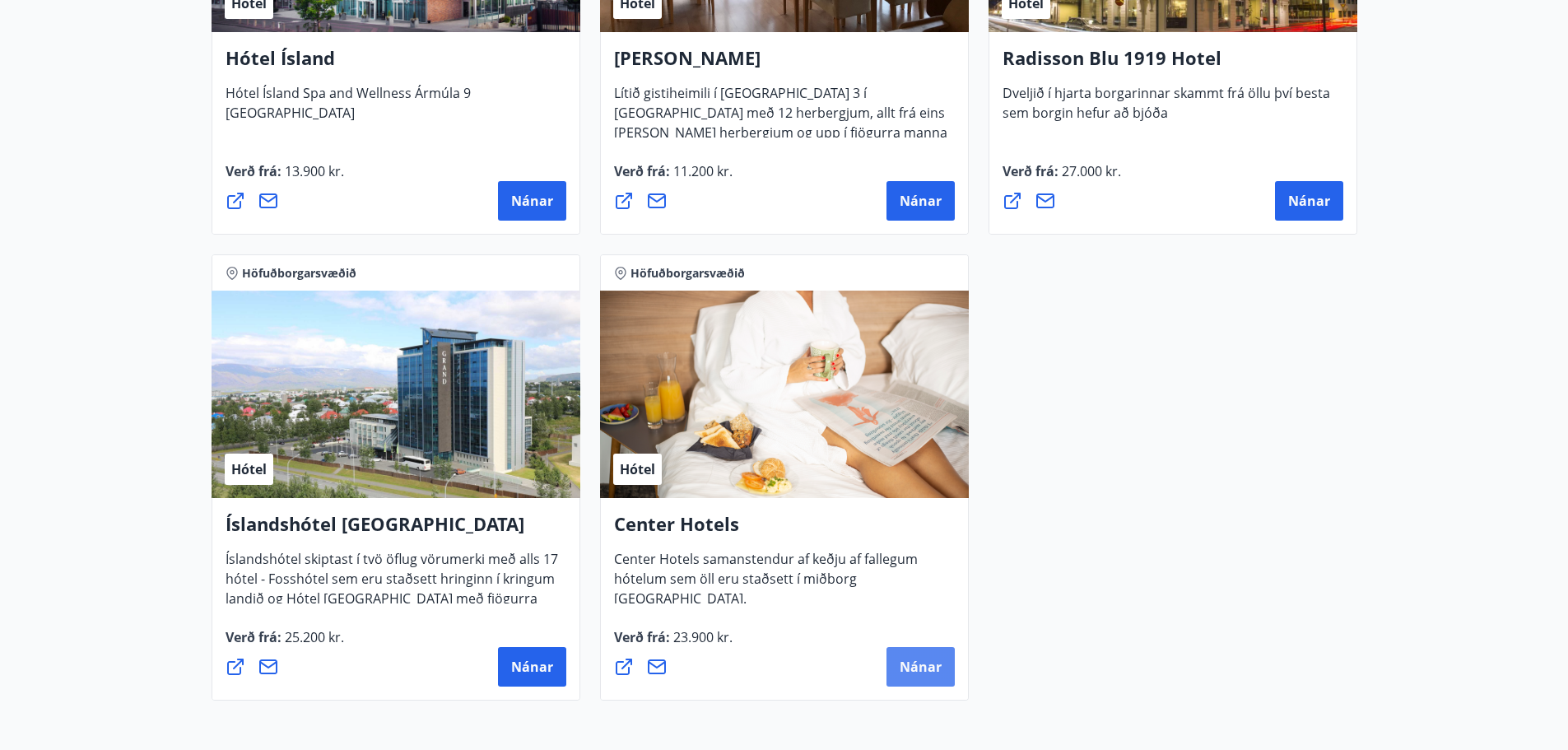
click at [927, 666] on span "Nánar" at bounding box center [920, 666] width 42 height 18
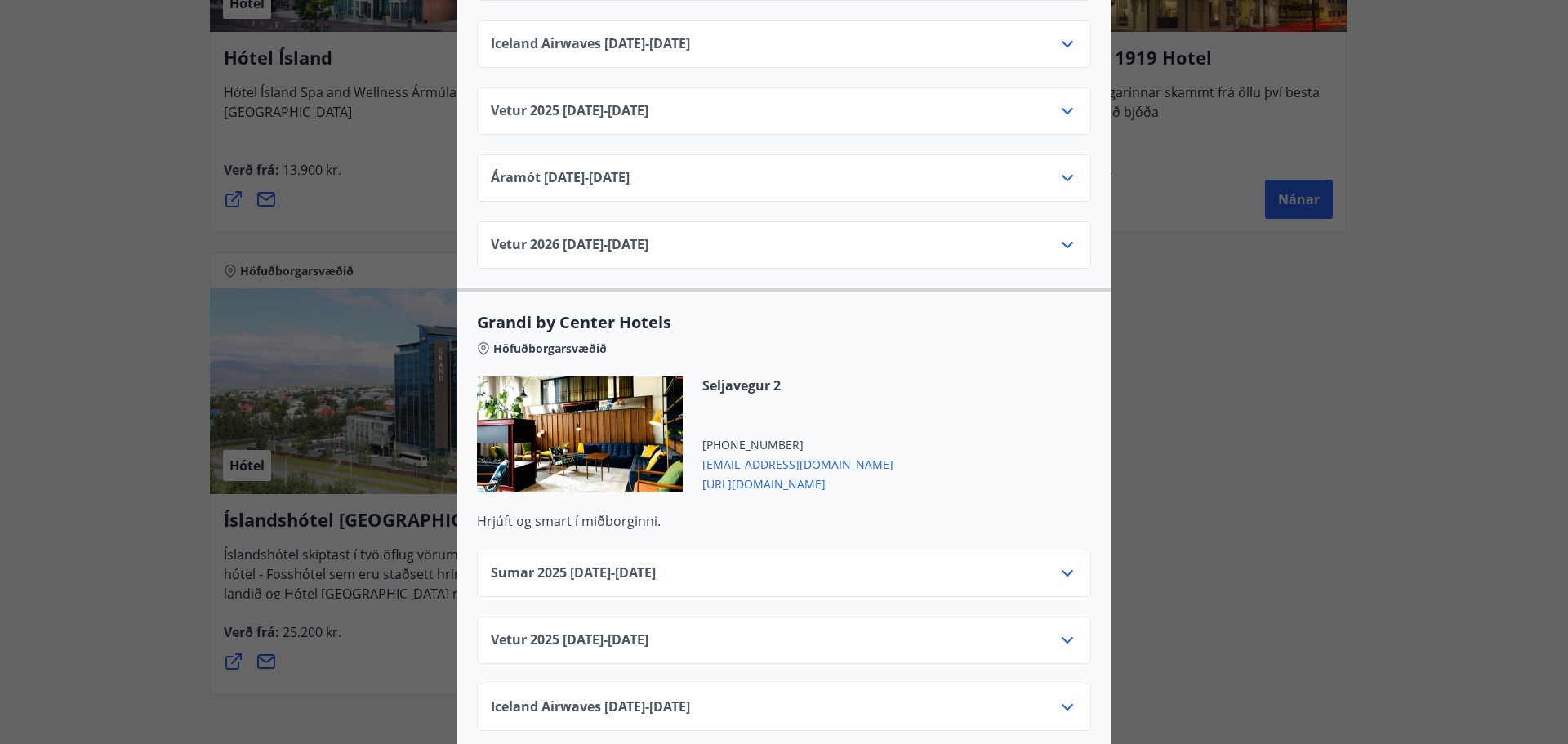
scroll to position [1633, 0]
click at [838, 471] on span "[URL][DOMAIN_NAME]" at bounding box center [797, 480] width 191 height 20
click at [27, 238] on div "Center Hotels Verð er með morgunverði inniföldum og miðast við Standard Double/…" at bounding box center [784, 372] width 1568 height 744
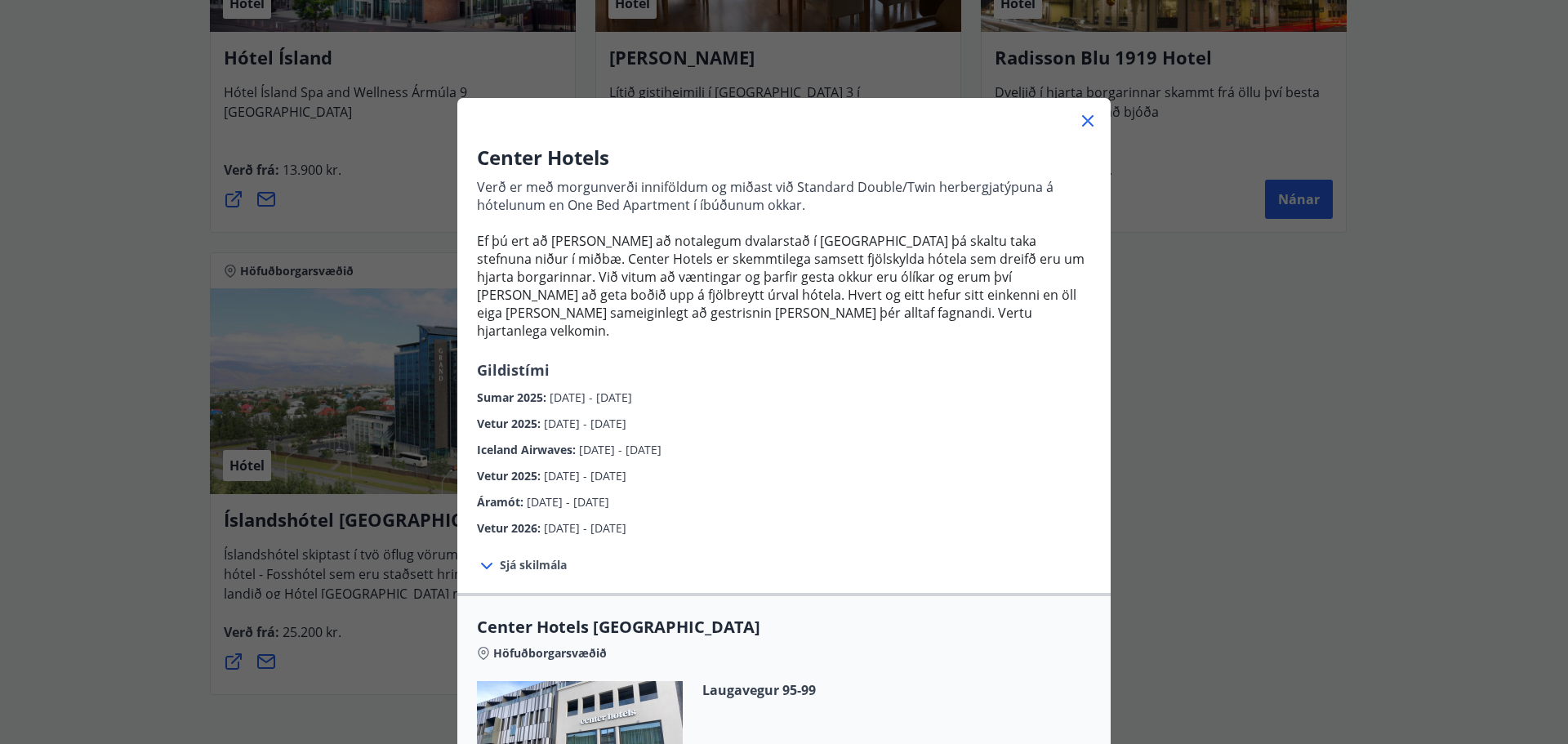
click at [1078, 115] on icon at bounding box center [1088, 121] width 20 height 20
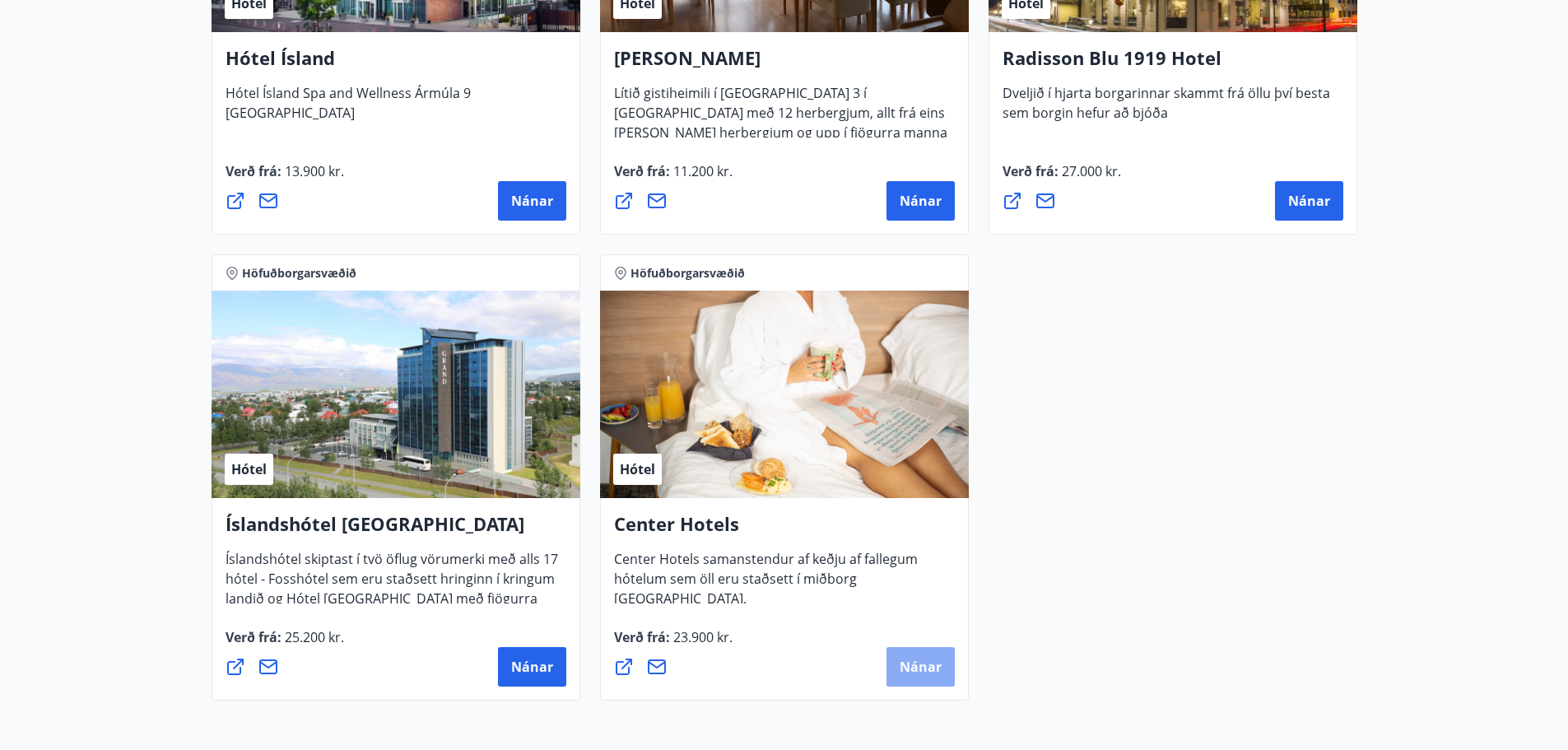
click at [926, 669] on span "Nánar" at bounding box center [920, 666] width 42 height 18
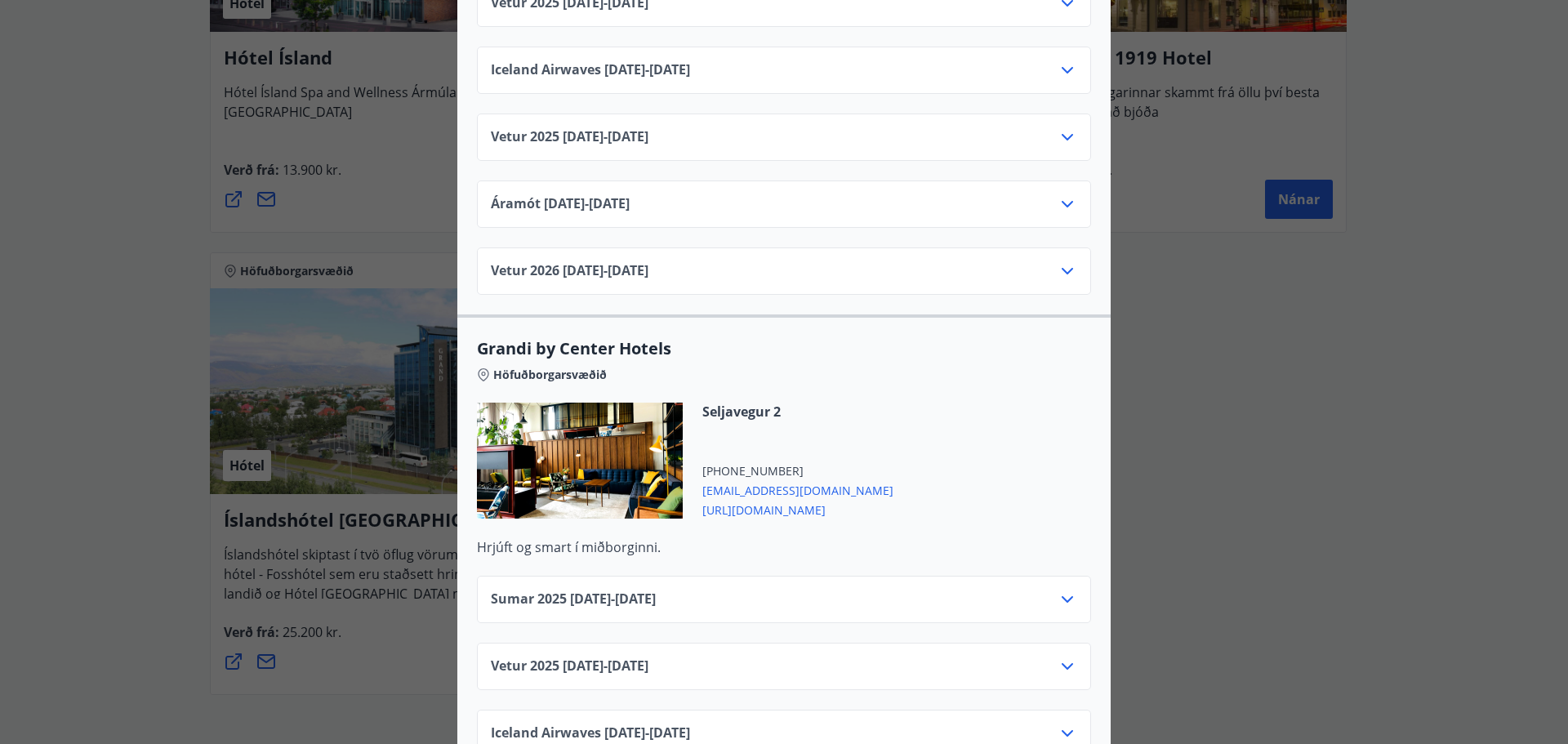
scroll to position [1645, 0]
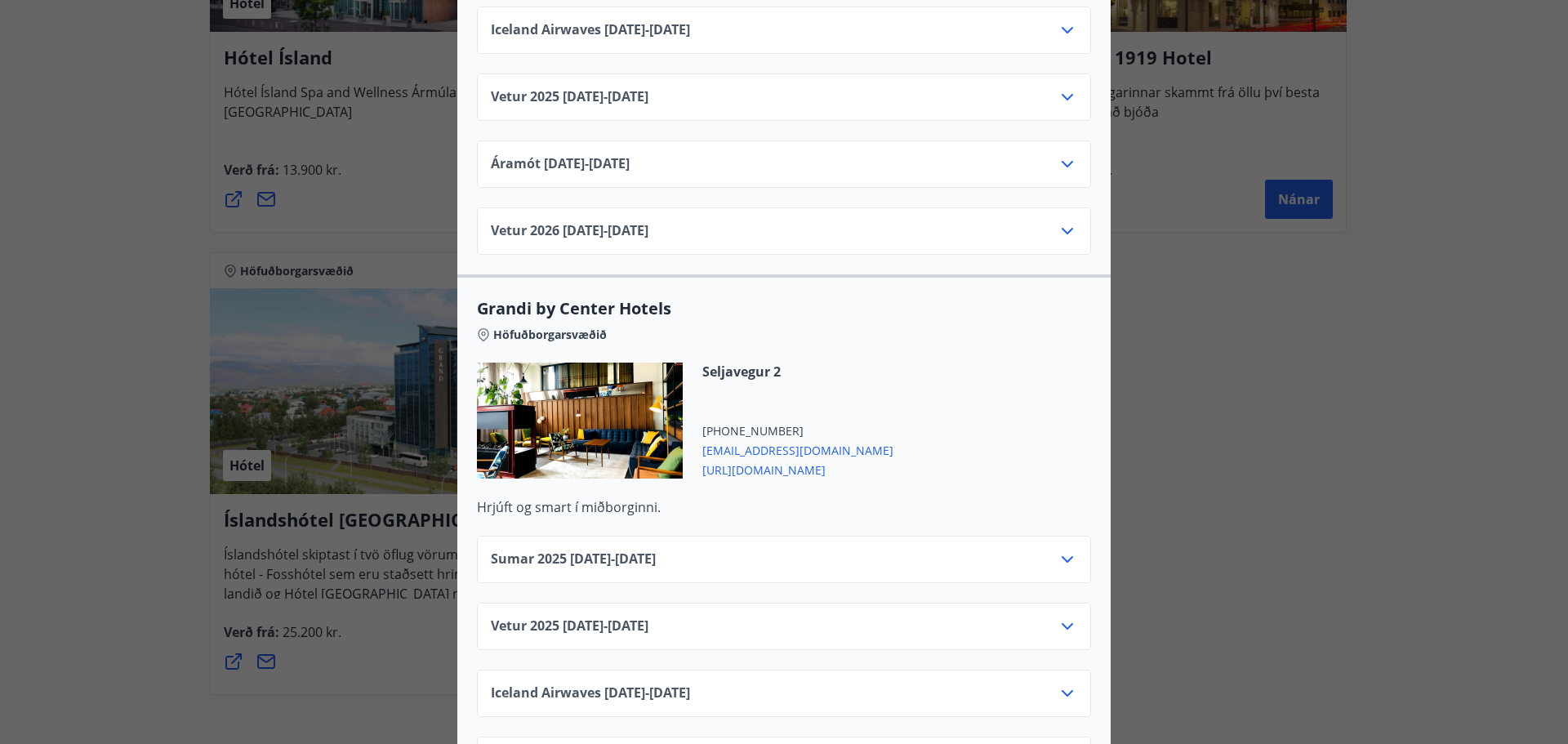
click at [1064, 616] on icon at bounding box center [1067, 626] width 20 height 20
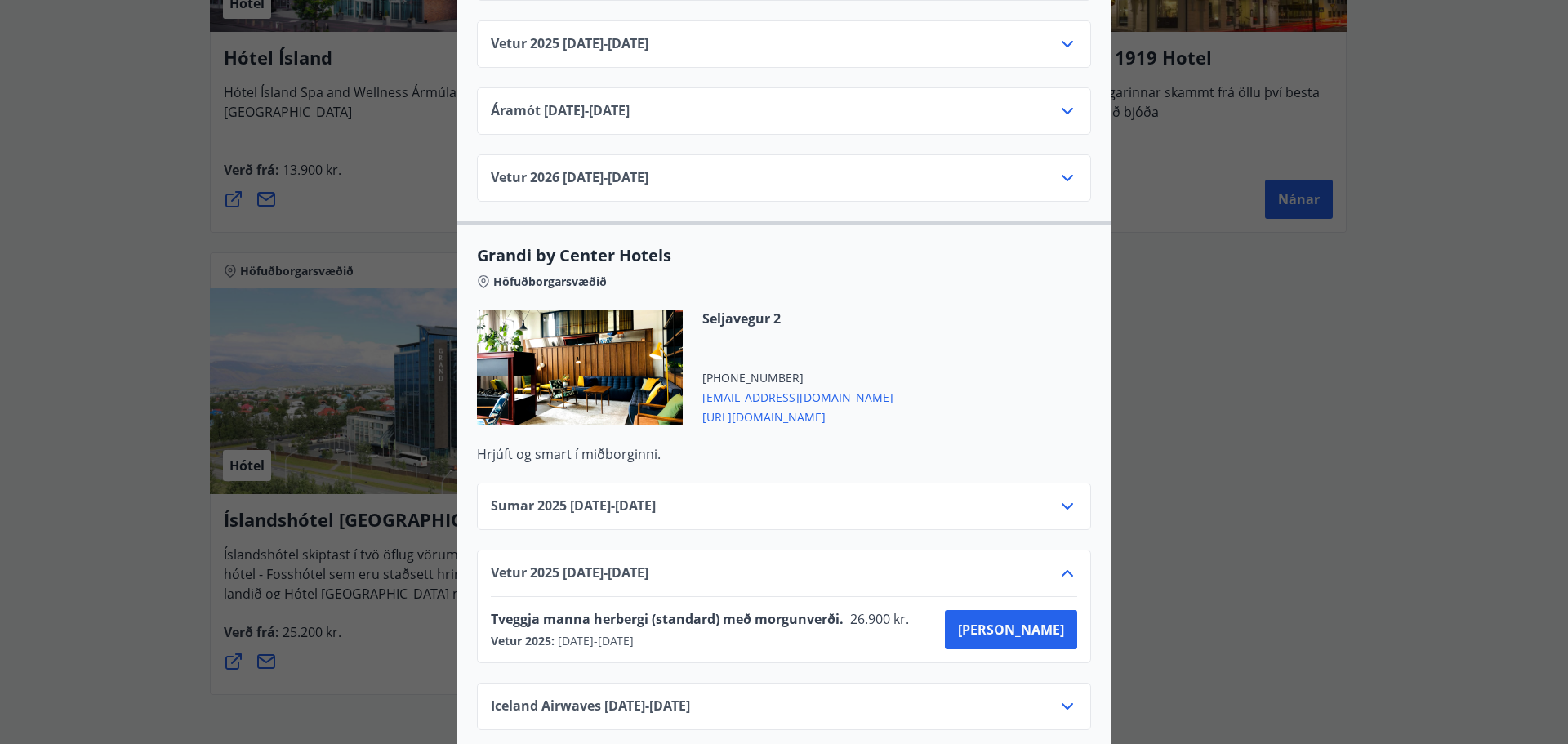
scroll to position [1726, 0]
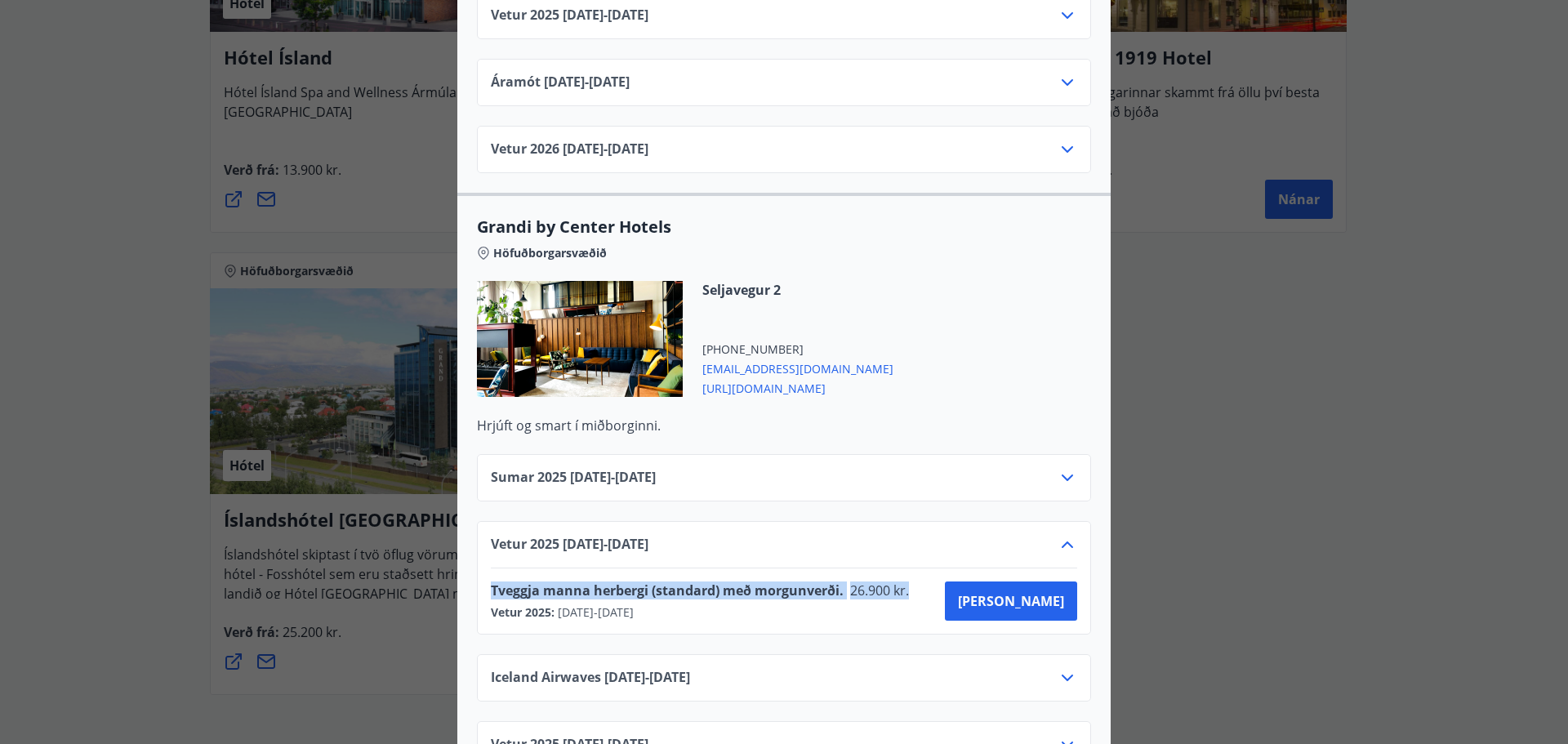
drag, startPoint x: 905, startPoint y: 573, endPoint x: 477, endPoint y: 575, distance: 428.0
click at [477, 575] on div "Vetur [PHONE_NUMBER][DATE] - [DATE] Tveggja manna herbergi (standard) með morgu…" at bounding box center [784, 578] width 614 height 113
click at [571, 581] on span "Tveggja manna herbergi (standard) með morgunverði." at bounding box center [668, 590] width 353 height 18
drag, startPoint x: 905, startPoint y: 573, endPoint x: 479, endPoint y: 573, distance: 426.0
click at [479, 573] on div "Vetur [PHONE_NUMBER][DATE] - [DATE] Tveggja manna herbergi (standard) með morgu…" at bounding box center [784, 578] width 614 height 113
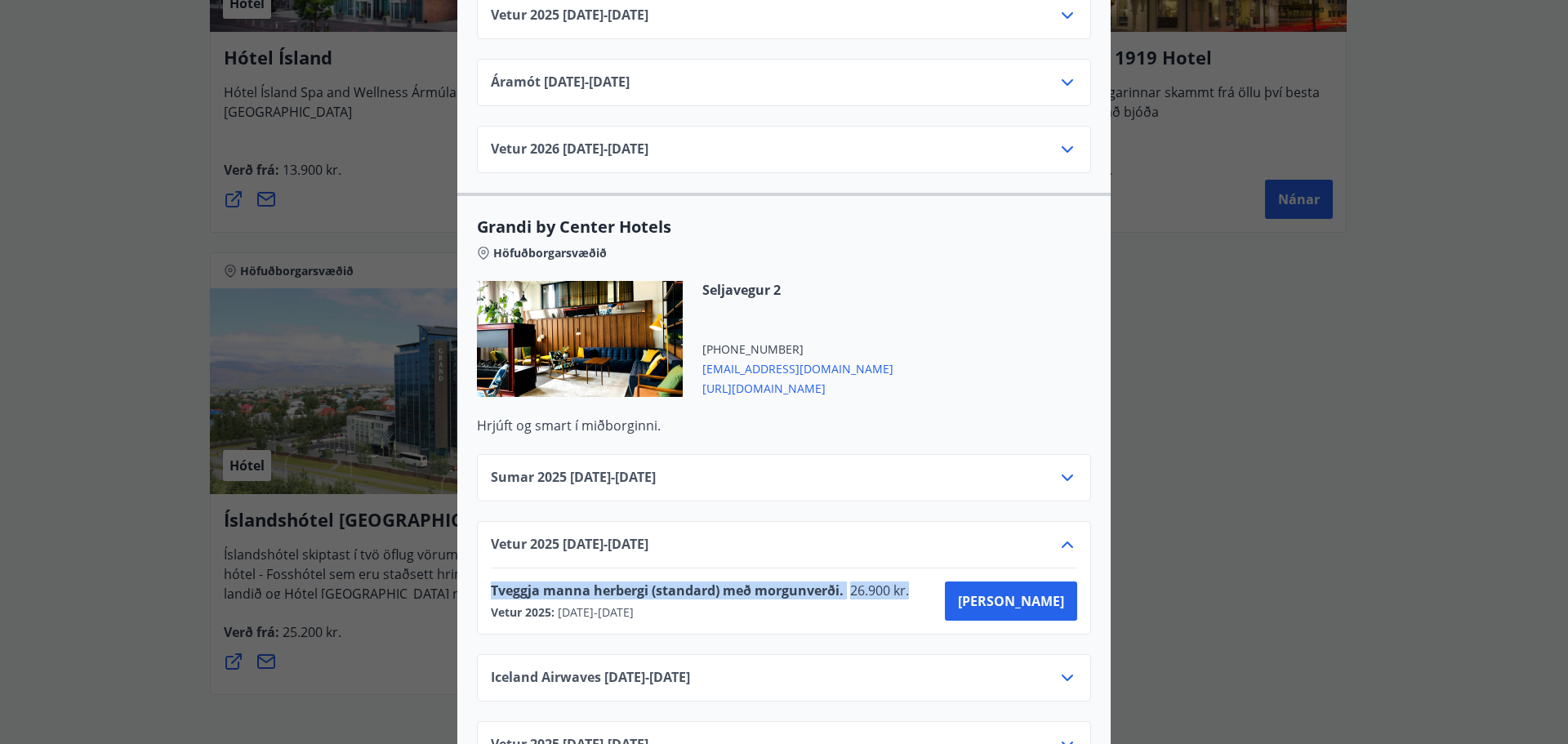
click at [660, 581] on span "Tveggja manna herbergi (standard) með morgunverði." at bounding box center [668, 590] width 353 height 18
drag, startPoint x: 904, startPoint y: 571, endPoint x: 485, endPoint y: 573, distance: 419.0
click at [491, 581] on div "Tveggja manna herbergi (standard) með morgunverði. 26.900 kr." at bounding box center [706, 592] width 429 height 23
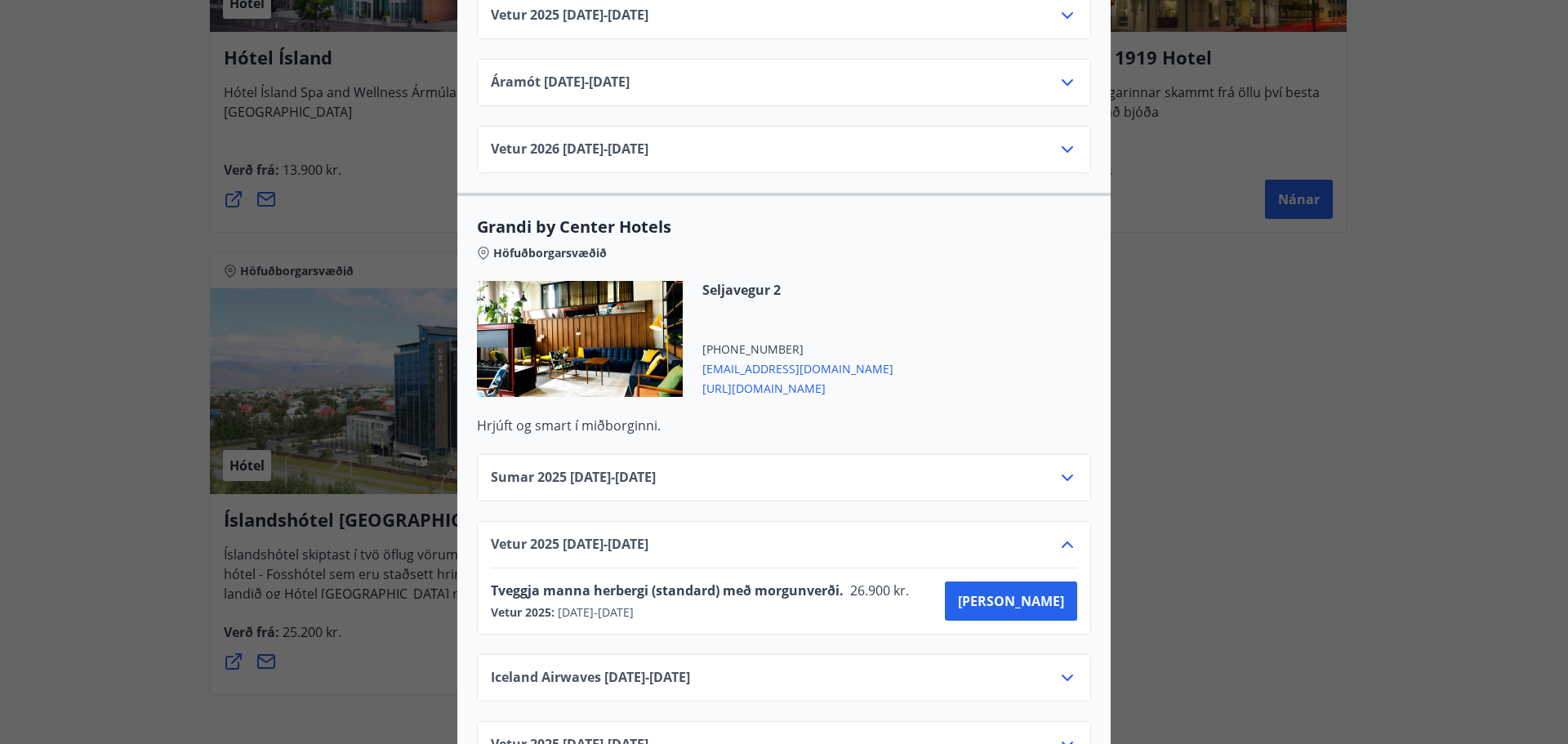
click at [862, 195] on div "Grandi by Center Hotels Höfuðborgarsvæðið Seljavegur 2 [PHONE_NUMBER] [EMAIL_AD…" at bounding box center [784, 557] width 653 height 729
click at [469, 216] on div "Grandi by Center Hotels Höfuðborgarsvæðið Seljavegur 2 [PHONE_NUMBER] [EMAIL_AD…" at bounding box center [784, 325] width 653 height 219
drag, startPoint x: 473, startPoint y: 209, endPoint x: 675, endPoint y: 217, distance: 202.2
click at [675, 217] on span "Grandi by Center Hotels" at bounding box center [784, 227] width 614 height 23
copy span "Grandi by Center Hotels"
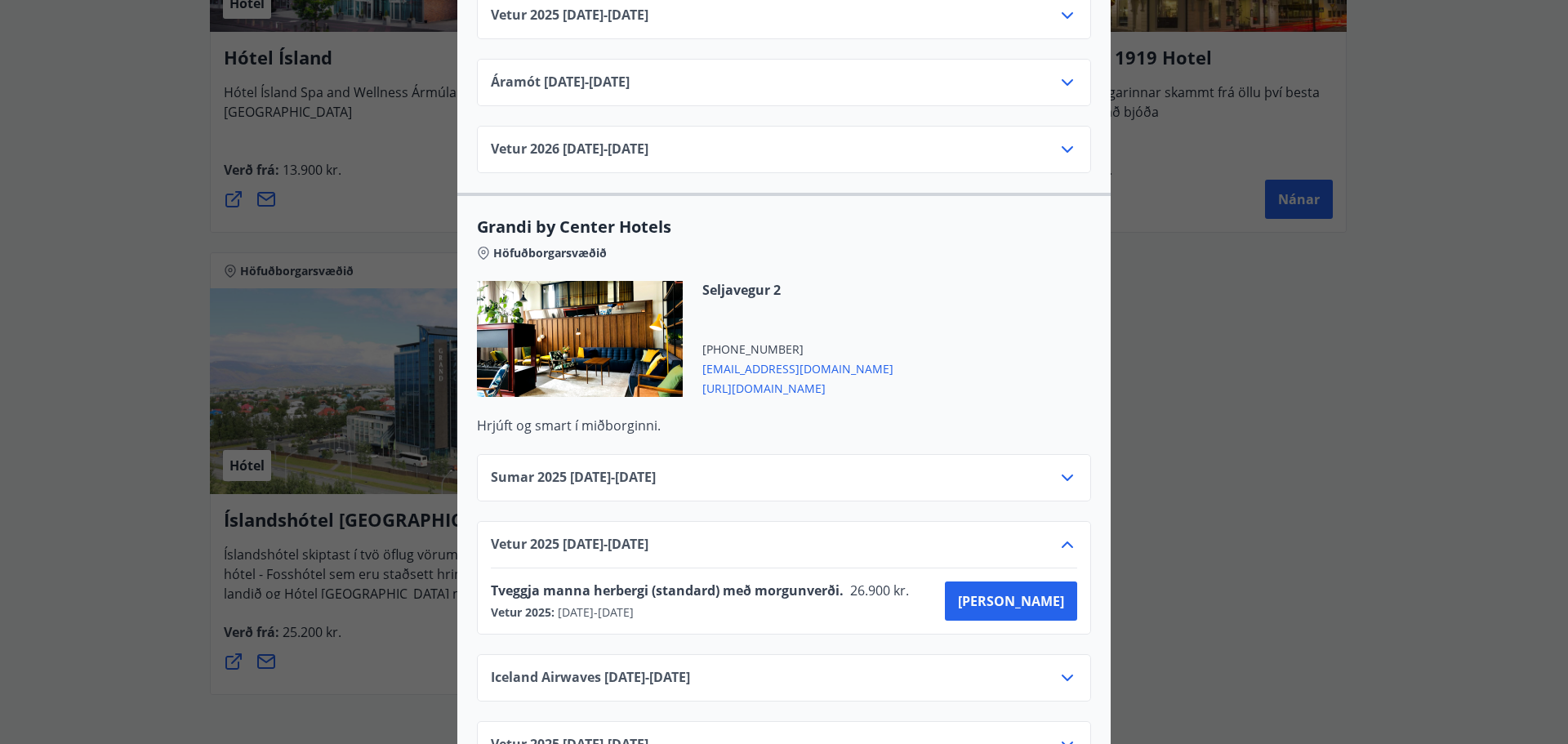
click at [65, 184] on div "Center Hotels Verð er með morgunverði inniföldum og miðast við Standard Double/…" at bounding box center [784, 372] width 1568 height 744
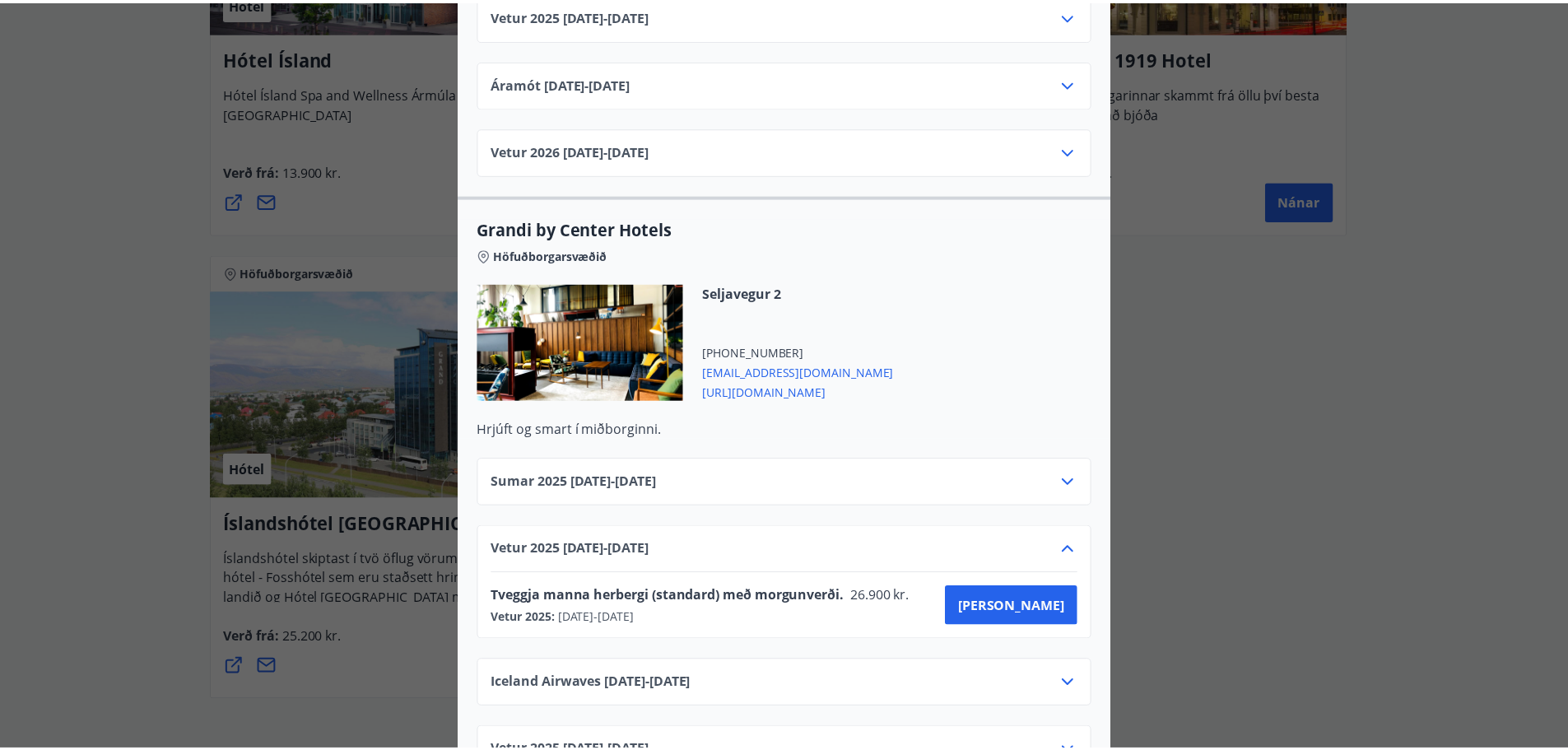
scroll to position [0, 0]
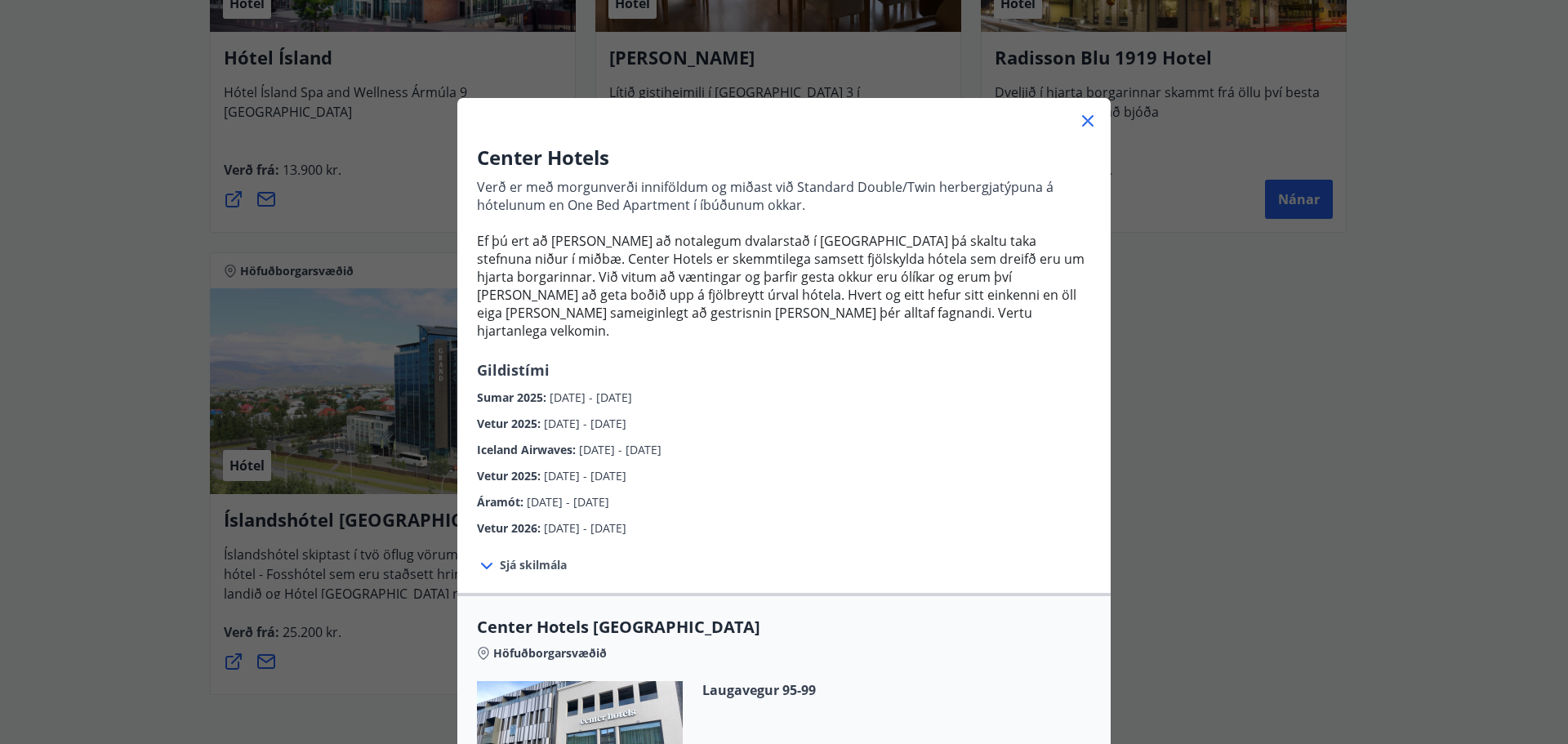
click at [1086, 129] on icon at bounding box center [1088, 121] width 20 height 20
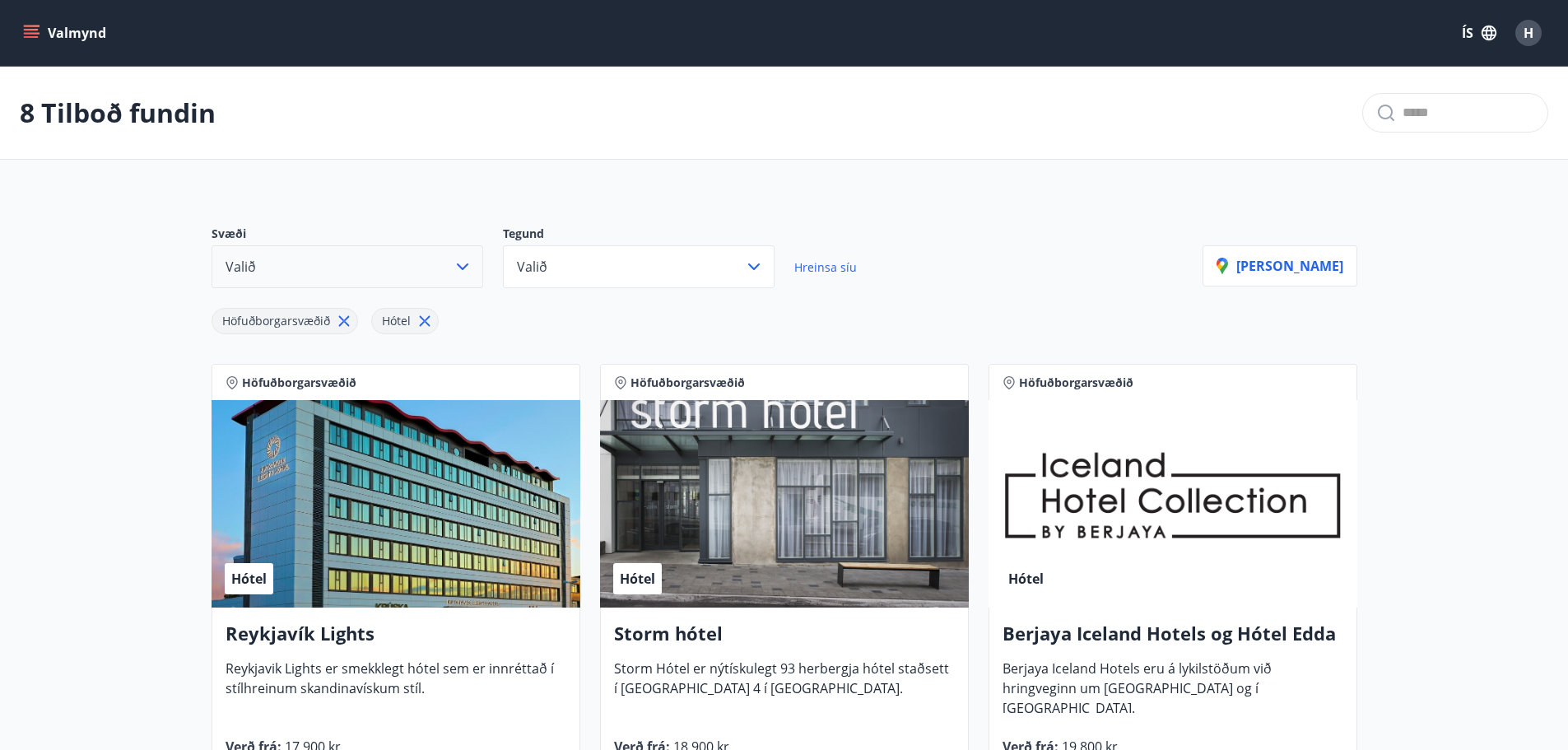
click at [1487, 25] on icon "button" at bounding box center [1489, 33] width 18 height 18
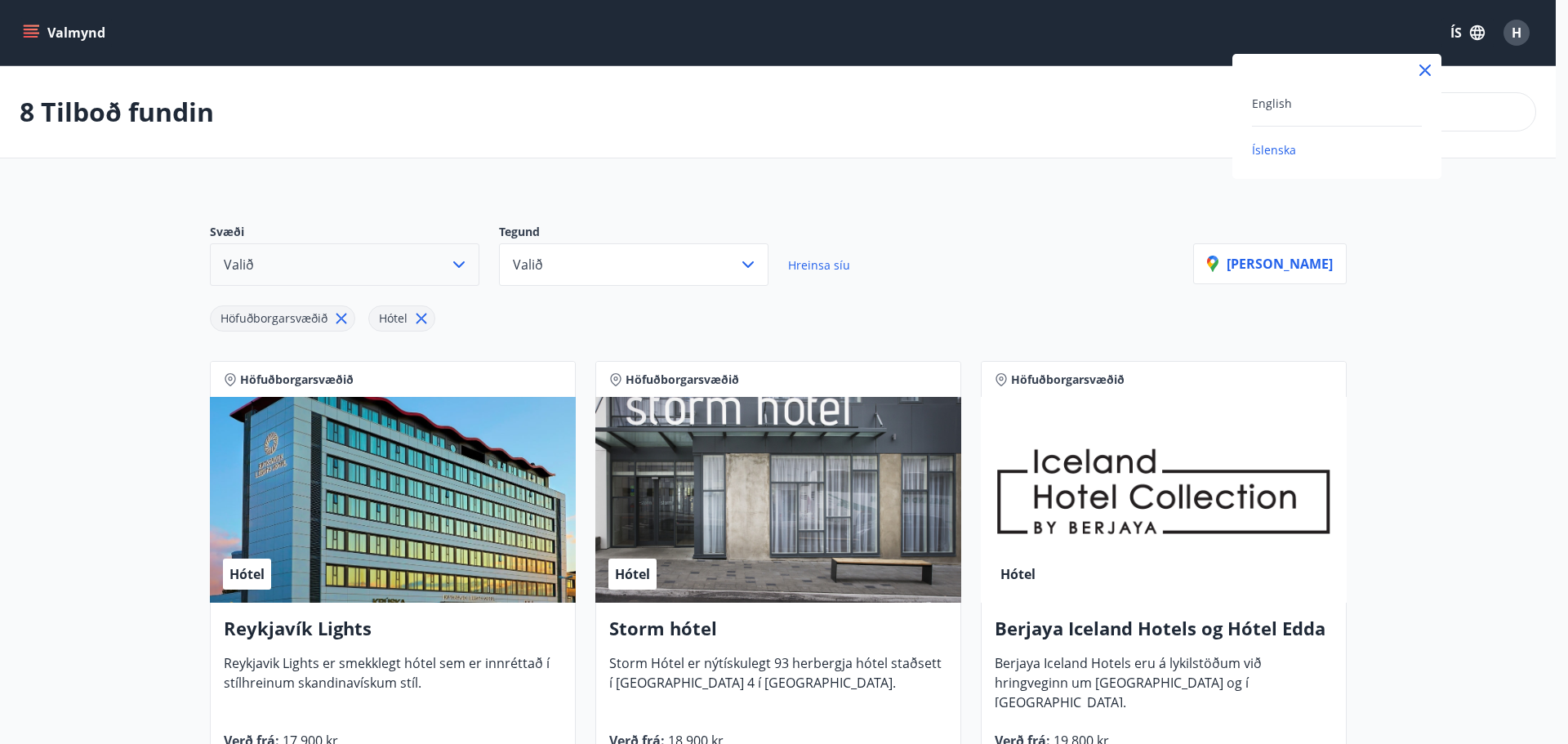
click at [1331, 104] on div "English" at bounding box center [1337, 103] width 170 height 20
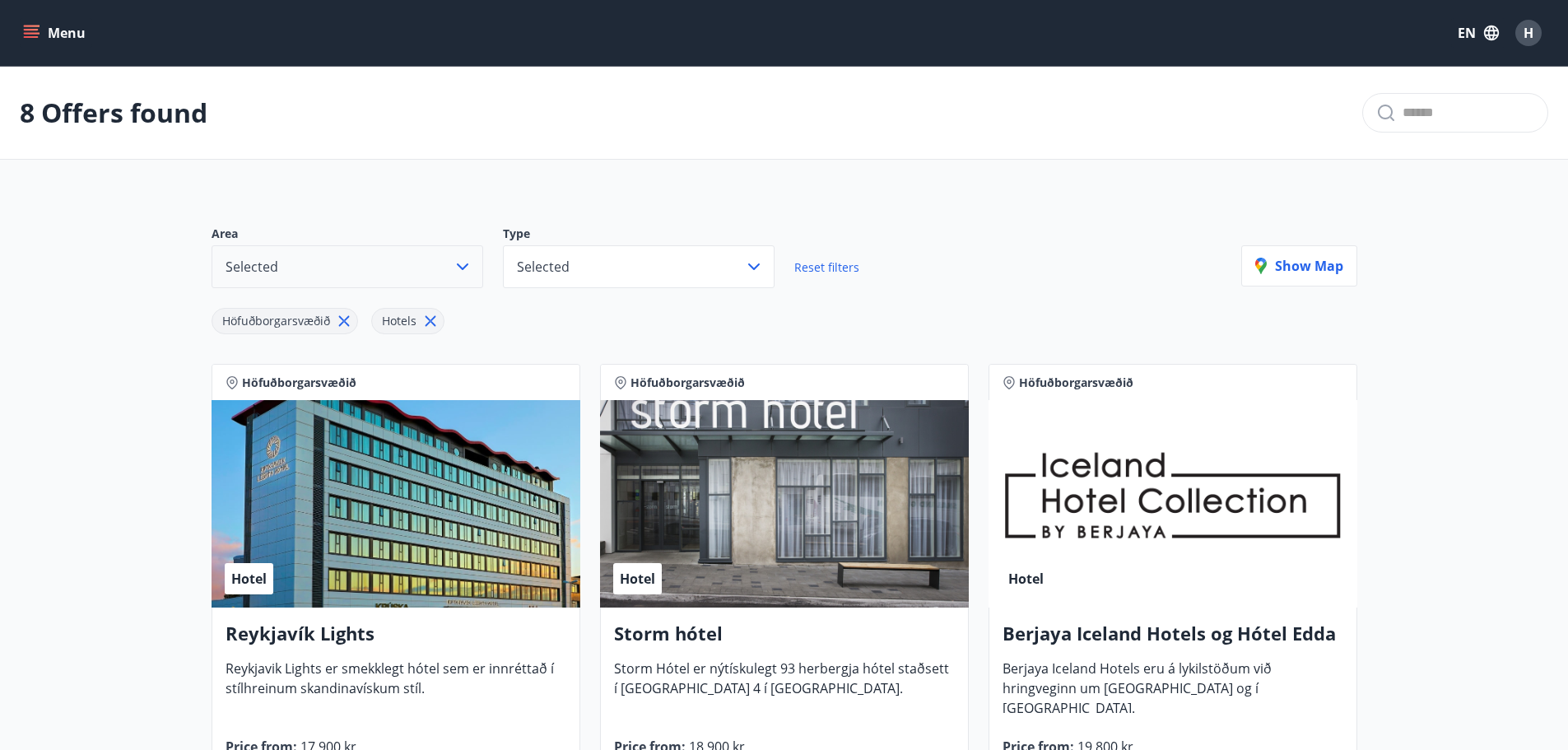
click at [48, 35] on button "Menu" at bounding box center [56, 33] width 73 height 29
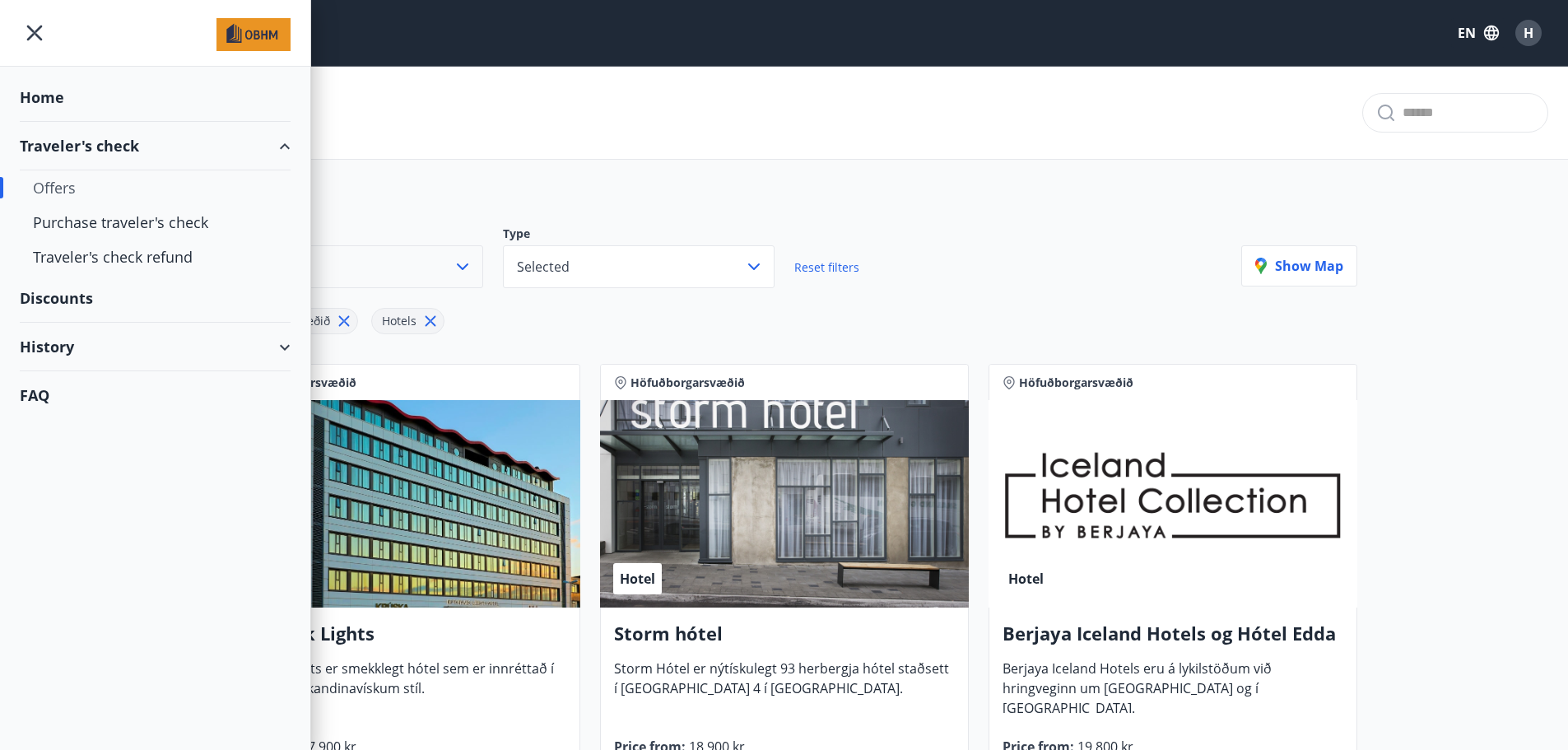
click at [650, 109] on div "8 Offers found" at bounding box center [784, 113] width 1568 height 93
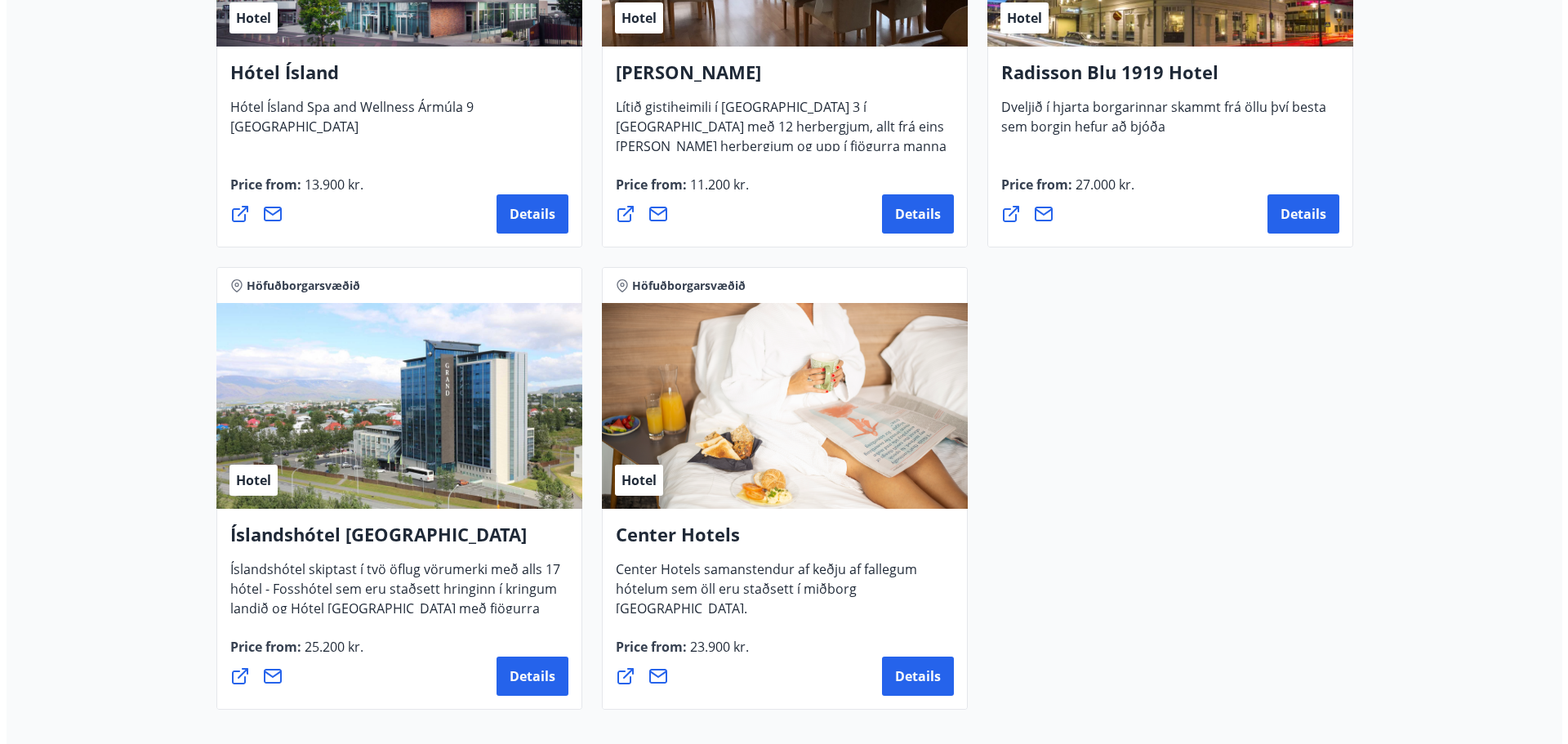
scroll to position [1197, 0]
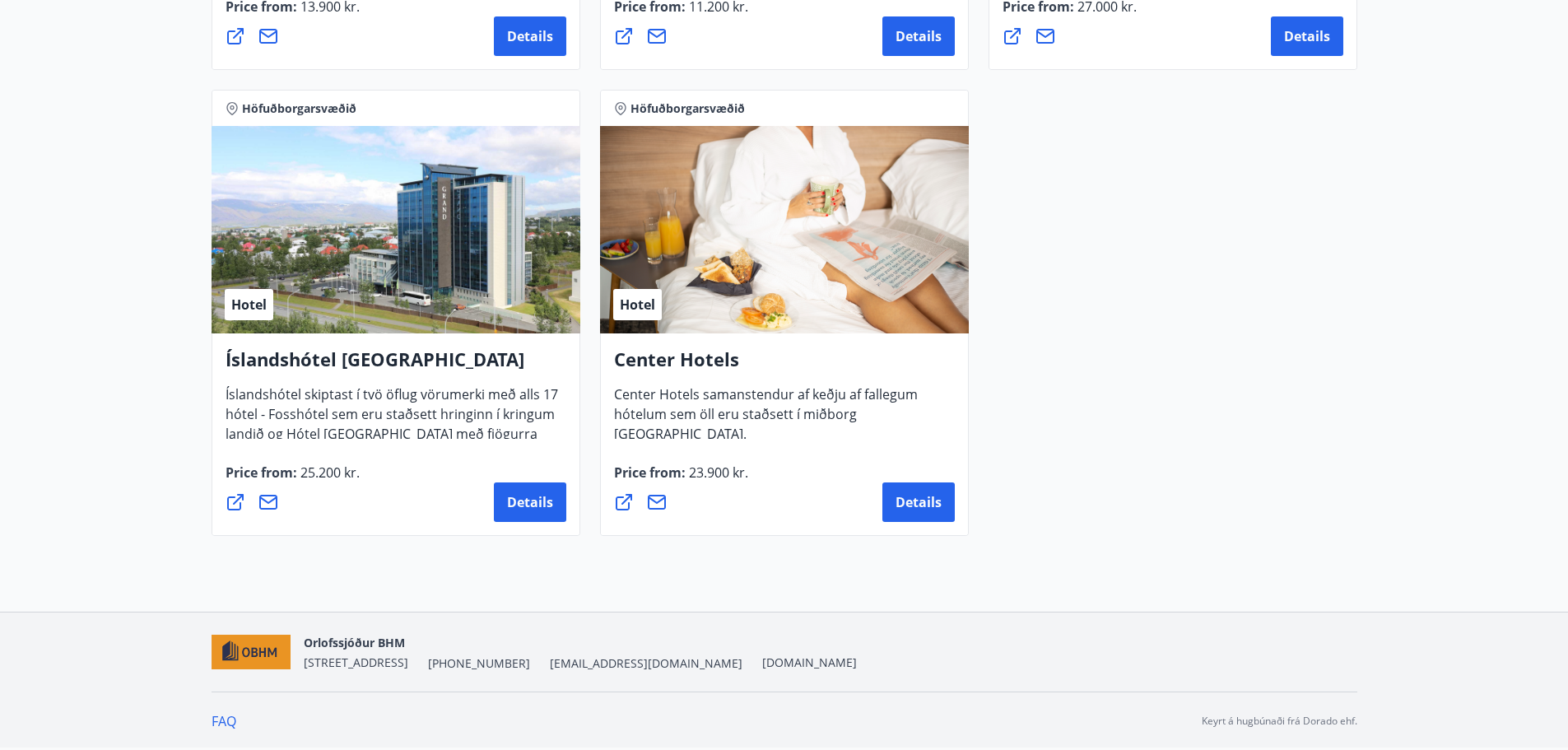
drag, startPoint x: 750, startPoint y: 346, endPoint x: 751, endPoint y: 355, distance: 9.1
click at [750, 347] on div "Center Hotels Center Hotels samanstendur af keðju af fallegum hótelum sem öll e…" at bounding box center [784, 435] width 369 height 202
click at [908, 501] on span "Details" at bounding box center [917, 502] width 46 height 18
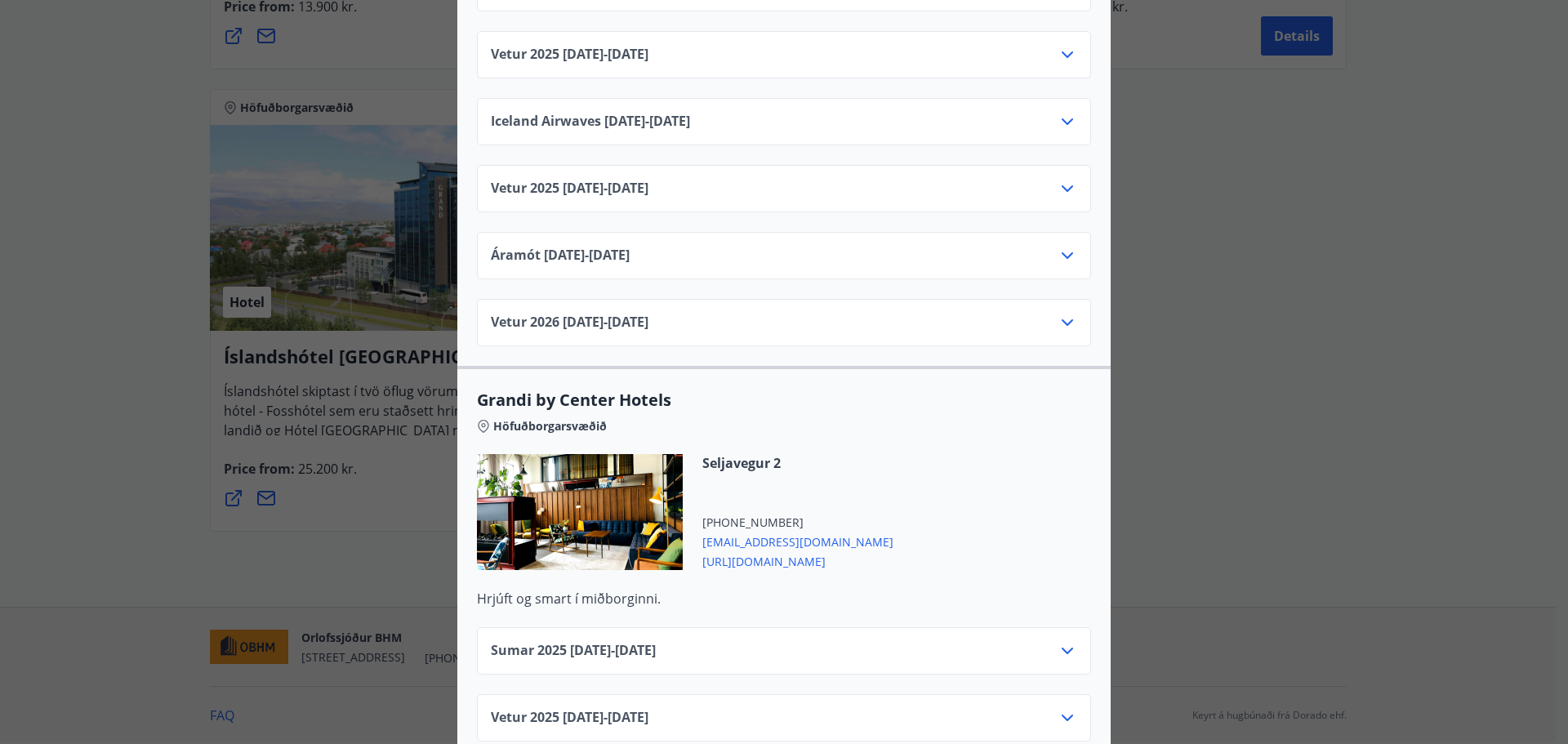
scroll to position [1633, 0]
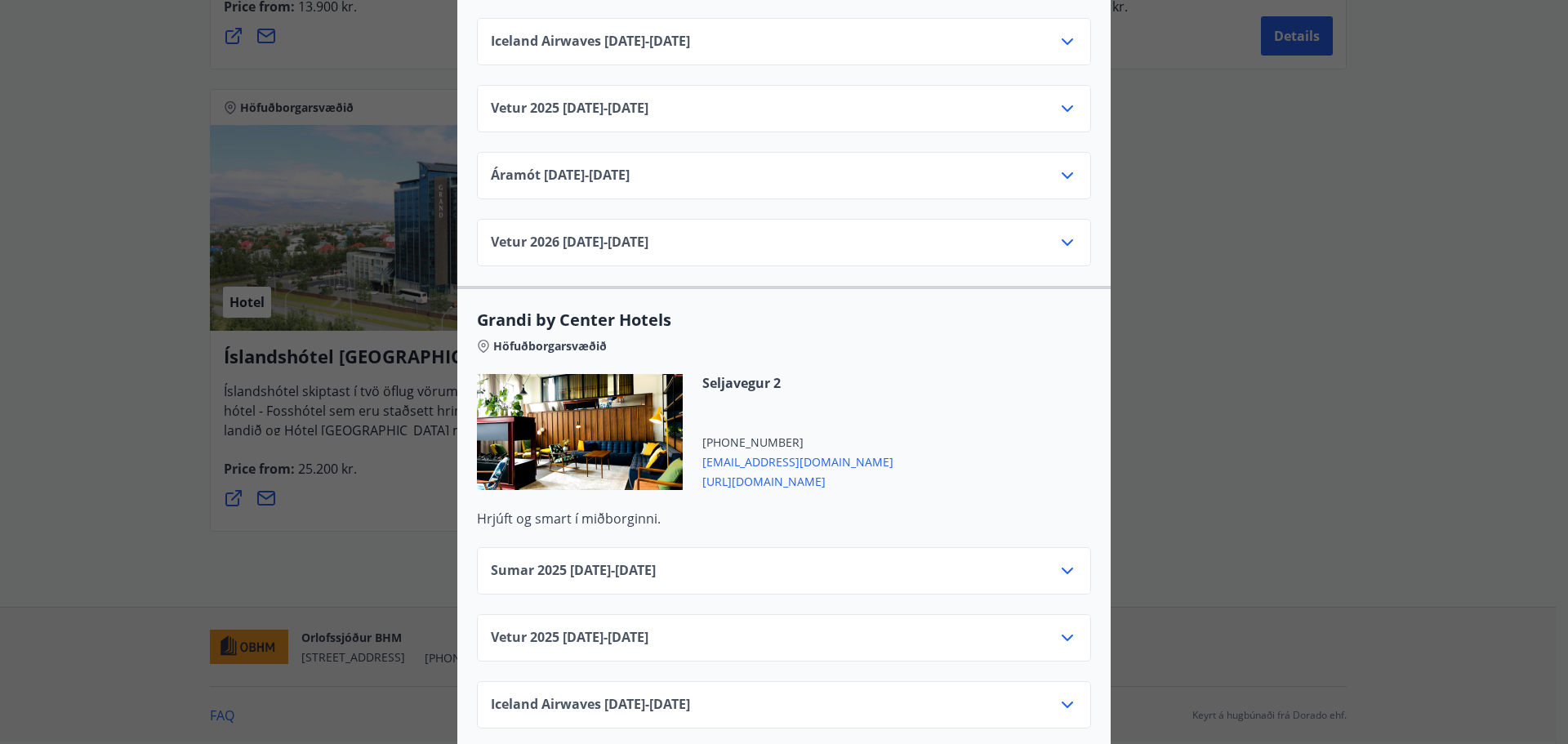
click at [801, 451] on span "[EMAIL_ADDRESS][DOMAIN_NAME]" at bounding box center [797, 460] width 191 height 20
click at [938, 628] on div "Vetur [PHONE_NUMBER][DATE] - [DATE]" at bounding box center [784, 645] width 586 height 33
click at [1043, 375] on div "Seljavegur 2 [PHONE_NUMBER] [EMAIL_ADDRESS][DOMAIN_NAME] [URL][DOMAIN_NAME]" at bounding box center [784, 441] width 614 height 135
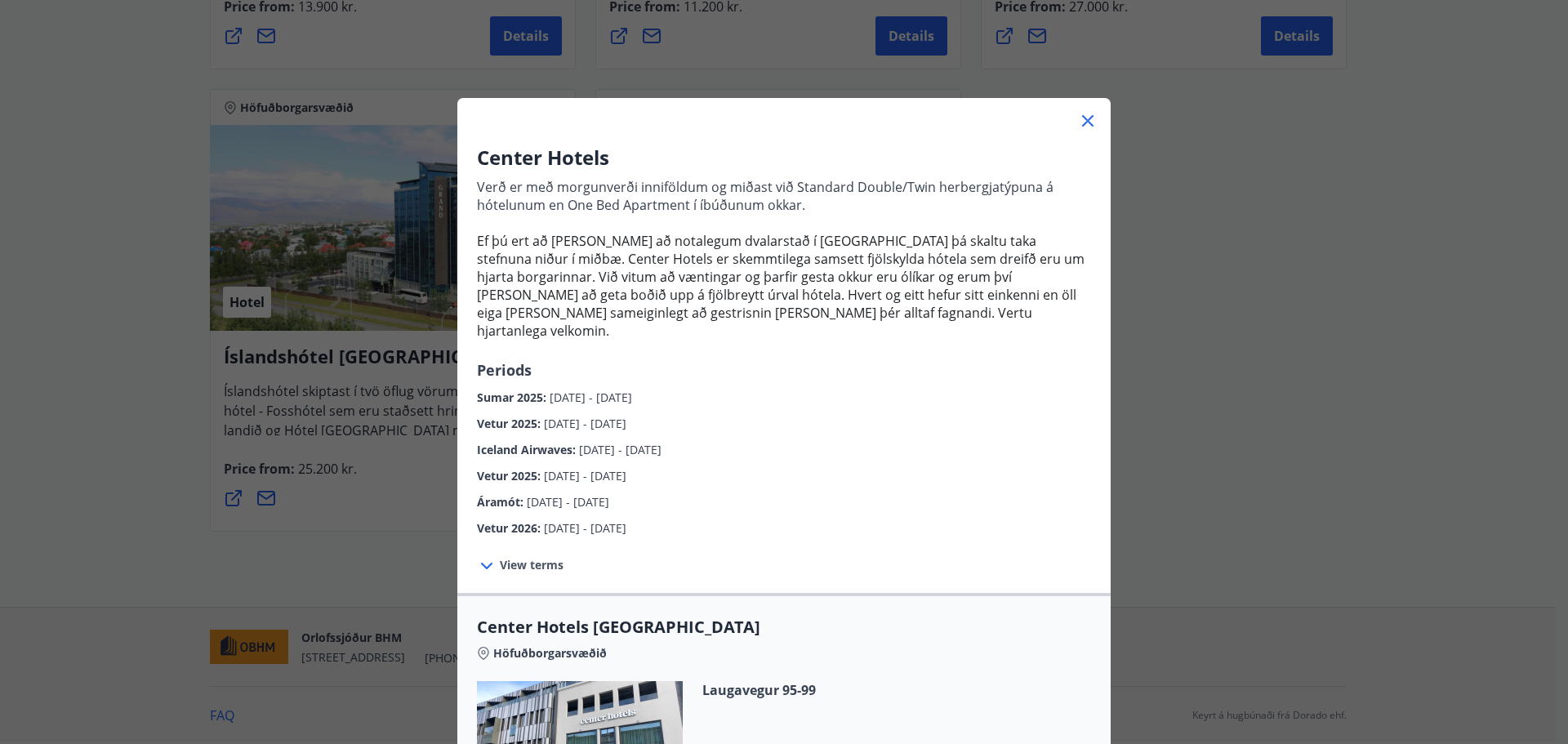
click at [1312, 307] on div "Center Hotels Verð er með morgunverði inniföldum og miðast við Standard Double/…" at bounding box center [784, 372] width 1568 height 744
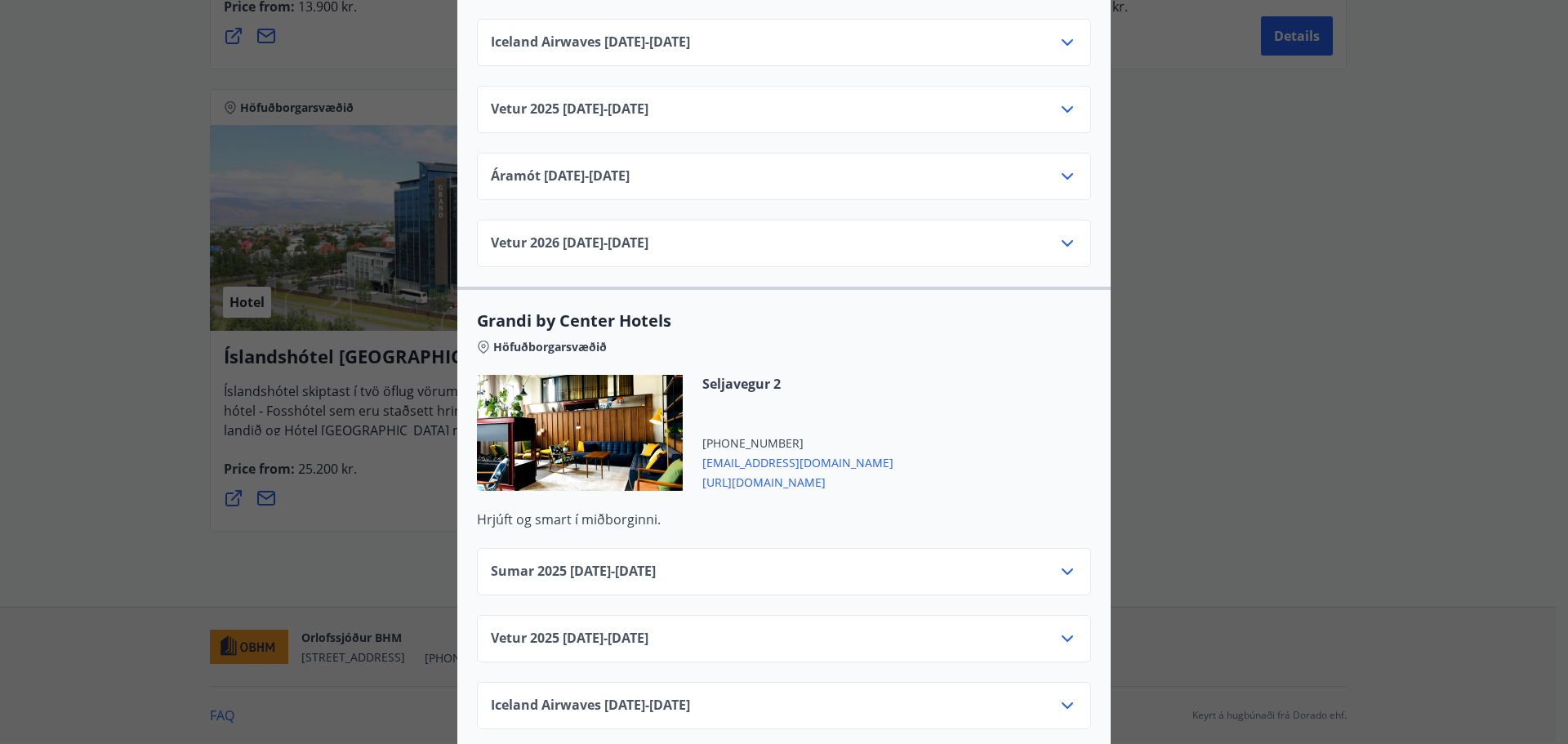
scroll to position [1797, 0]
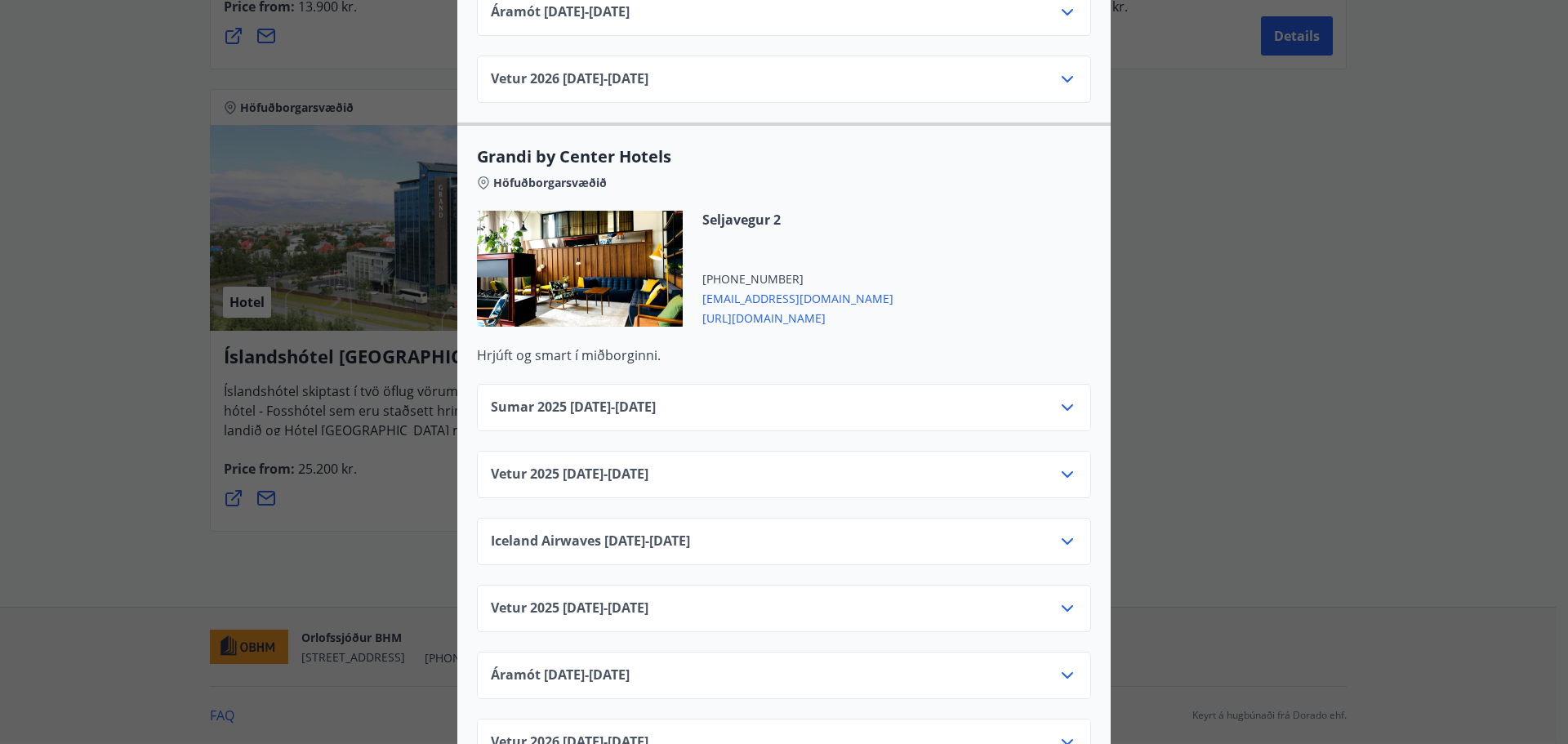
click at [840, 465] on div "Vetur [PHONE_NUMBER][DATE] - [DATE]" at bounding box center [784, 481] width 586 height 33
click at [1059, 465] on icon at bounding box center [1067, 474] width 20 height 20
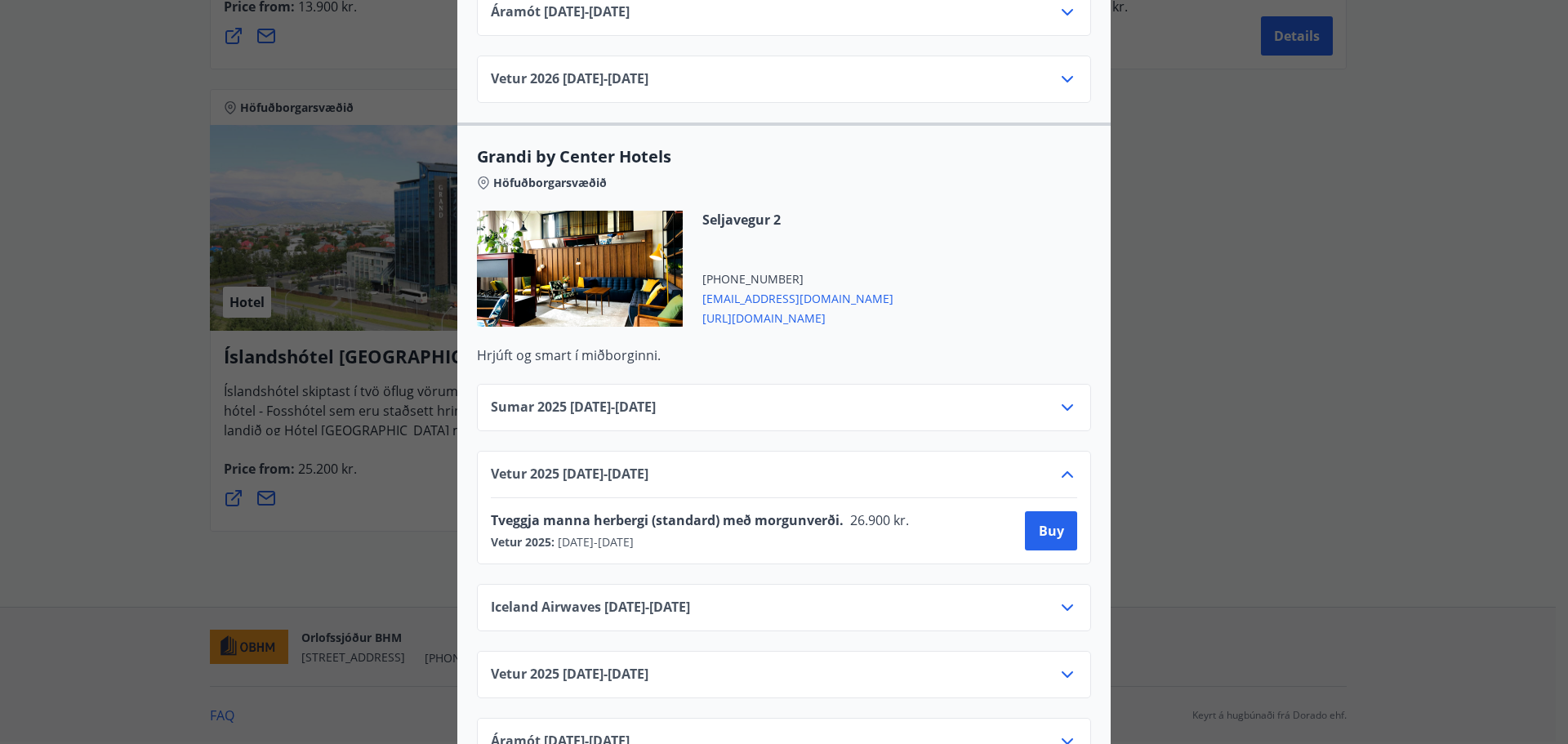
click at [1193, 486] on div "Center Hotels Verð er með morgunverði inniföldum og miðast við Standard Double/…" at bounding box center [784, 372] width 1568 height 744
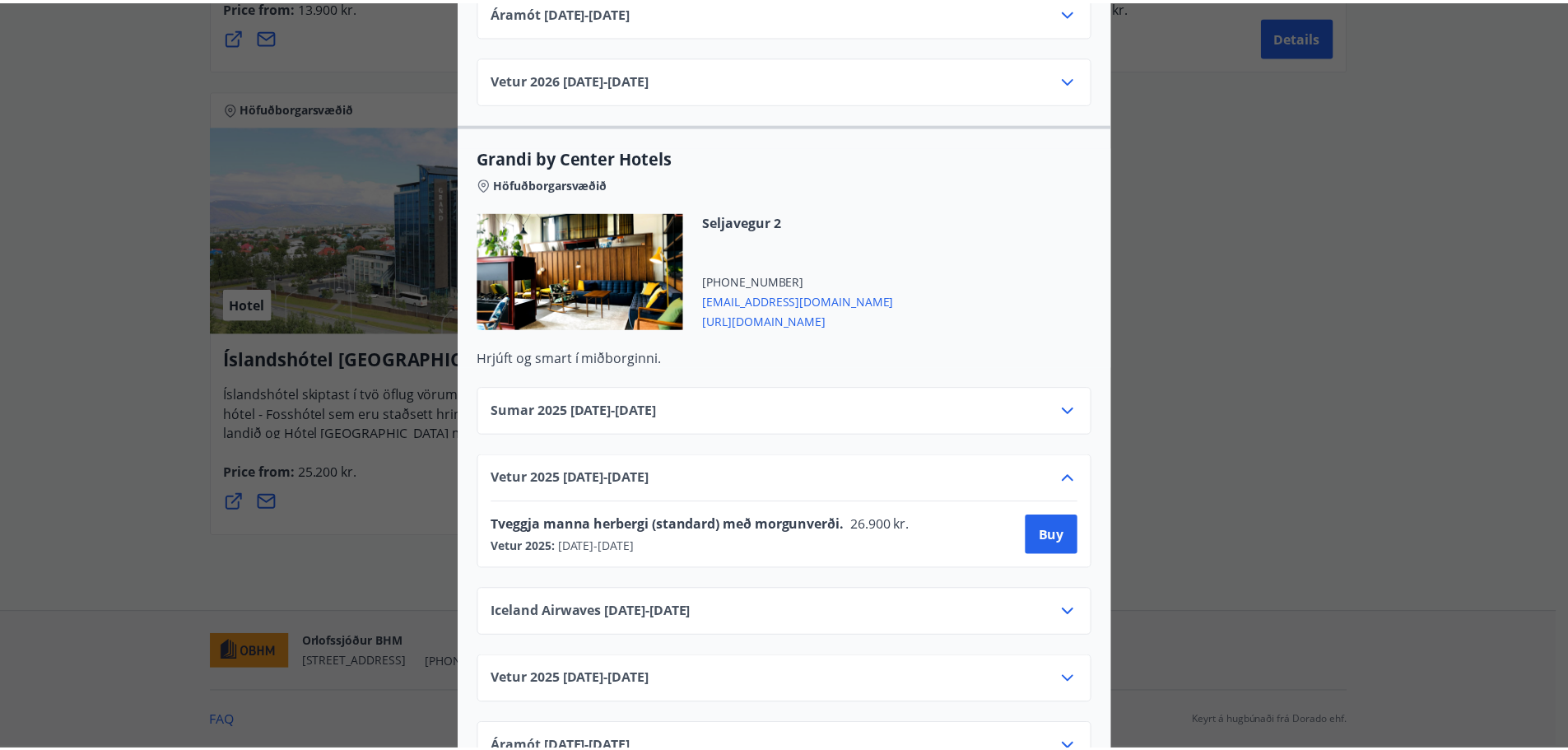
scroll to position [0, 0]
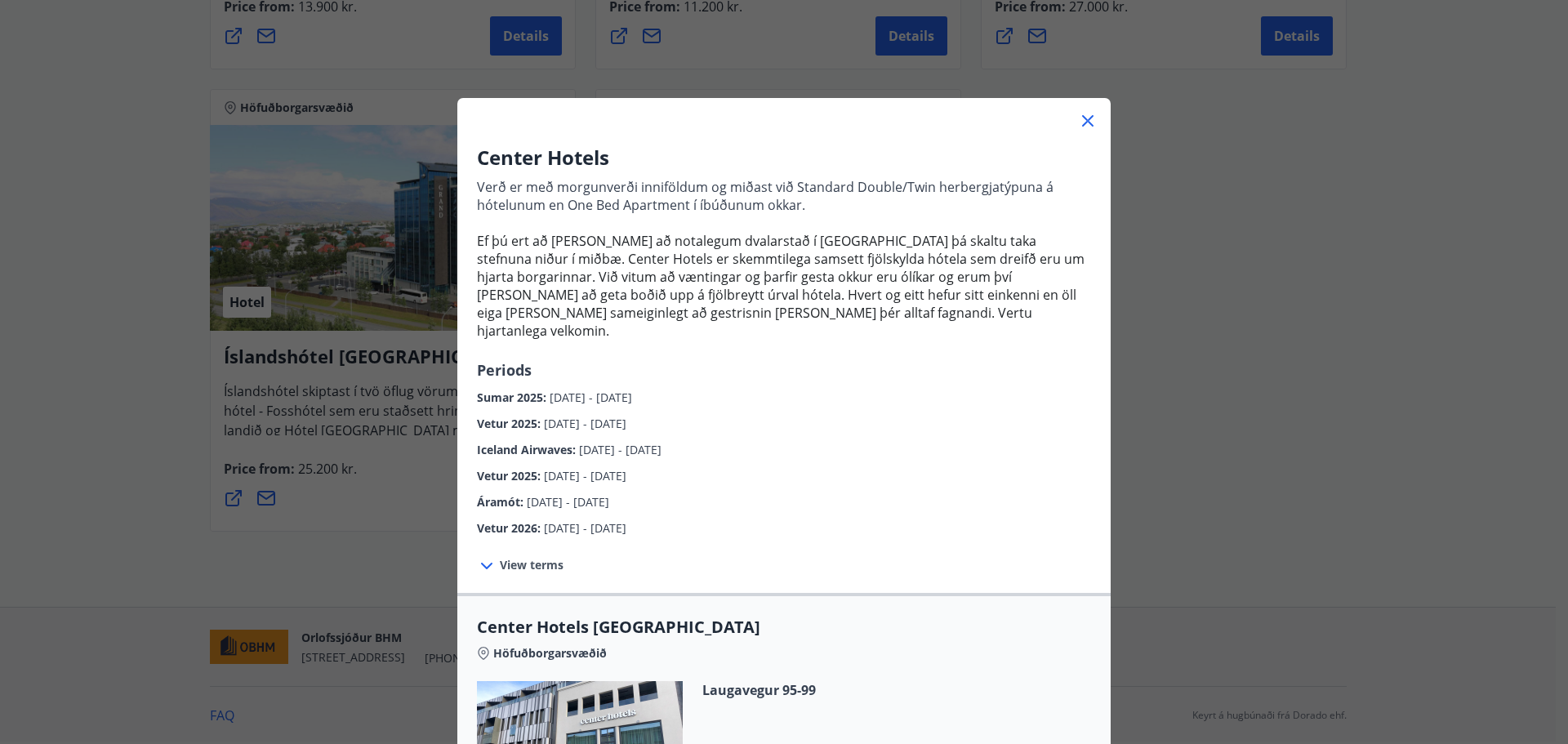
click at [1079, 117] on icon at bounding box center [1088, 121] width 20 height 20
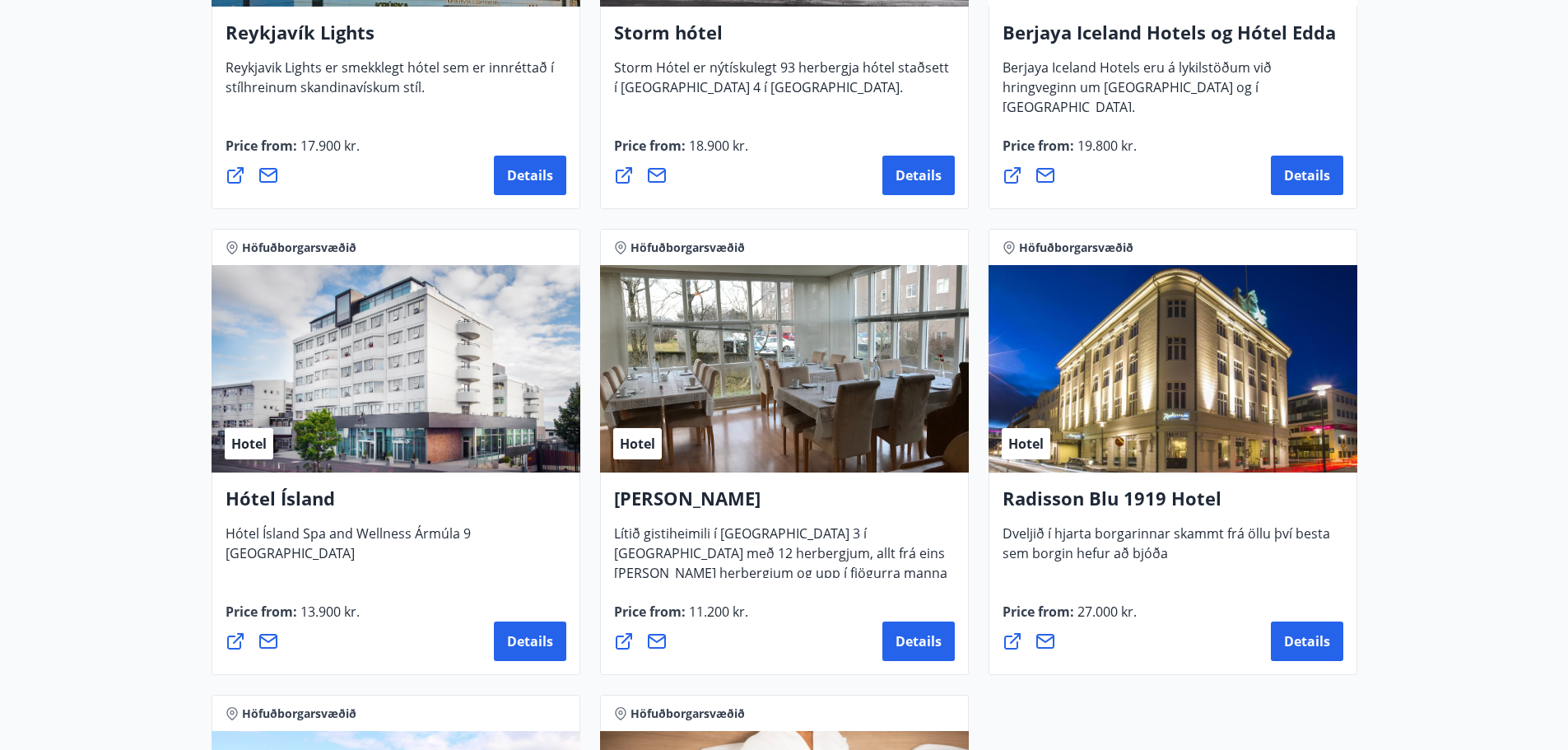
scroll to position [906, 0]
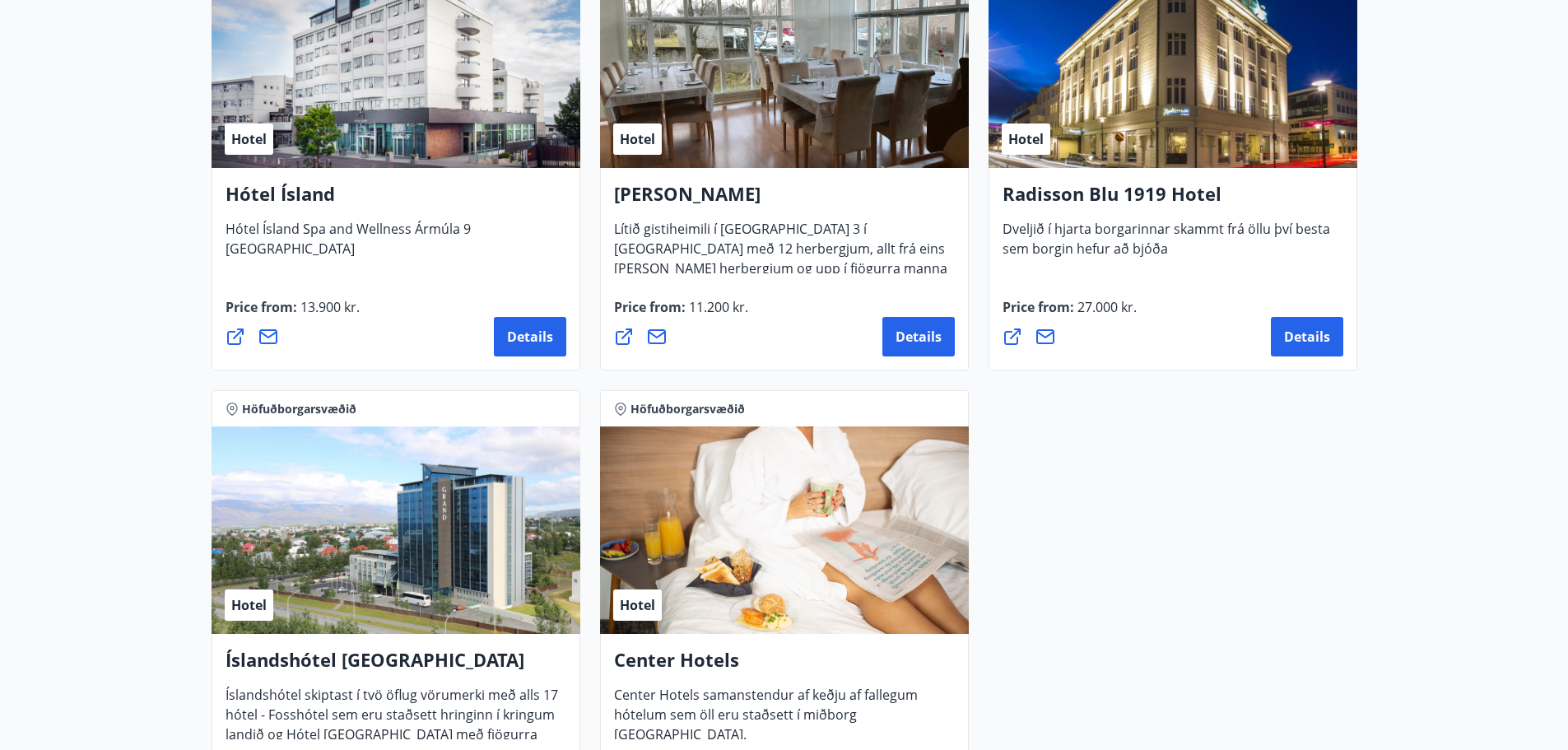
click at [817, 620] on div "Hotel" at bounding box center [784, 530] width 369 height 207
drag, startPoint x: 713, startPoint y: 671, endPoint x: 772, endPoint y: 654, distance: 61.4
click at [714, 670] on h4 "Center Hotels" at bounding box center [784, 666] width 340 height 38
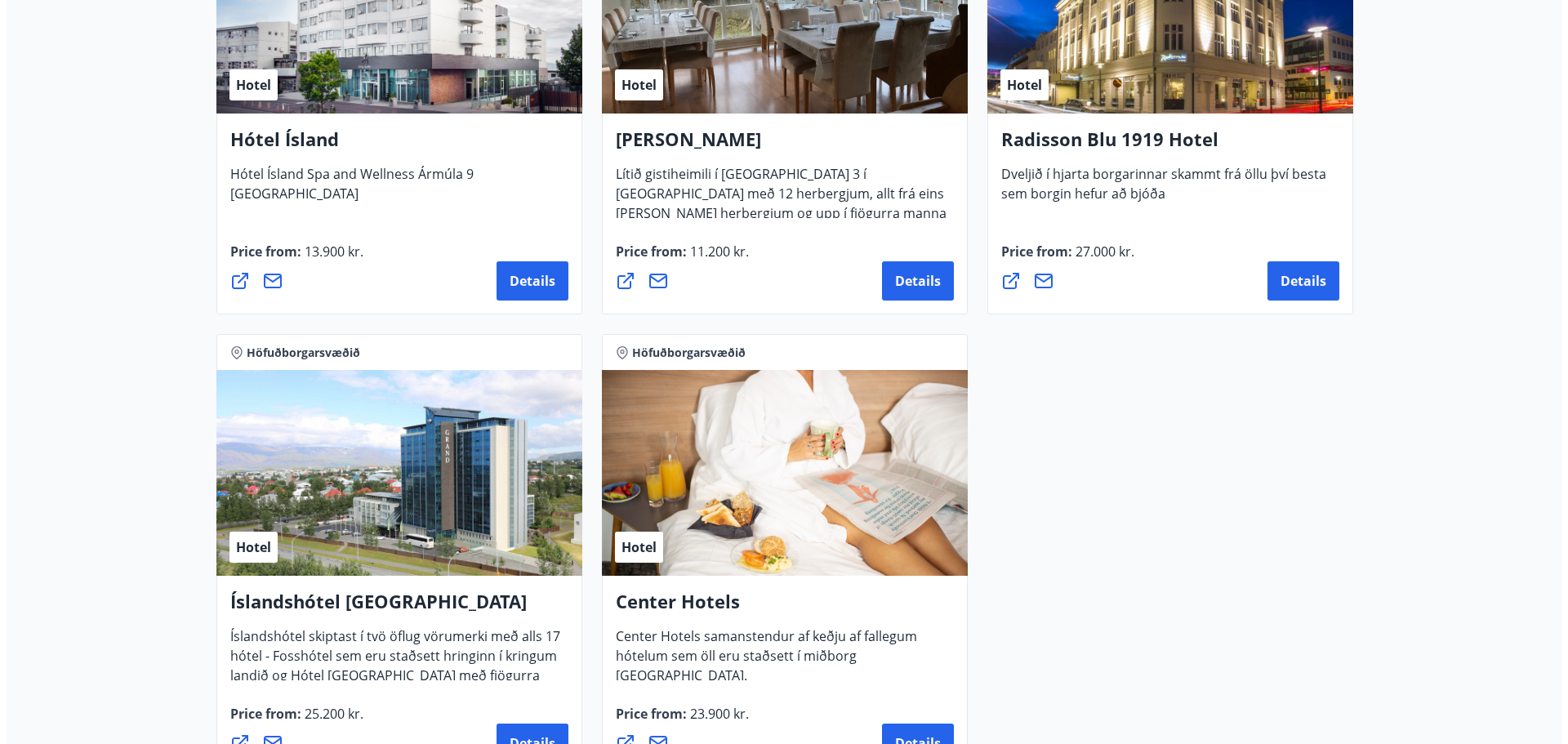
scroll to position [980, 0]
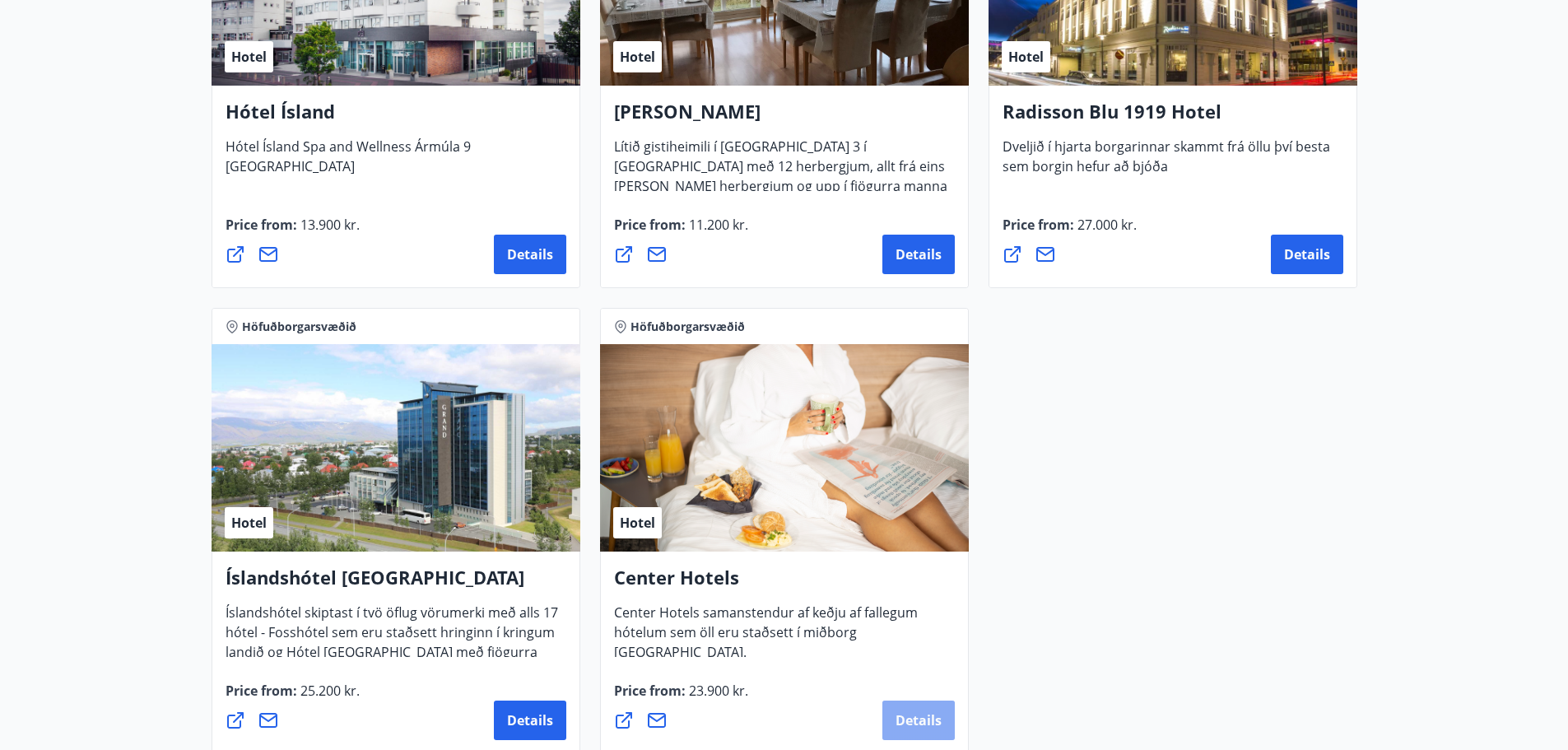
click at [921, 715] on span "Details" at bounding box center [917, 720] width 46 height 18
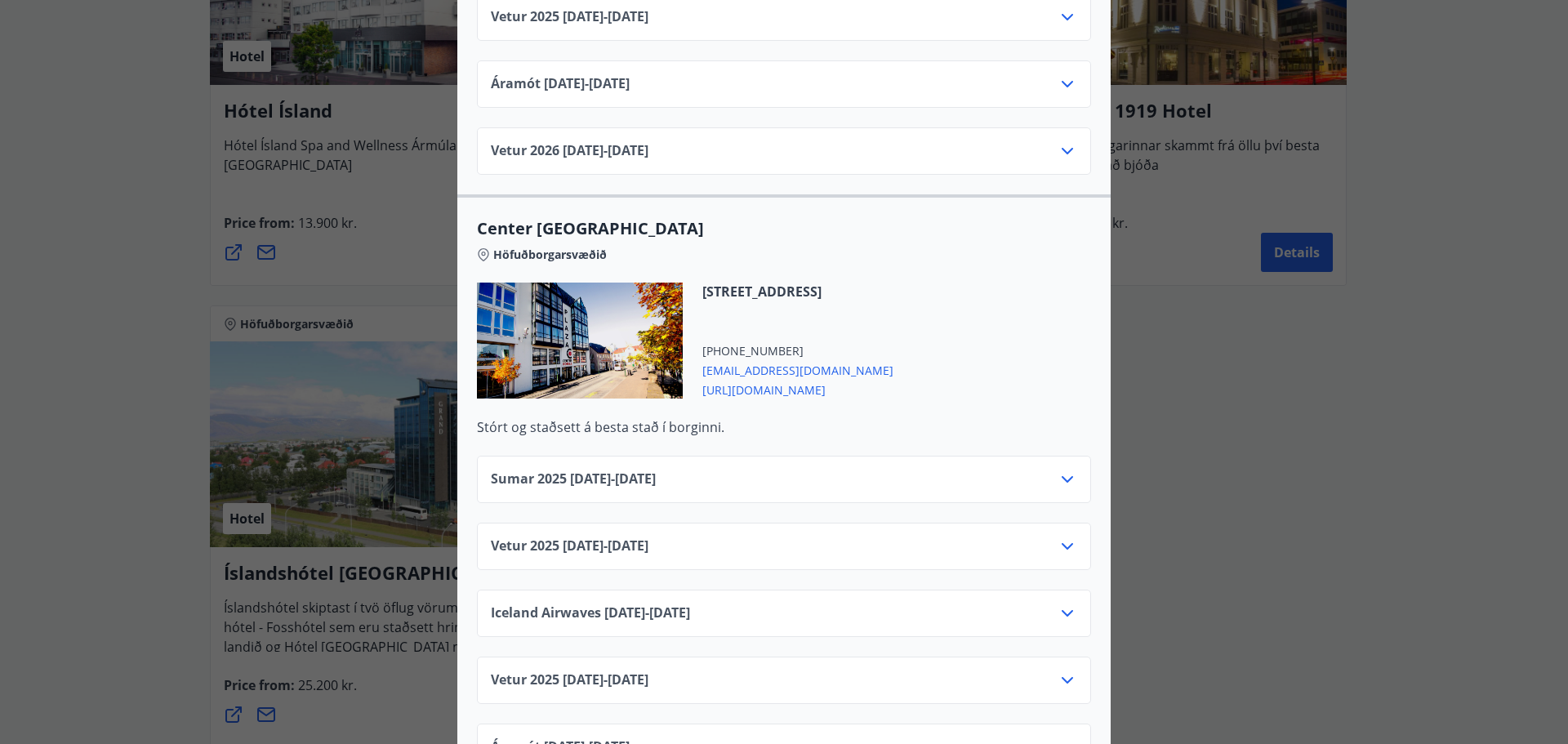
scroll to position [1715, 0]
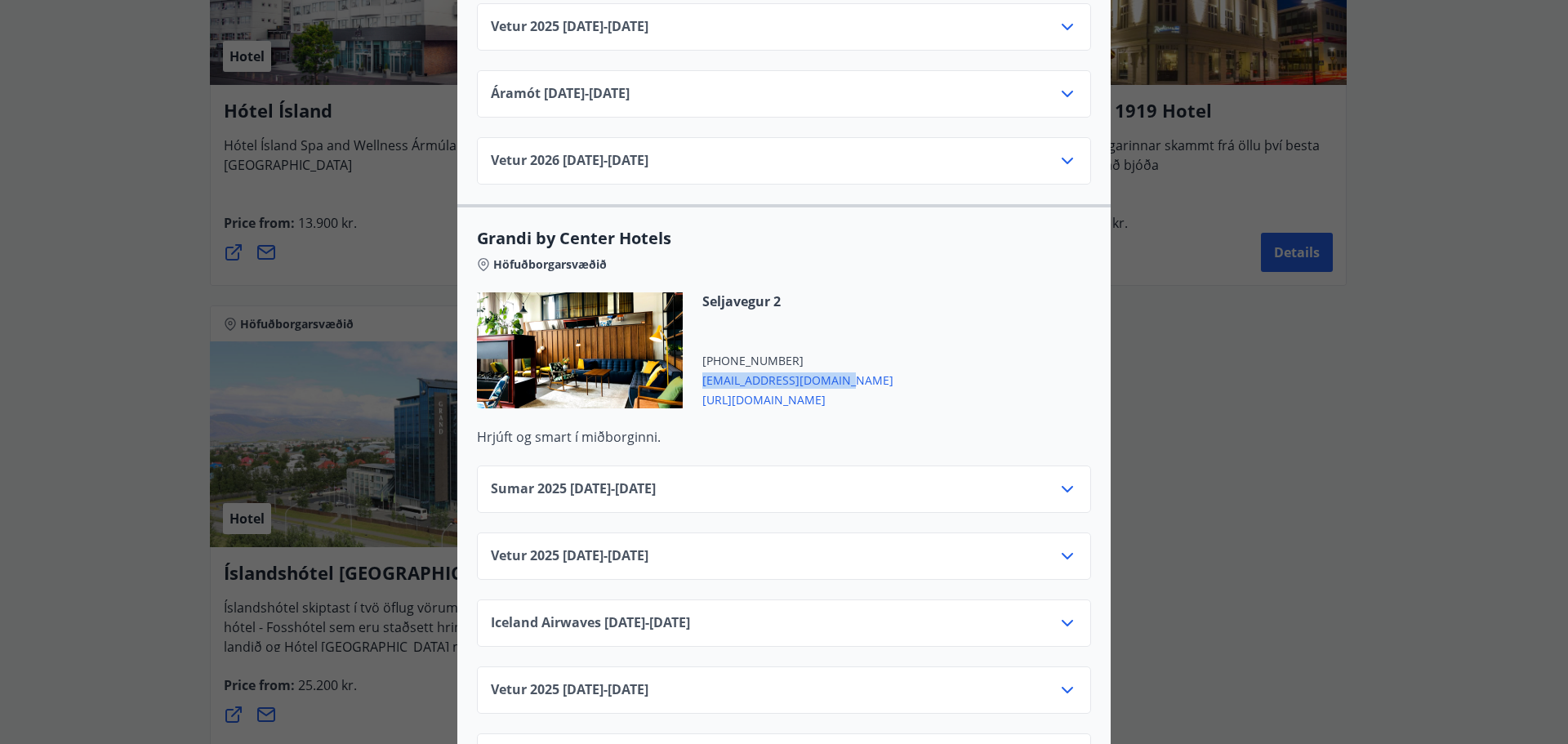
drag, startPoint x: 871, startPoint y: 367, endPoint x: 699, endPoint y: 358, distance: 172.2
click at [699, 358] on div "Seljavegur 2 [PHONE_NUMBER] [EMAIL_ADDRESS][DOMAIN_NAME] [URL][DOMAIN_NAME]" at bounding box center [784, 360] width 614 height 135
copy span "[EMAIL_ADDRESS][DOMAIN_NAME]"
click at [1429, 178] on div "Center Hotels Verð er með morgunverði inniföldum og miðast við Standard Double/…" at bounding box center [784, 372] width 1568 height 744
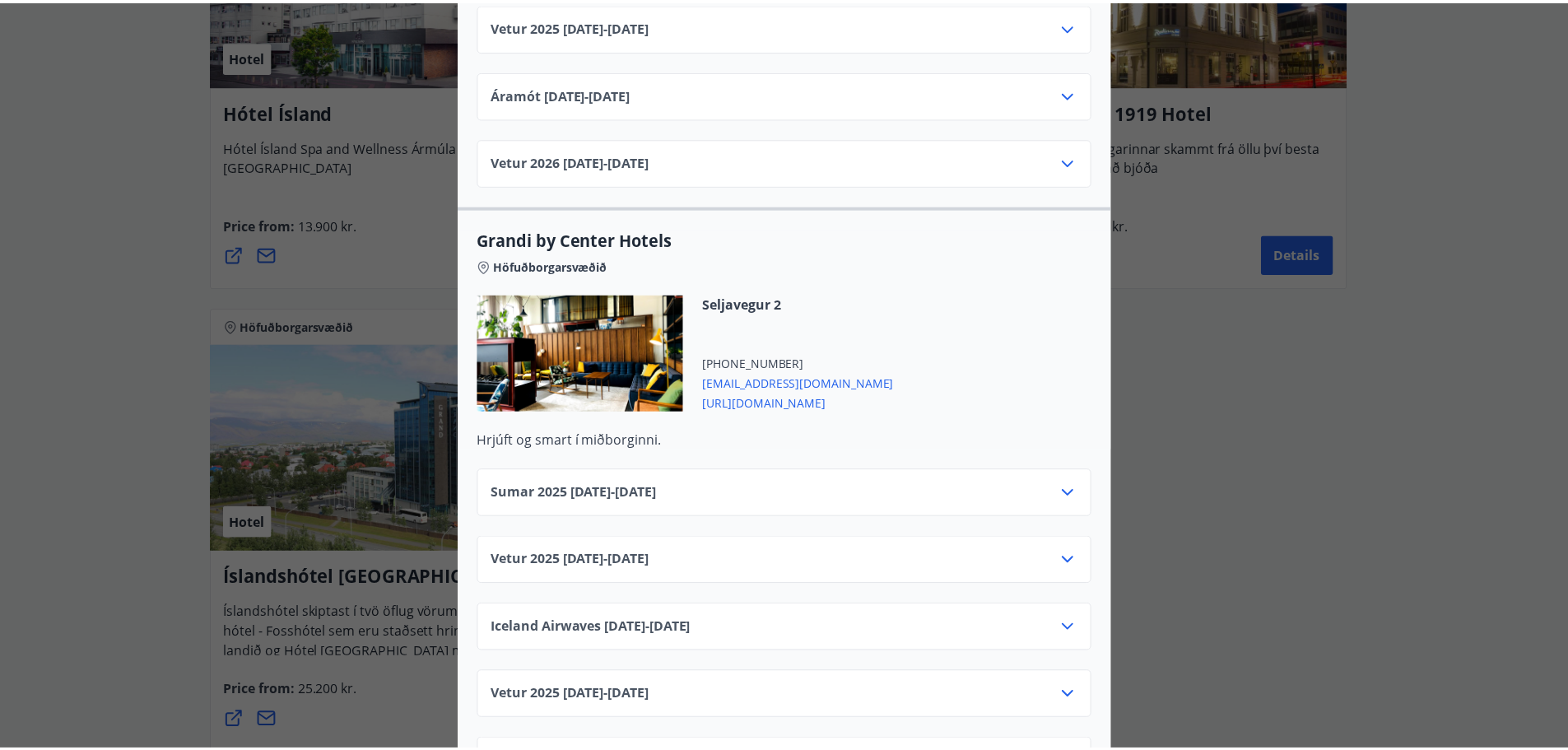
scroll to position [0, 0]
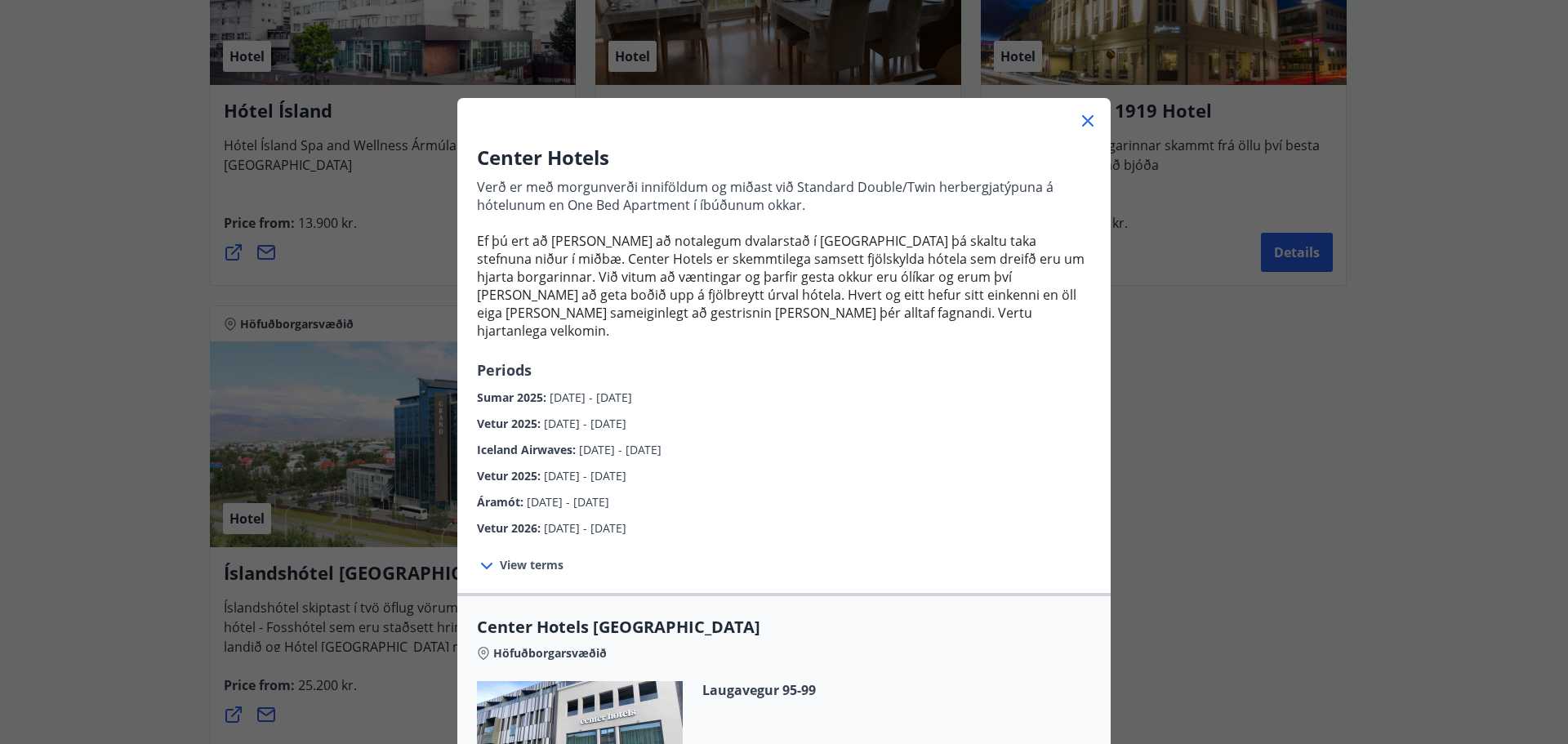
click at [1081, 115] on icon at bounding box center [1088, 121] width 20 height 20
